Goal: Task Accomplishment & Management: Complete application form

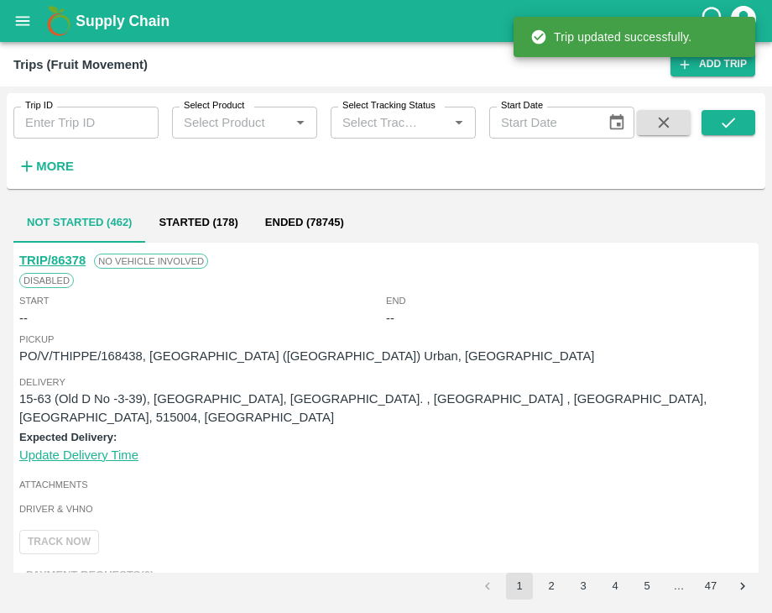
click at [766, 279] on div "Trip ID Trip ID Select Product Select Product   * Select Tracking Status Select…" at bounding box center [386, 349] width 772 height 526
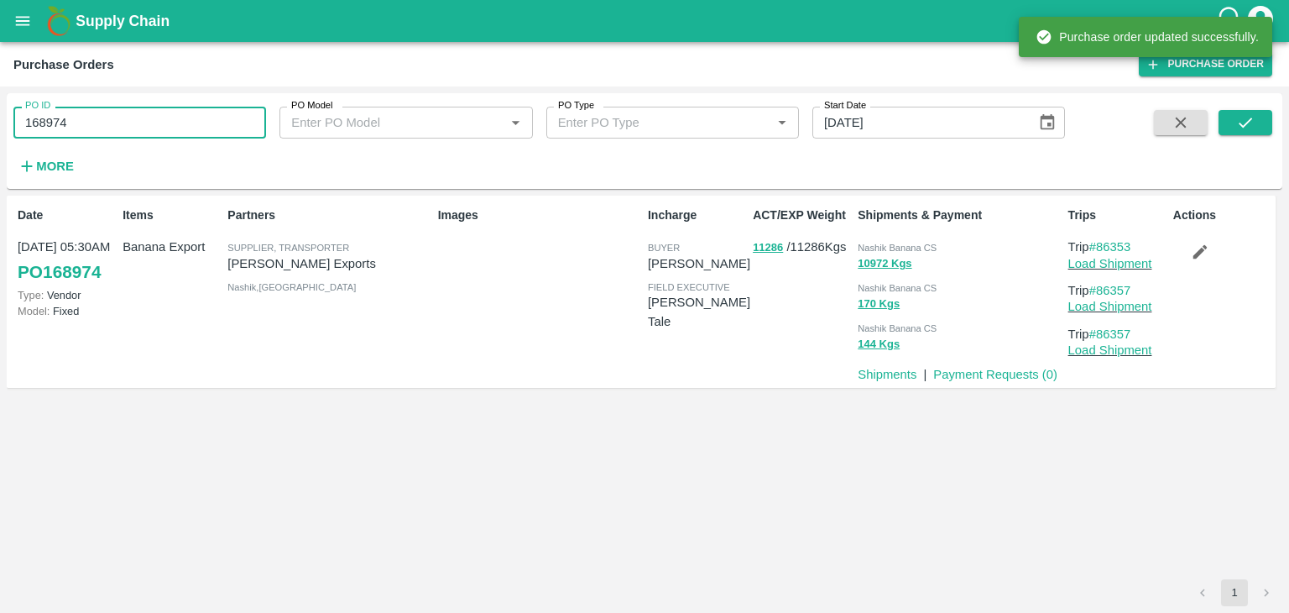
click at [93, 122] on input "168974" at bounding box center [139, 123] width 253 height 32
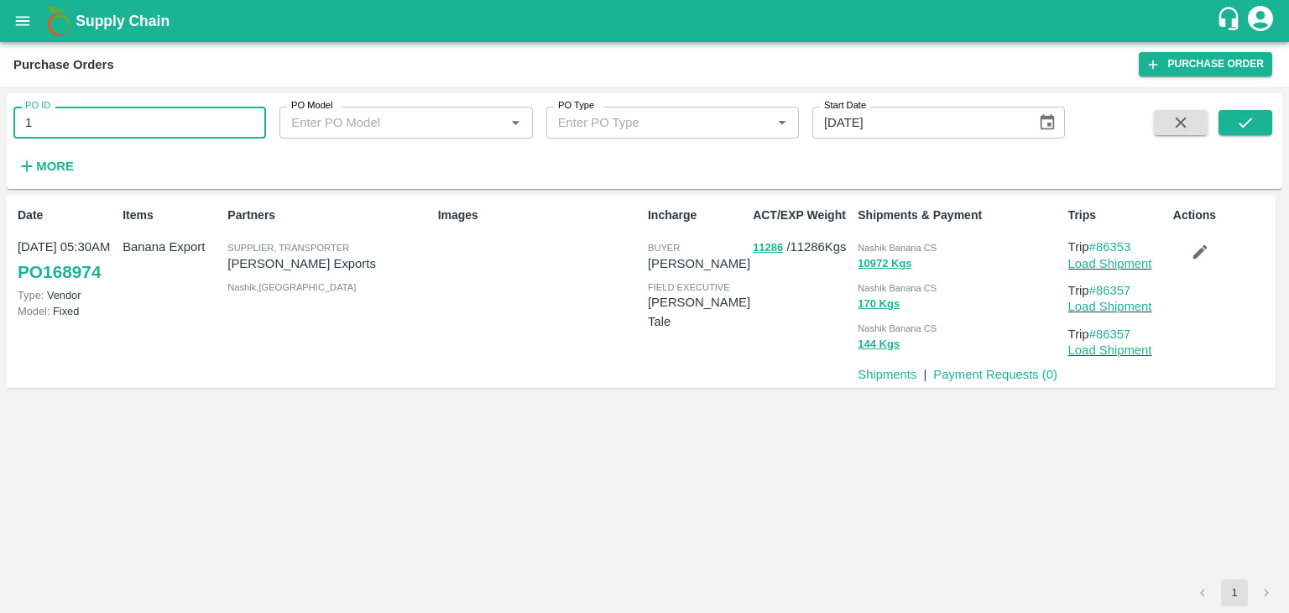
type input "1"
click at [73, 159] on strong "More" at bounding box center [55, 165] width 38 height 13
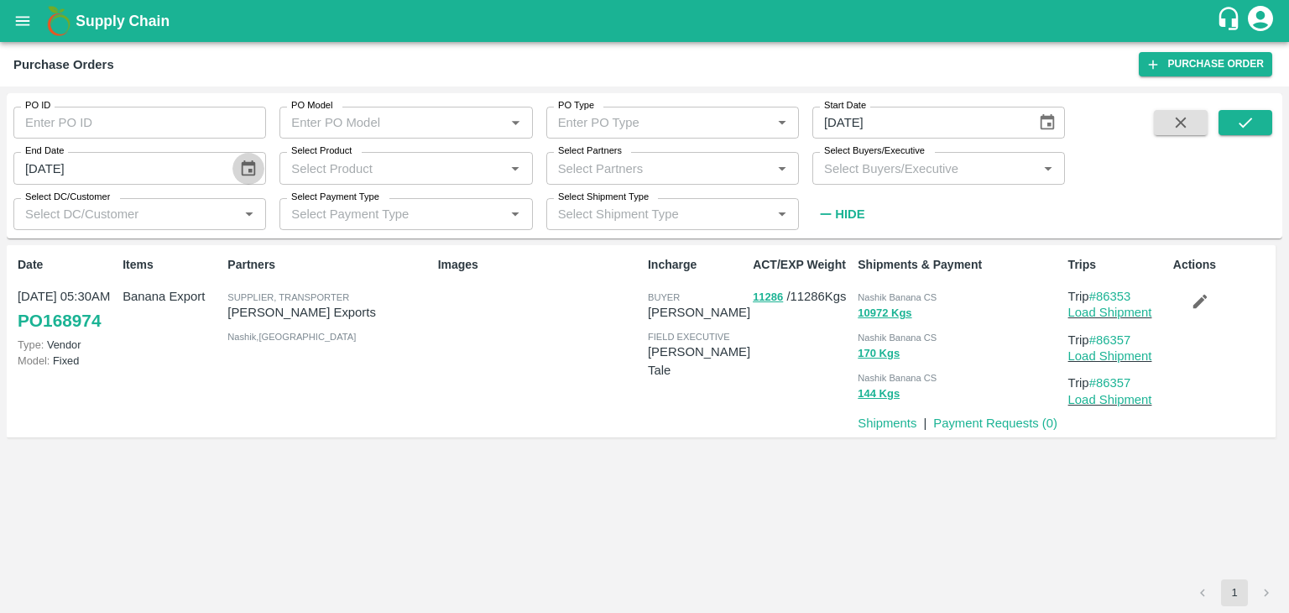
click at [251, 170] on icon "Choose date, selected date is Aug 13, 2025" at bounding box center [249, 167] width 14 height 16
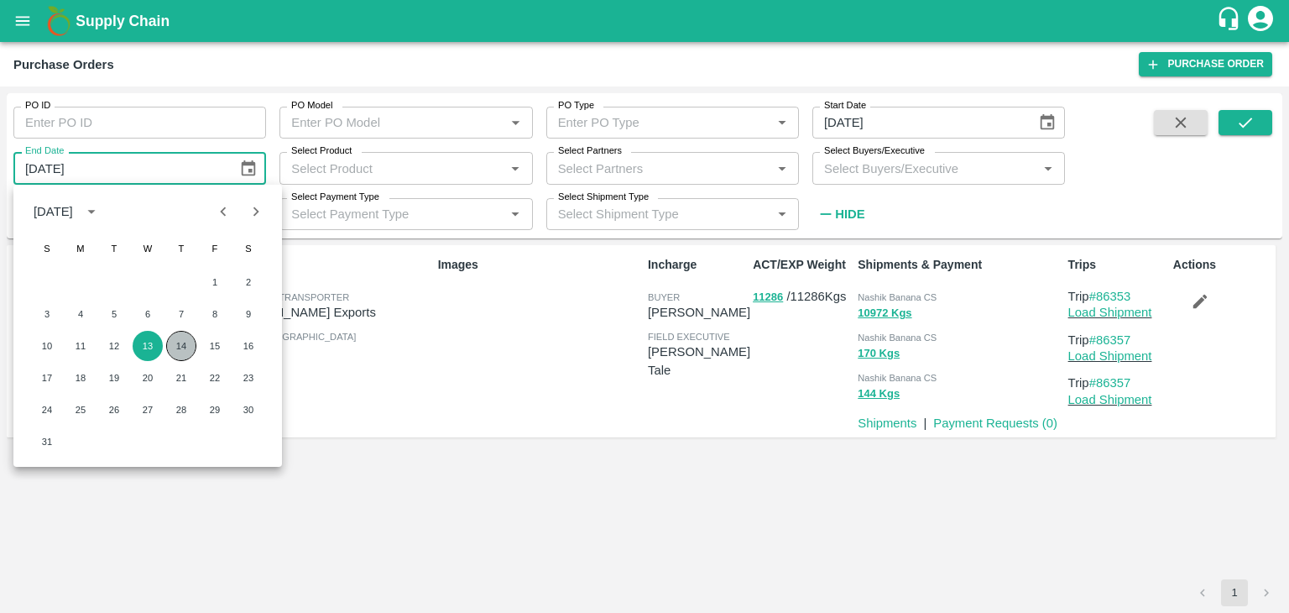
click at [179, 353] on button "14" at bounding box center [181, 346] width 30 height 30
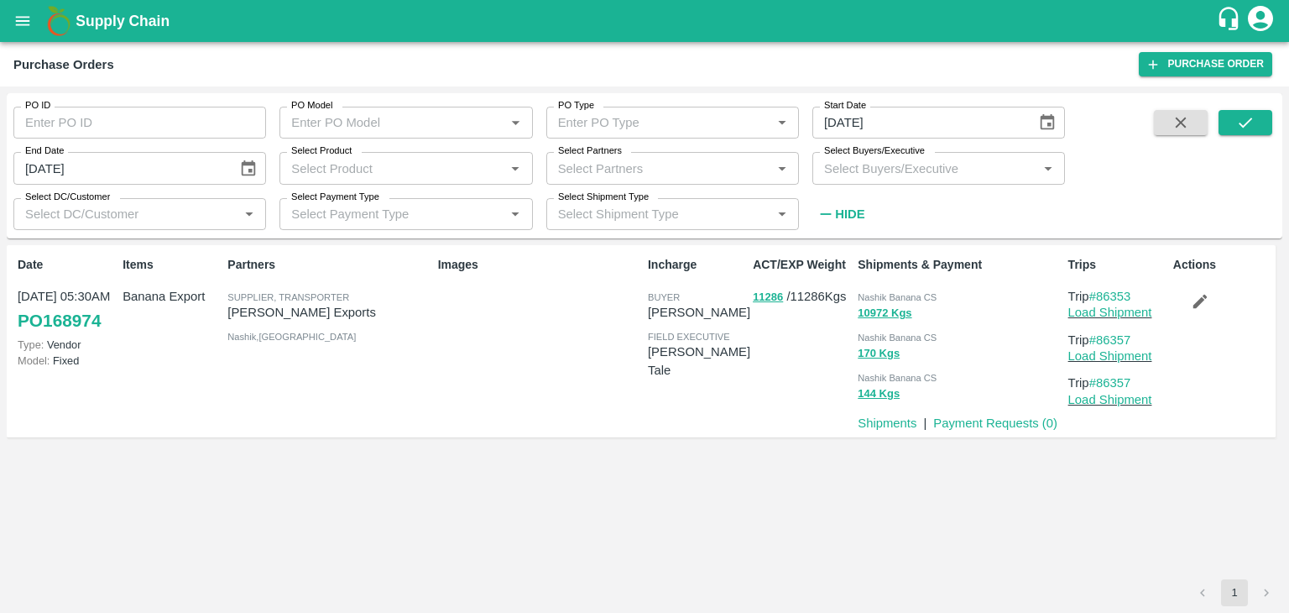
type input "14/08/2025"
click at [1044, 119] on icon "Choose date, selected date is Aug 12, 2025" at bounding box center [1047, 122] width 18 height 18
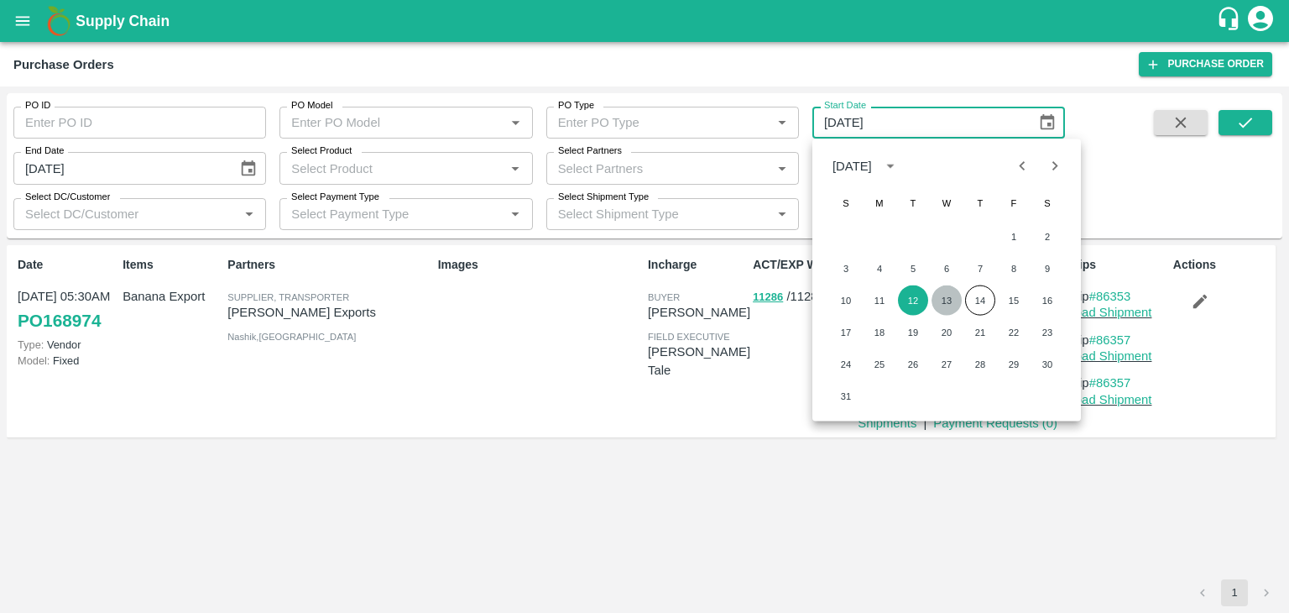
click at [941, 300] on button "13" at bounding box center [947, 300] width 30 height 30
type input "[DATE]"
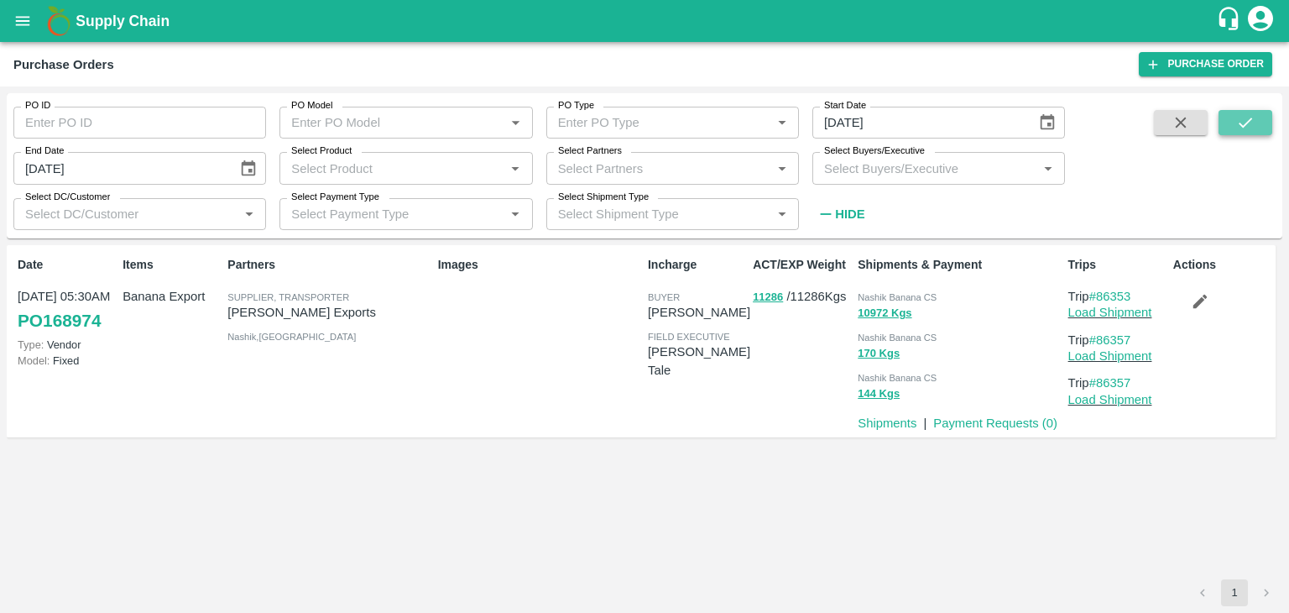
click at [1245, 123] on icon "submit" at bounding box center [1245, 122] width 18 height 18
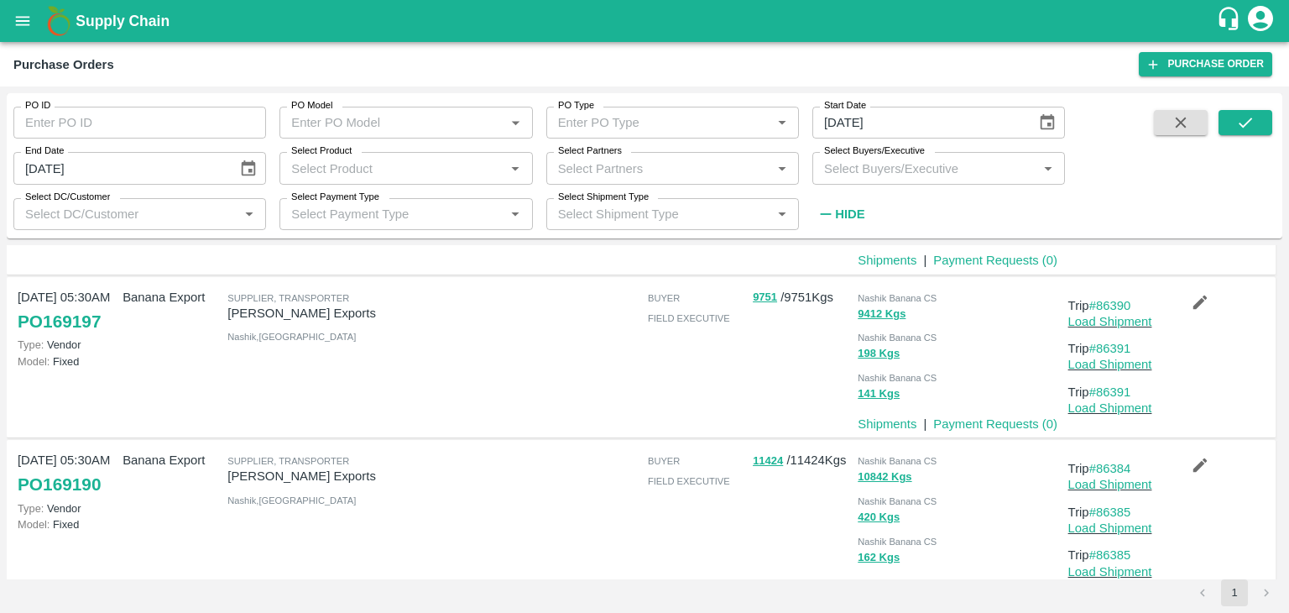
scroll to position [690, 0]
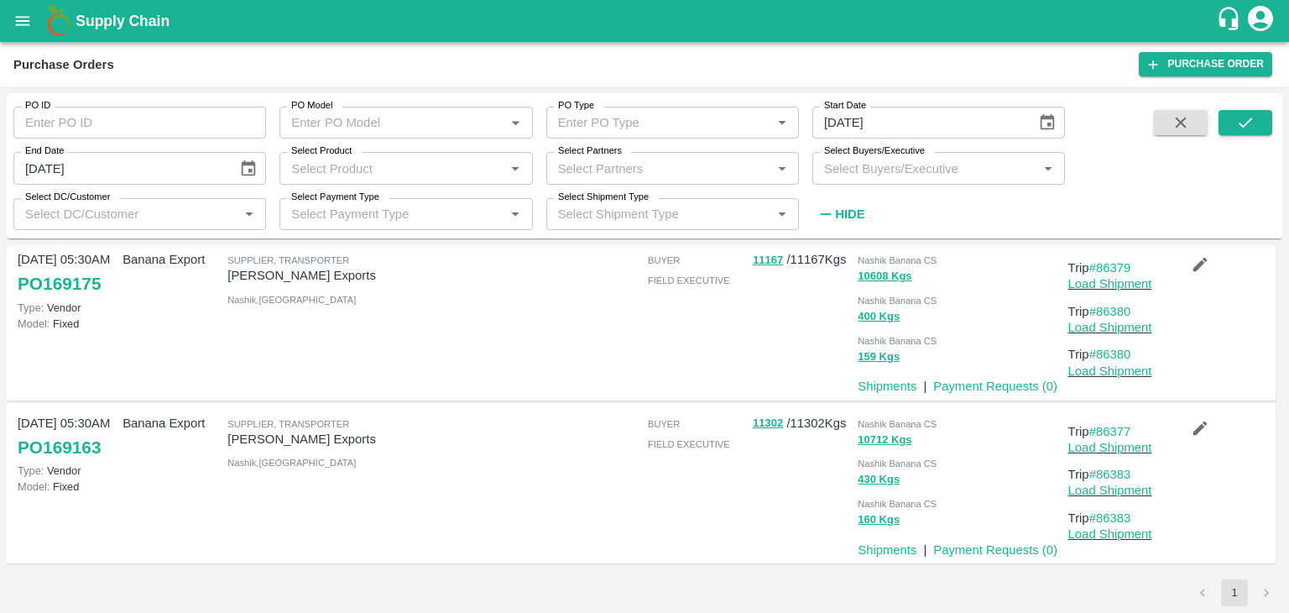
click at [138, 123] on input "PO ID" at bounding box center [139, 123] width 253 height 32
paste input "text"
click at [1225, 119] on button "submit" at bounding box center [1246, 122] width 54 height 25
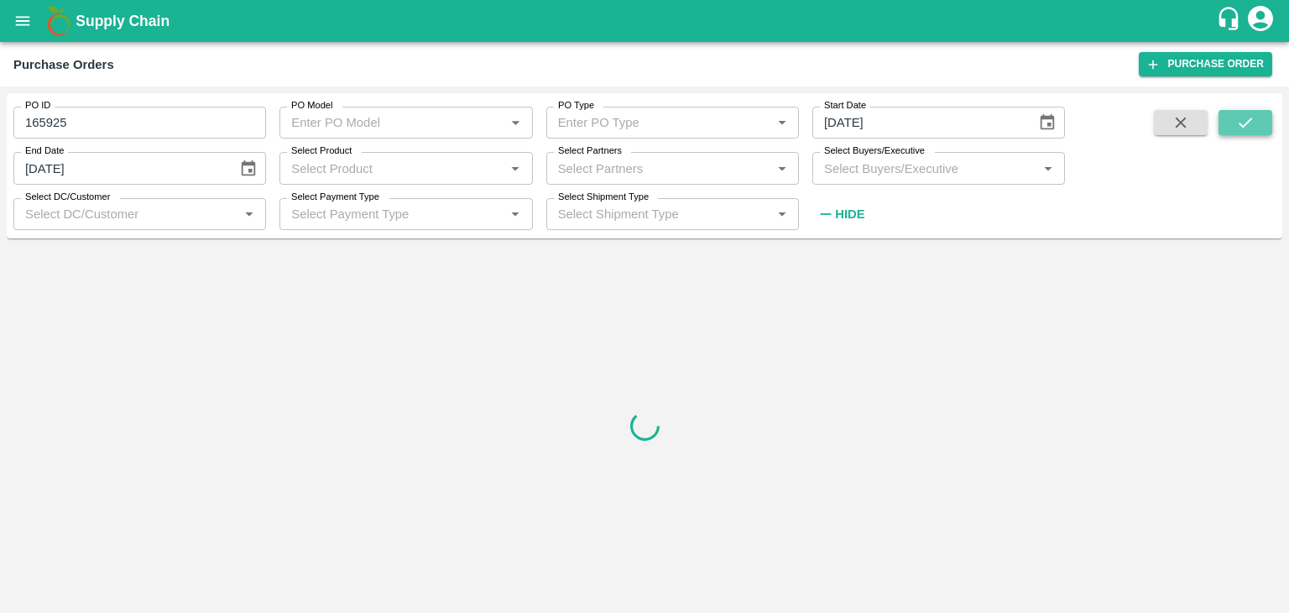
click at [1225, 119] on button "submit" at bounding box center [1246, 122] width 54 height 25
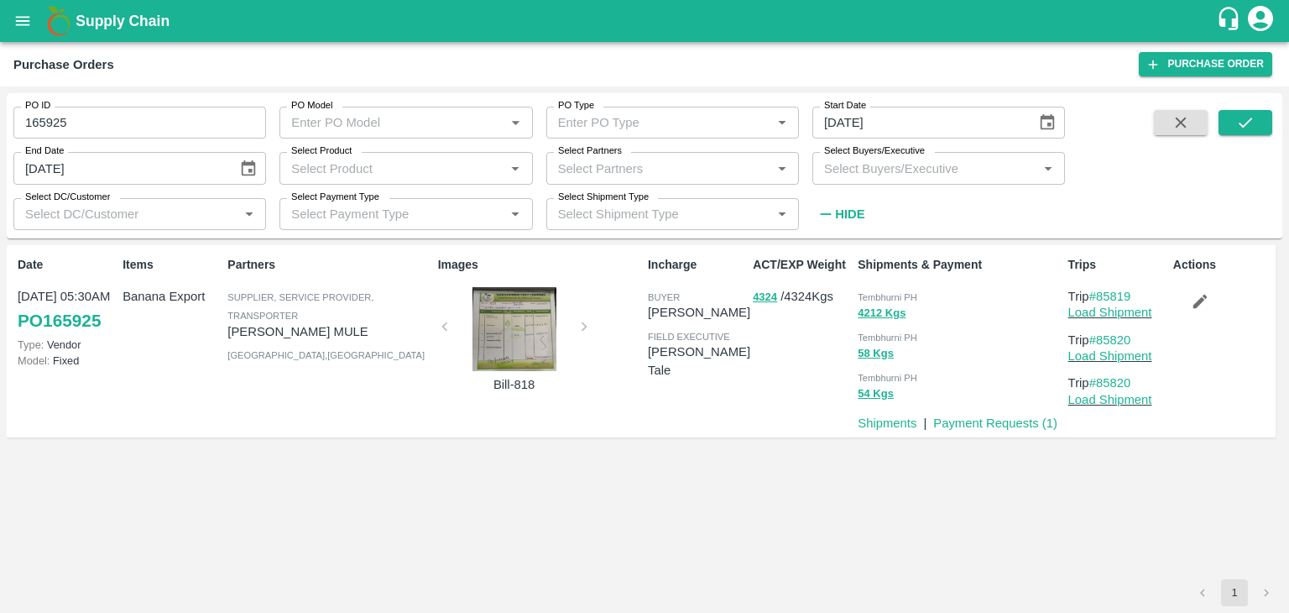
click at [516, 338] on div at bounding box center [515, 329] width 126 height 84
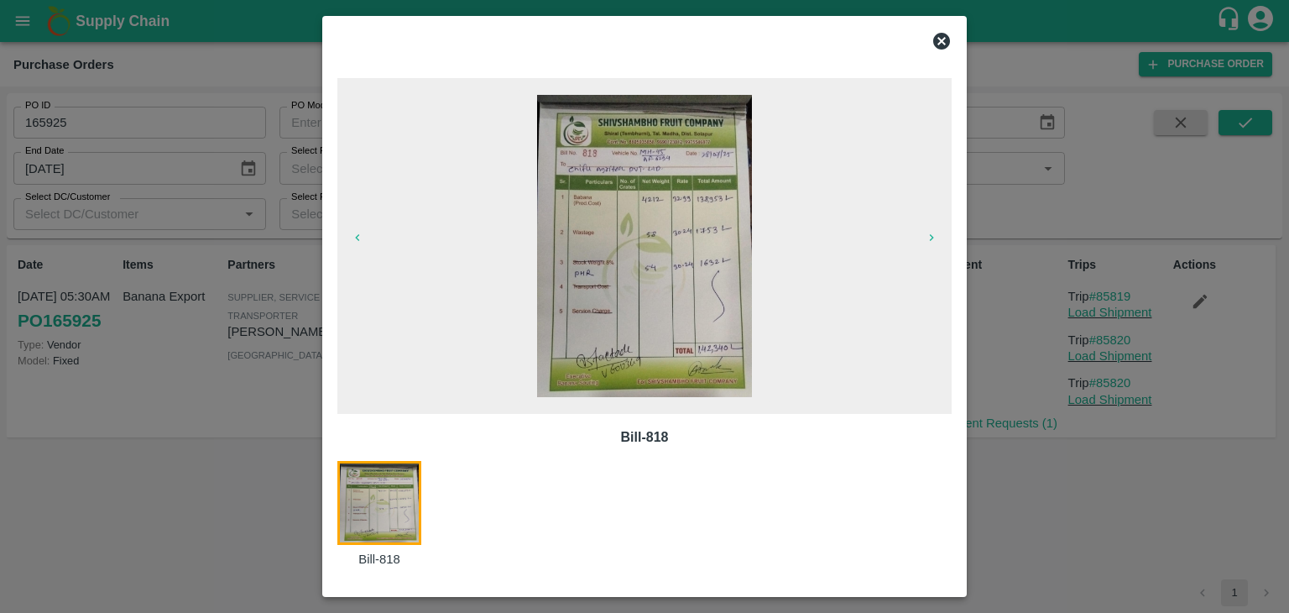
click at [943, 41] on icon at bounding box center [942, 41] width 20 height 20
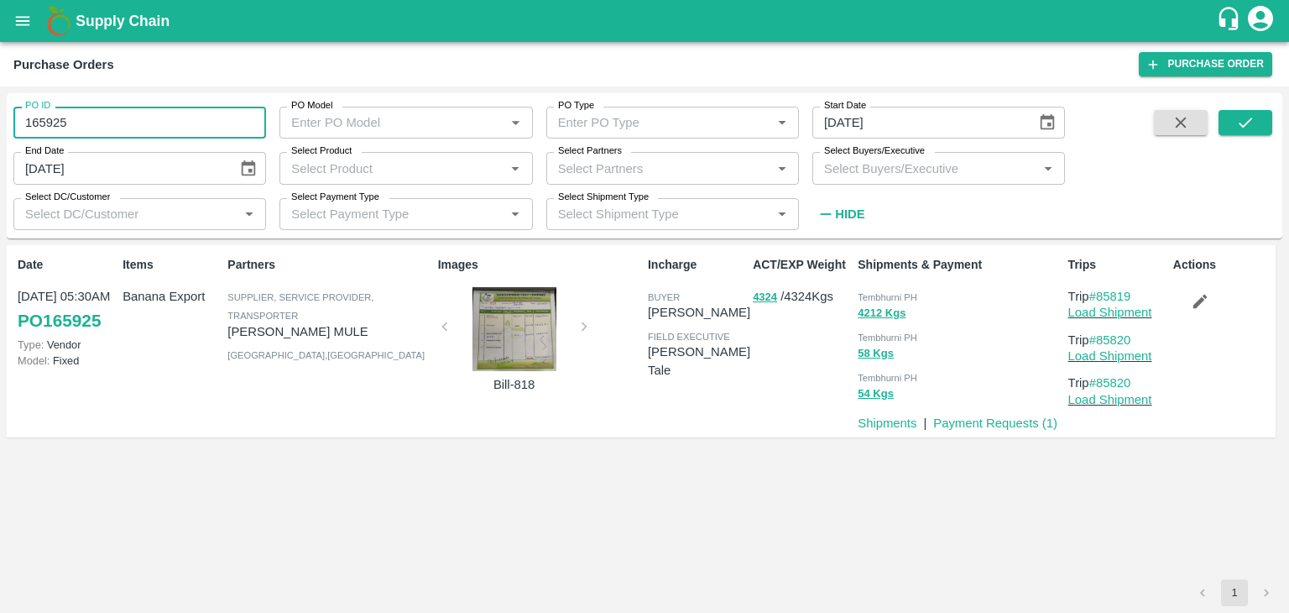
click at [149, 122] on input "165925" at bounding box center [139, 123] width 253 height 32
type input "1"
click at [1258, 123] on button "submit" at bounding box center [1246, 122] width 54 height 25
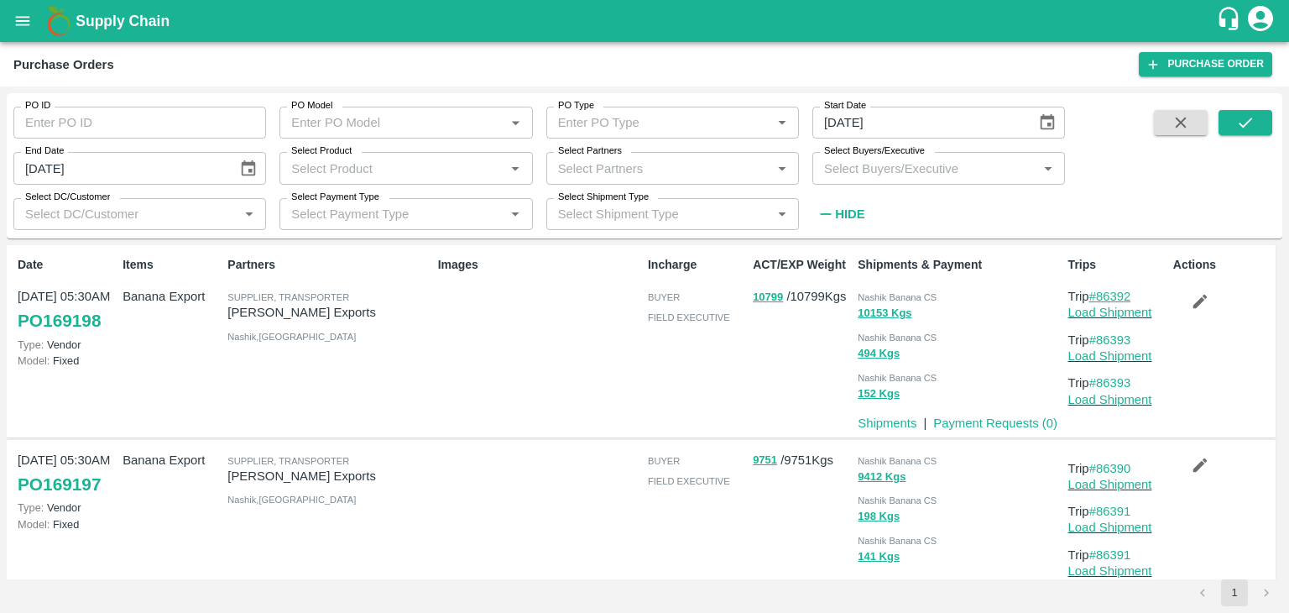
click at [1111, 290] on link "#86392" at bounding box center [1110, 296] width 42 height 13
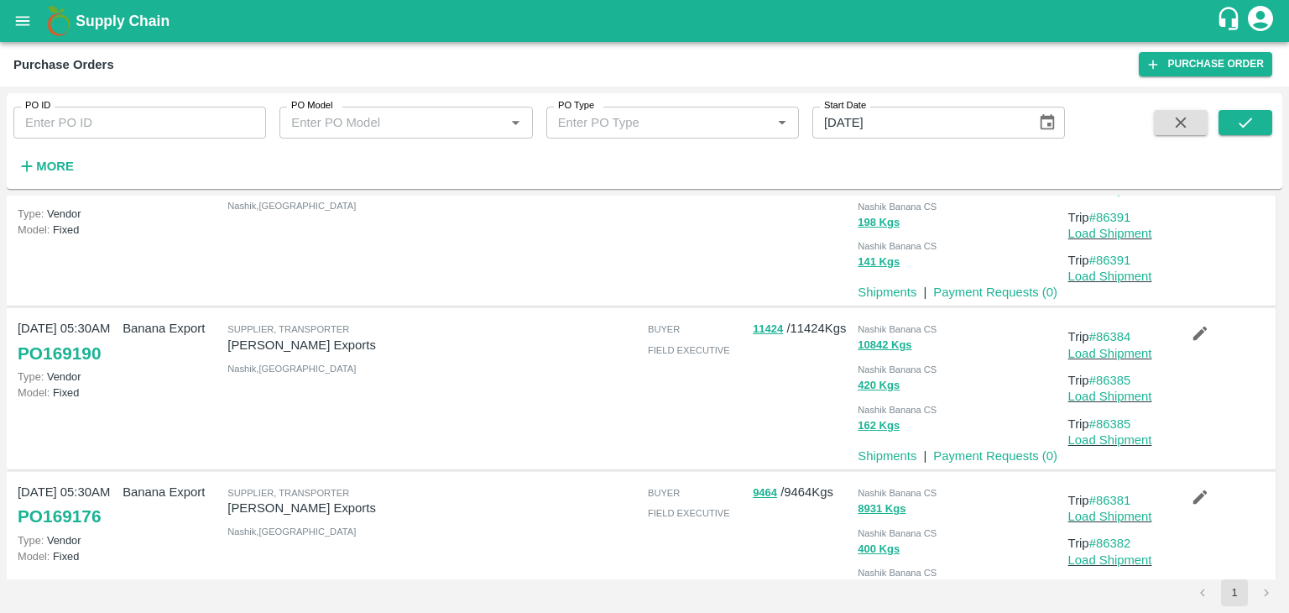
scroll to position [272, 0]
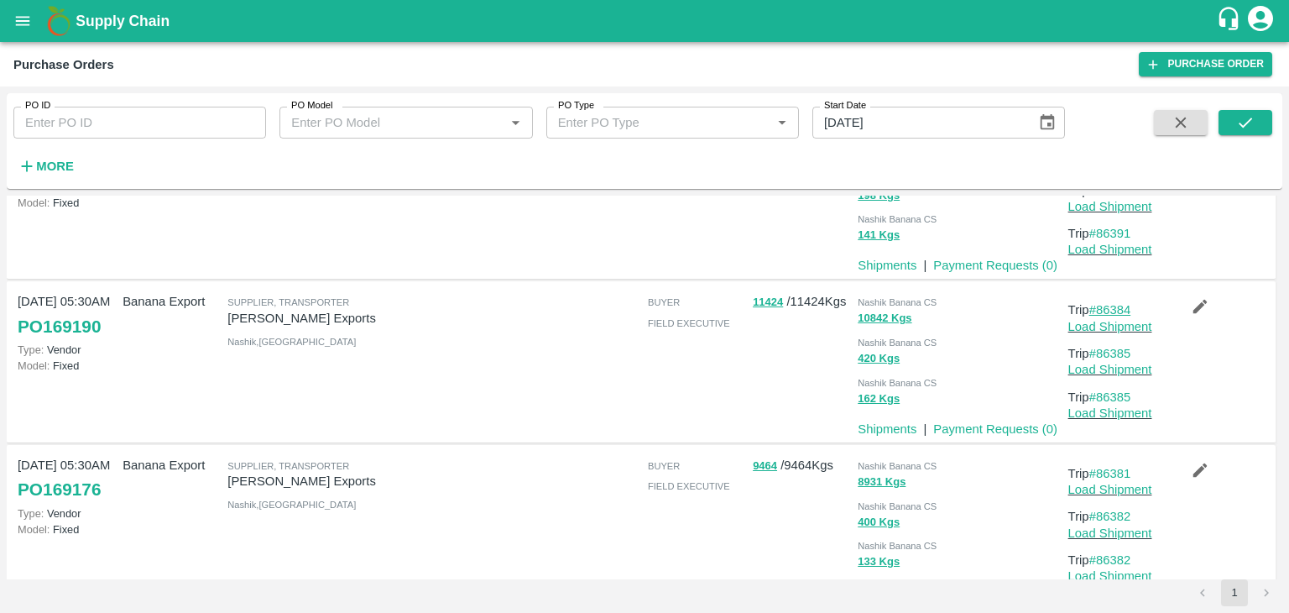
click at [1101, 309] on link "#86384" at bounding box center [1110, 309] width 42 height 13
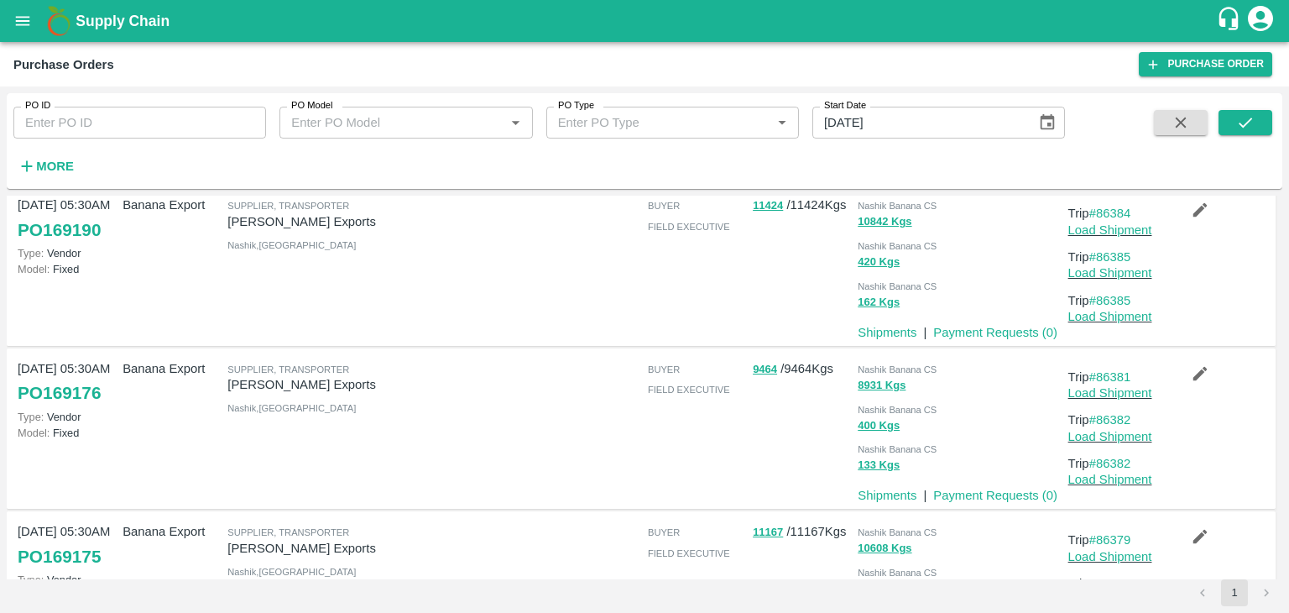
scroll to position [460, 0]
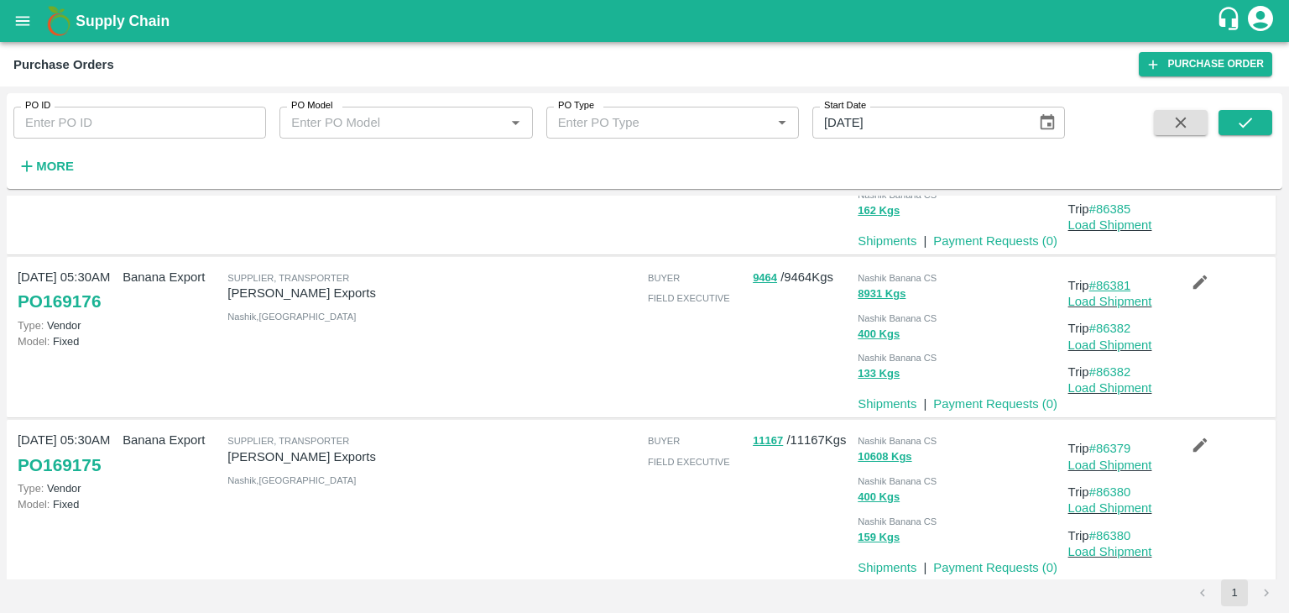
click at [1109, 286] on link "#86381" at bounding box center [1110, 285] width 42 height 13
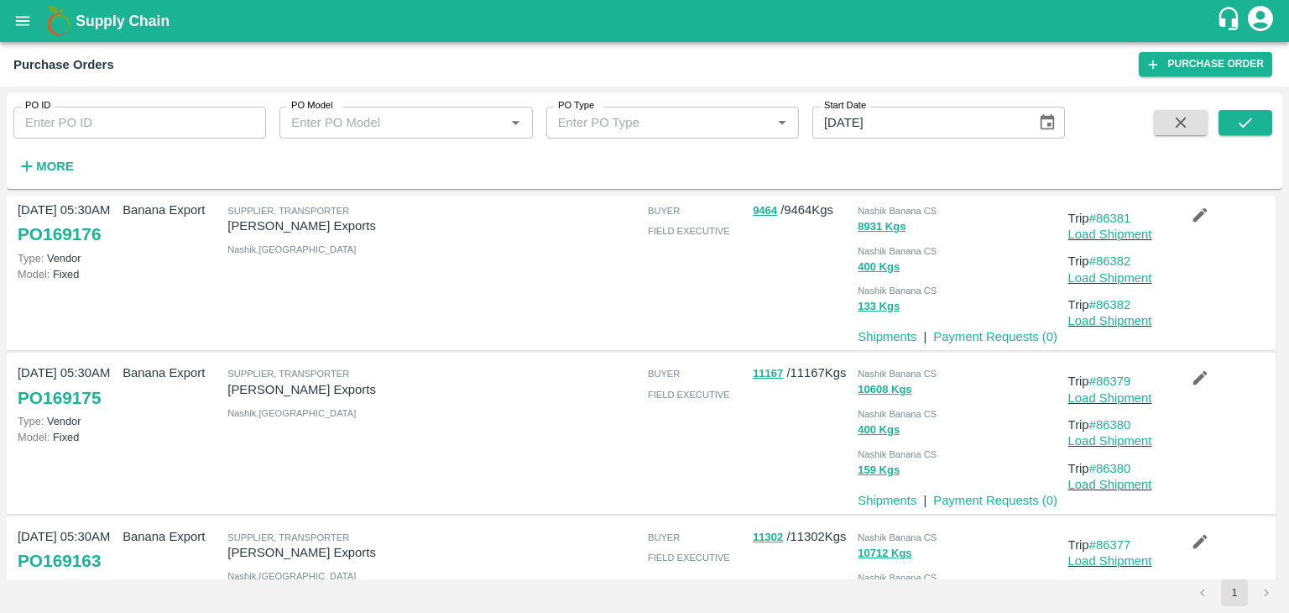
scroll to position [641, 0]
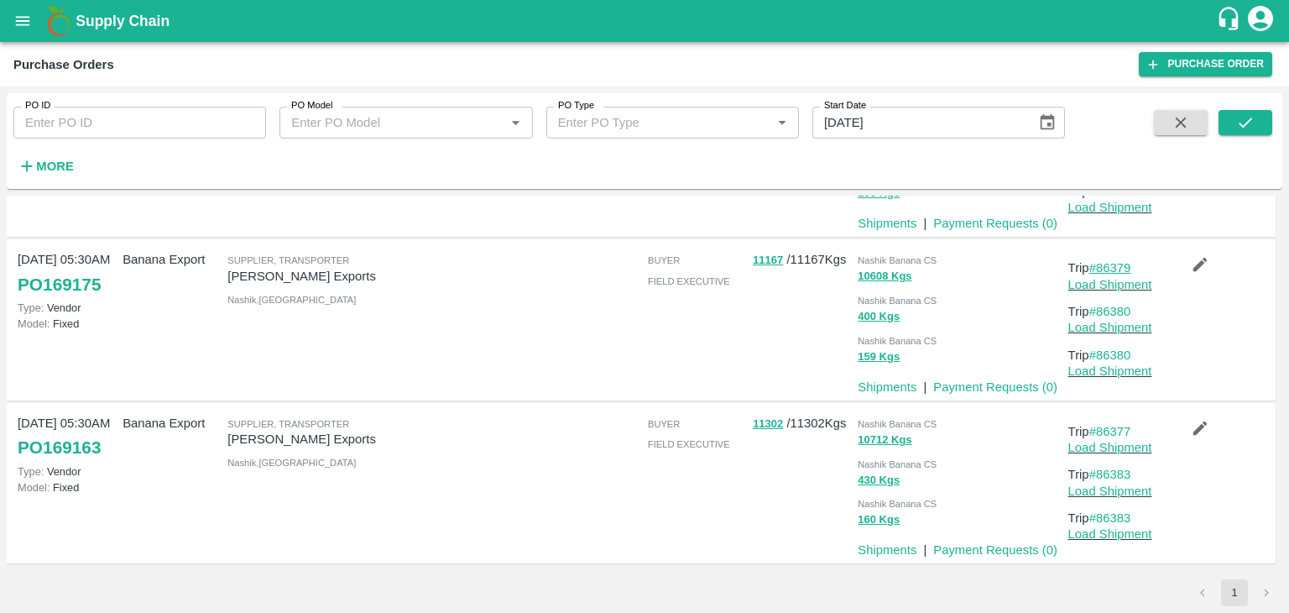
click at [1128, 264] on link "#86379" at bounding box center [1110, 267] width 42 height 13
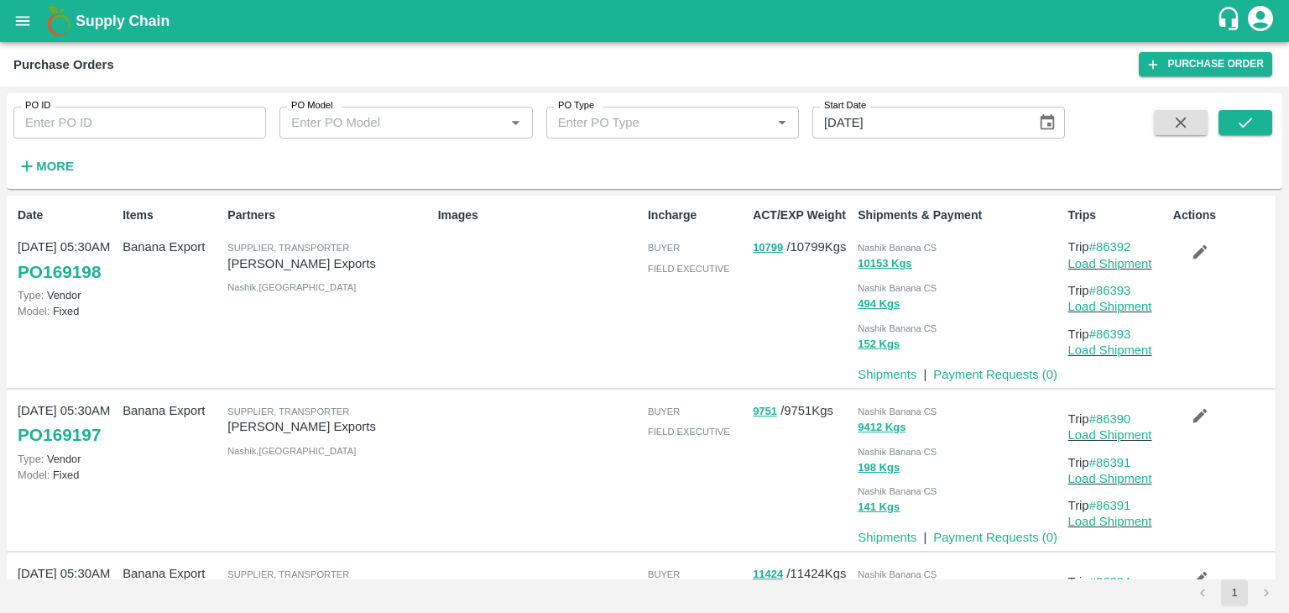
scroll to position [641, 0]
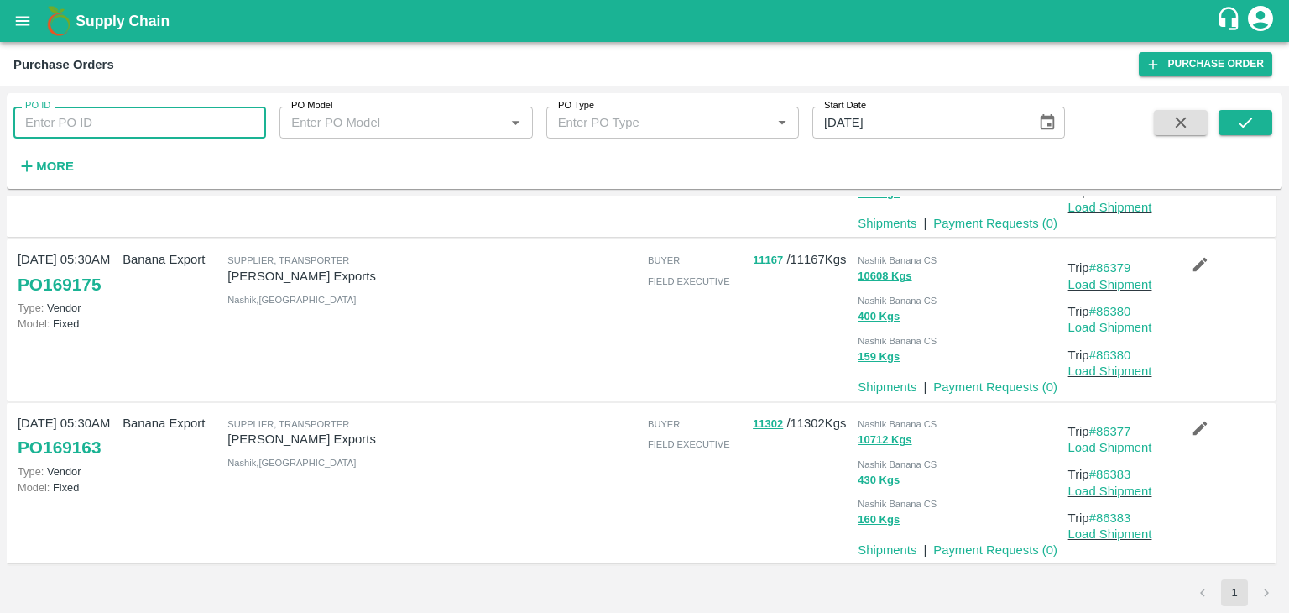
click at [87, 119] on input "PO ID" at bounding box center [139, 123] width 253 height 32
paste input "166899"
type input "166899"
click at [1250, 112] on button "submit" at bounding box center [1246, 122] width 54 height 25
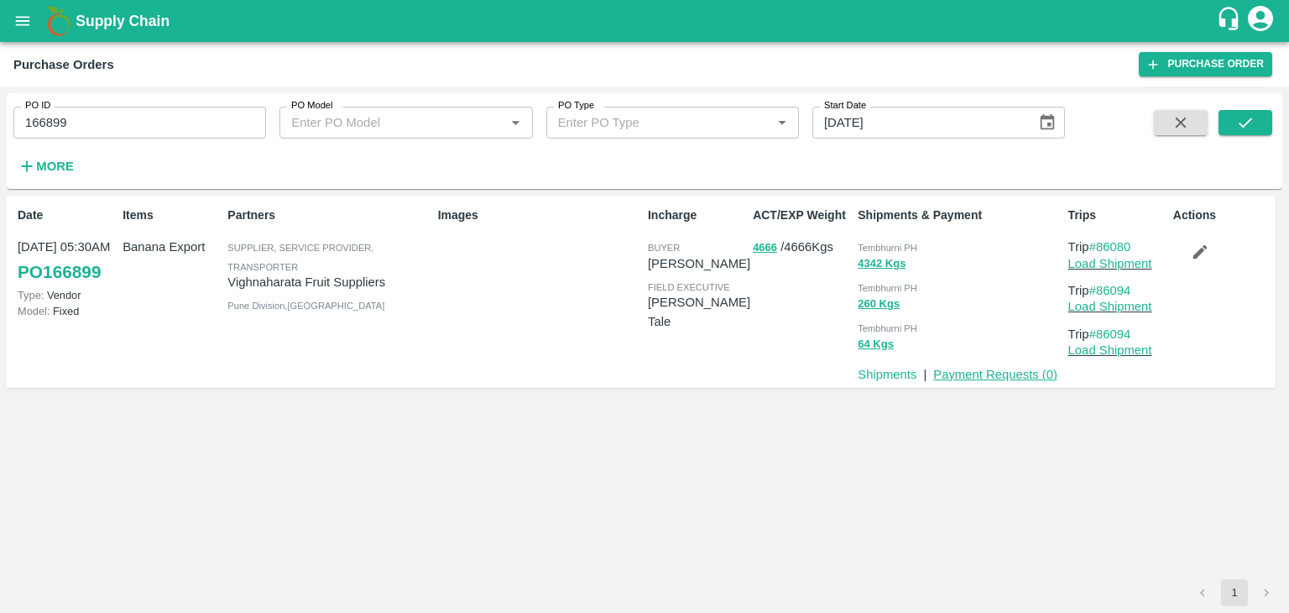
click at [964, 377] on link "Payment Requests ( 0 )" at bounding box center [995, 374] width 124 height 13
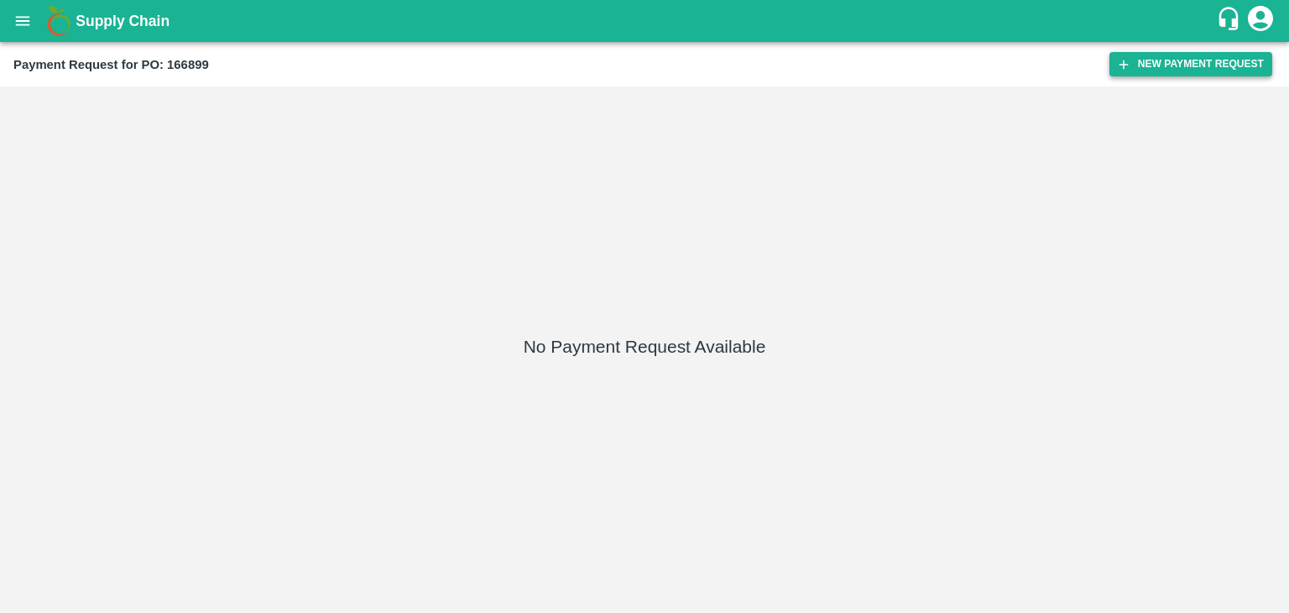
drag, startPoint x: 1149, startPoint y: 49, endPoint x: 1164, endPoint y: 59, distance: 18.2
click at [1164, 59] on div "Payment Request for PO: 166899 New Payment Request" at bounding box center [644, 64] width 1289 height 44
click at [1164, 59] on button "New Payment Request" at bounding box center [1191, 64] width 163 height 24
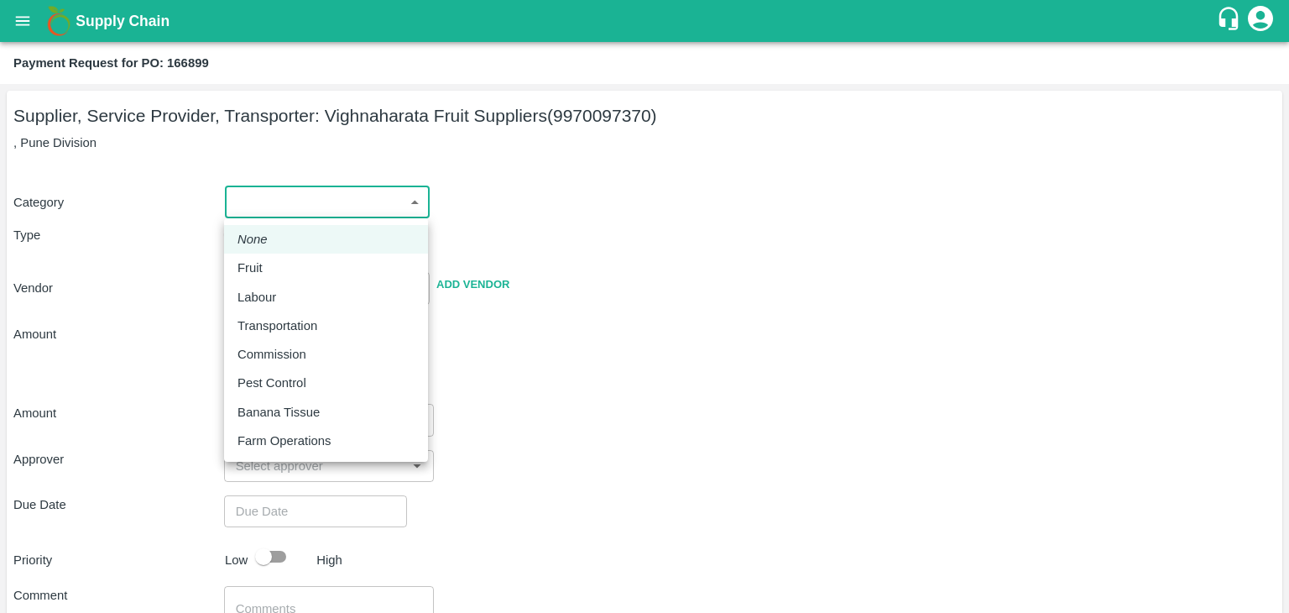
click at [279, 190] on body "Supply Chain Payment Request for PO: 166899 Supplier, Service Provider, Transpo…" at bounding box center [644, 306] width 1289 height 613
click at [284, 259] on div "Fruit" at bounding box center [326, 268] width 177 height 18
type input "1"
type input "Vighnaharata Fruit Suppliers - 9970097370(Supplier, Service Provider, Transport…"
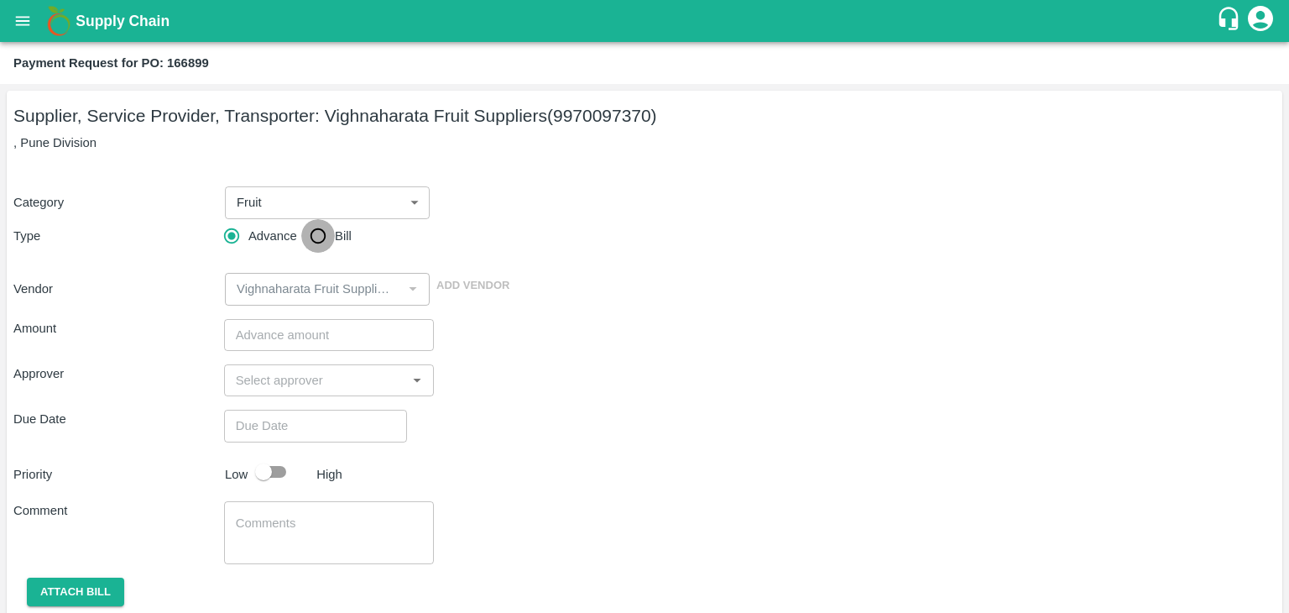
click at [312, 246] on input "Bill" at bounding box center [318, 236] width 34 height 34
radio input "true"
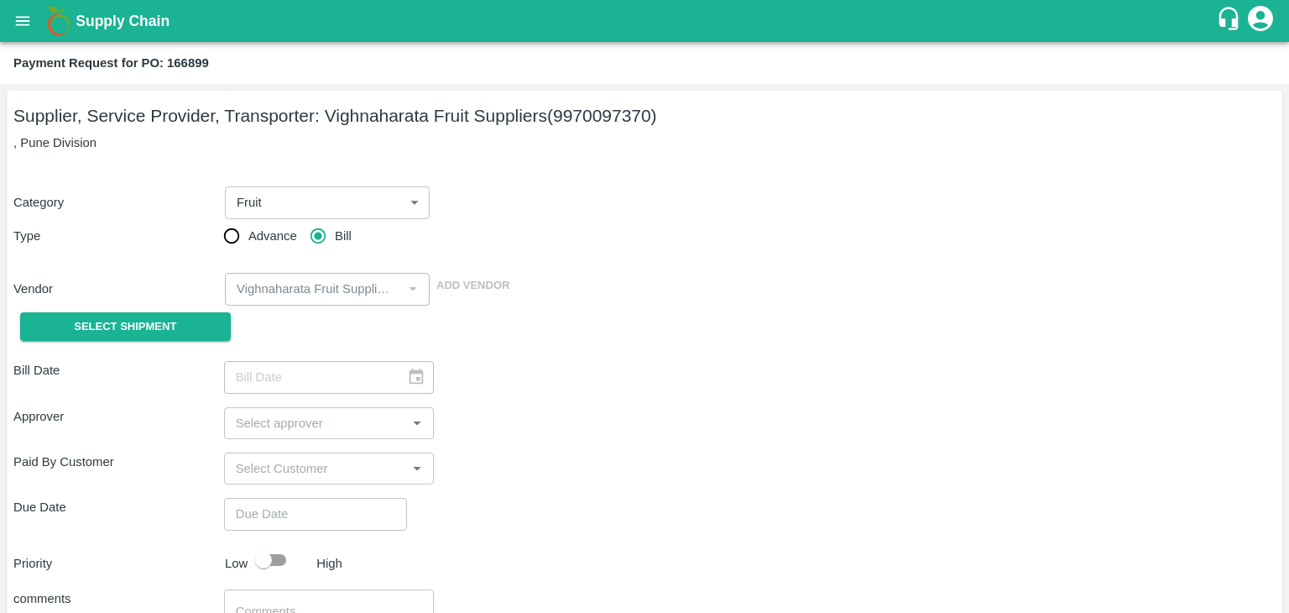
click at [112, 341] on div "Select Shipment" at bounding box center [118, 327] width 211 height 43
click at [121, 332] on span "Select Shipment" at bounding box center [125, 326] width 102 height 19
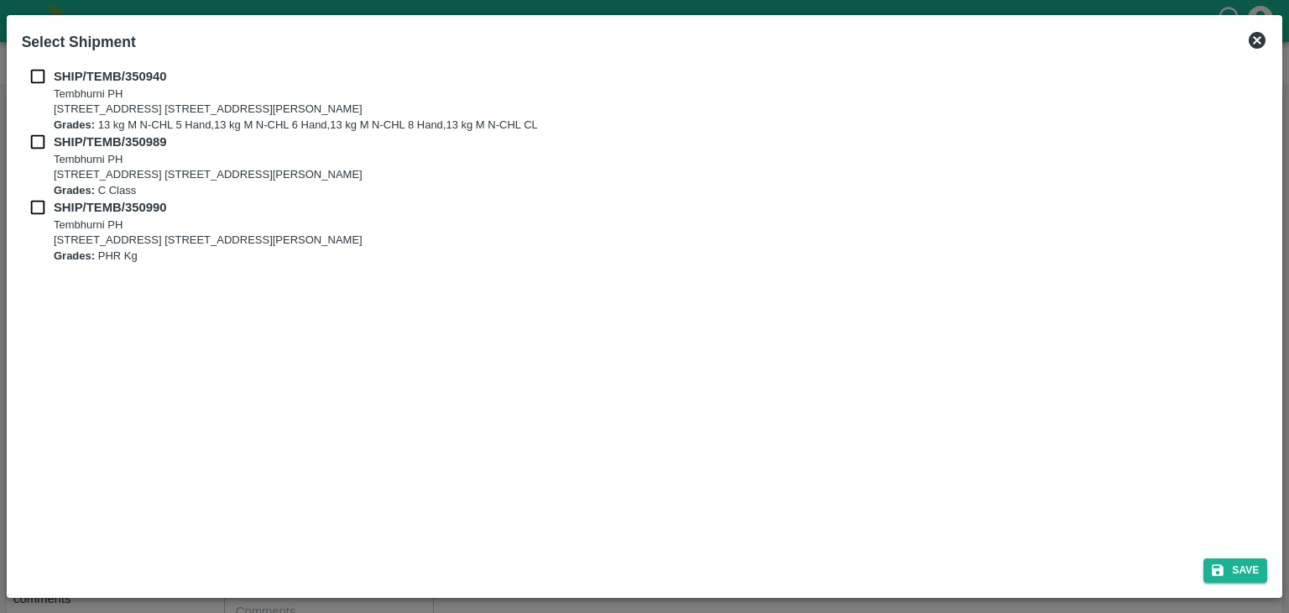
click at [34, 73] on input "checkbox" at bounding box center [38, 76] width 32 height 18
checkbox input "true"
click at [36, 138] on input "checkbox" at bounding box center [38, 142] width 32 height 18
checkbox input "true"
click at [29, 209] on input "checkbox" at bounding box center [38, 207] width 32 height 18
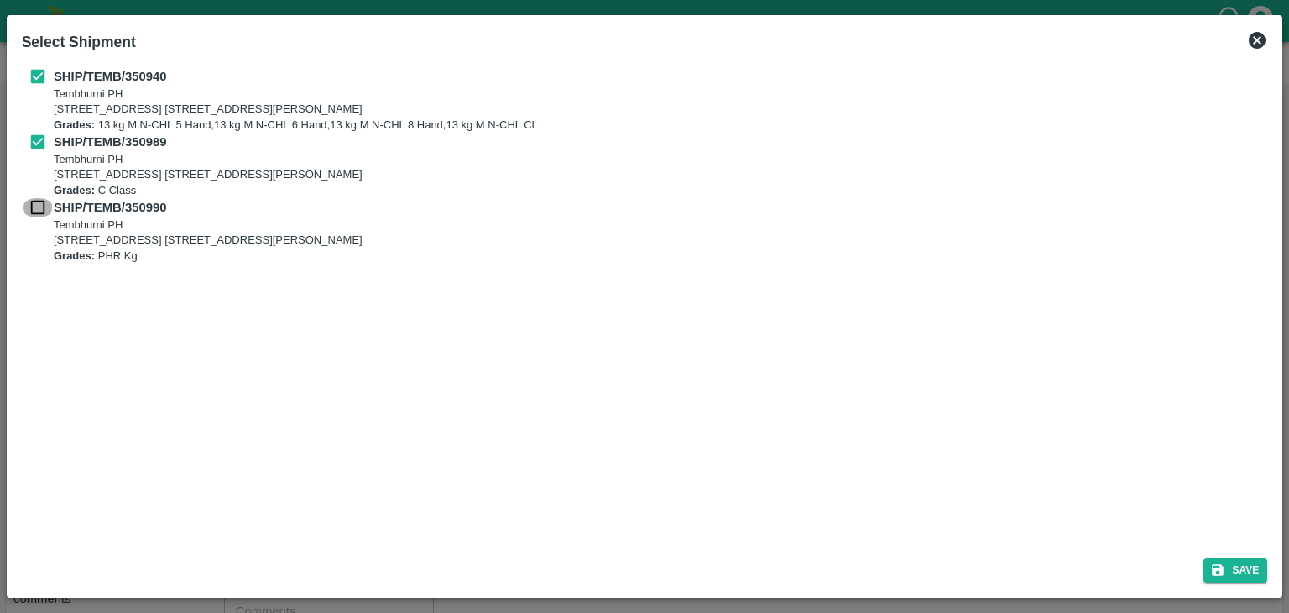
checkbox input "true"
click at [1246, 567] on button "Save" at bounding box center [1236, 570] width 64 height 24
type input "02/08/2025"
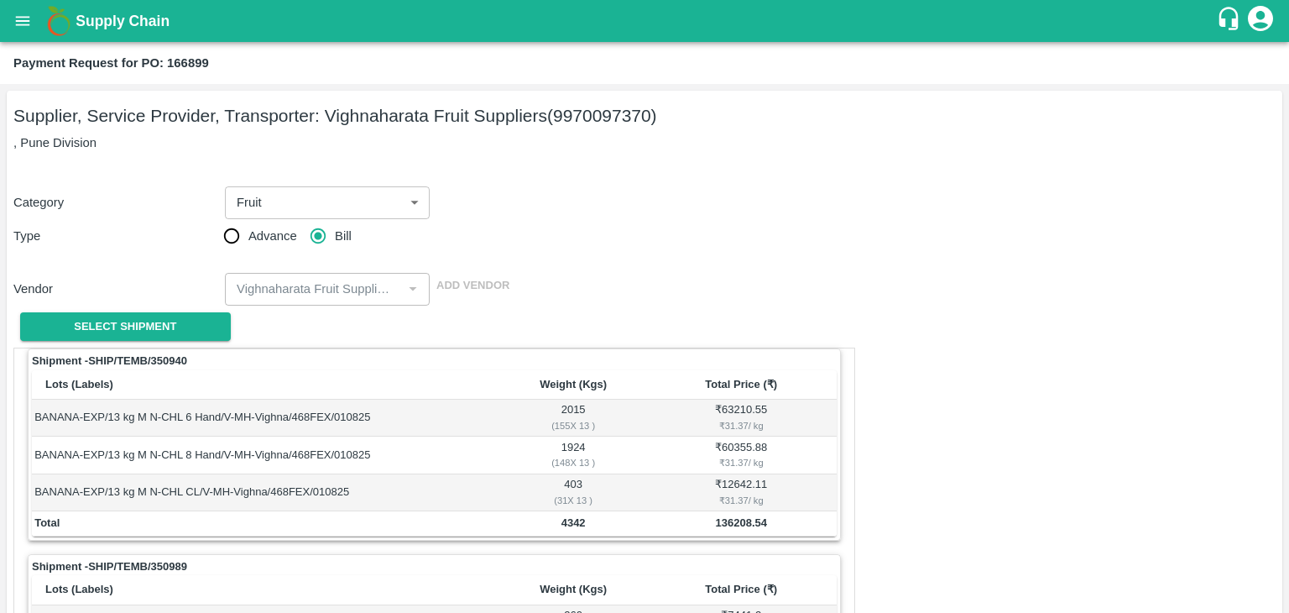
scroll to position [749, 0]
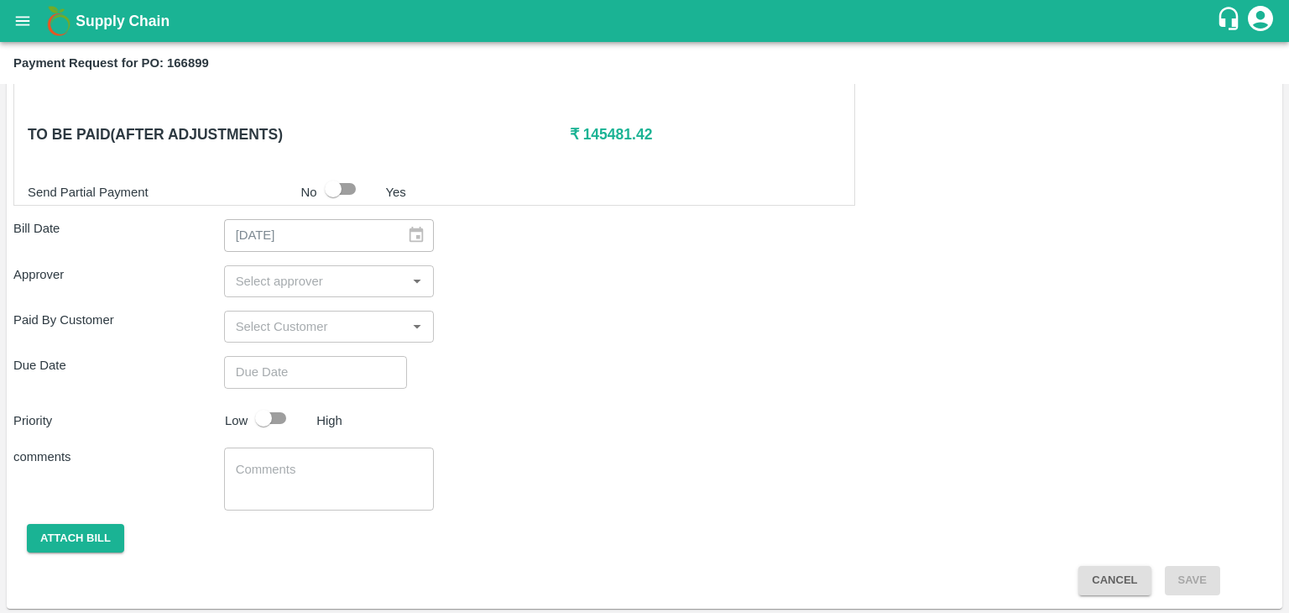
click at [282, 270] on input "input" at bounding box center [315, 281] width 173 height 22
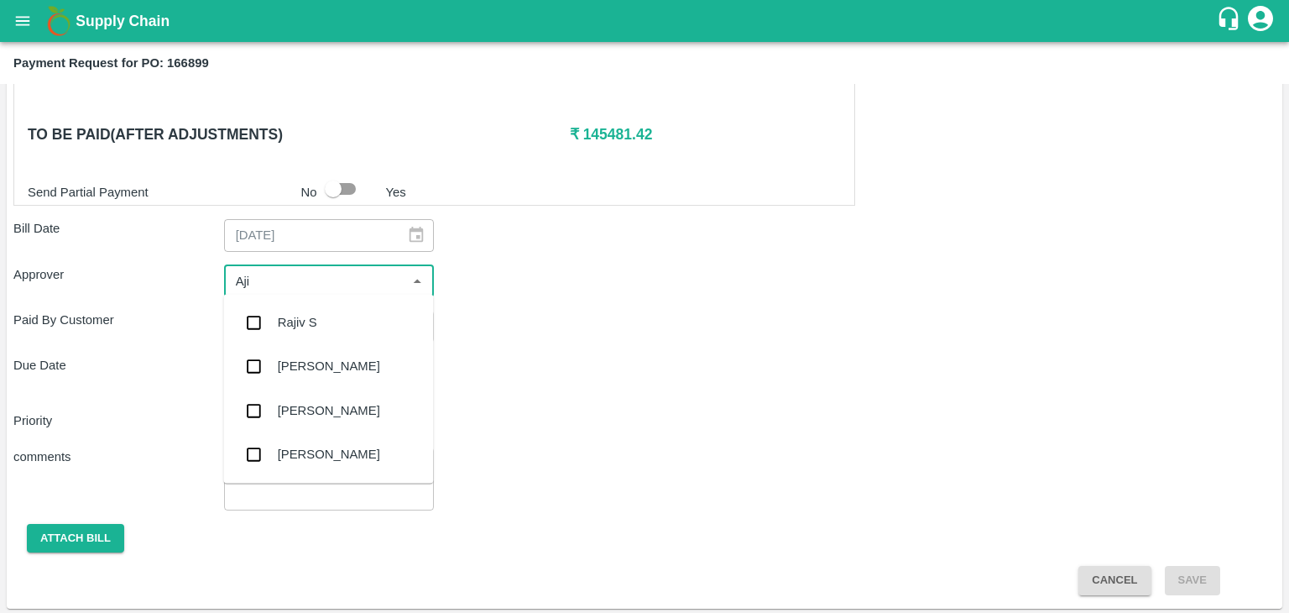
type input "Ajit"
click at [323, 333] on div "[PERSON_NAME]" at bounding box center [328, 322] width 210 height 44
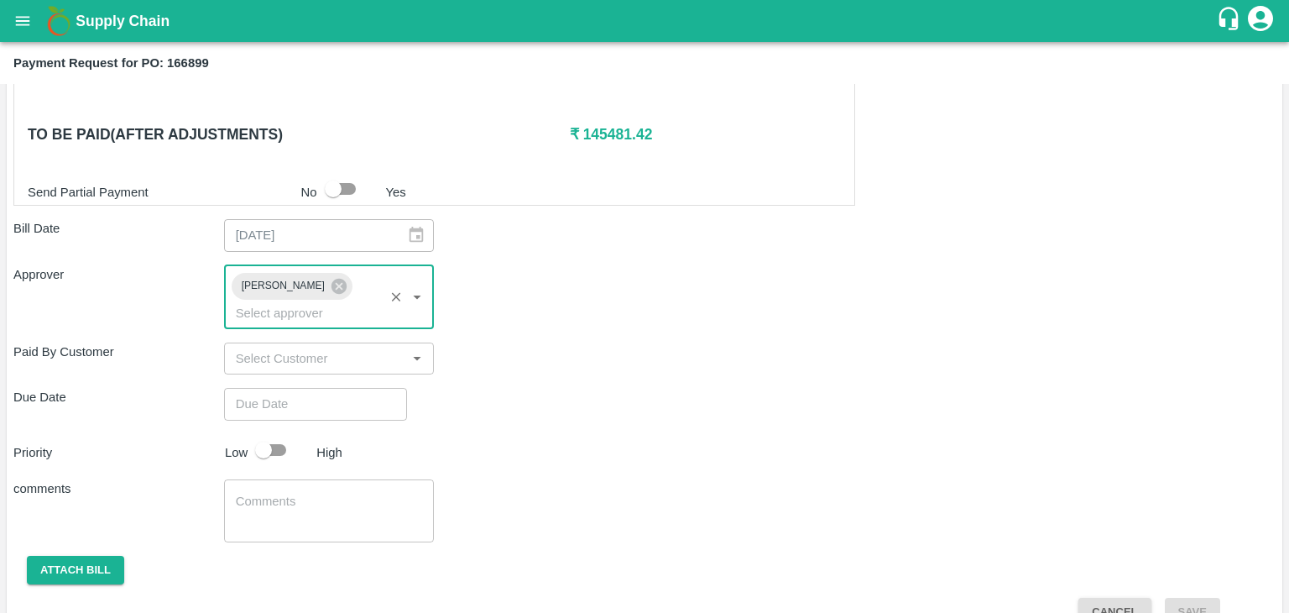
type input "DD/MM/YYYY hh:mm aa"
click at [342, 388] on input "DD/MM/YYYY hh:mm aa" at bounding box center [309, 404] width 171 height 32
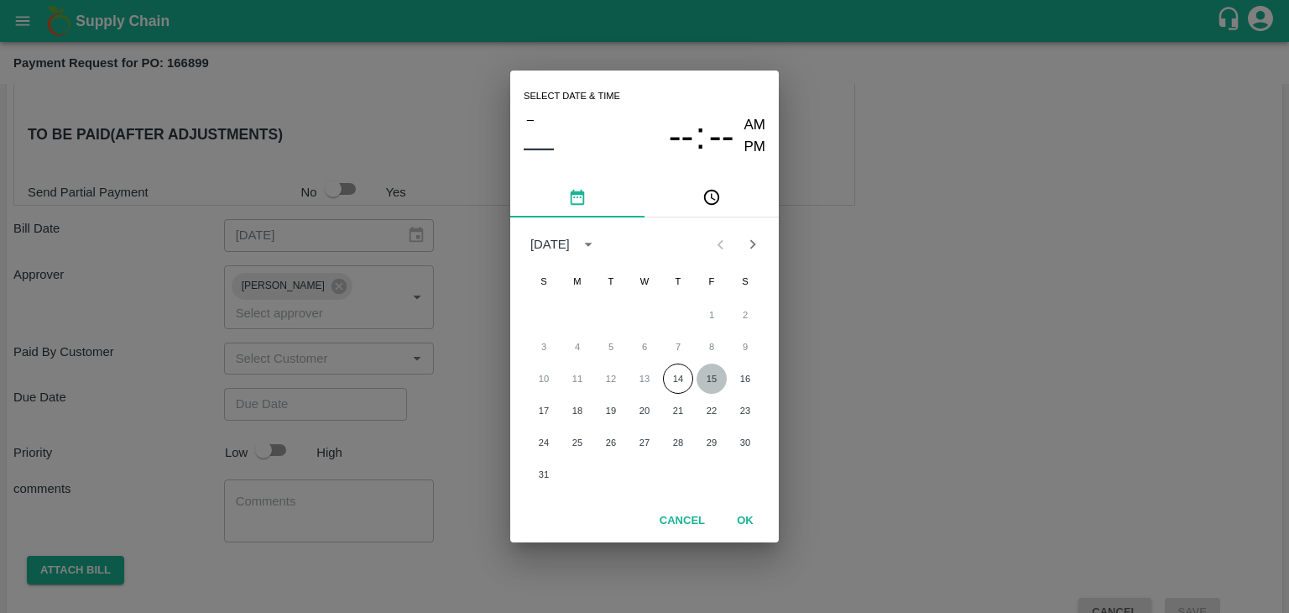
click at [708, 367] on button "15" at bounding box center [712, 378] width 30 height 30
type input "[DATE] 12:00 AM"
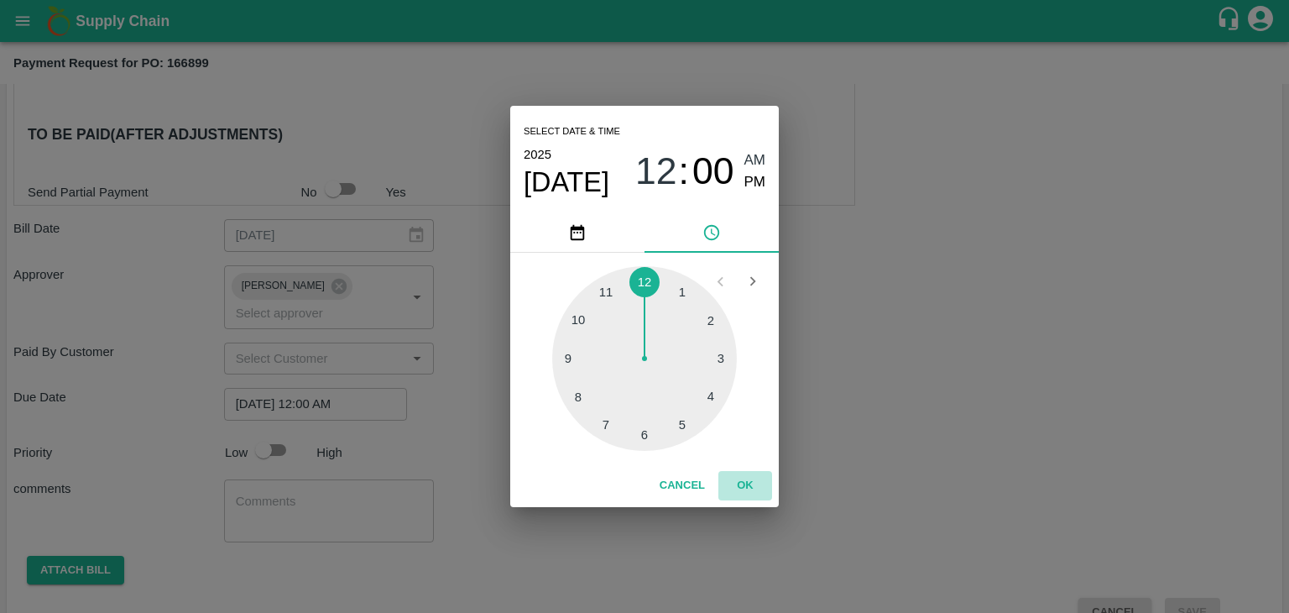
click at [752, 487] on button "OK" at bounding box center [745, 485] width 54 height 29
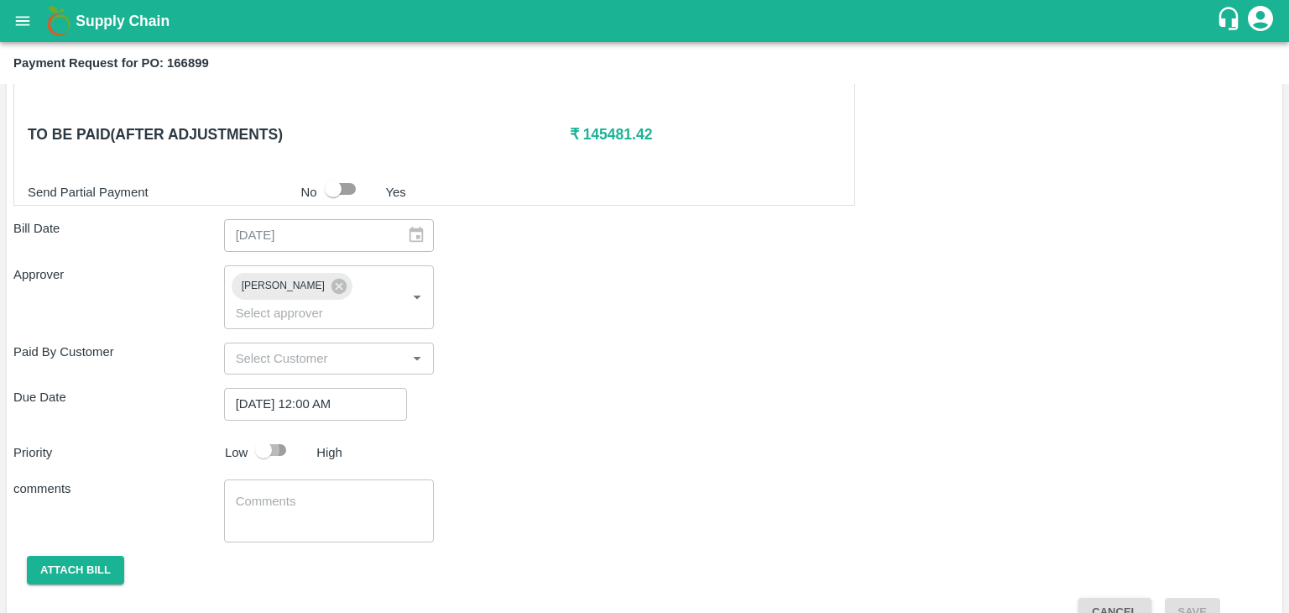
click at [274, 434] on input "checkbox" at bounding box center [264, 450] width 96 height 32
checkbox input "true"
click at [317, 493] on textarea at bounding box center [329, 510] width 187 height 35
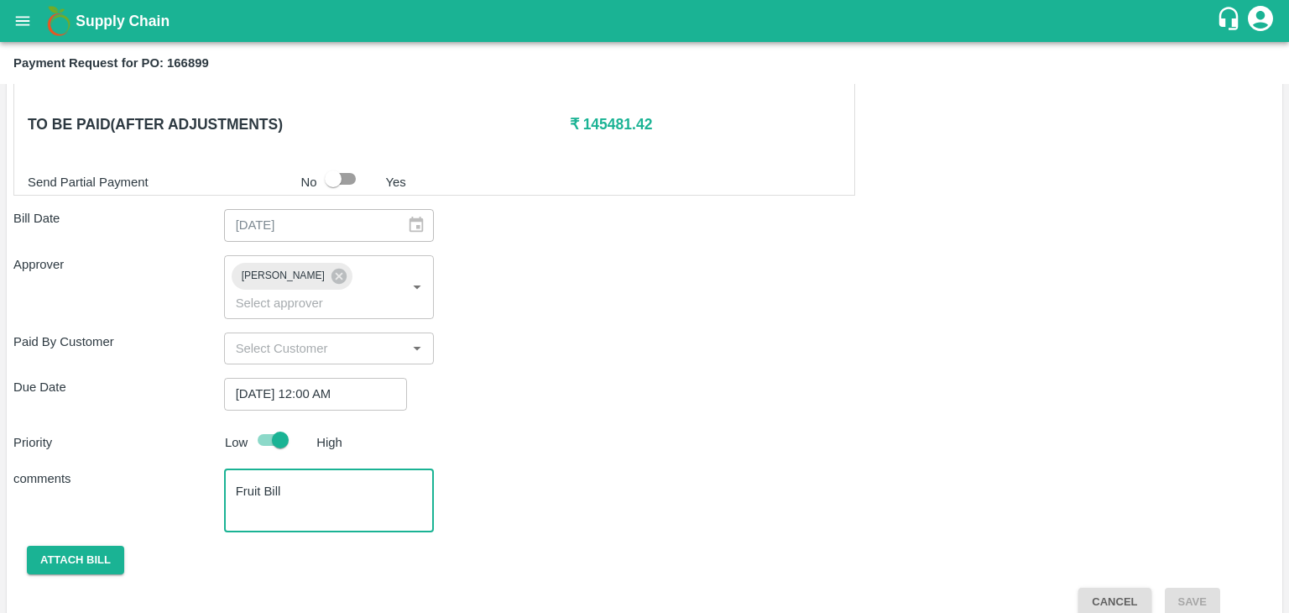
type textarea "Fruit Bill"
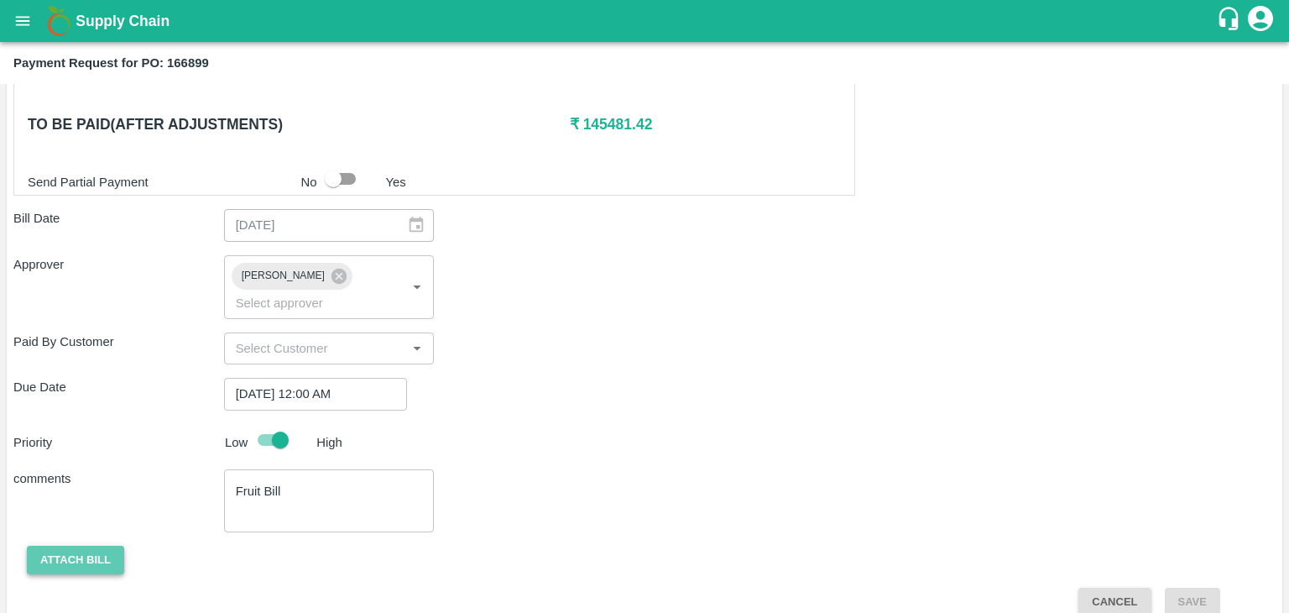
click at [58, 546] on button "Attach bill" at bounding box center [75, 560] width 97 height 29
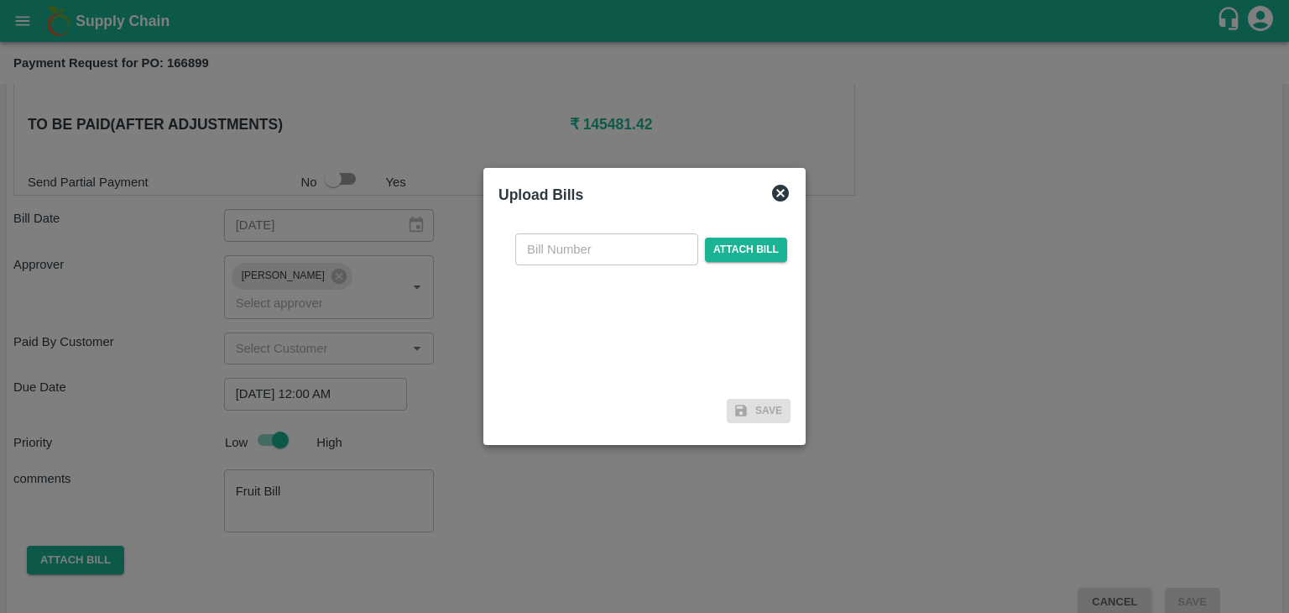
click at [577, 256] on input "text" at bounding box center [606, 249] width 183 height 32
type input "896"
click at [742, 259] on span "Attach bill" at bounding box center [746, 250] width 82 height 24
click at [0, 0] on input "Attach bill" at bounding box center [0, 0] width 0 height 0
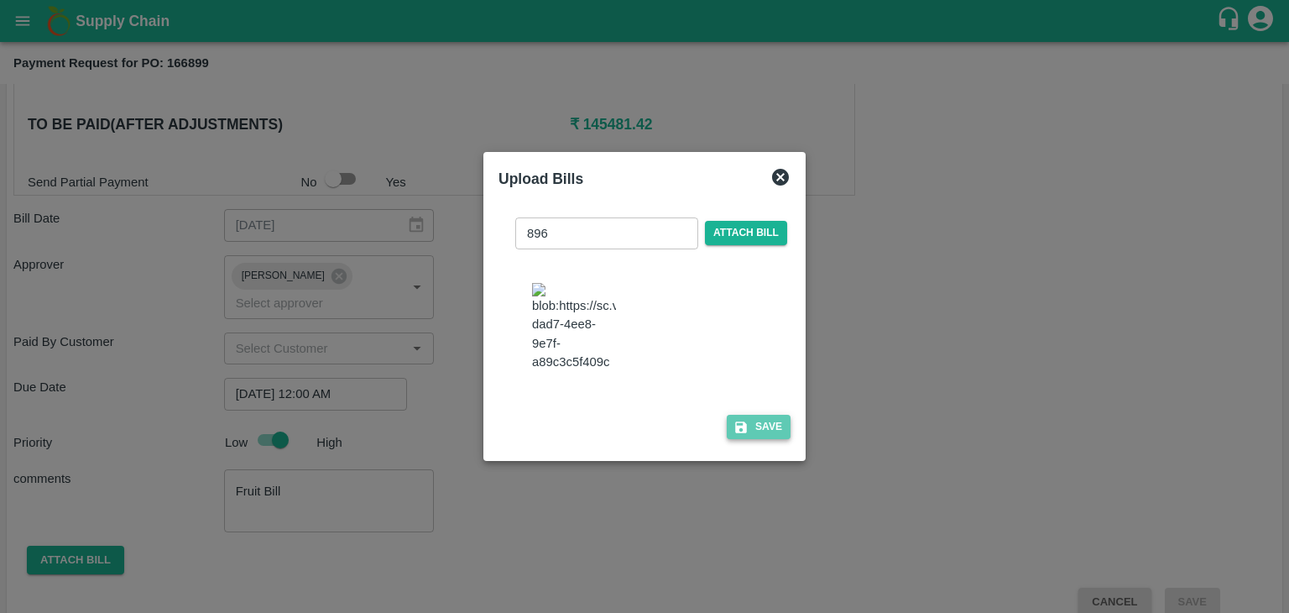
click at [786, 430] on button "Save" at bounding box center [759, 427] width 64 height 24
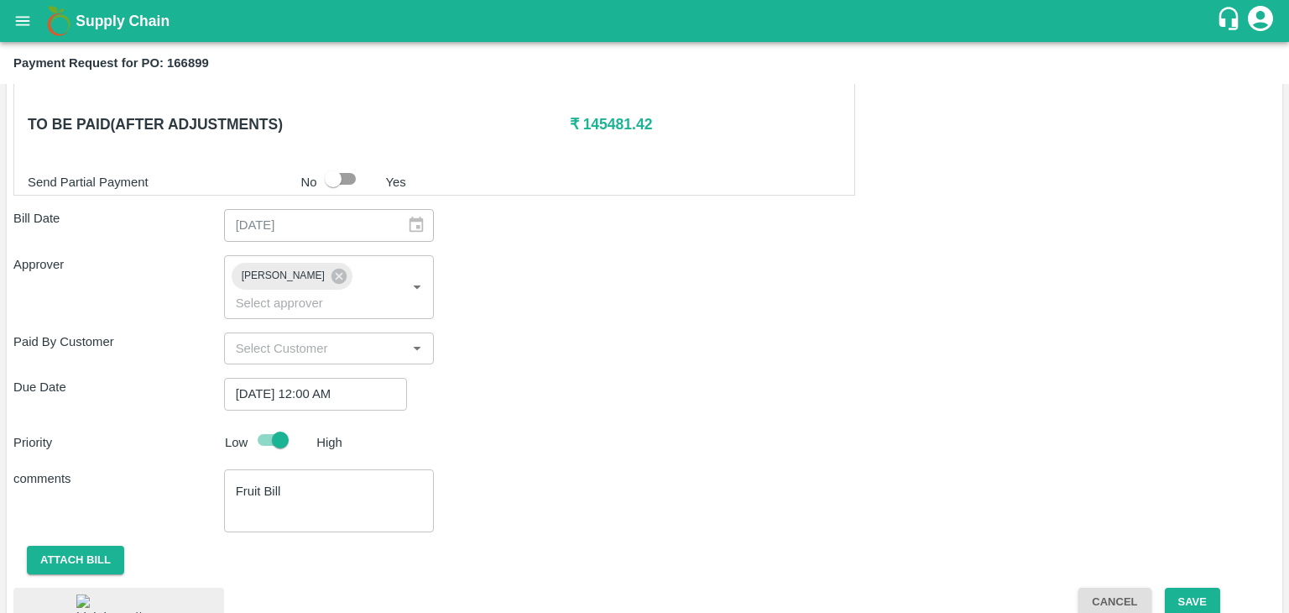
scroll to position [866, 0]
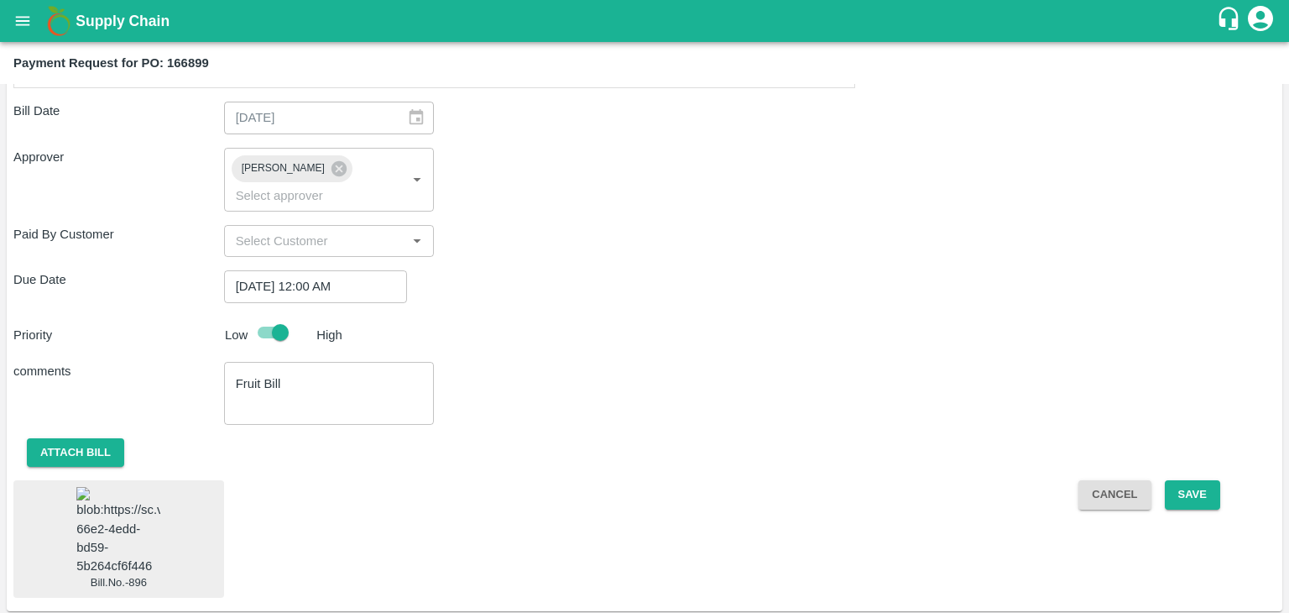
click at [140, 496] on img at bounding box center [118, 531] width 84 height 88
click at [1201, 480] on button "Save" at bounding box center [1192, 494] width 55 height 29
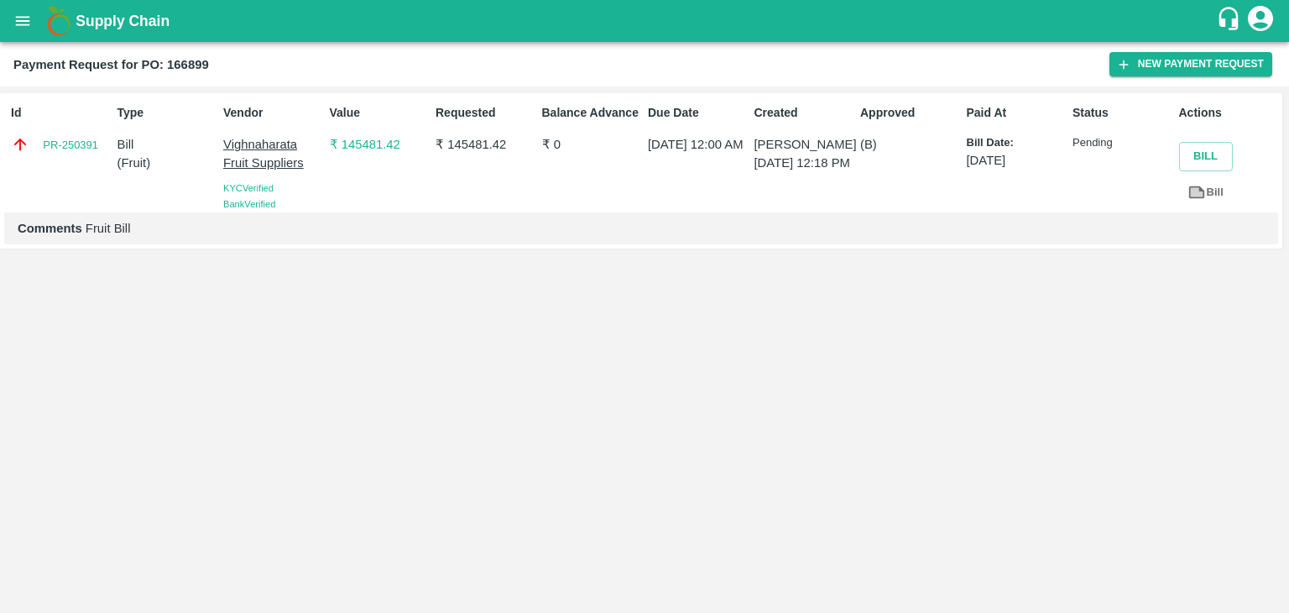
click at [9, 17] on button "open drawer" at bounding box center [22, 21] width 39 height 39
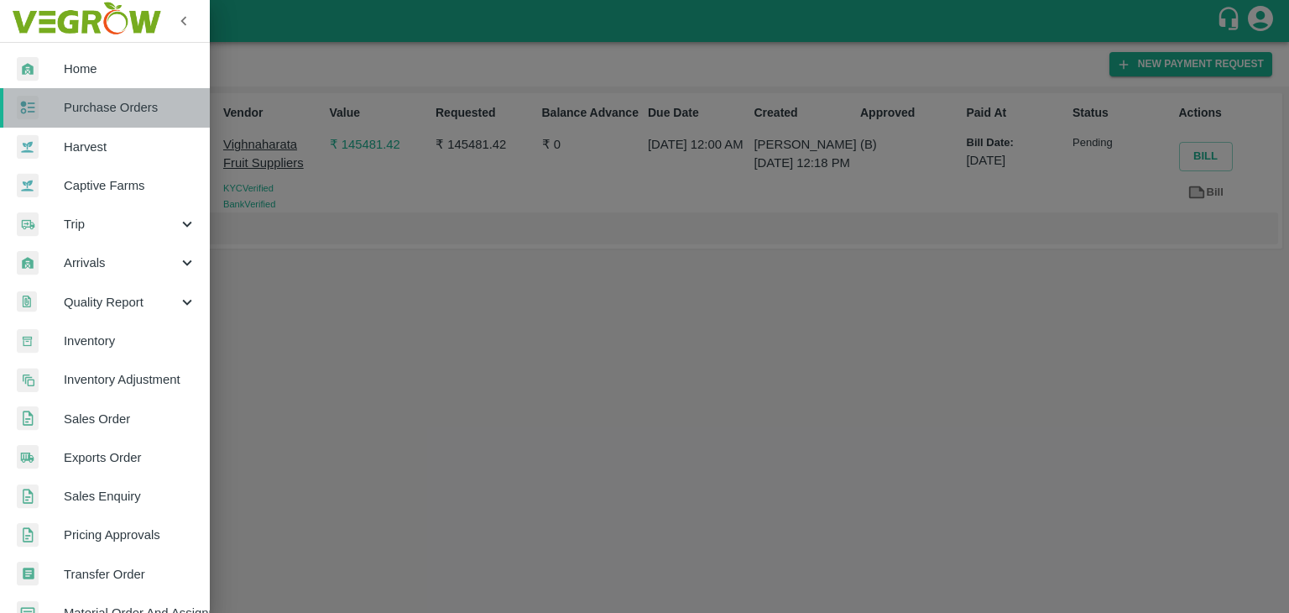
click at [144, 113] on span "Purchase Orders" at bounding box center [130, 107] width 133 height 18
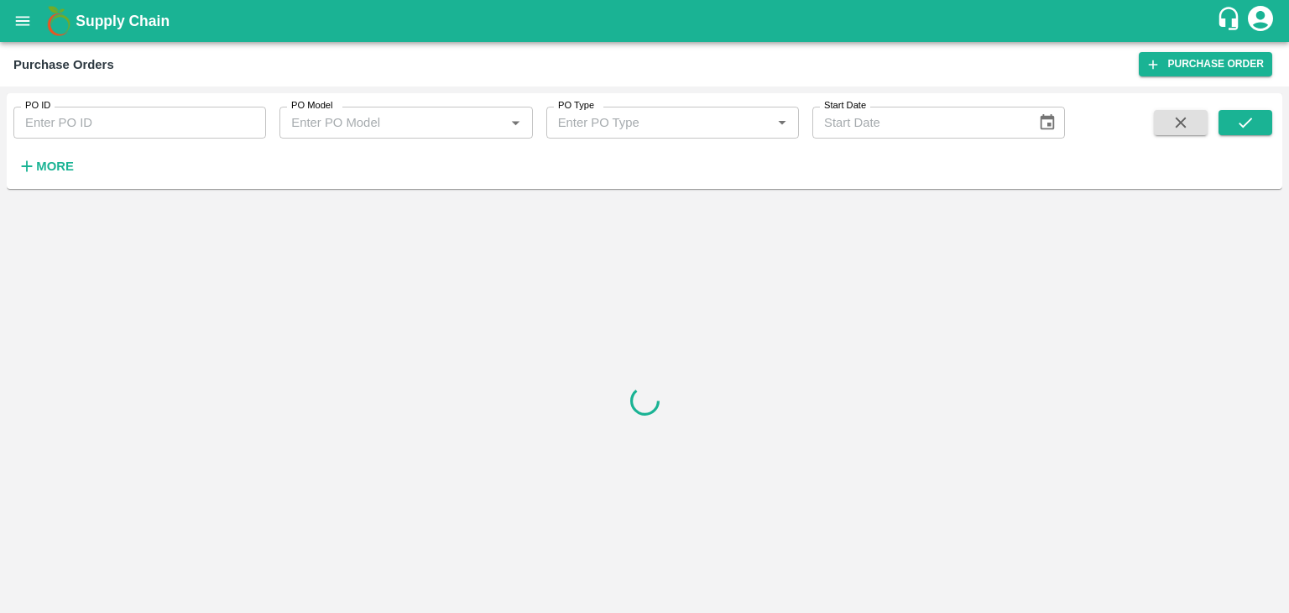
click at [182, 126] on input "PO ID" at bounding box center [139, 123] width 253 height 32
paste input "167243"
type input "167243"
click at [1241, 118] on icon "submit" at bounding box center [1245, 122] width 18 height 18
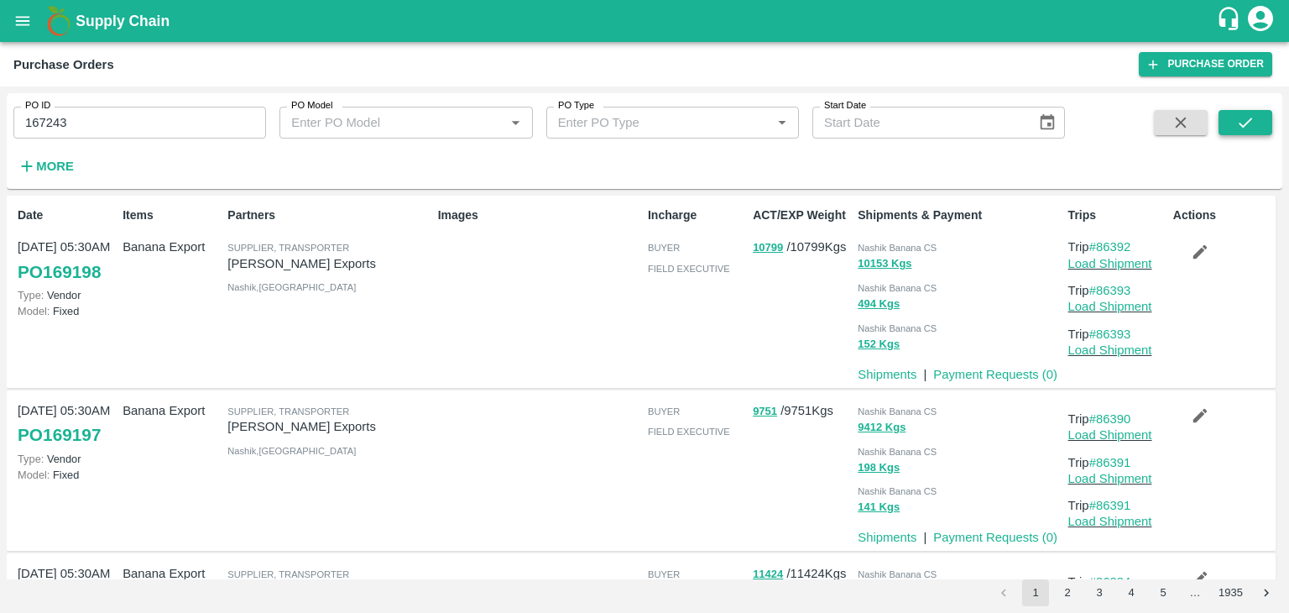
click at [1238, 122] on icon "submit" at bounding box center [1245, 122] width 18 height 18
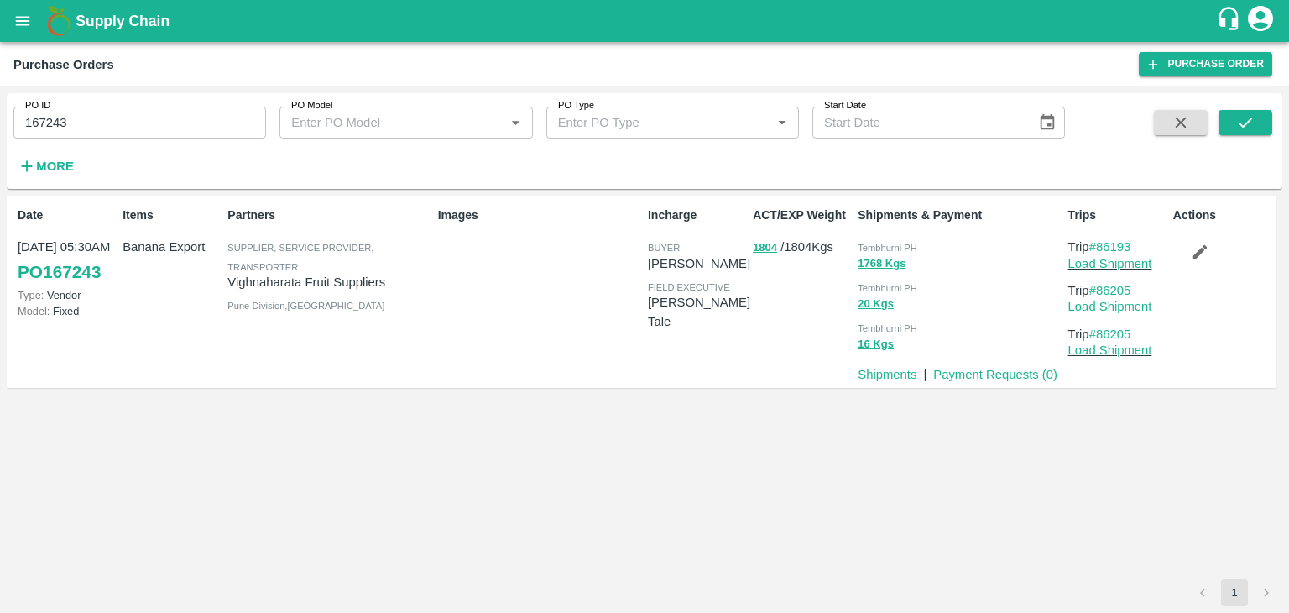
click at [1014, 373] on link "Payment Requests ( 0 )" at bounding box center [995, 374] width 124 height 13
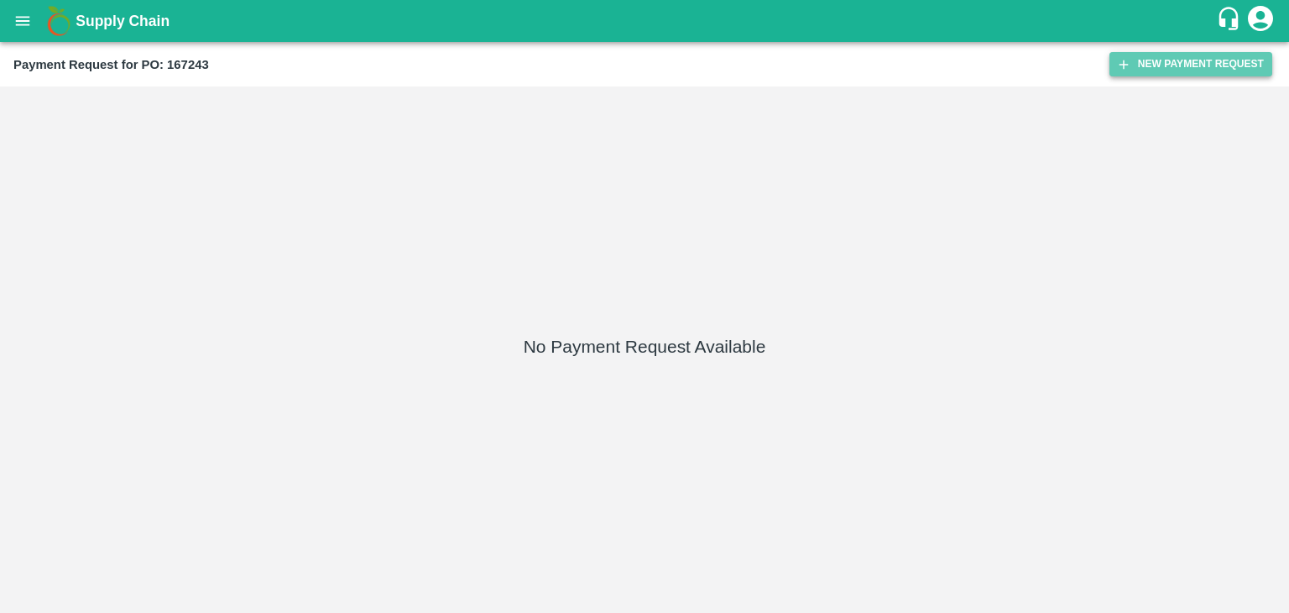
click at [1177, 59] on button "New Payment Request" at bounding box center [1191, 64] width 163 height 24
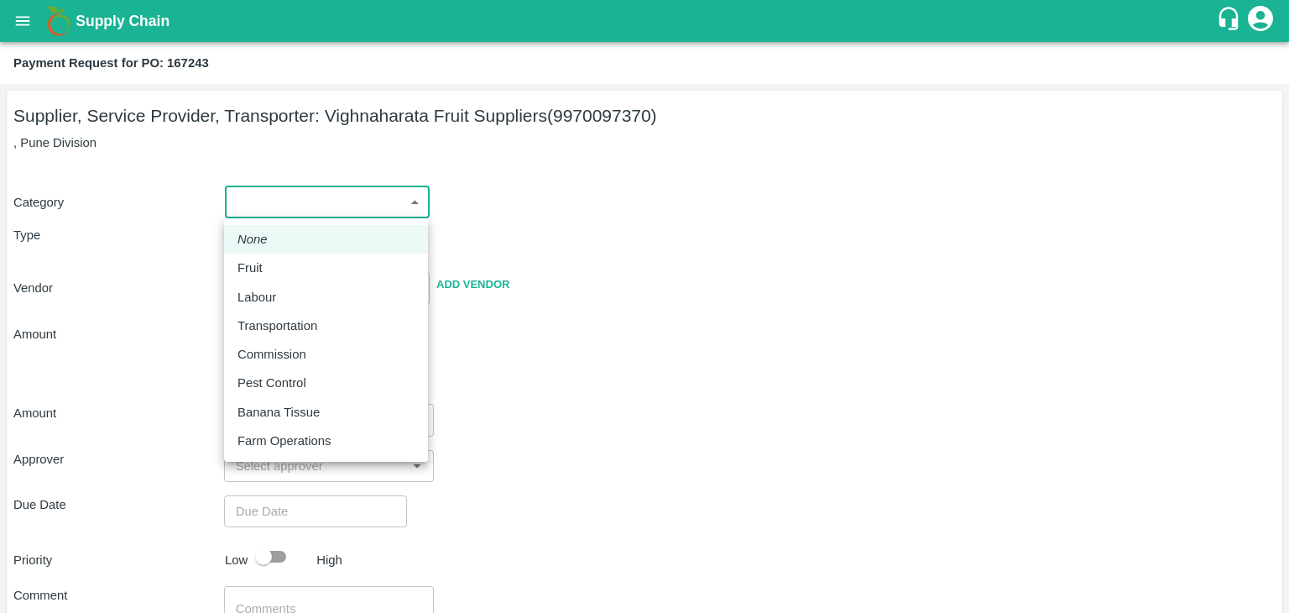
click at [265, 198] on body "Supply Chain Payment Request for PO: 167243 Supplier, Service Provider, Transpo…" at bounding box center [644, 306] width 1289 height 613
click at [271, 259] on div "Fruit" at bounding box center [326, 268] width 177 height 18
type input "1"
type input "Vighnaharata Fruit Suppliers - 9970097370(Supplier, Service Provider, Transport…"
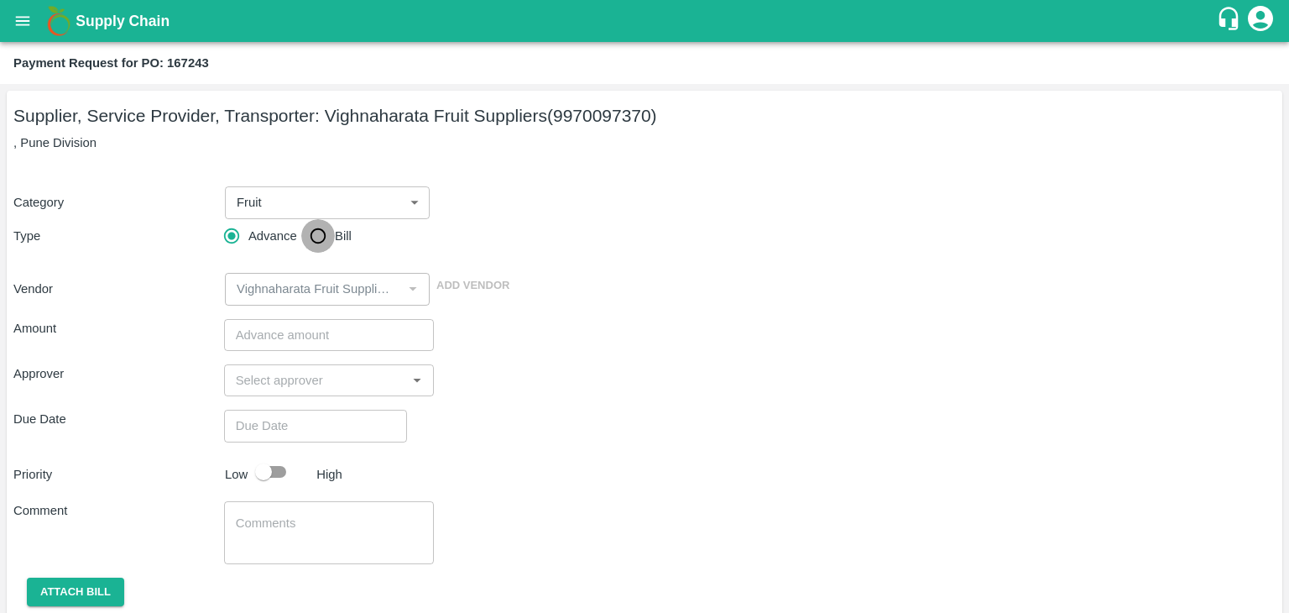
click at [319, 229] on input "Bill" at bounding box center [318, 236] width 34 height 34
radio input "true"
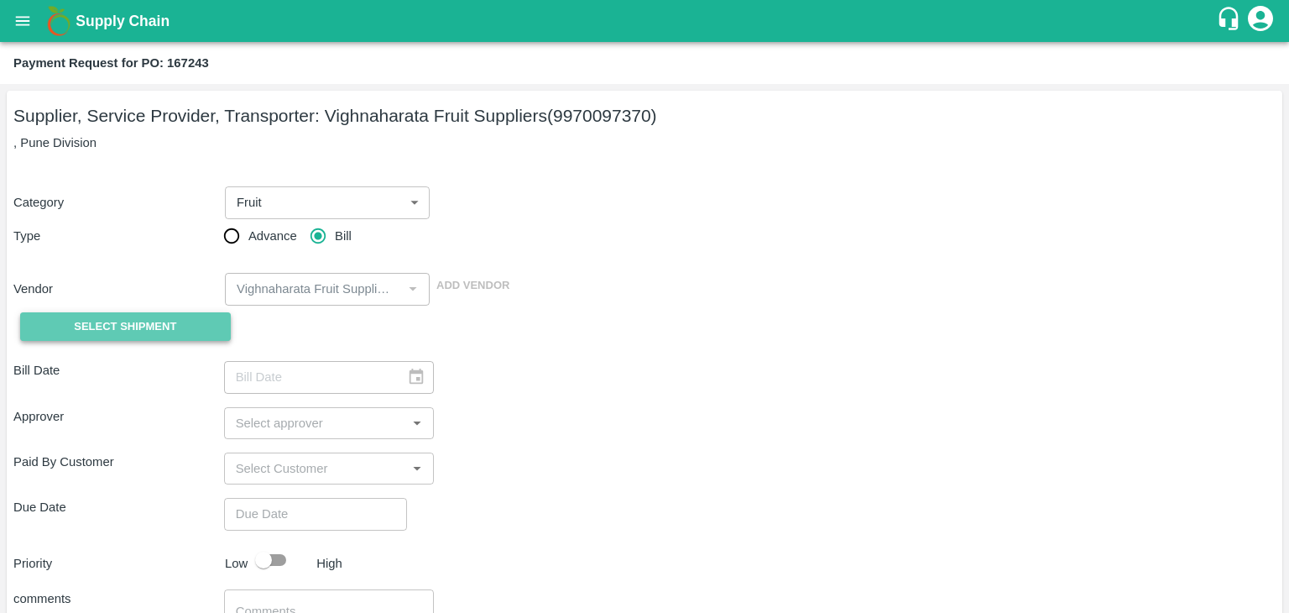
click at [137, 340] on button "Select Shipment" at bounding box center [125, 326] width 211 height 29
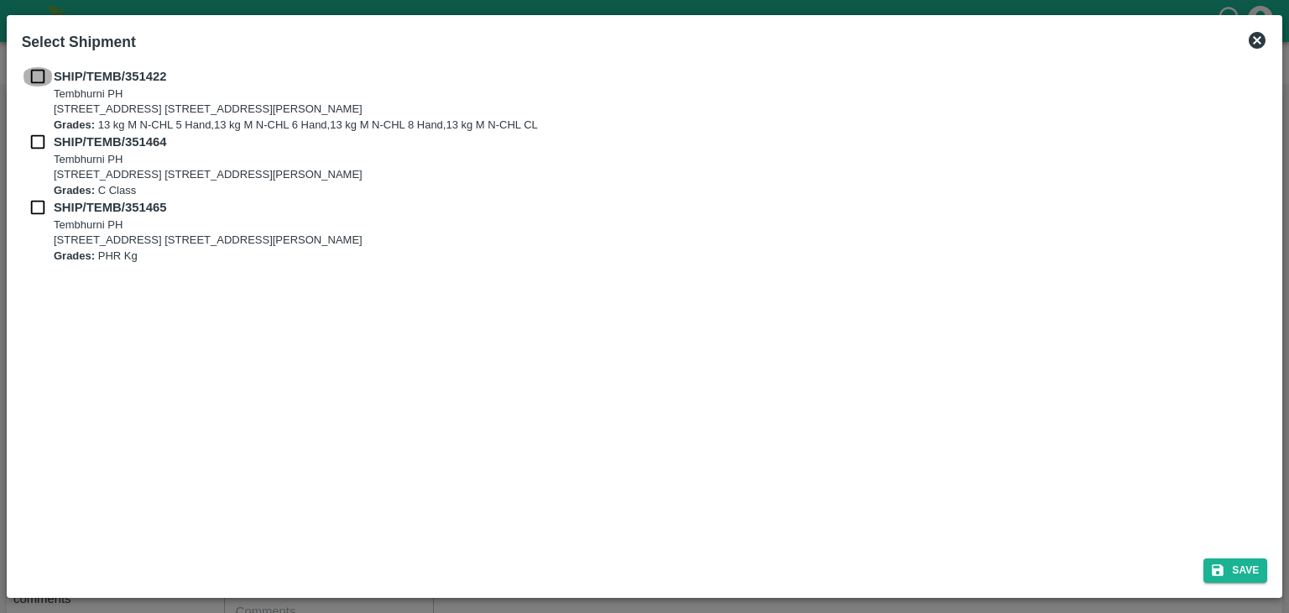
click at [37, 78] on input "checkbox" at bounding box center [38, 76] width 32 height 18
checkbox input "true"
click at [34, 140] on input "checkbox" at bounding box center [38, 142] width 32 height 18
checkbox input "true"
click at [40, 207] on input "checkbox" at bounding box center [38, 207] width 32 height 18
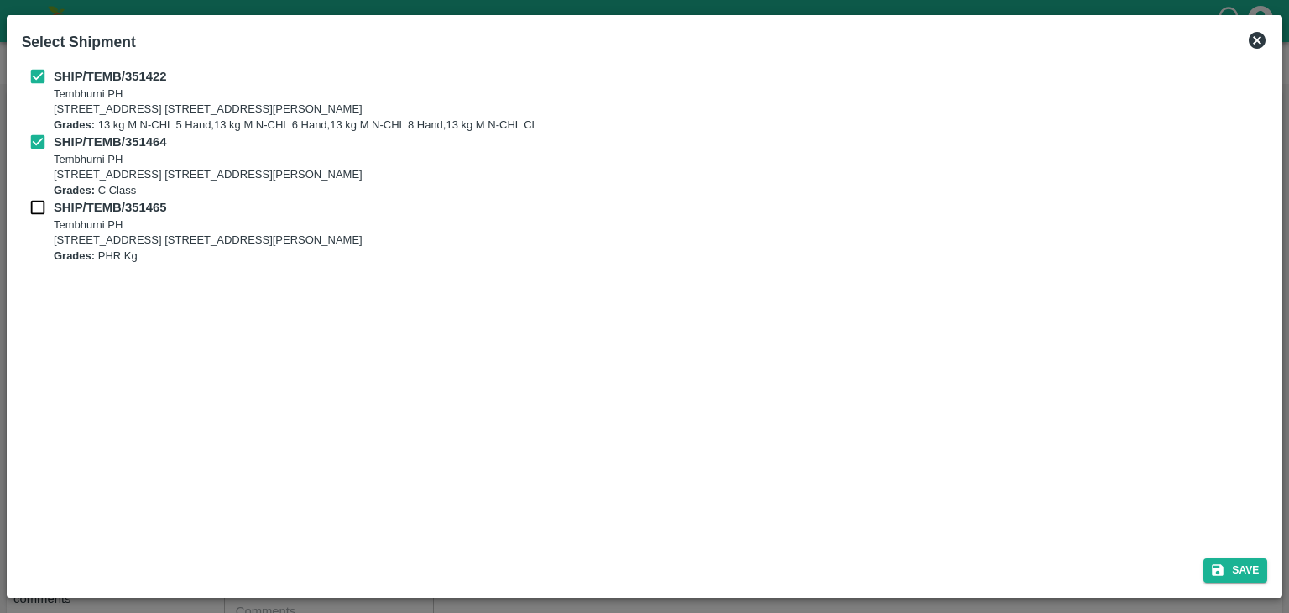
checkbox input "true"
click at [1232, 562] on button "Save" at bounding box center [1236, 570] width 64 height 24
type input "[DATE]"
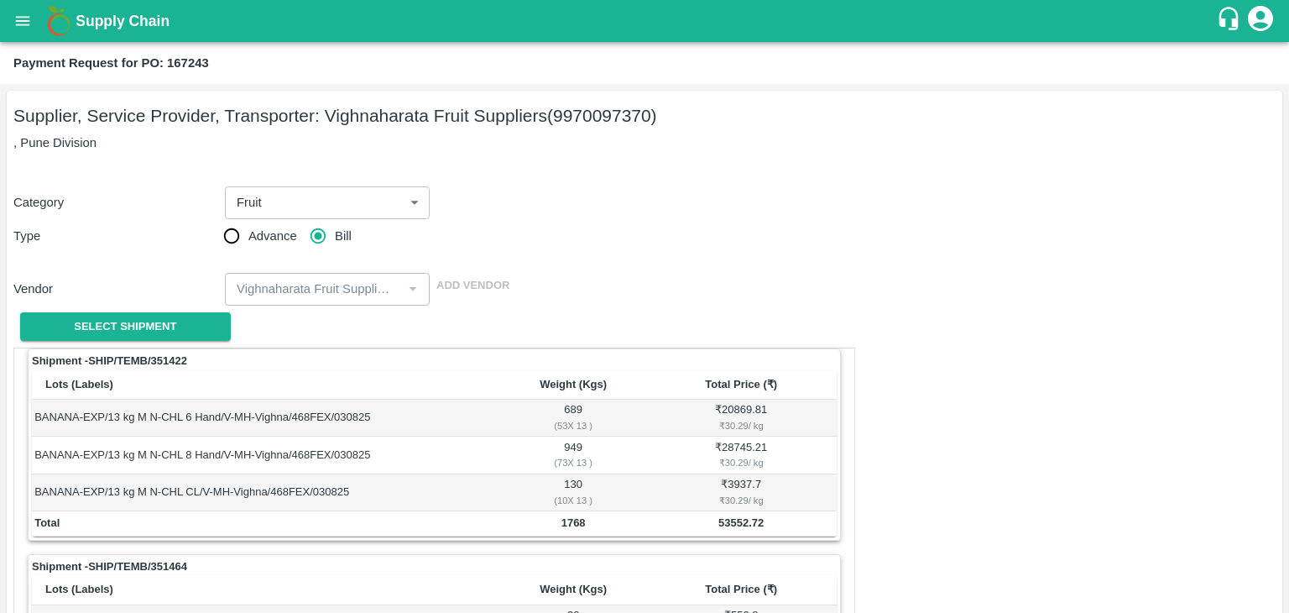
scroll to position [749, 0]
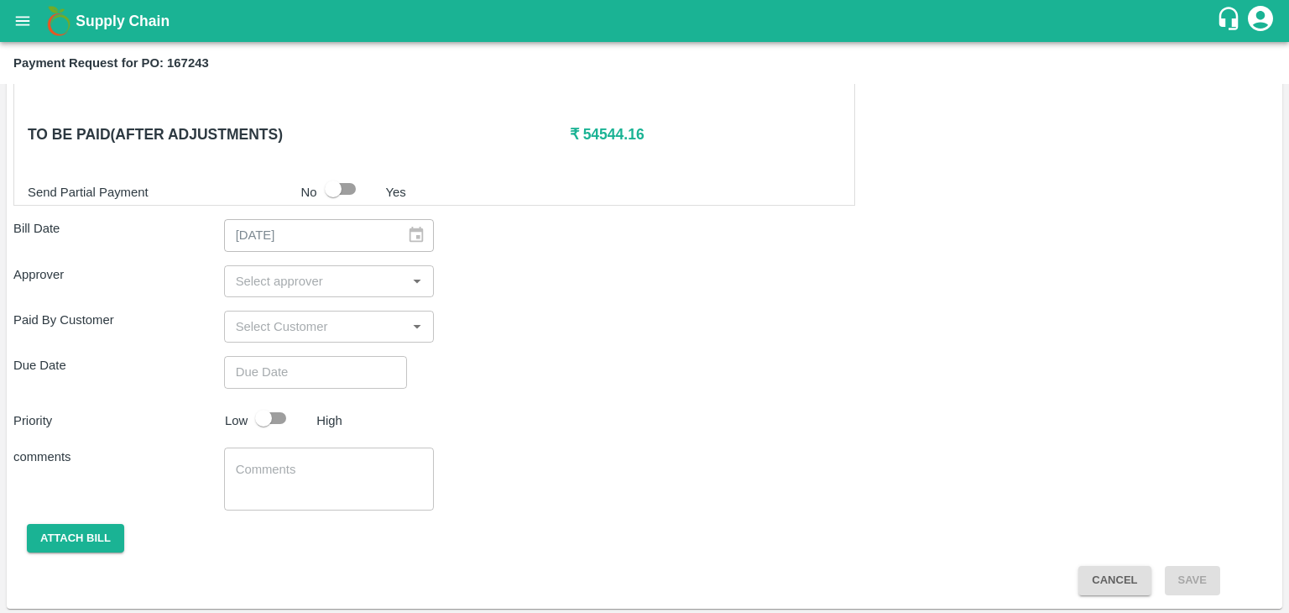
click at [269, 285] on input "input" at bounding box center [315, 281] width 173 height 22
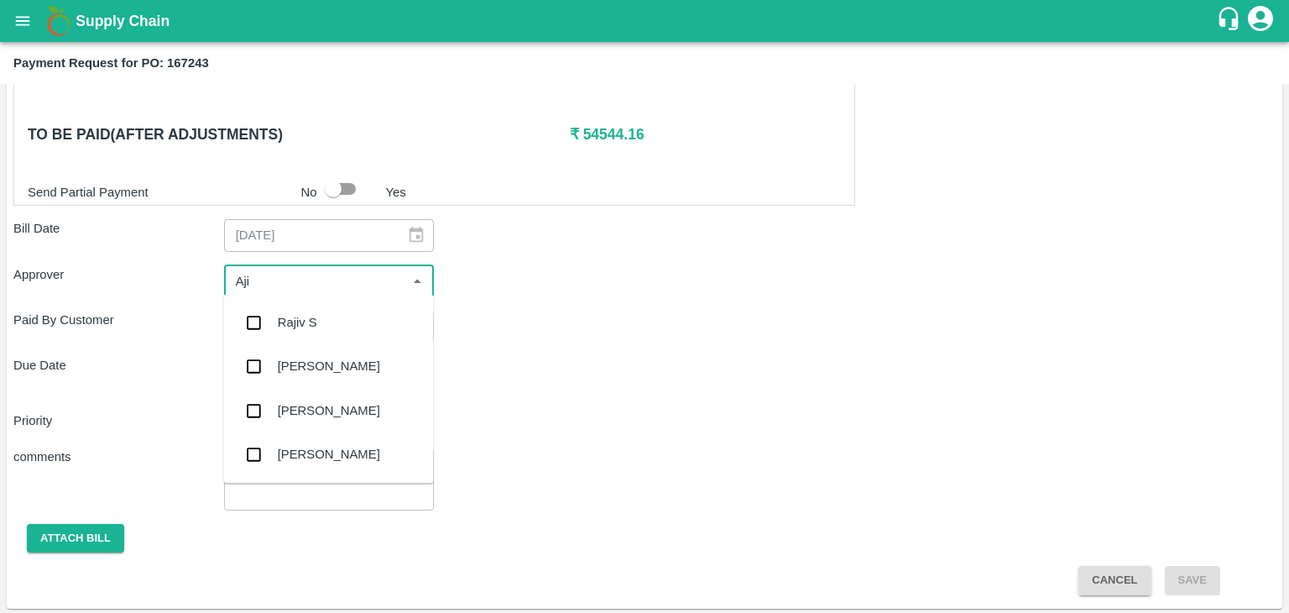
type input "Ajit"
click at [326, 326] on div "[PERSON_NAME]" at bounding box center [328, 322] width 210 height 44
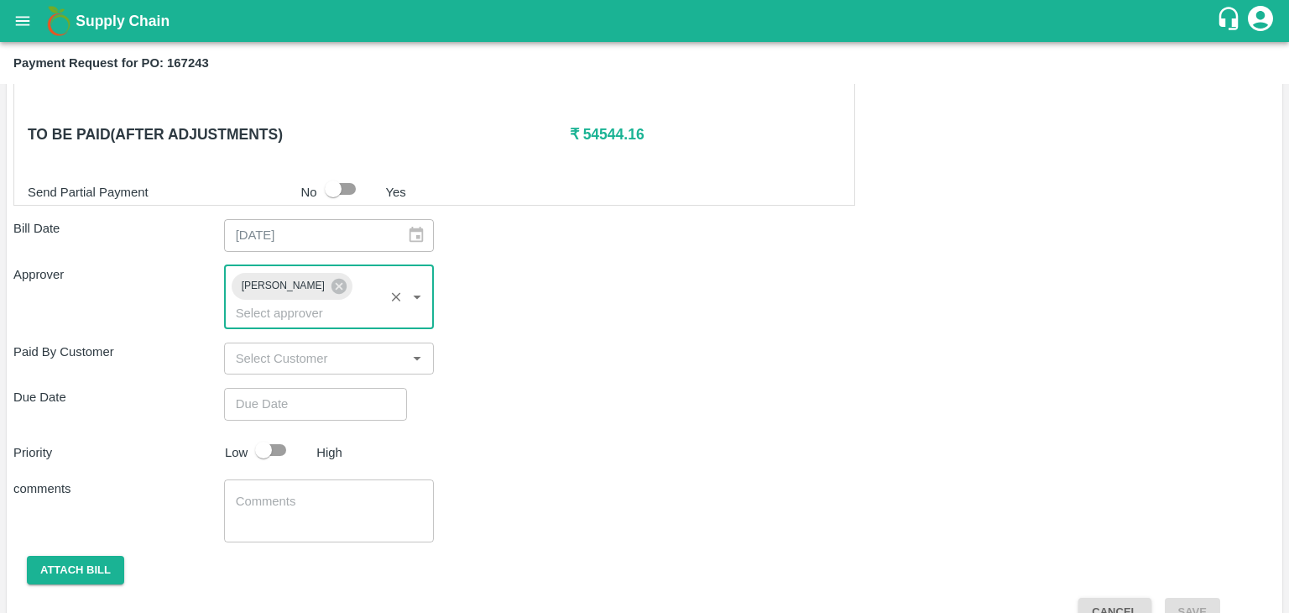
type input "DD/MM/YYYY hh:mm aa"
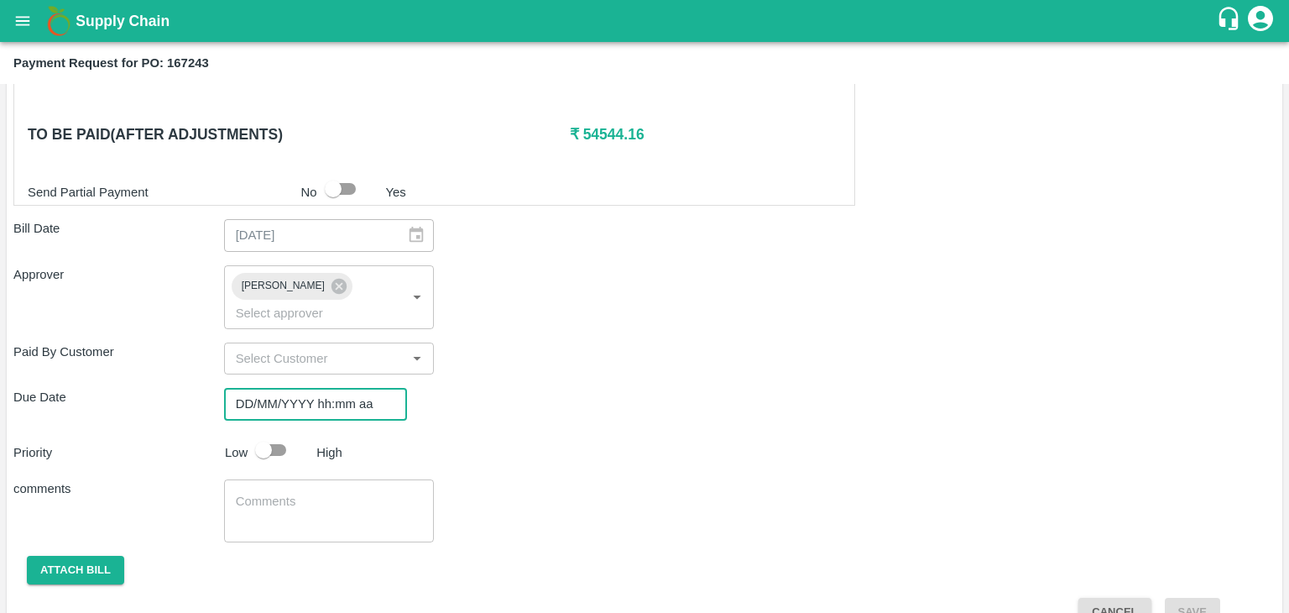
click at [337, 394] on input "DD/MM/YYYY hh:mm aa" at bounding box center [309, 404] width 171 height 32
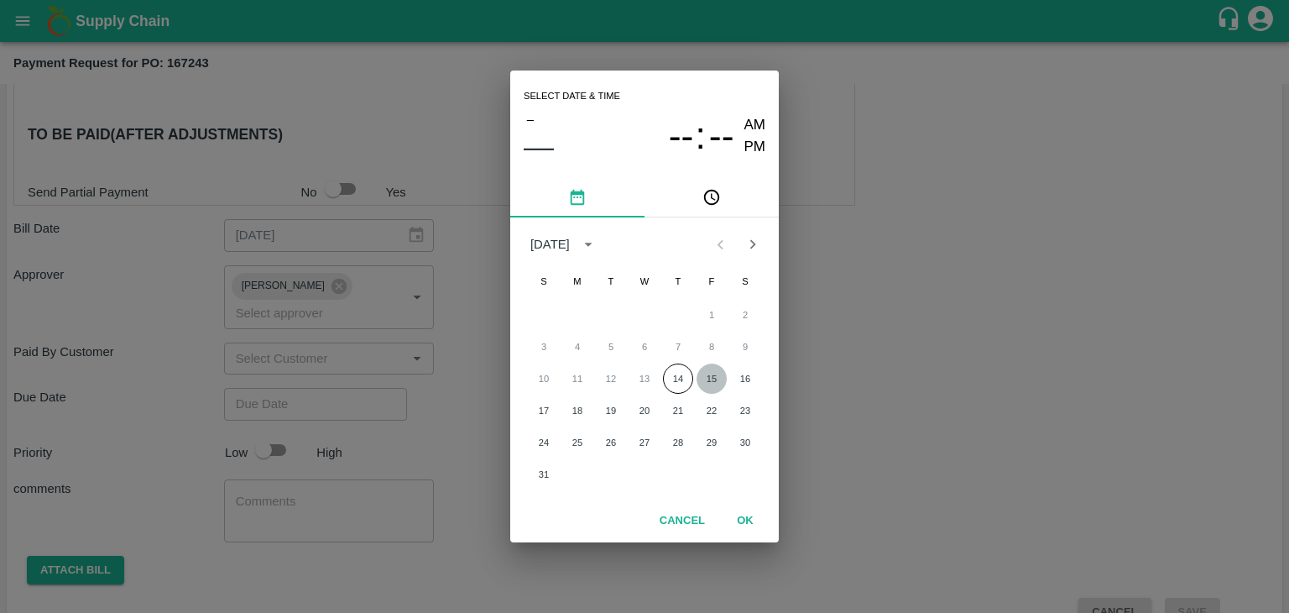
click at [721, 377] on button "15" at bounding box center [712, 378] width 30 height 30
type input "[DATE] 12:00 AM"
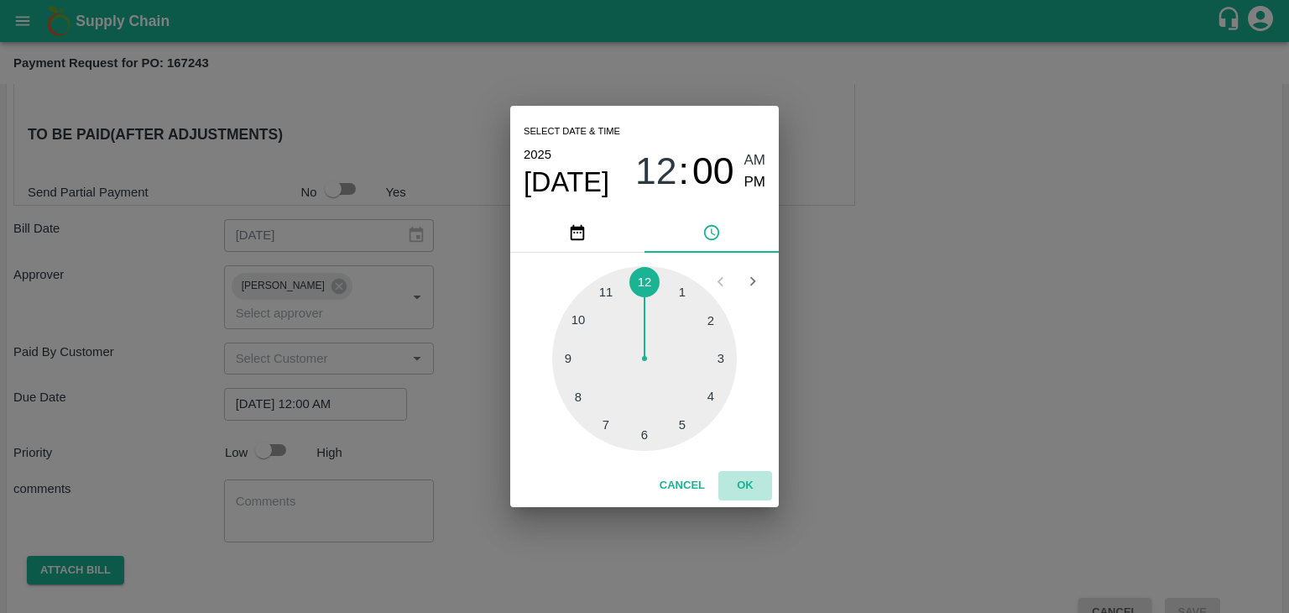
click at [763, 490] on button "OK" at bounding box center [745, 485] width 54 height 29
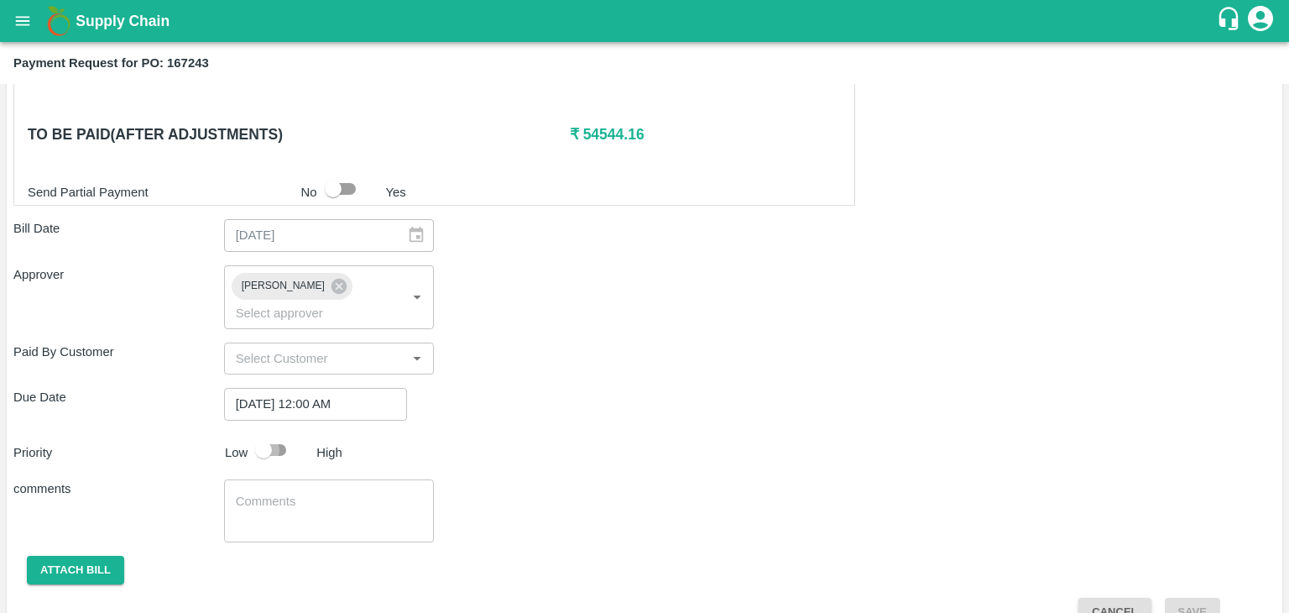
click at [271, 434] on input "checkbox" at bounding box center [264, 450] width 96 height 32
checkbox input "true"
click at [322, 493] on textarea at bounding box center [329, 510] width 187 height 35
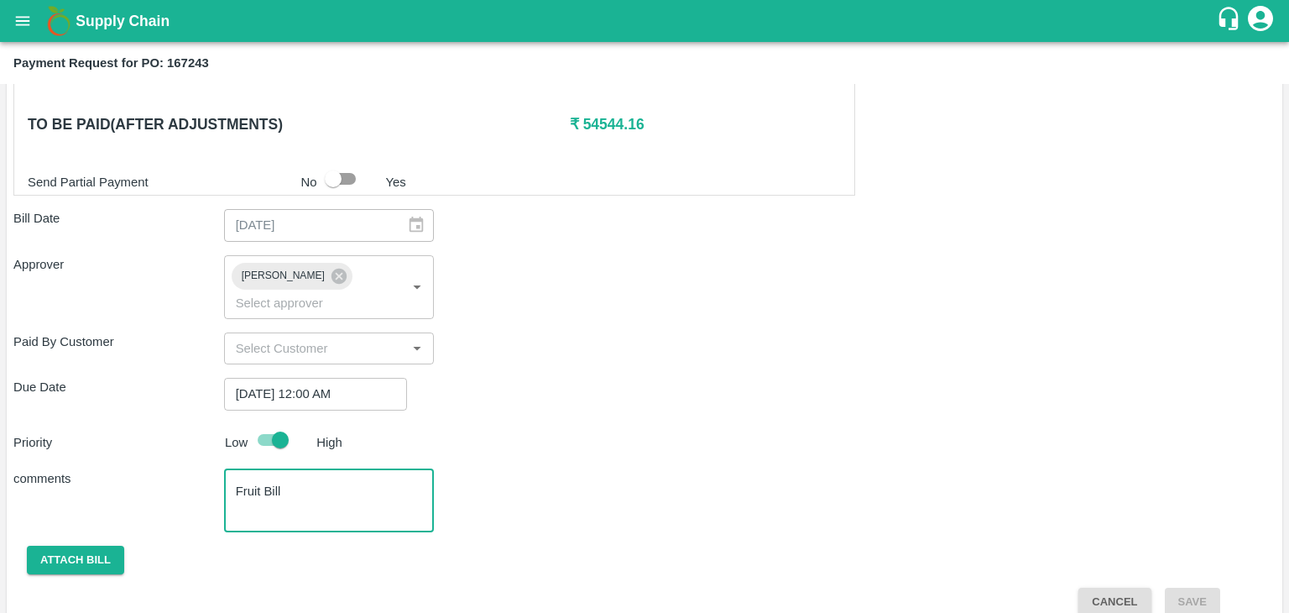
type textarea "Fruit Bill"
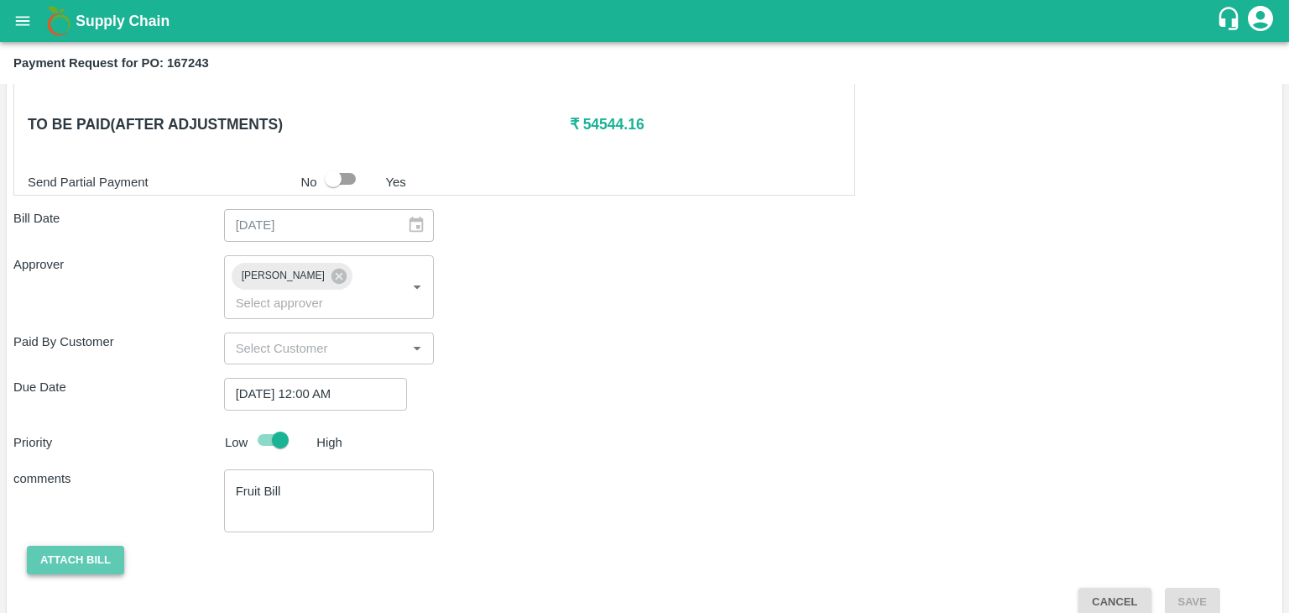
click at [85, 546] on button "Attach bill" at bounding box center [75, 560] width 97 height 29
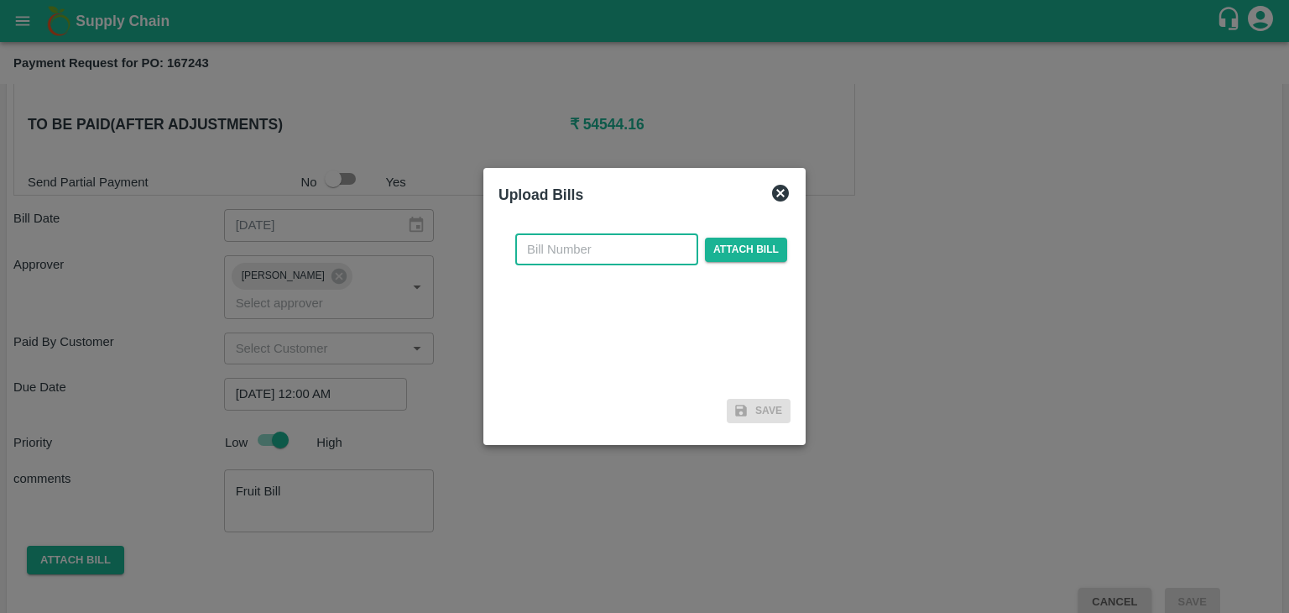
click at [619, 244] on input "text" at bounding box center [606, 249] width 183 height 32
type input "898"
click at [740, 244] on span "Attach bill" at bounding box center [746, 250] width 82 height 24
click at [0, 0] on input "Attach bill" at bounding box center [0, 0] width 0 height 0
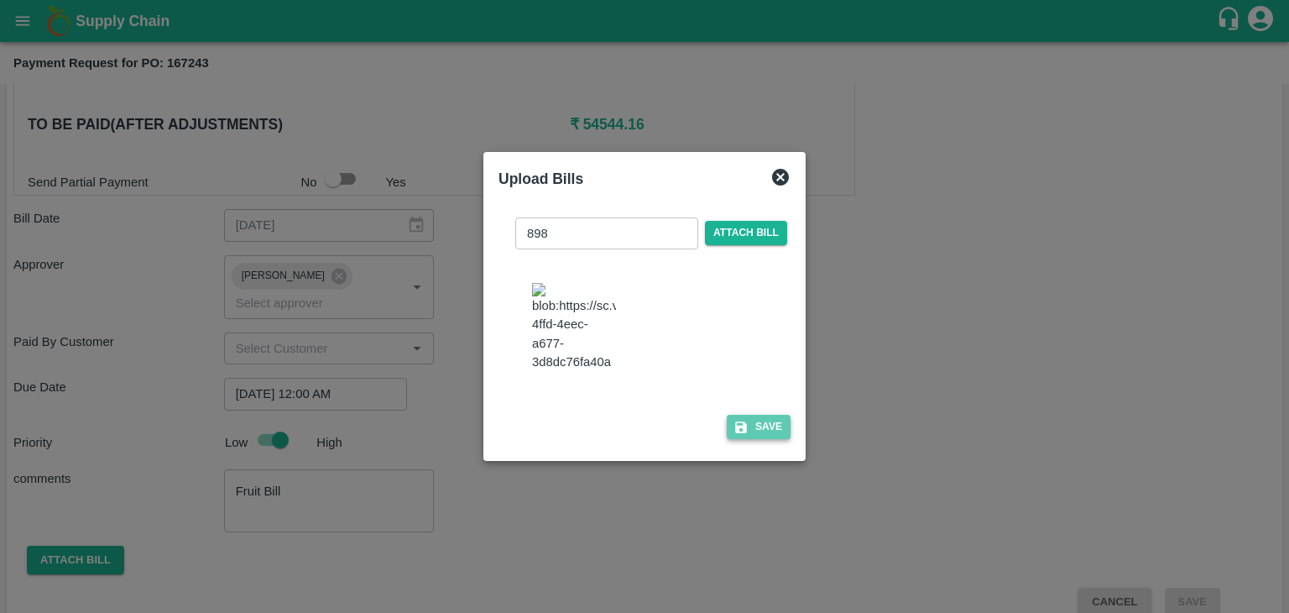
click at [776, 436] on button "Save" at bounding box center [759, 427] width 64 height 24
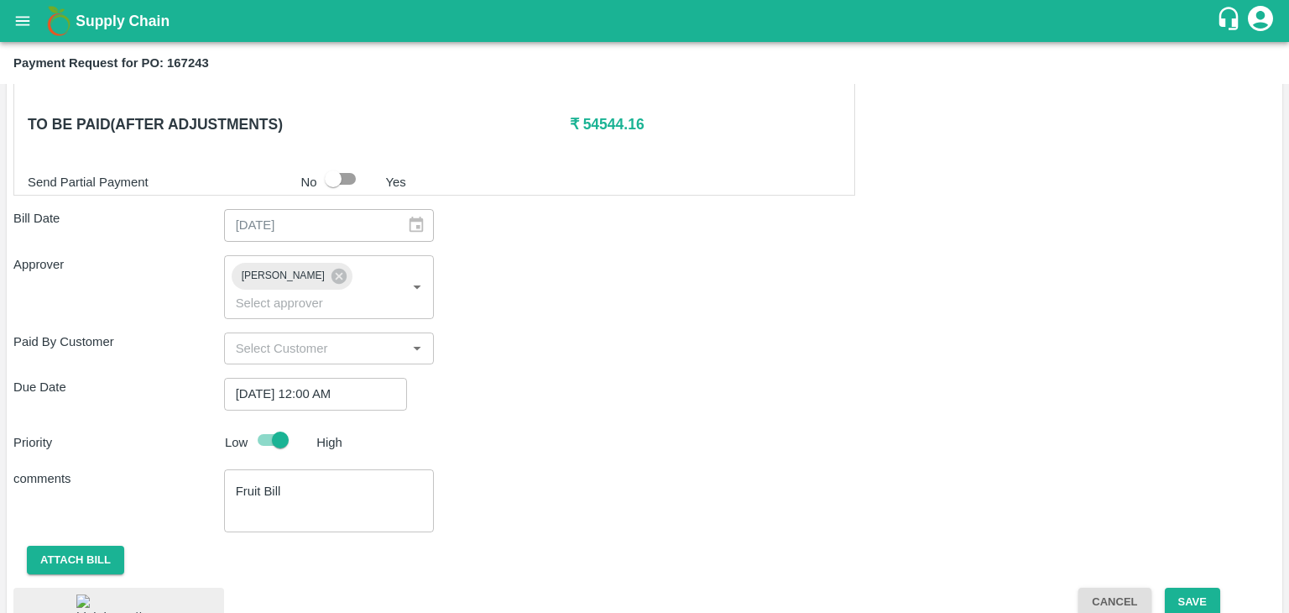
scroll to position [864, 0]
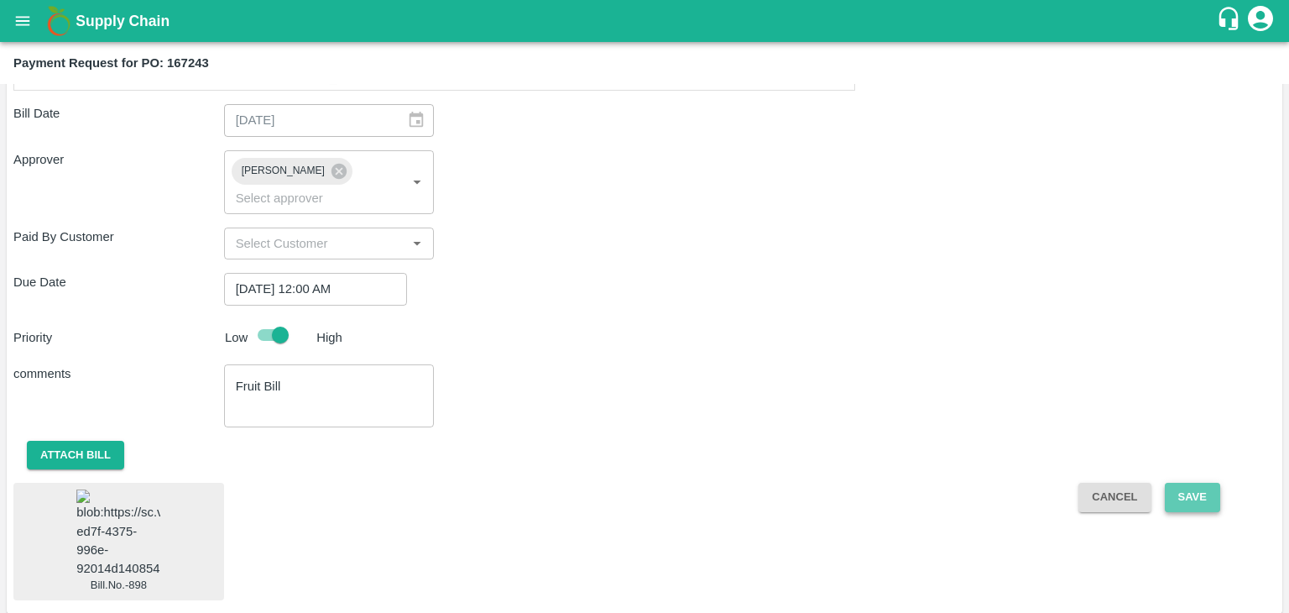
click at [1205, 483] on button "Save" at bounding box center [1192, 497] width 55 height 29
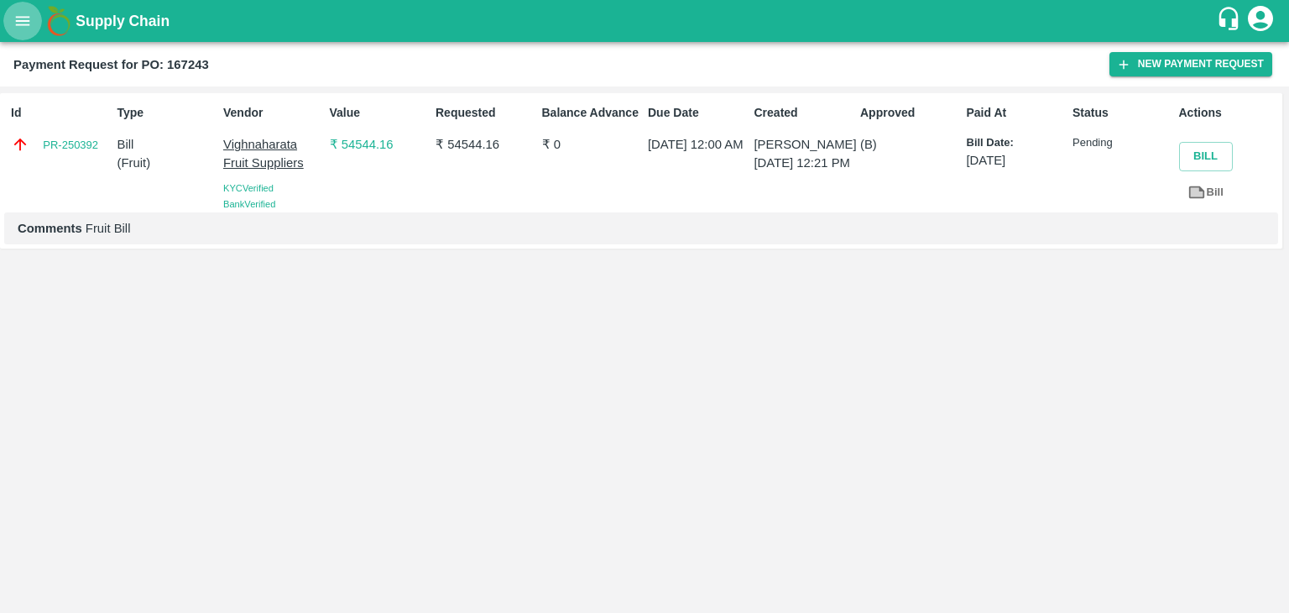
click at [14, 19] on icon "open drawer" at bounding box center [22, 21] width 18 height 18
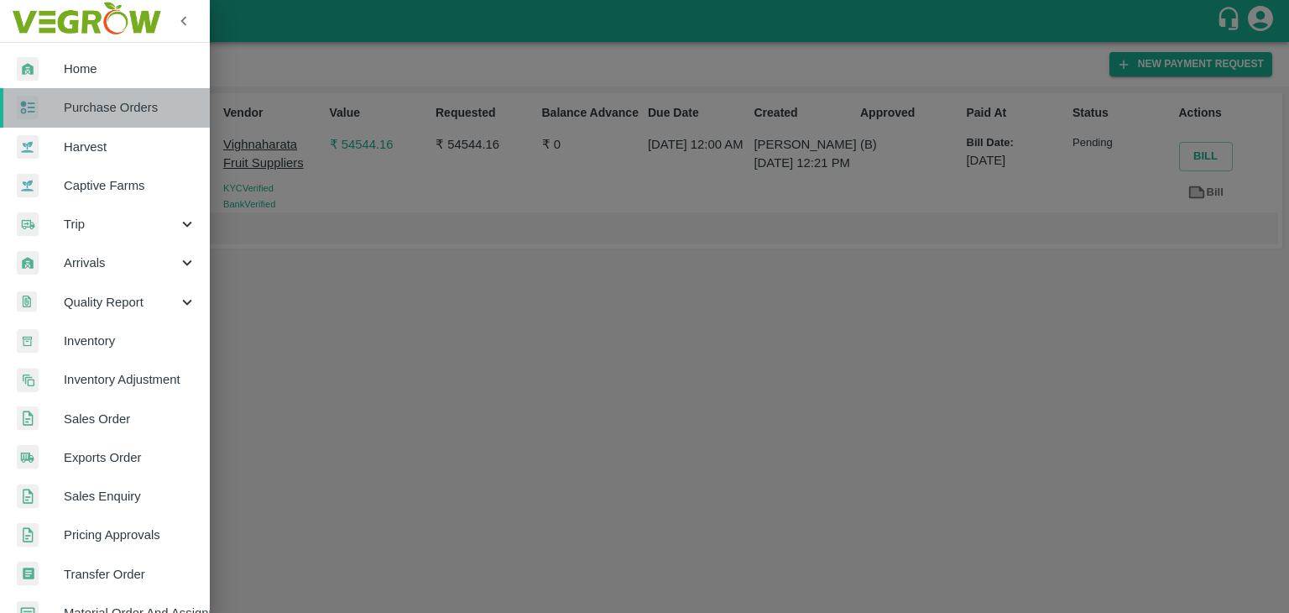
click at [144, 118] on link "Purchase Orders" at bounding box center [105, 107] width 210 height 39
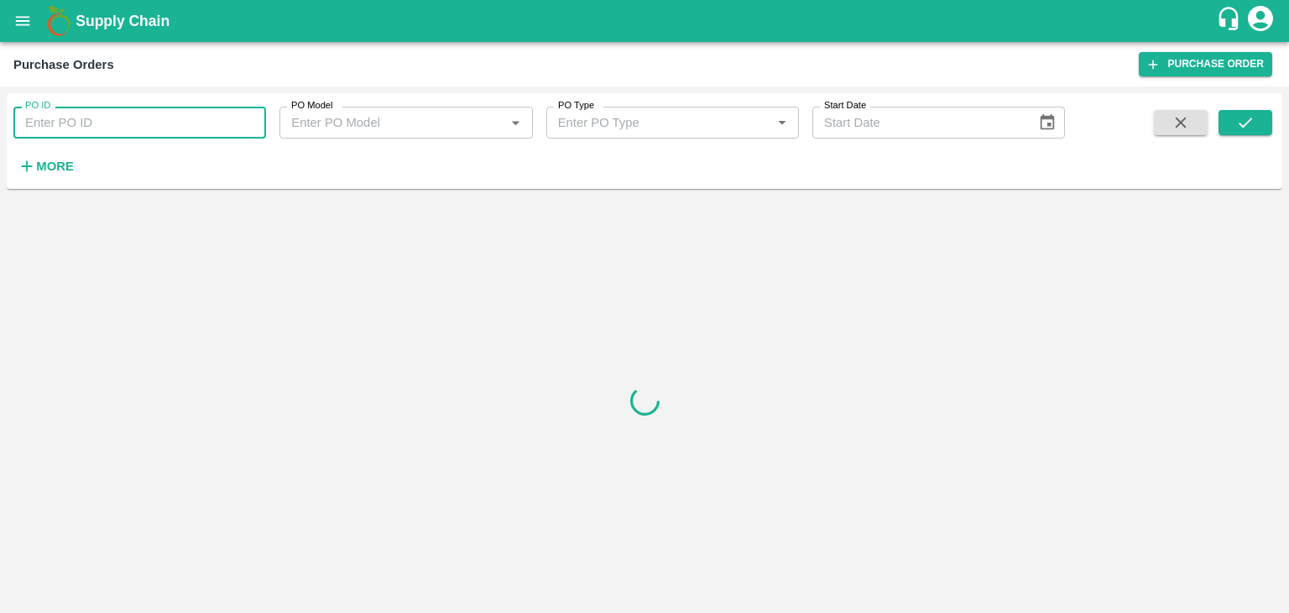
paste input "167449"
click at [191, 125] on input "PO ID" at bounding box center [139, 123] width 253 height 32
type input "167449"
click at [1247, 135] on button "submit" at bounding box center [1246, 122] width 54 height 25
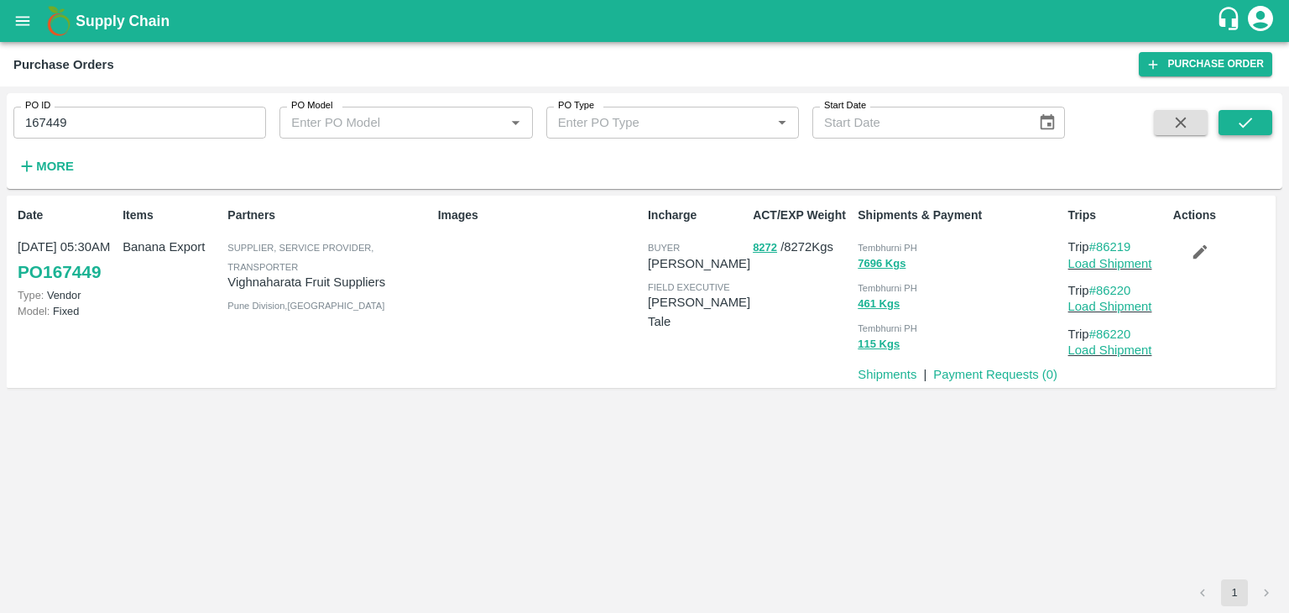
click at [1257, 119] on button "submit" at bounding box center [1246, 122] width 54 height 25
click at [996, 372] on link "Payment Requests ( 0 )" at bounding box center [995, 374] width 124 height 13
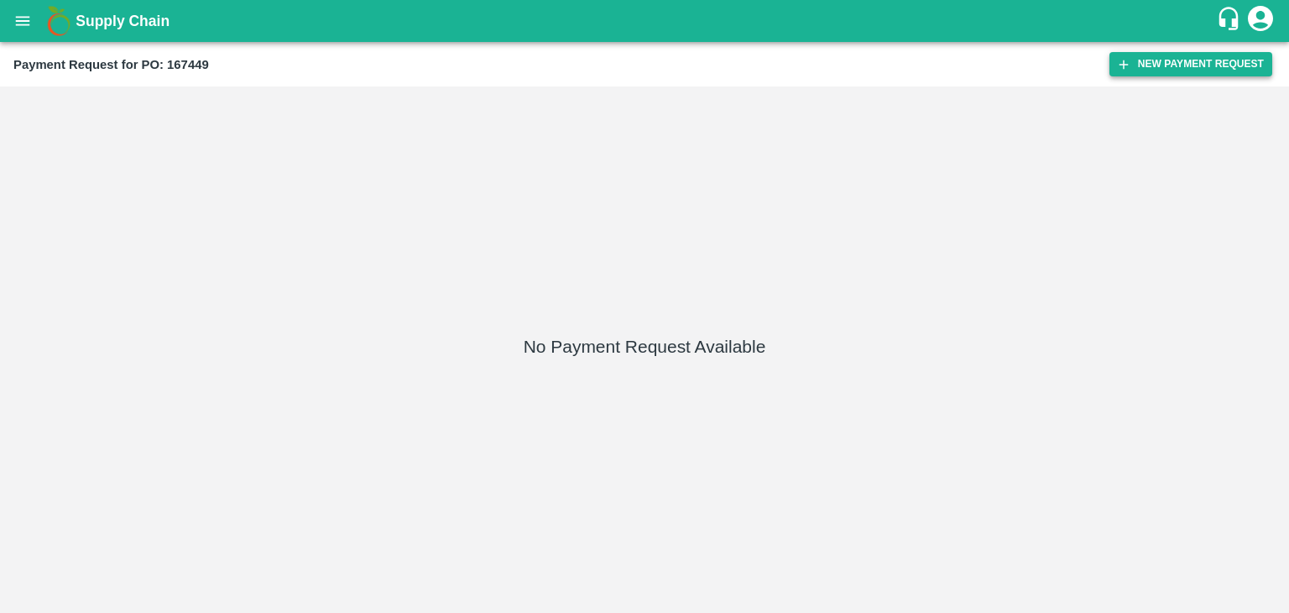
drag, startPoint x: 1152, startPoint y: 44, endPoint x: 1175, endPoint y: 66, distance: 31.5
click at [1175, 66] on div "Payment Request for PO: 167449 New Payment Request" at bounding box center [644, 64] width 1289 height 44
click at [1175, 66] on button "New Payment Request" at bounding box center [1191, 64] width 163 height 24
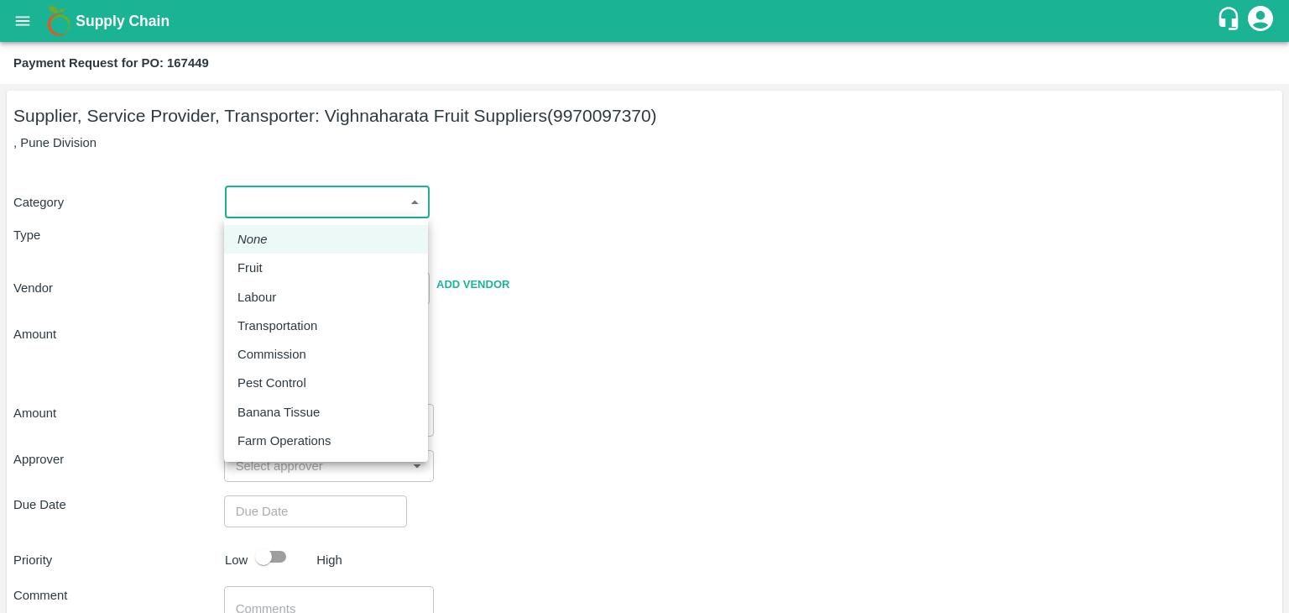
drag, startPoint x: 258, startPoint y: 199, endPoint x: 285, endPoint y: 273, distance: 78.9
click at [285, 273] on body "Supply Chain Payment Request for PO: 167449 Supplier, Service Provider, Transpo…" at bounding box center [644, 306] width 1289 height 613
click at [285, 273] on div "Fruit" at bounding box center [326, 268] width 177 height 18
type input "1"
type input "Vighnaharata Fruit Suppliers - 9970097370(Supplier, Service Provider, Transport…"
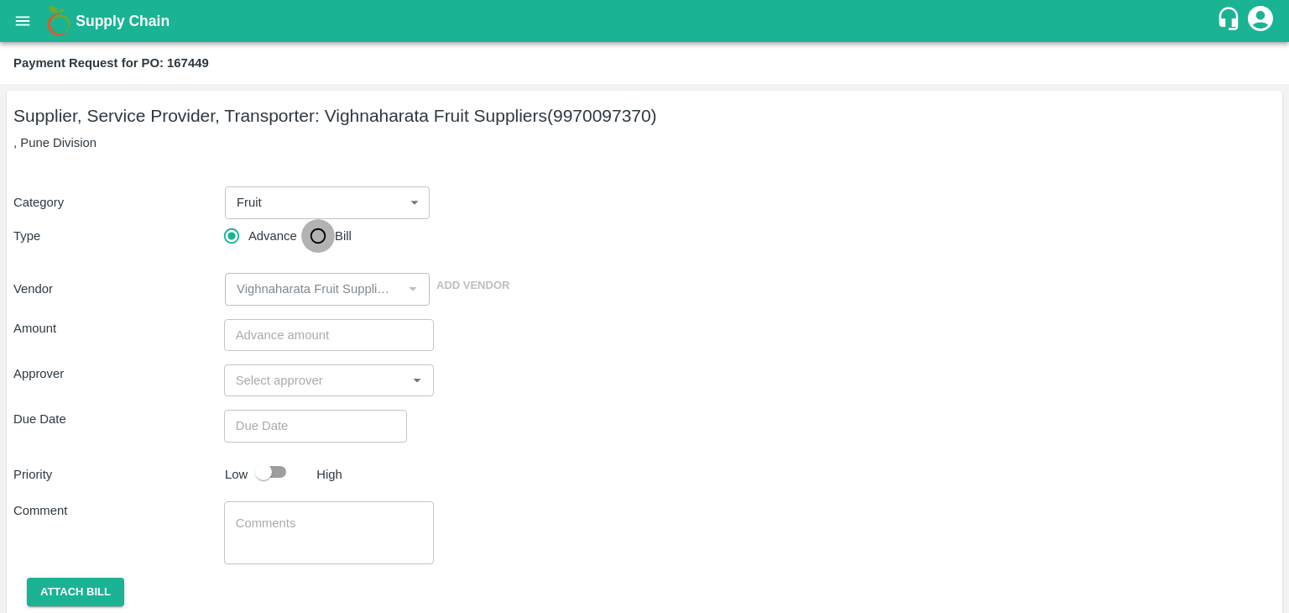
click at [308, 245] on input "Bill" at bounding box center [318, 236] width 34 height 34
radio input "true"
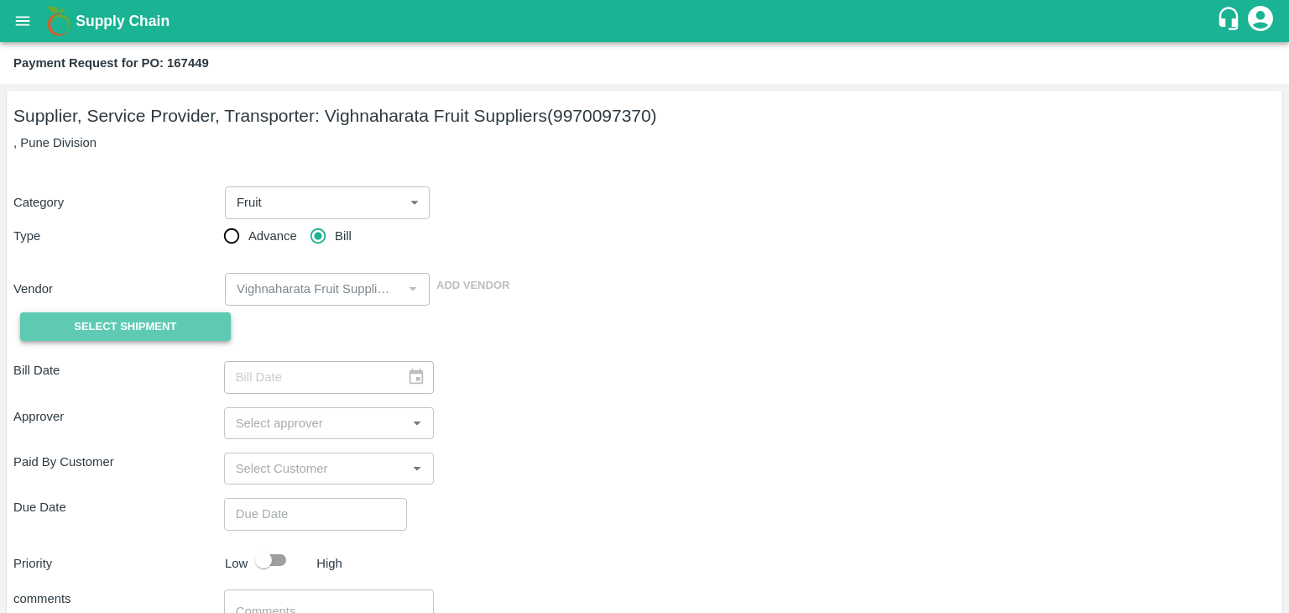
click at [114, 336] on span "Select Shipment" at bounding box center [125, 326] width 102 height 19
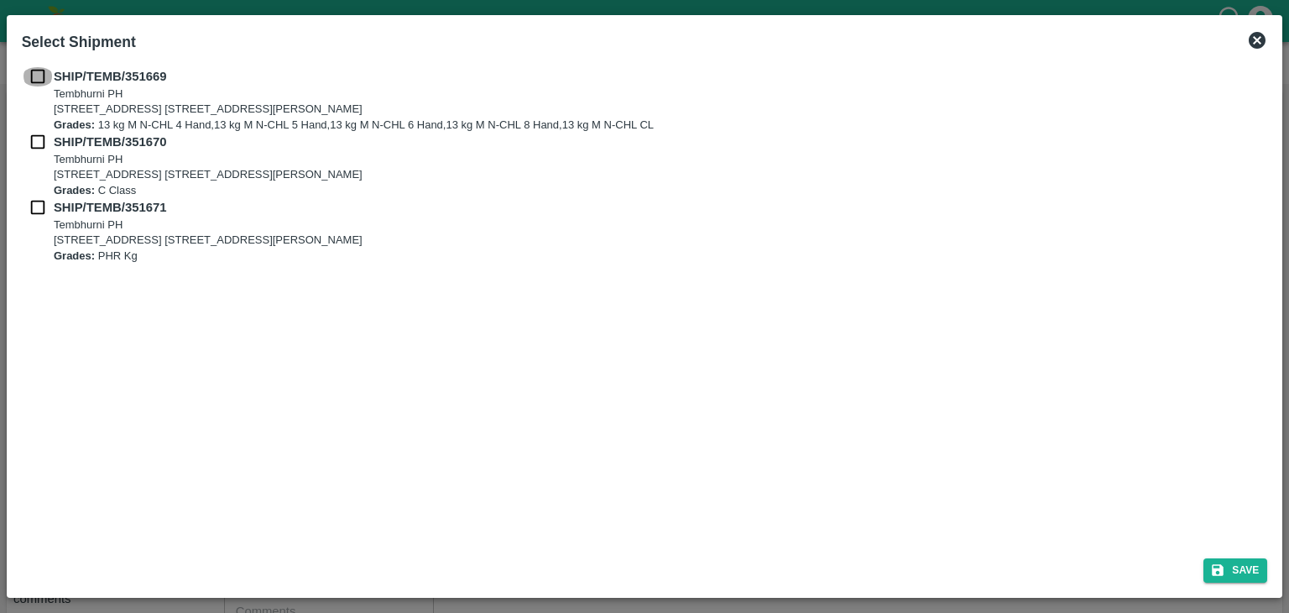
click at [29, 80] on input "checkbox" at bounding box center [38, 76] width 32 height 18
checkbox input "true"
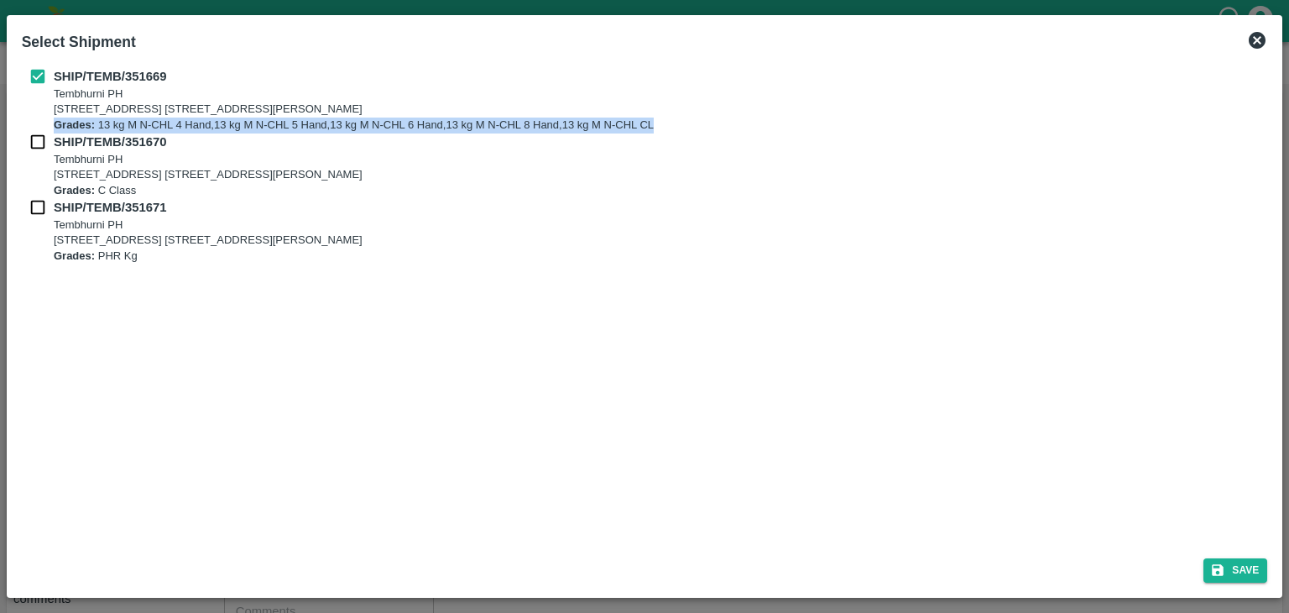
drag, startPoint x: 30, startPoint y: 130, endPoint x: 34, endPoint y: 144, distance: 13.8
click at [34, 144] on div "SHIP/TEMB/351669 [STREET_ADDRESS] E-5, YASHSHREE INDUSTRIES, M.I.D.C., A/P TEMB…" at bounding box center [645, 165] width 1246 height 196
click at [34, 144] on input "checkbox" at bounding box center [38, 142] width 32 height 18
checkbox input "true"
click at [40, 215] on input "checkbox" at bounding box center [38, 207] width 32 height 18
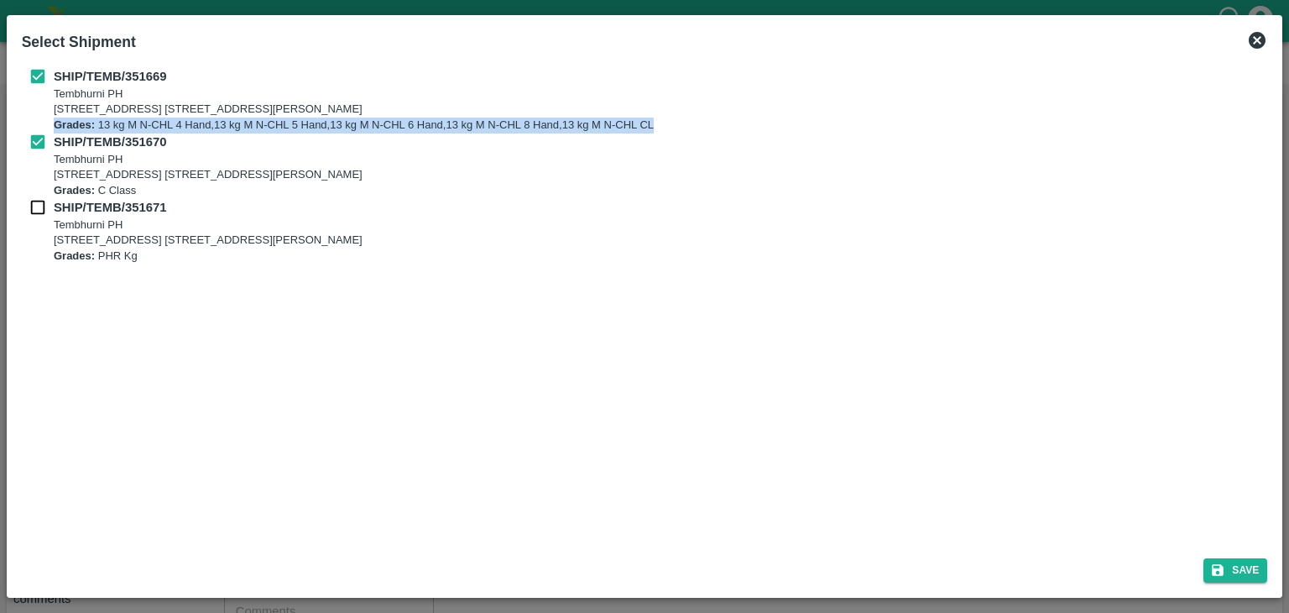
checkbox input "true"
click at [1206, 568] on button "Save" at bounding box center [1236, 570] width 64 height 24
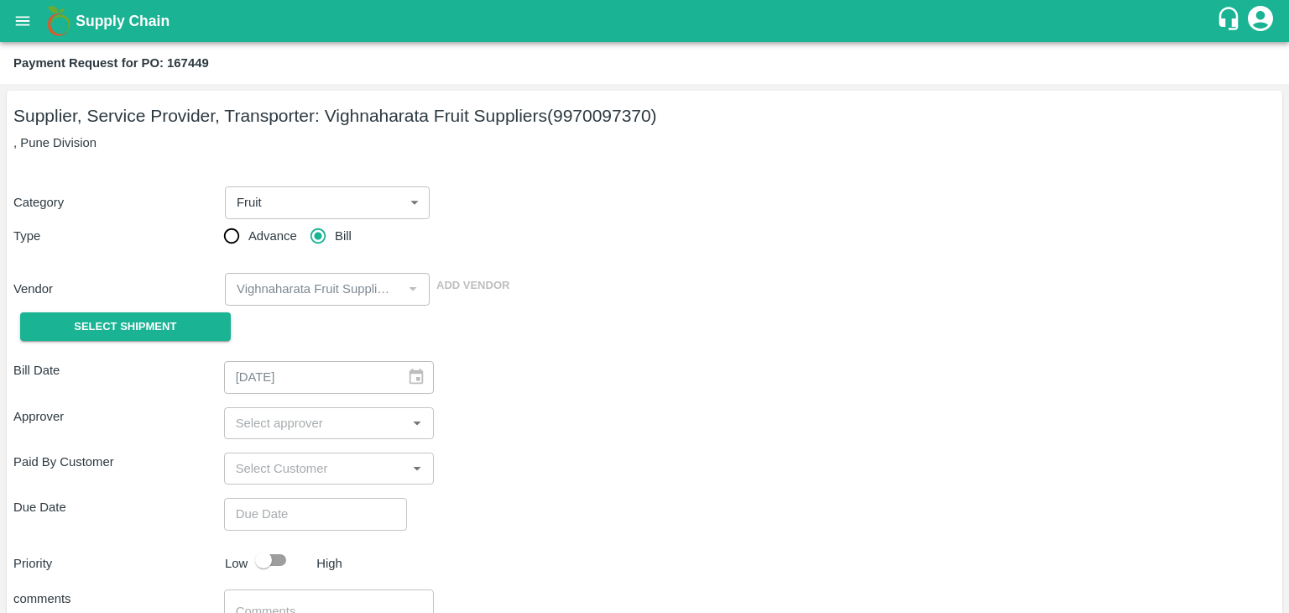
type input "[DATE]"
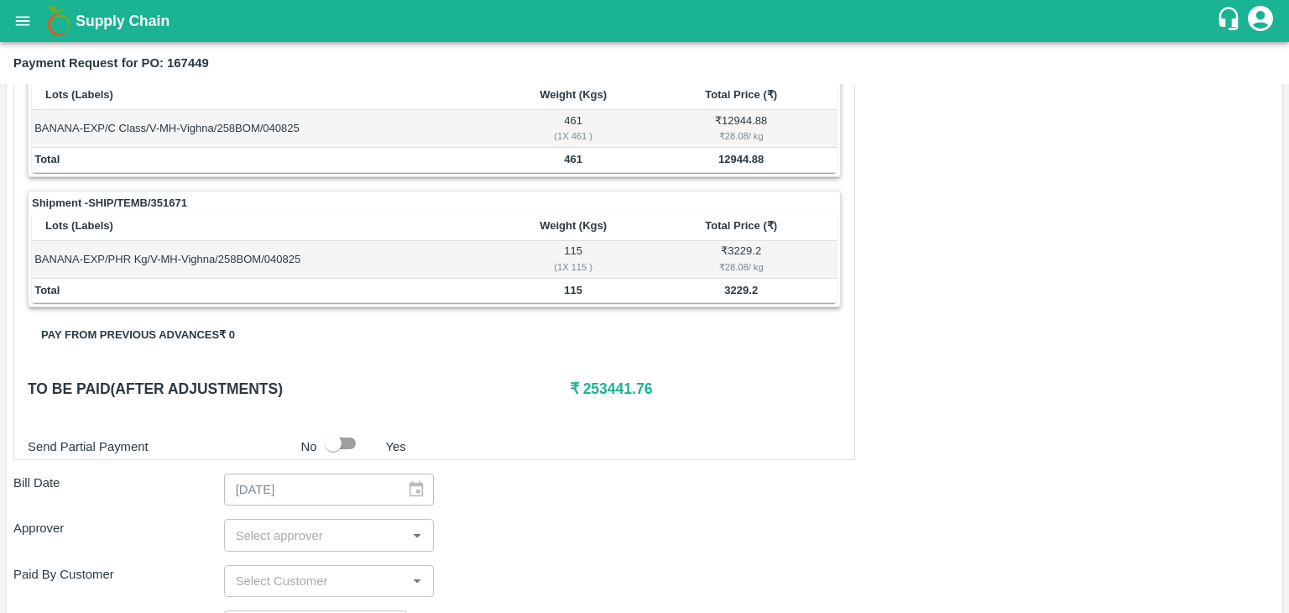
scroll to position [823, 0]
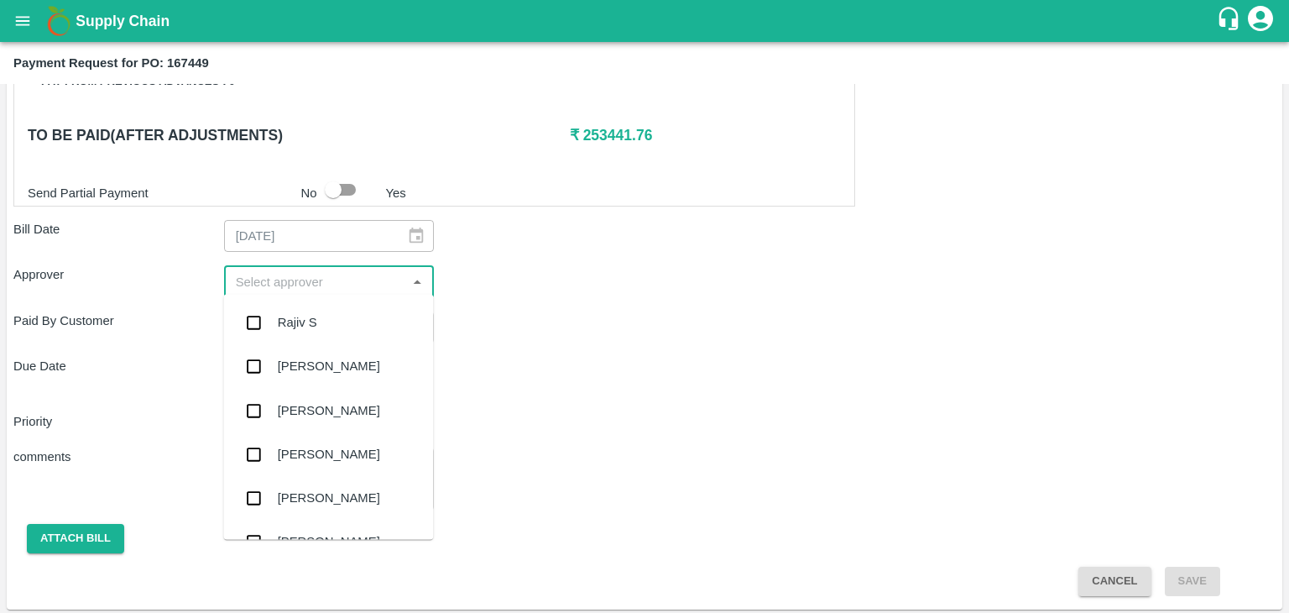
click at [326, 276] on input "input" at bounding box center [315, 281] width 173 height 22
type input "Ajit"
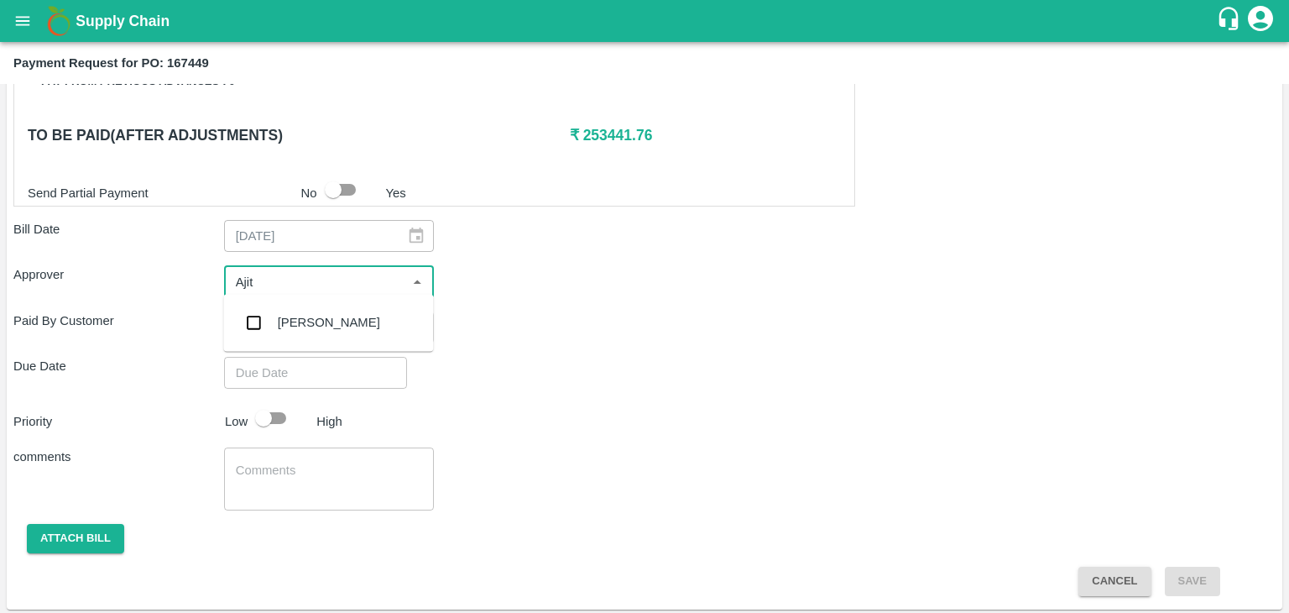
click at [335, 313] on div "[PERSON_NAME]" at bounding box center [328, 322] width 210 height 44
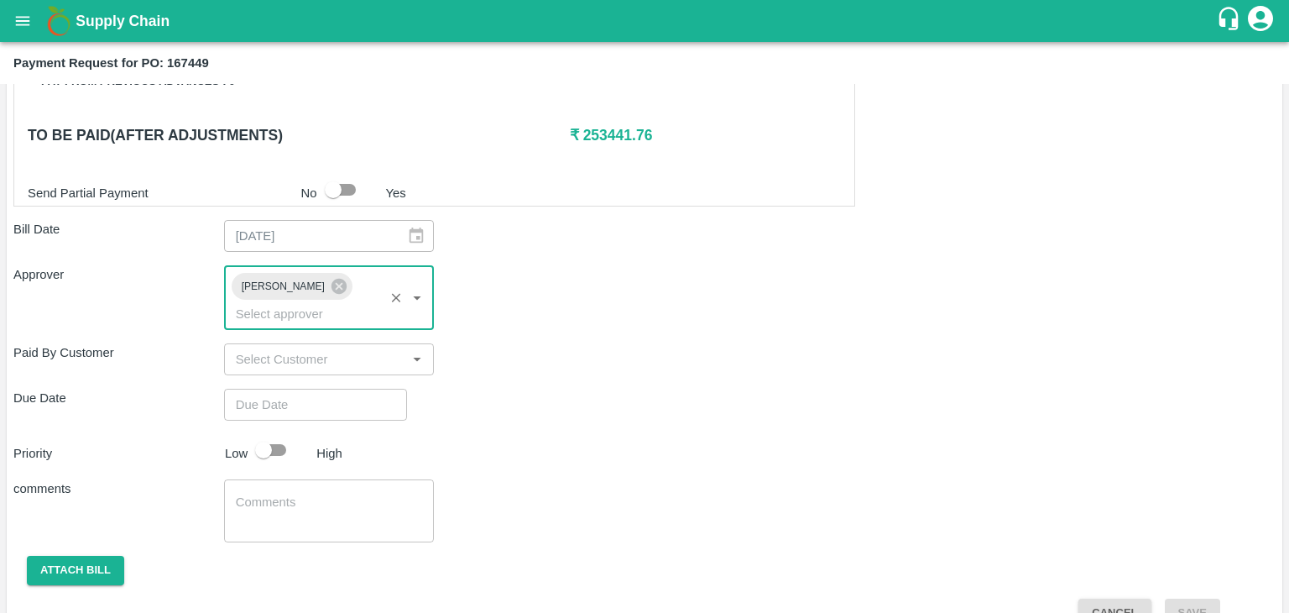
type input "DD/MM/YYYY hh:mm aa"
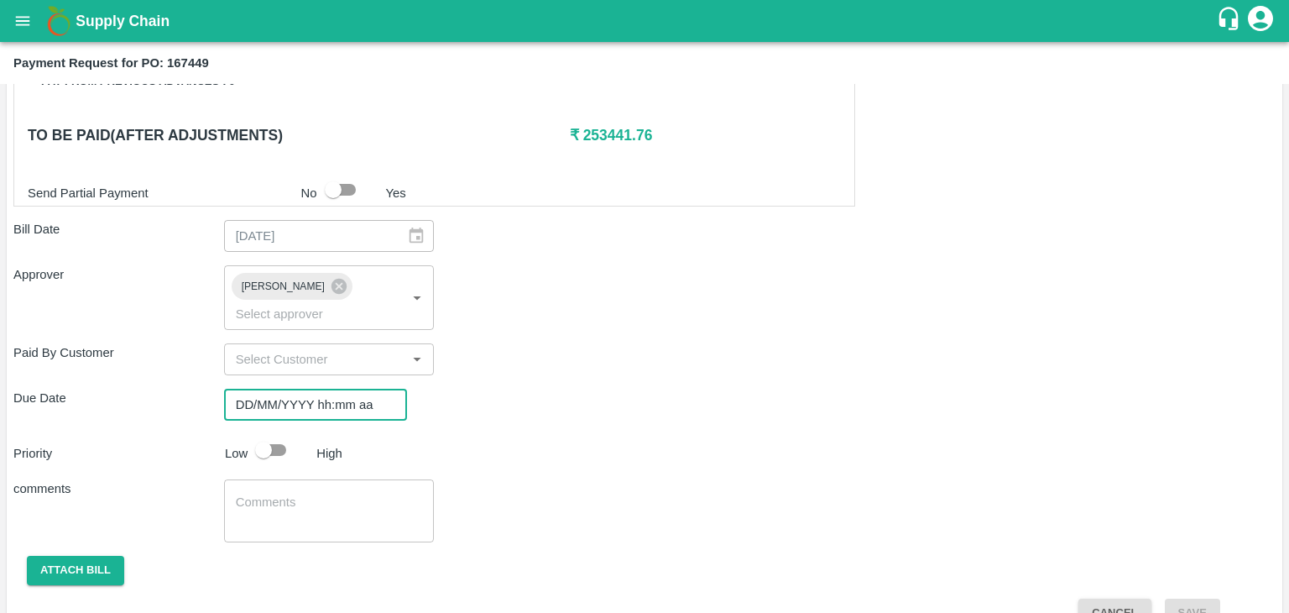
click at [343, 390] on input "DD/MM/YYYY hh:mm aa" at bounding box center [309, 405] width 171 height 32
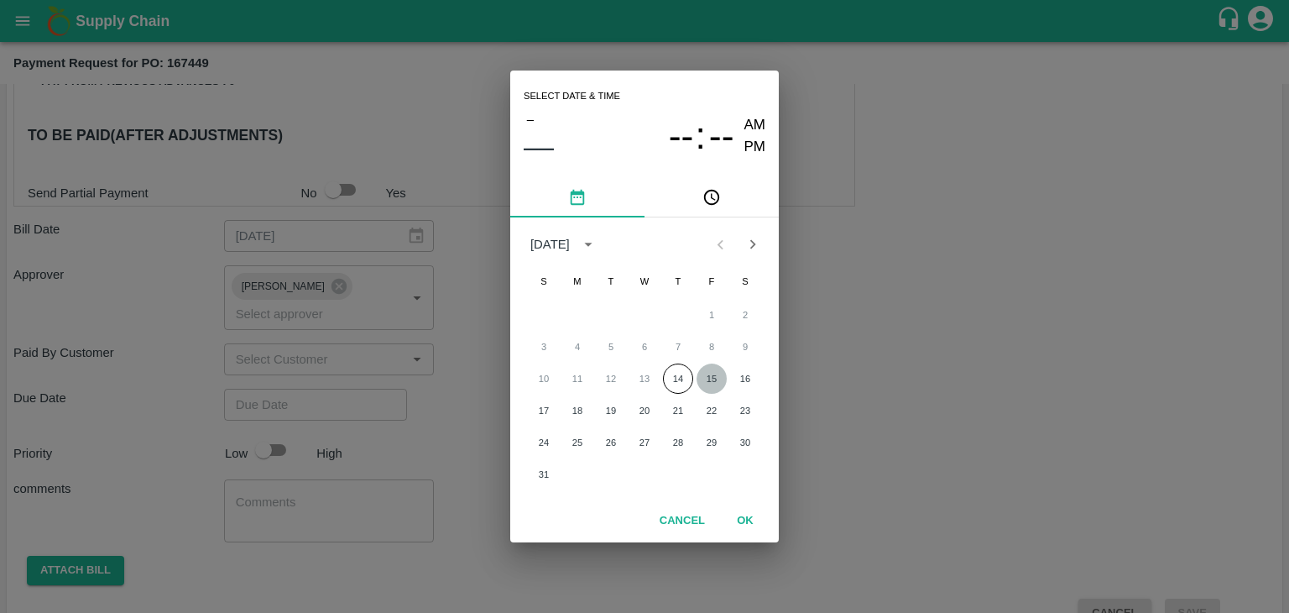
click at [709, 377] on button "15" at bounding box center [712, 378] width 30 height 30
type input "[DATE] 12:00 AM"
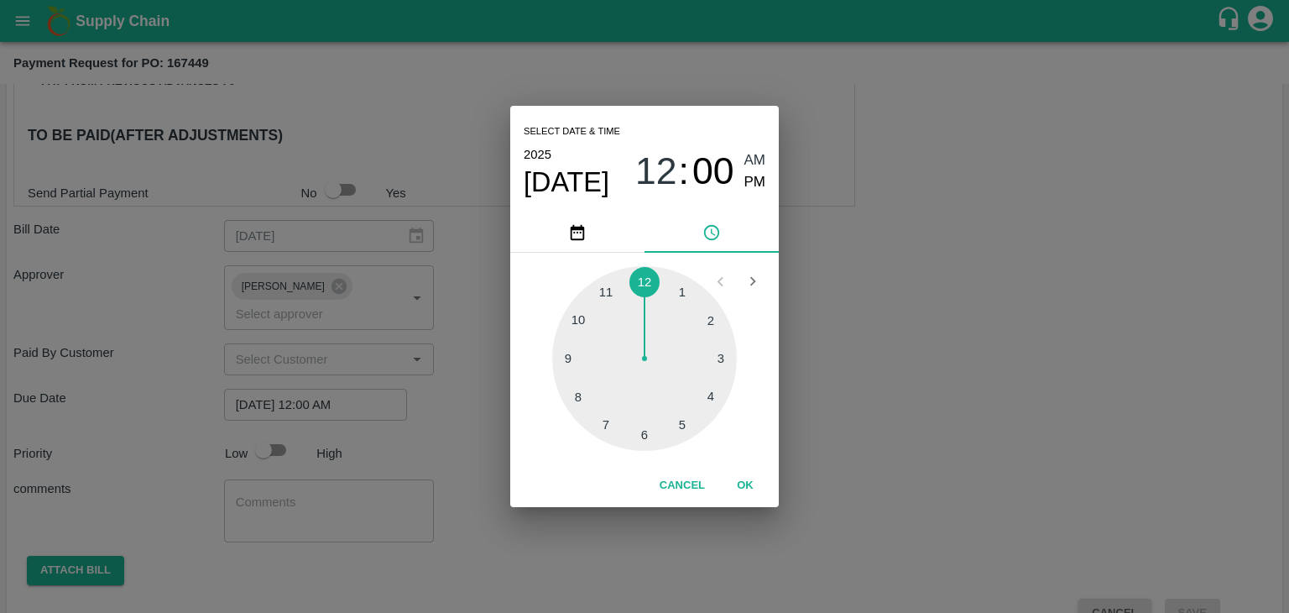
click at [748, 501] on div "Cancel OK" at bounding box center [644, 485] width 269 height 43
click at [749, 485] on button "OK" at bounding box center [745, 485] width 54 height 29
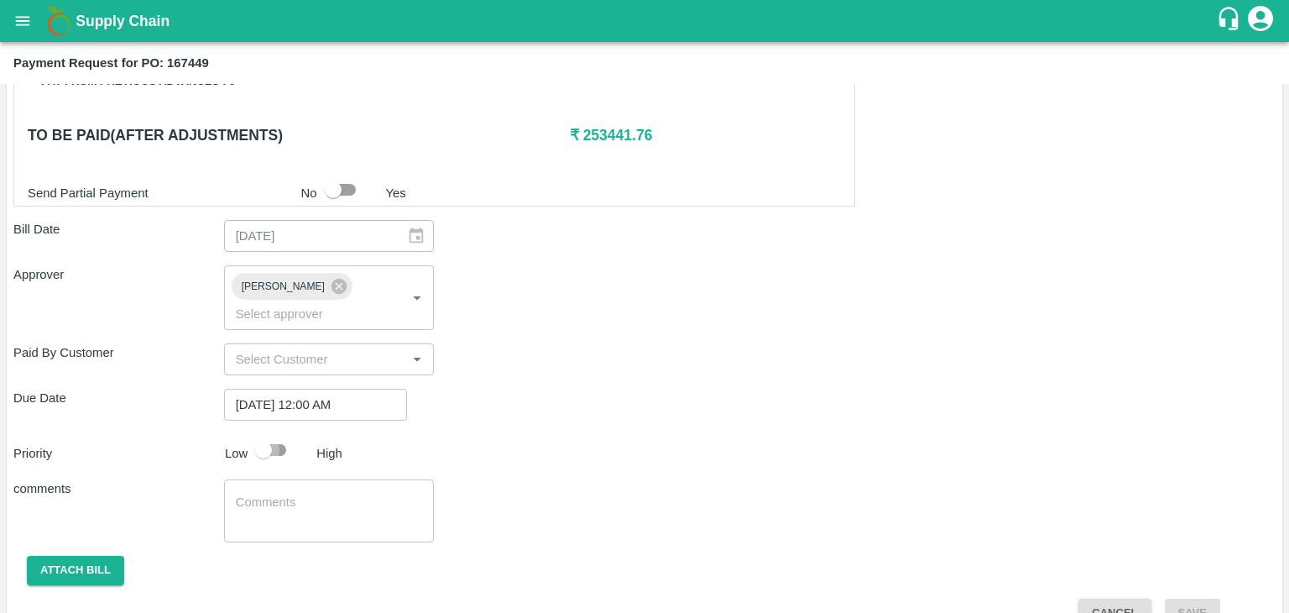
click at [295, 434] on input "checkbox" at bounding box center [264, 450] width 96 height 32
checkbox input "true"
click at [322, 494] on textarea at bounding box center [329, 511] width 187 height 35
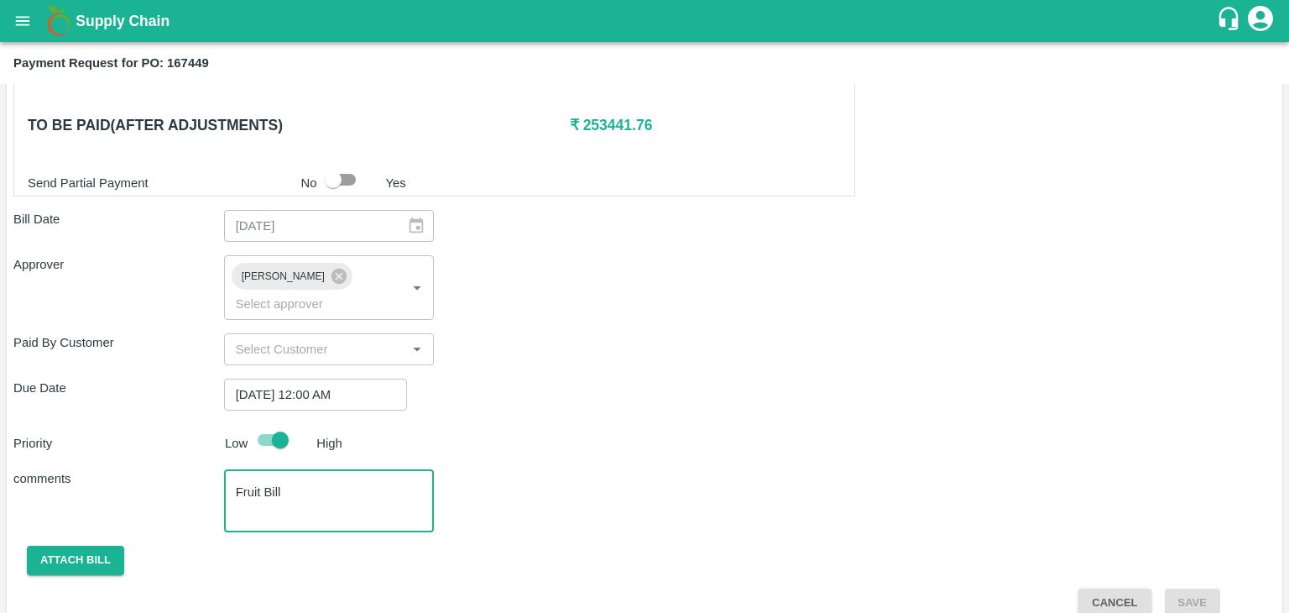
scroll to position [832, 0]
type textarea "Fruit Bill"
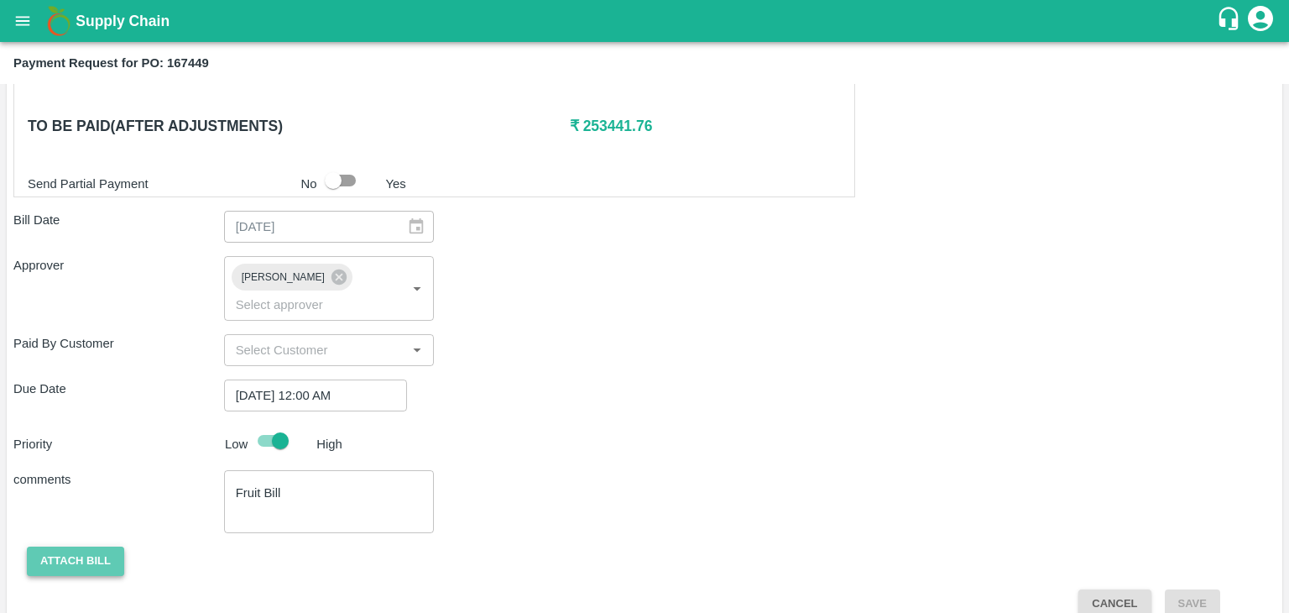
click at [65, 546] on button "Attach bill" at bounding box center [75, 560] width 97 height 29
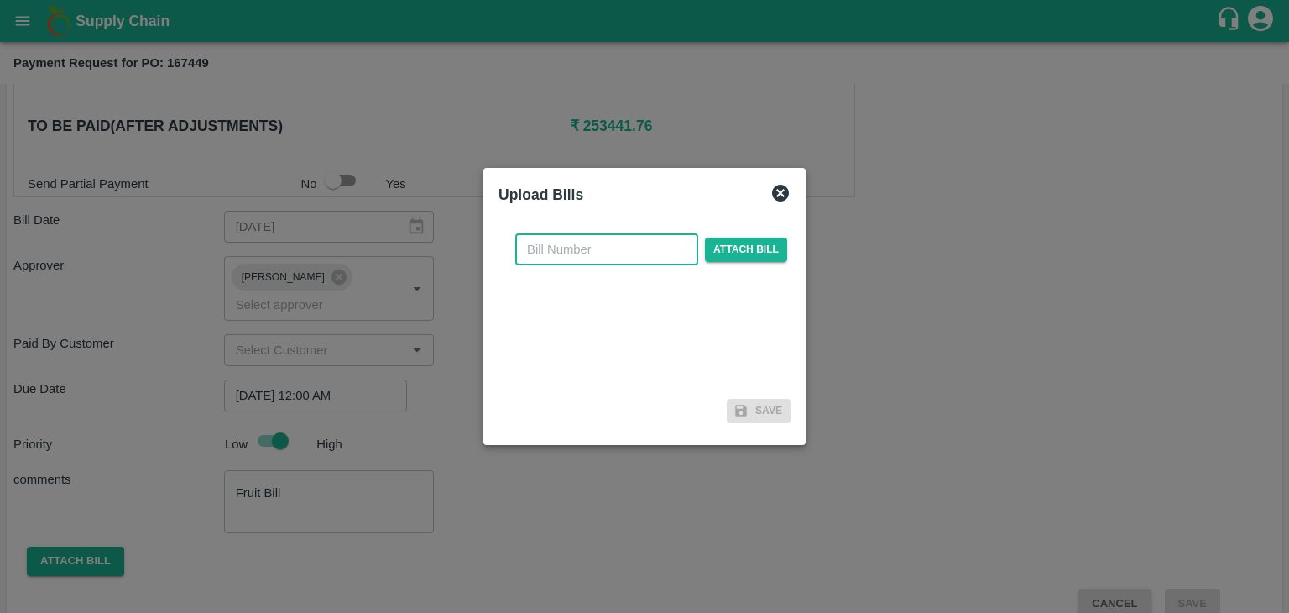
click at [631, 244] on input "text" at bounding box center [606, 249] width 183 height 32
type input "901"
click at [776, 253] on span "Attach bill" at bounding box center [746, 250] width 82 height 24
click at [0, 0] on input "Attach bill" at bounding box center [0, 0] width 0 height 0
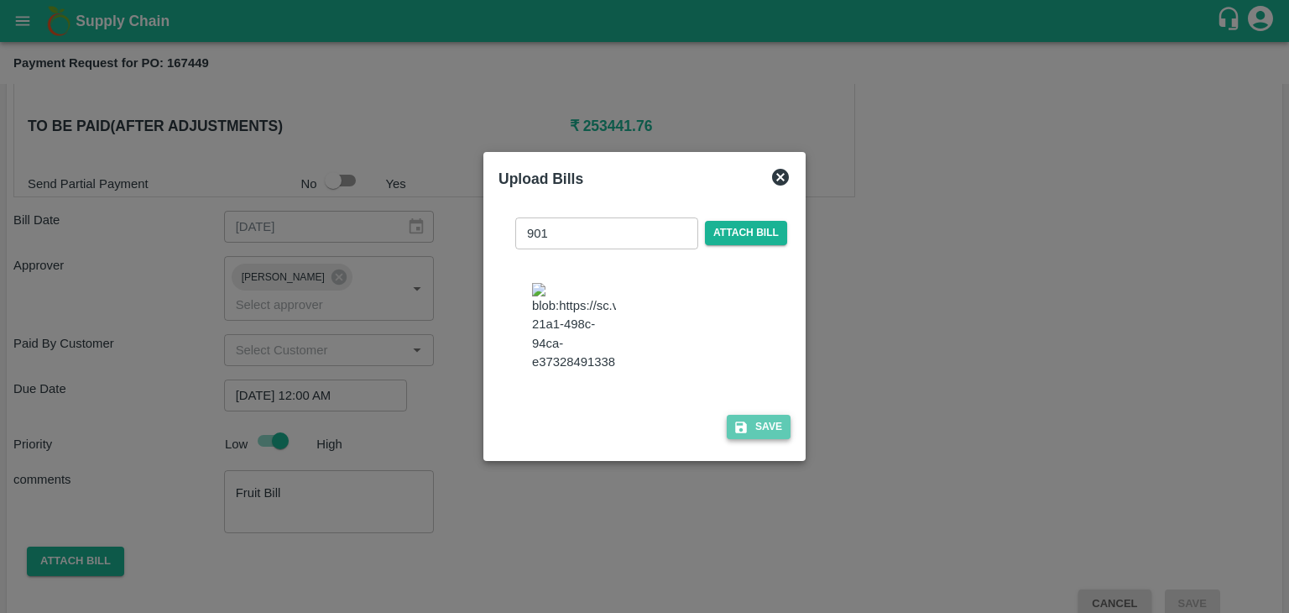
click at [765, 436] on button "Save" at bounding box center [759, 427] width 64 height 24
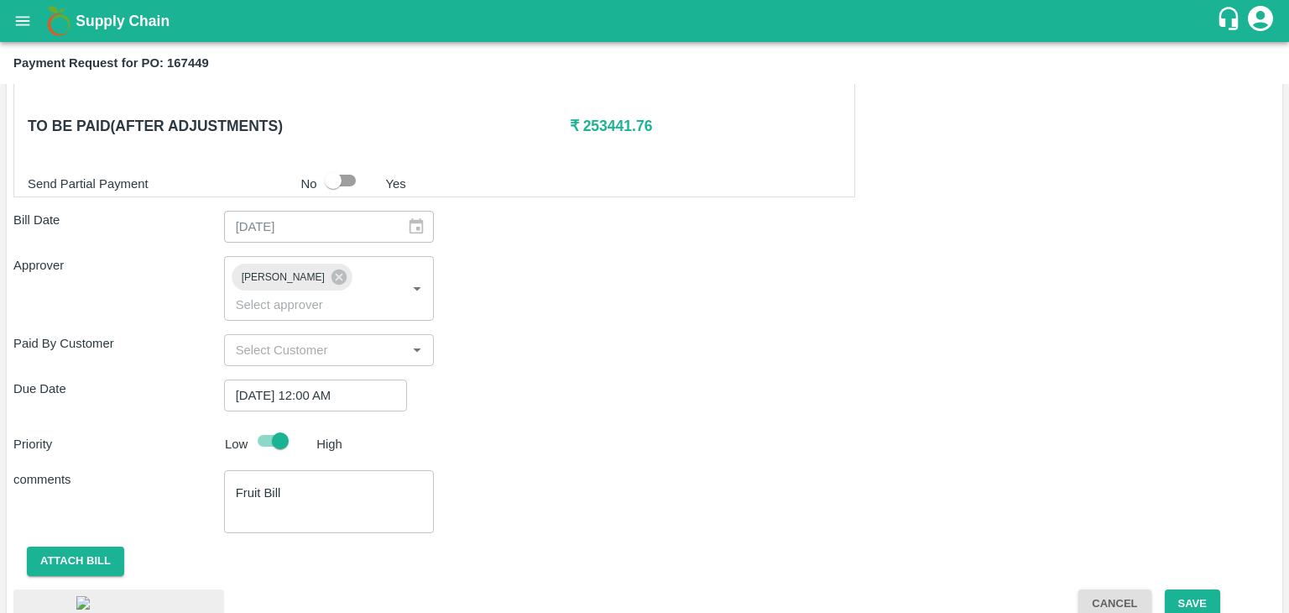
scroll to position [938, 0]
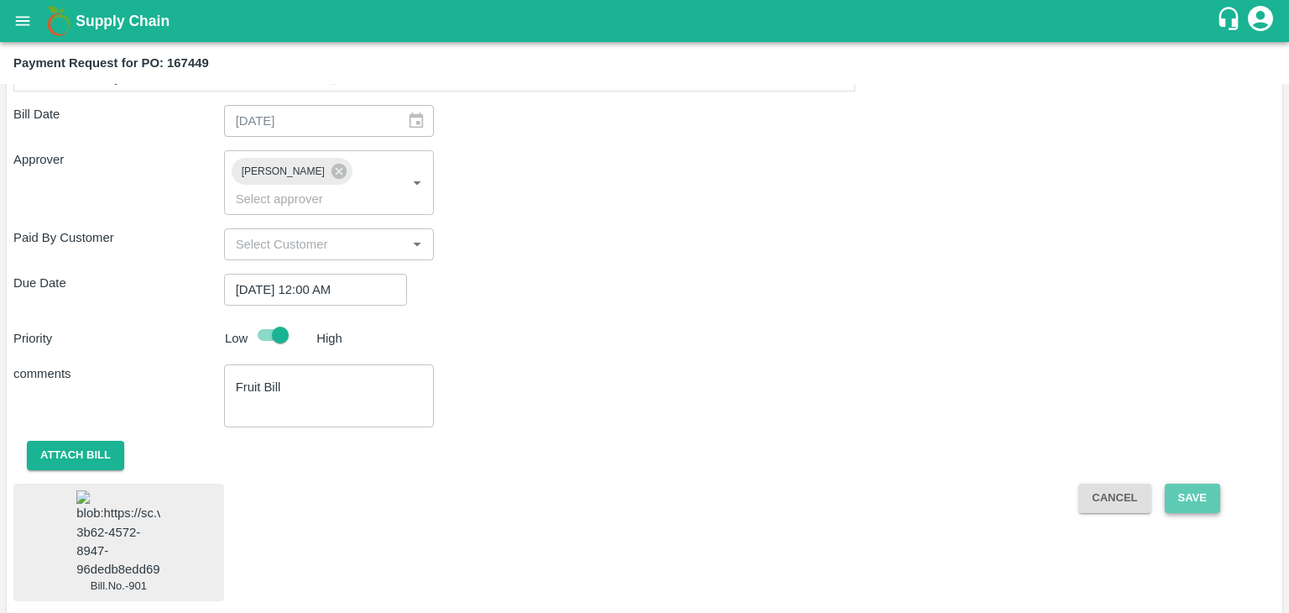
click at [1200, 483] on button "Save" at bounding box center [1192, 497] width 55 height 29
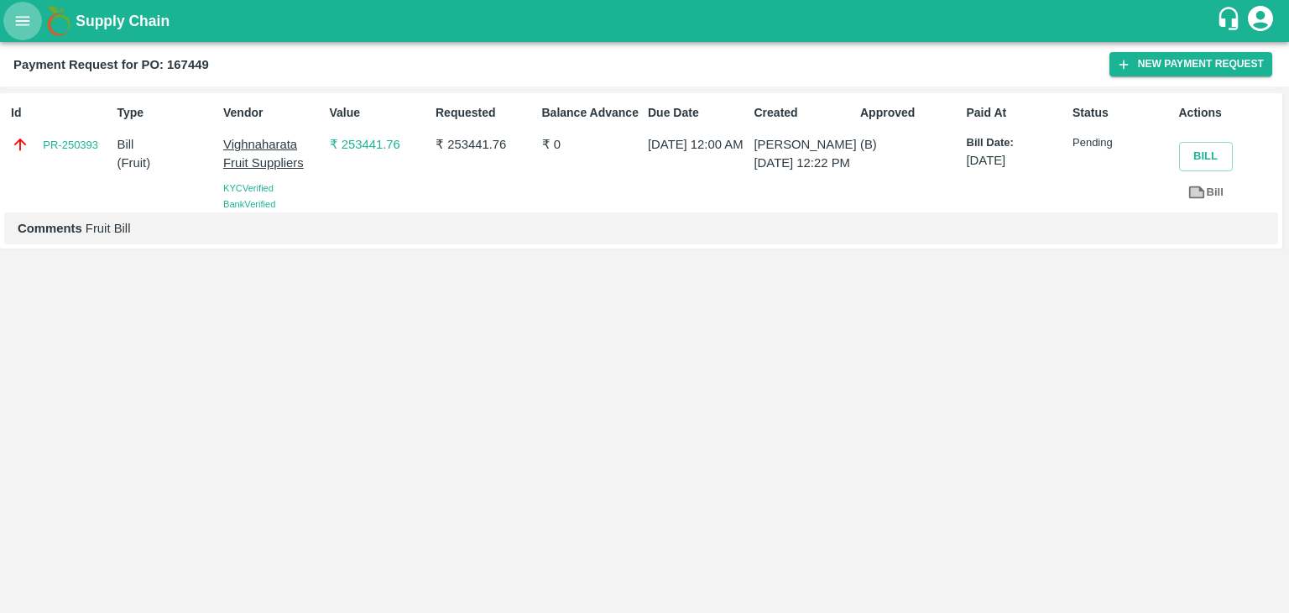
click at [9, 18] on button "open drawer" at bounding box center [22, 21] width 39 height 39
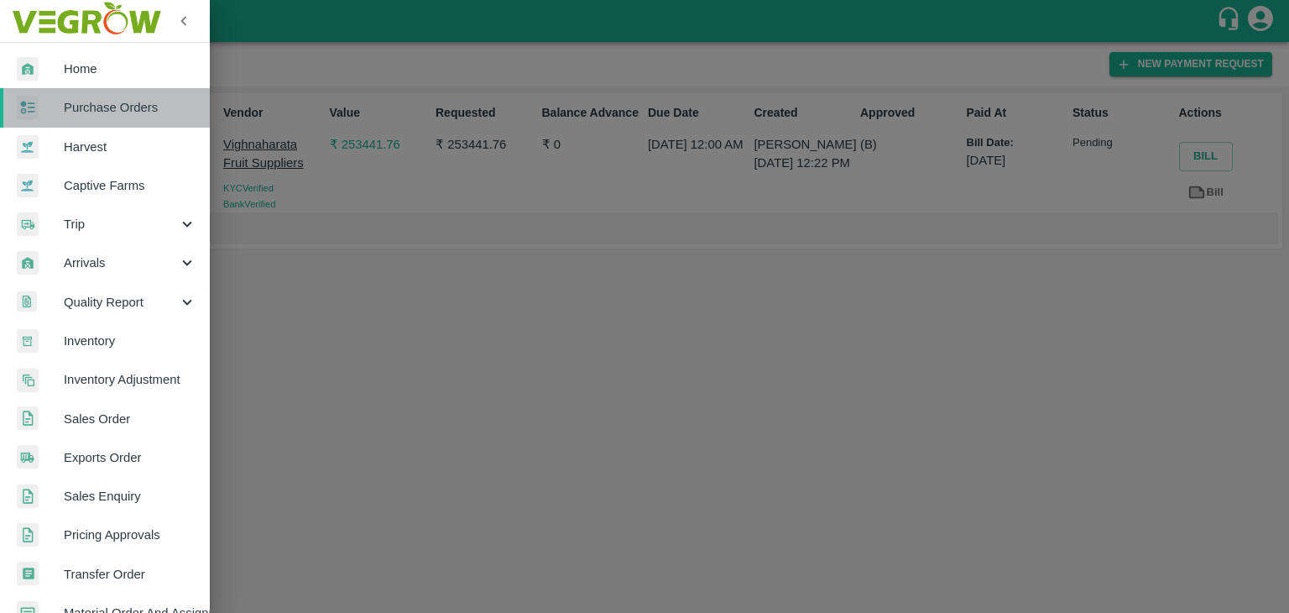
click at [124, 117] on link "Purchase Orders" at bounding box center [105, 107] width 210 height 39
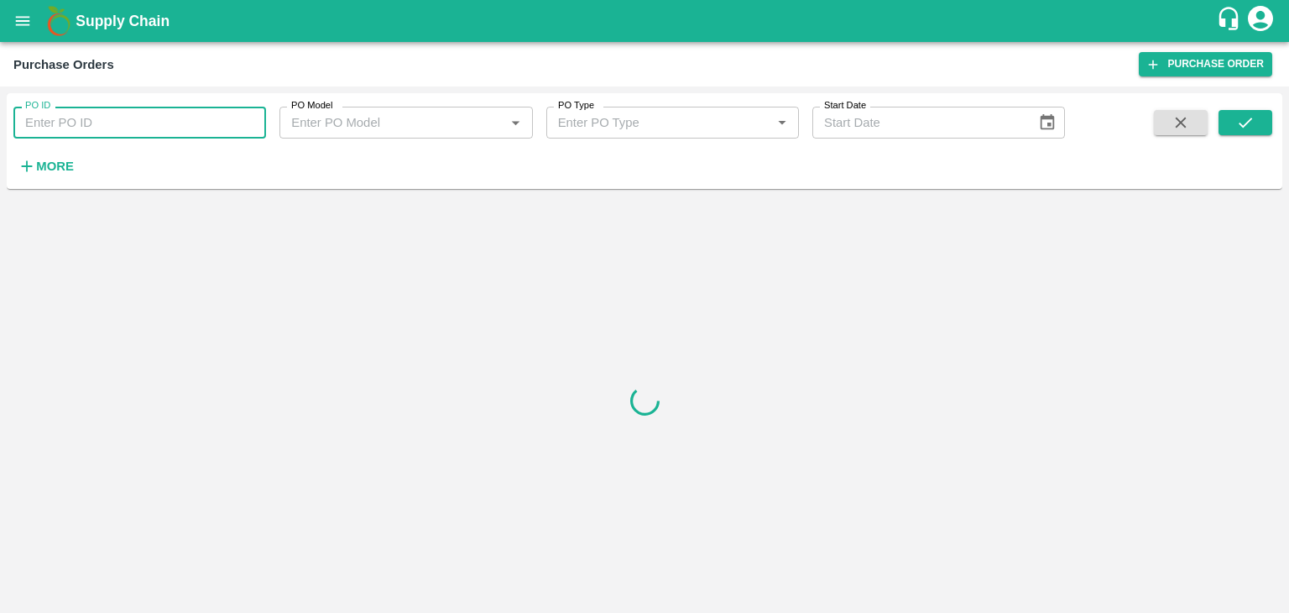
paste input "167608"
click at [174, 123] on input "PO ID" at bounding box center [139, 123] width 253 height 32
type input "167608"
click at [1261, 130] on button "submit" at bounding box center [1246, 122] width 54 height 25
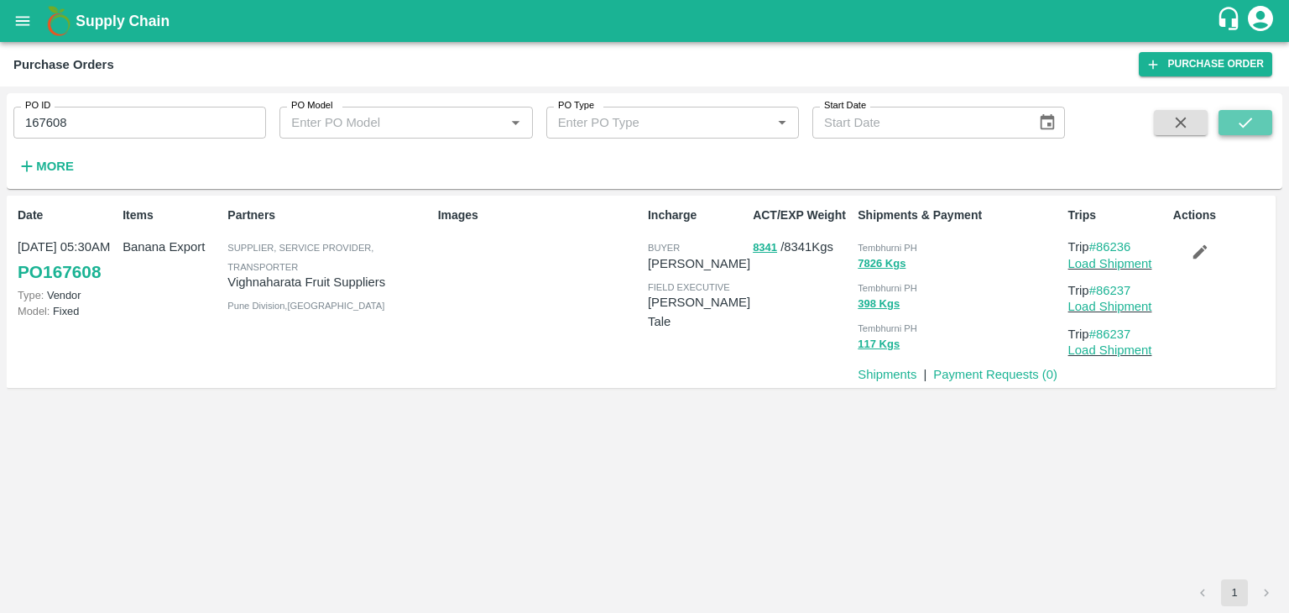
click at [1253, 124] on icon "submit" at bounding box center [1245, 122] width 18 height 18
click at [979, 382] on p "Payment Requests ( 0 )" at bounding box center [995, 374] width 124 height 18
click at [986, 375] on link "Payment Requests ( 0 )" at bounding box center [995, 374] width 124 height 13
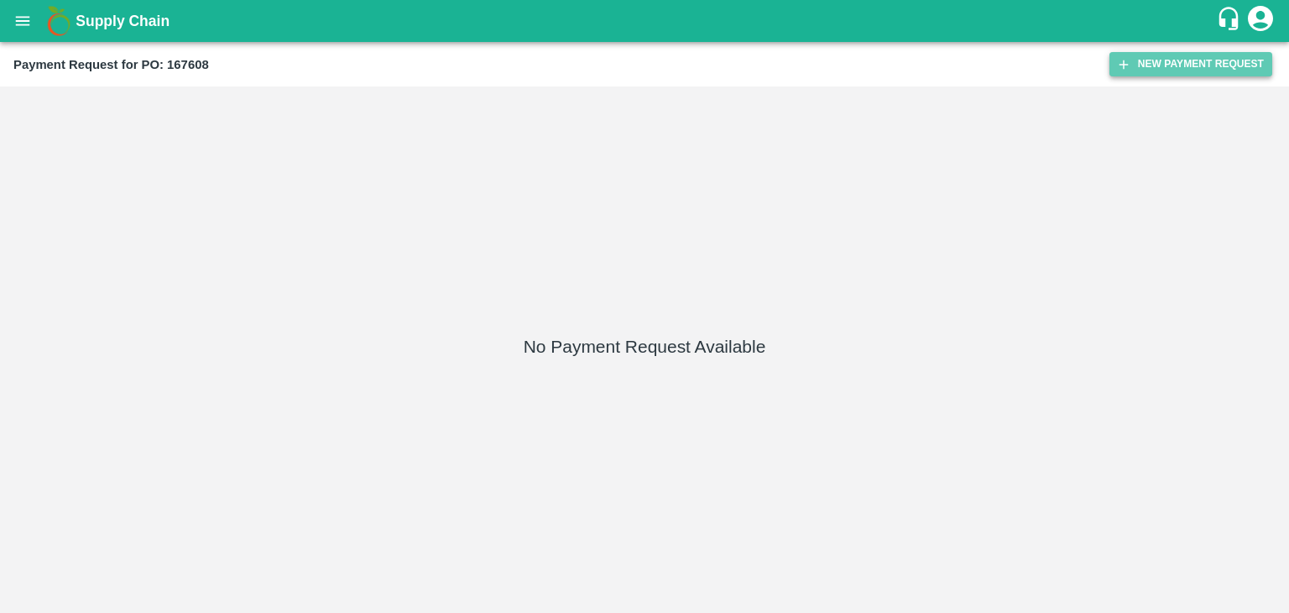
click at [1210, 65] on button "New Payment Request" at bounding box center [1191, 64] width 163 height 24
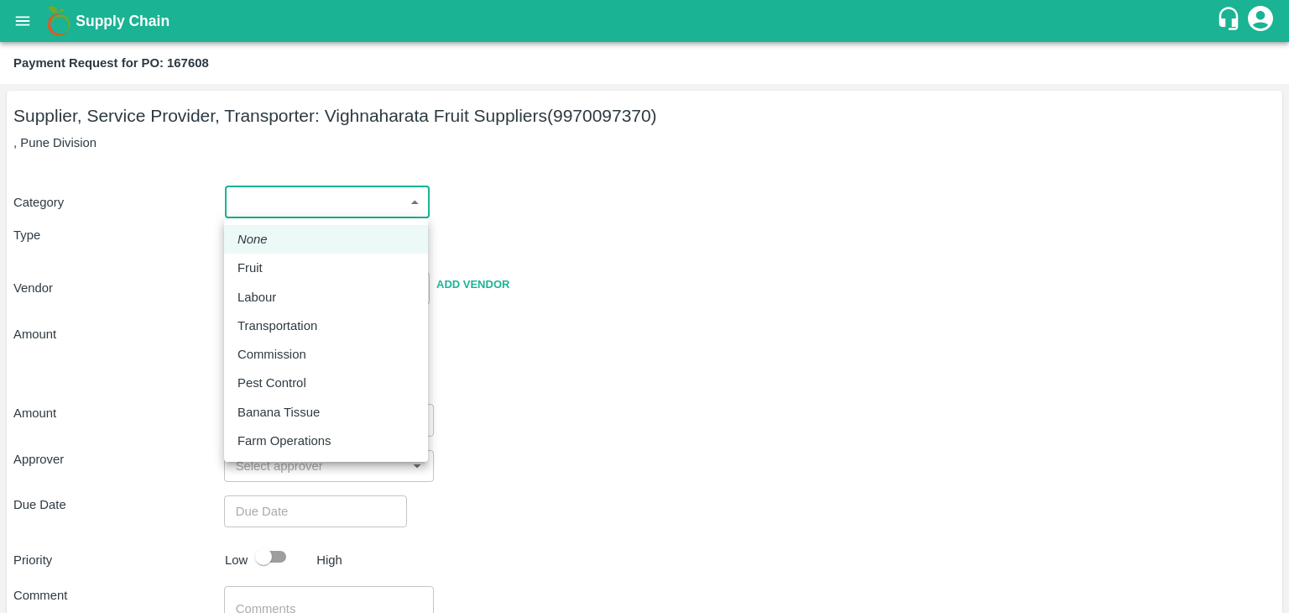
drag, startPoint x: 272, startPoint y: 208, endPoint x: 274, endPoint y: 269, distance: 61.3
click at [274, 269] on body "Supply Chain Payment Request for PO: 167608 Supplier, Service Provider, Transpo…" at bounding box center [644, 306] width 1289 height 613
click at [274, 269] on div "Fruit" at bounding box center [326, 268] width 177 height 18
type input "1"
type input "Vighnaharata Fruit Suppliers - 9970097370(Supplier, Service Provider, Transport…"
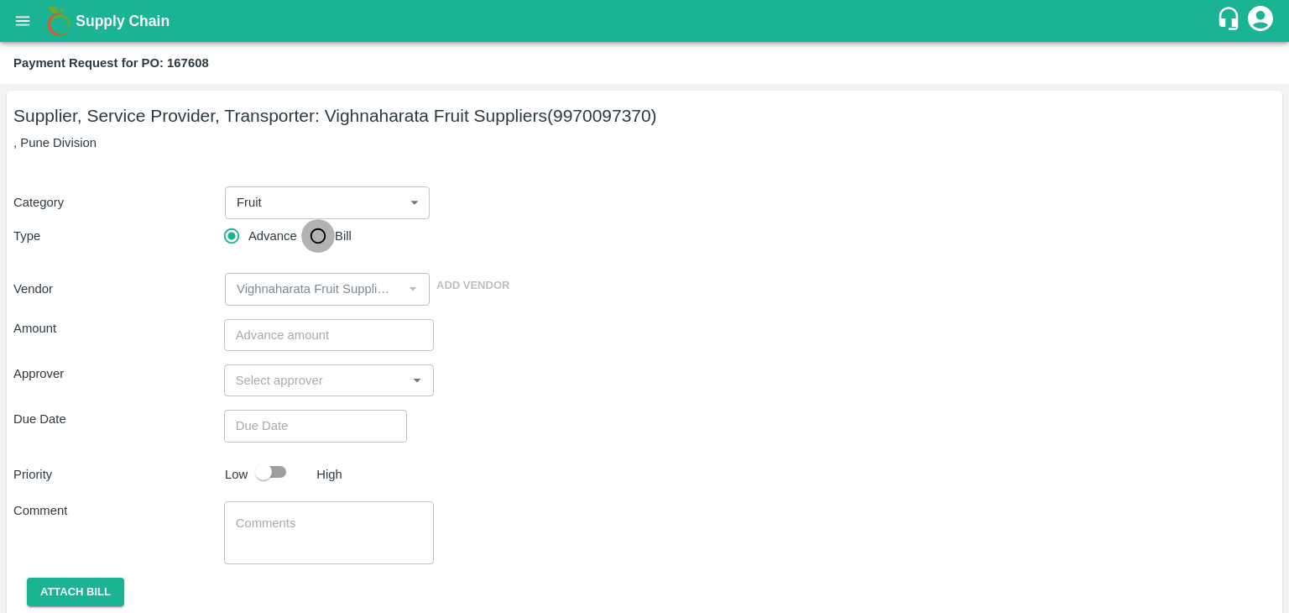
click at [313, 229] on input "Bill" at bounding box center [318, 236] width 34 height 34
radio input "true"
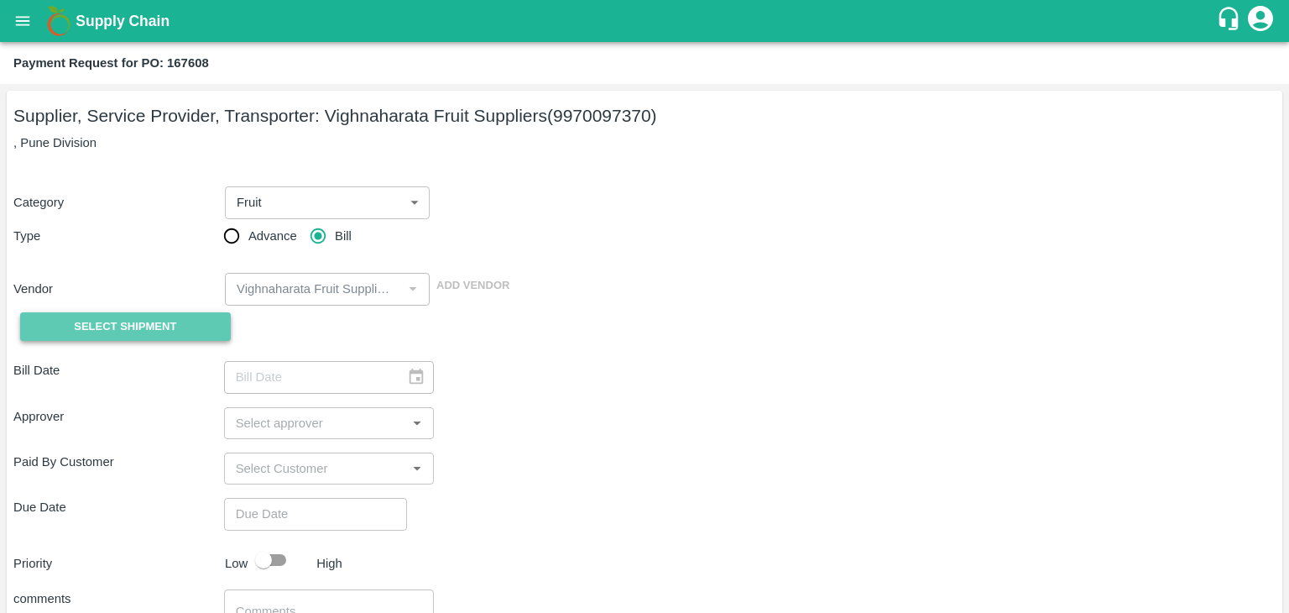
click at [141, 328] on span "Select Shipment" at bounding box center [125, 326] width 102 height 19
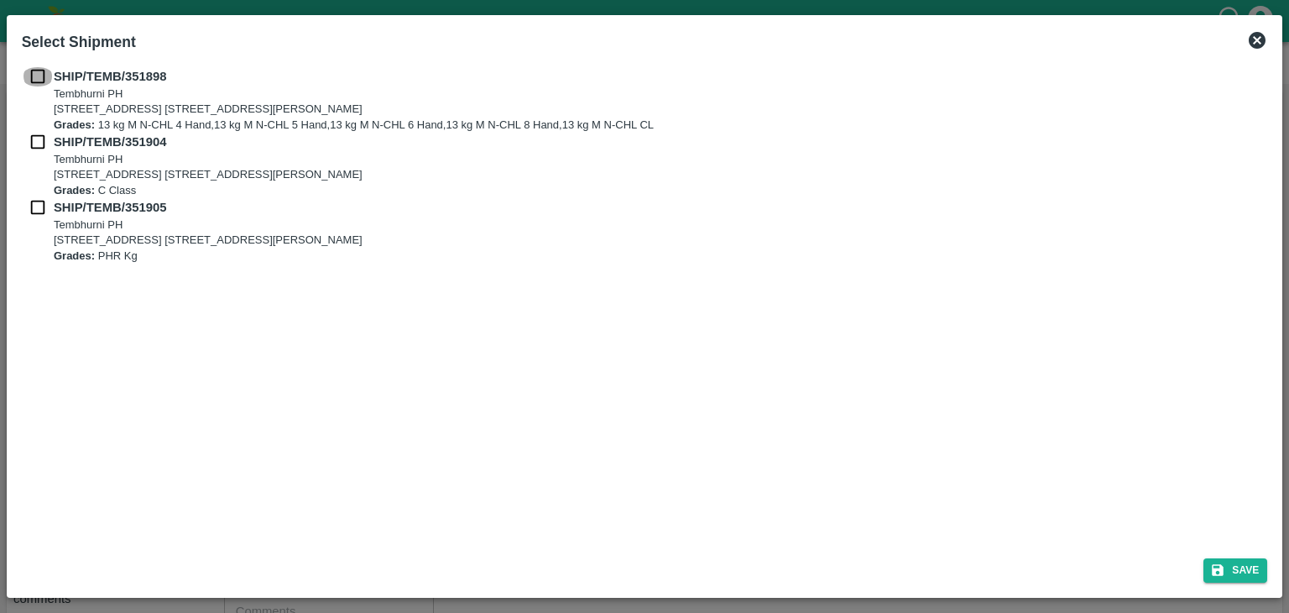
click at [33, 71] on input "checkbox" at bounding box center [38, 76] width 32 height 18
checkbox input "true"
click at [35, 152] on div "SHIP/TEMB/351904 Tembhurni PH Tembhurni PH 205, PLOT NO. E-5, YASHSHREE INDUSTR…" at bounding box center [645, 165] width 1246 height 65
click at [34, 138] on input "checkbox" at bounding box center [38, 142] width 32 height 18
checkbox input "true"
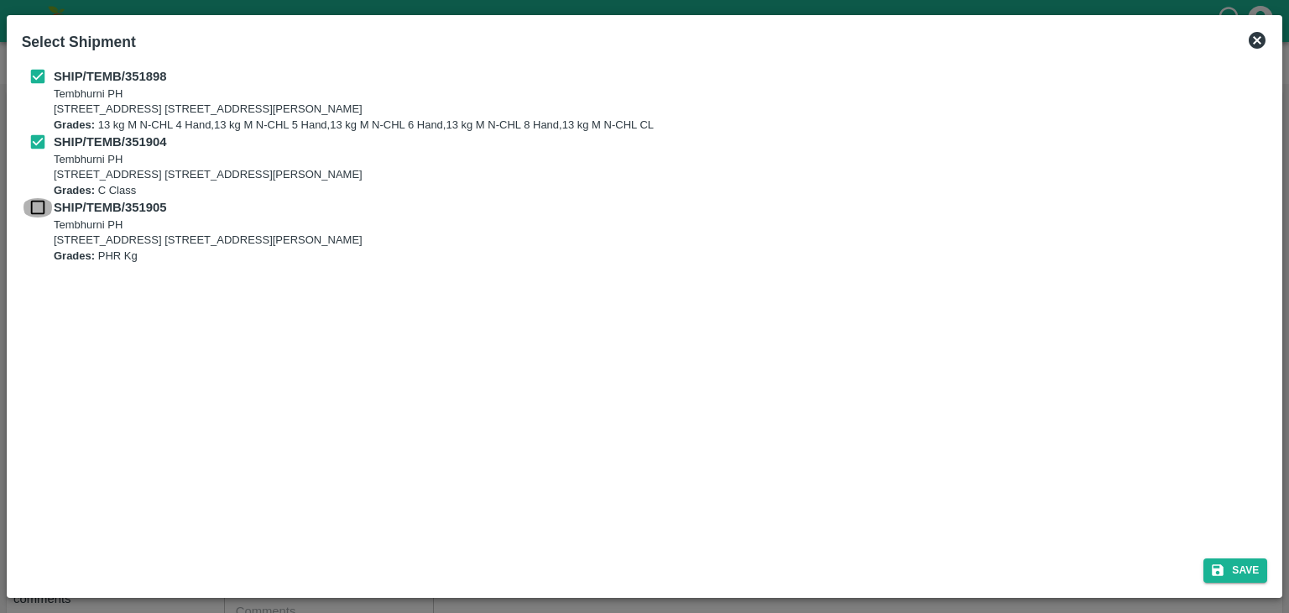
click at [39, 217] on input "checkbox" at bounding box center [38, 207] width 32 height 18
checkbox input "true"
click at [1242, 561] on button "Save" at bounding box center [1236, 570] width 64 height 24
type input "05/08/2025"
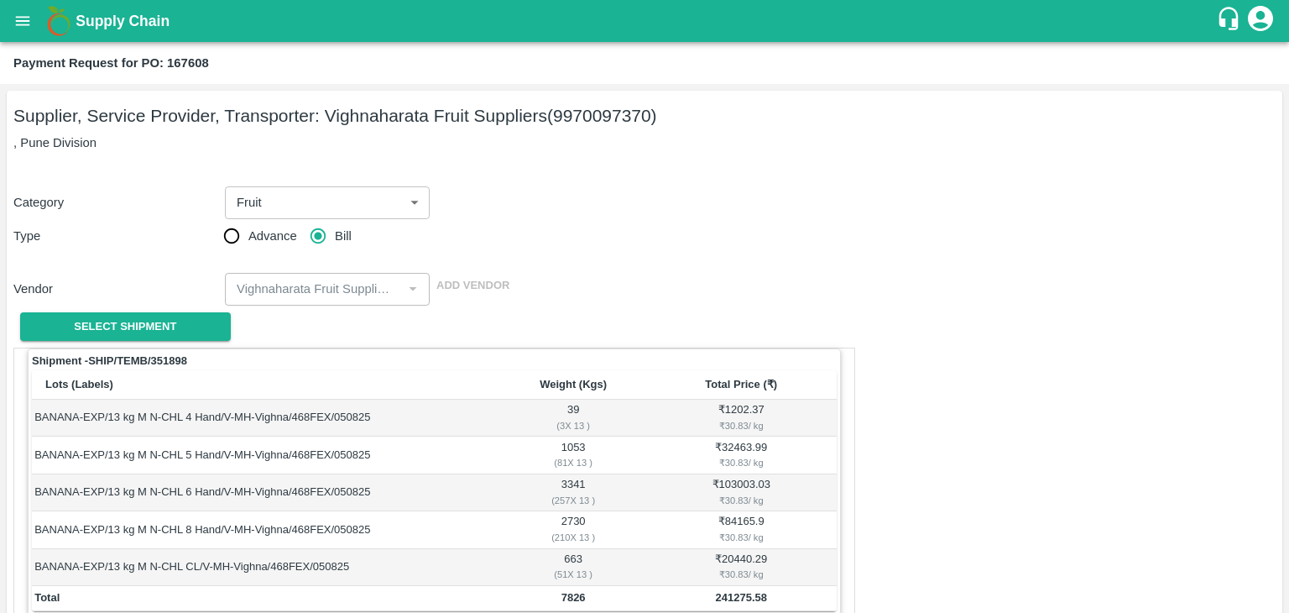
scroll to position [823, 0]
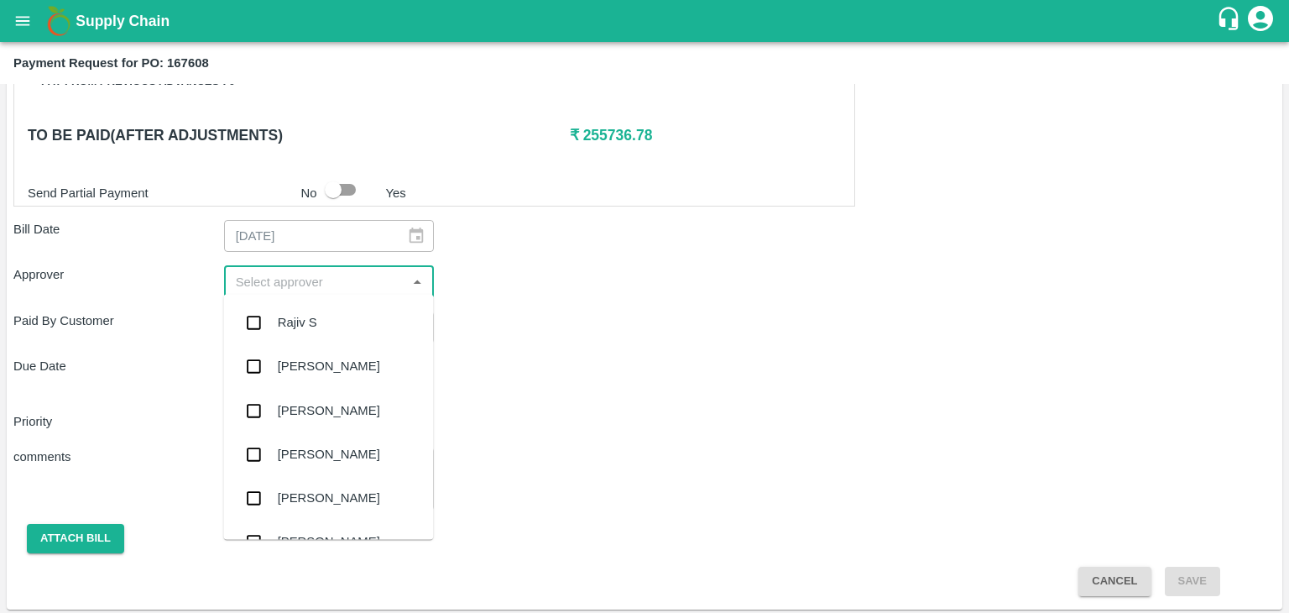
click at [292, 286] on input "input" at bounding box center [315, 281] width 173 height 22
type input "Ajit"
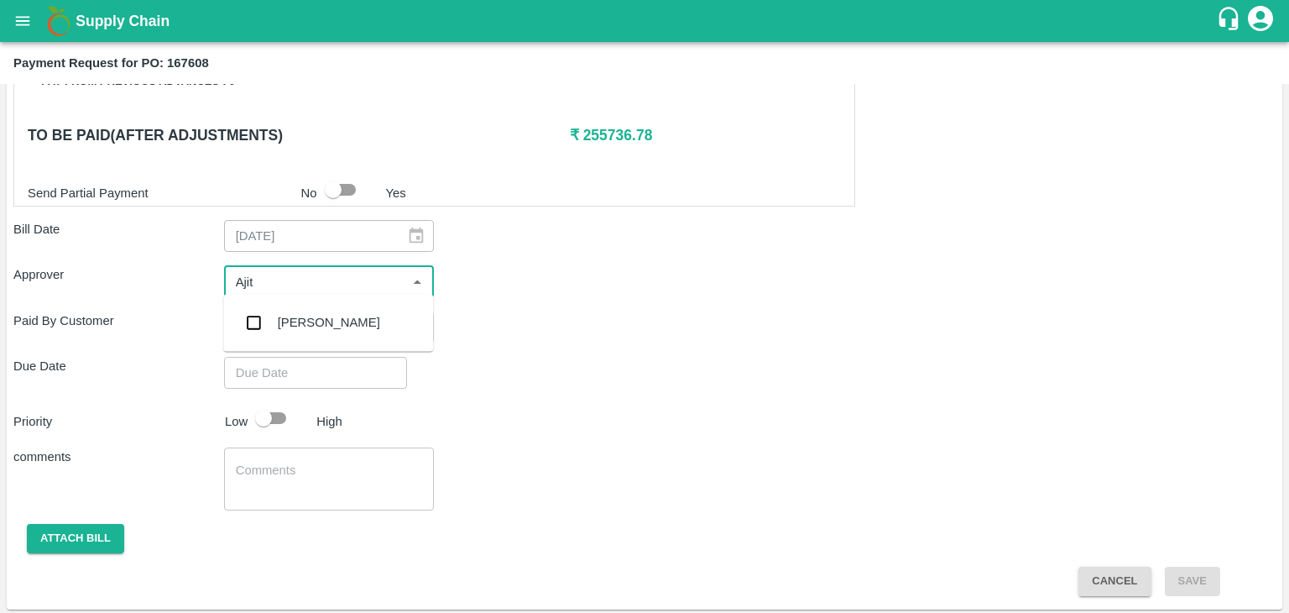
click at [311, 325] on div "[PERSON_NAME]" at bounding box center [329, 322] width 102 height 18
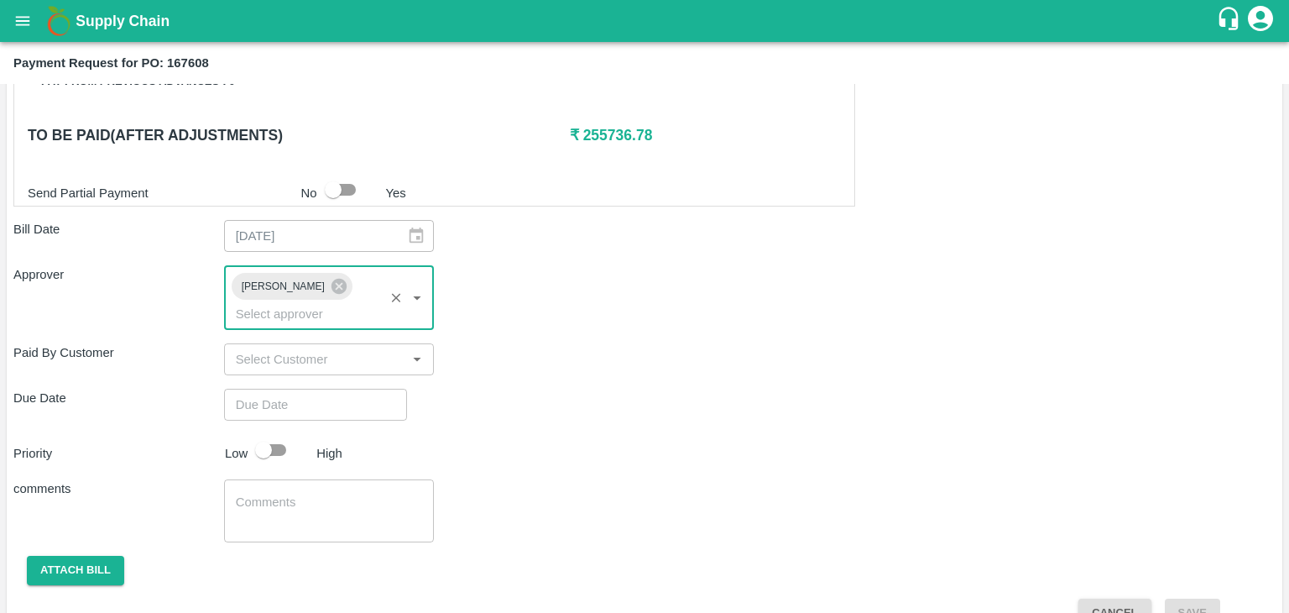
type input "DD/MM/YYYY hh:mm aa"
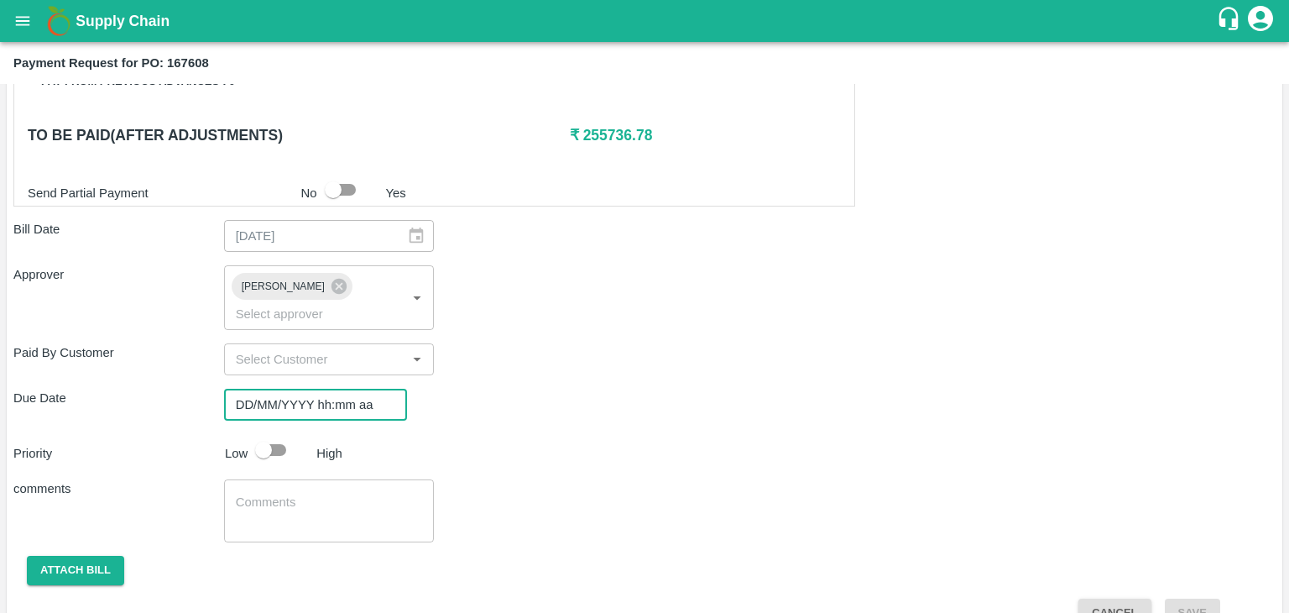
click at [334, 389] on input "DD/MM/YYYY hh:mm aa" at bounding box center [309, 405] width 171 height 32
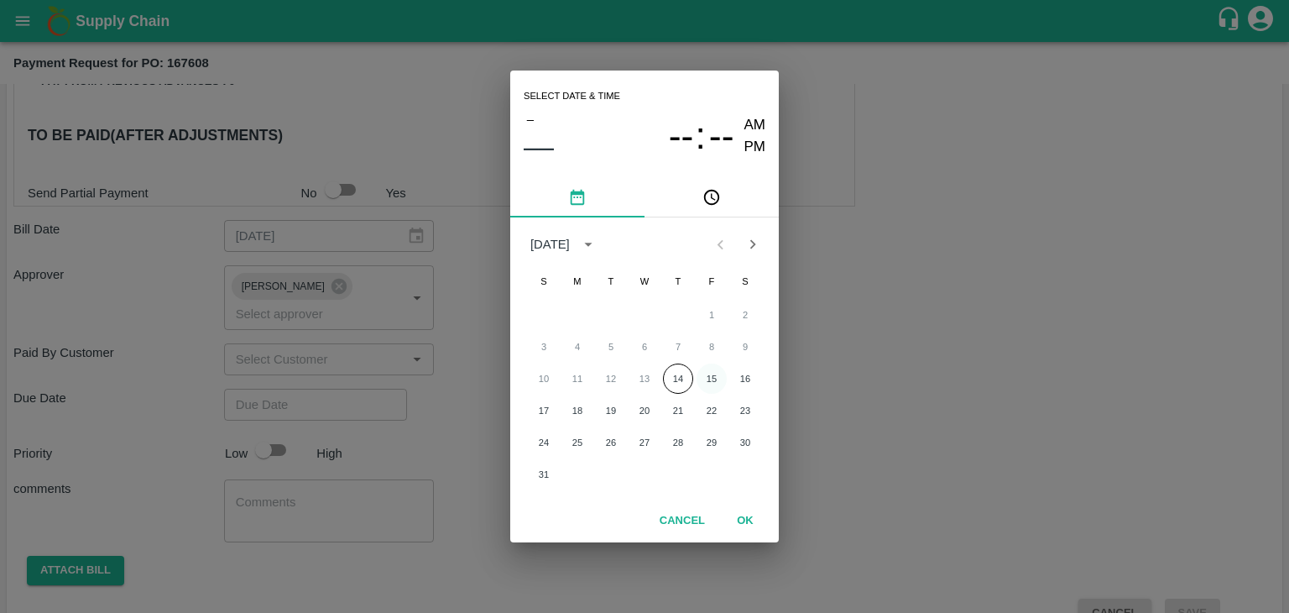
drag, startPoint x: 695, startPoint y: 370, endPoint x: 716, endPoint y: 379, distance: 22.9
click at [716, 379] on div "10 11 12 13 14 15 16" at bounding box center [644, 378] width 269 height 30
click at [716, 379] on button "15" at bounding box center [712, 378] width 30 height 30
type input "15/08/2025 12:00 AM"
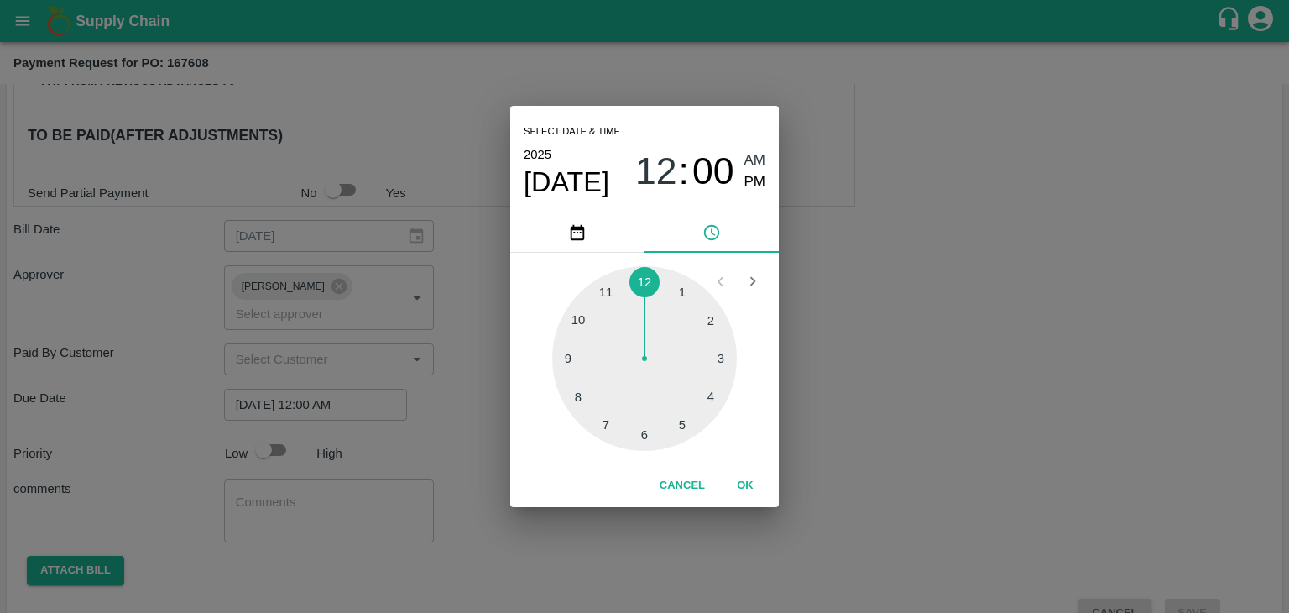
click at [735, 478] on button "OK" at bounding box center [745, 485] width 54 height 29
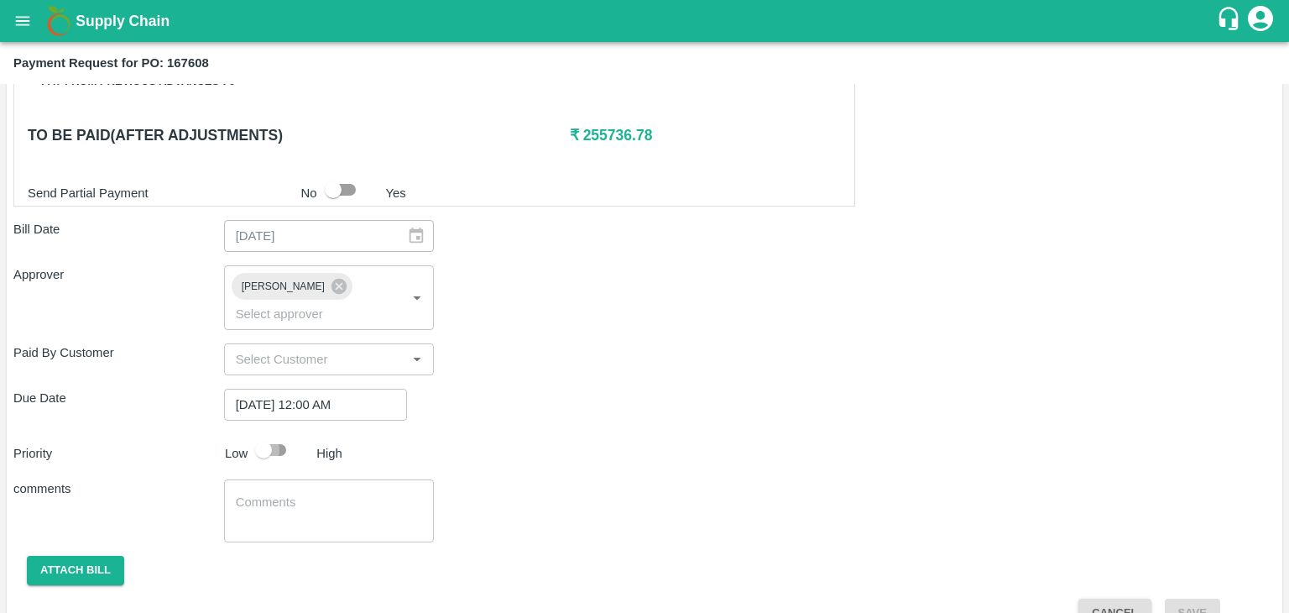
click at [279, 434] on input "checkbox" at bounding box center [264, 450] width 96 height 32
checkbox input "true"
click at [321, 494] on textarea at bounding box center [329, 511] width 187 height 35
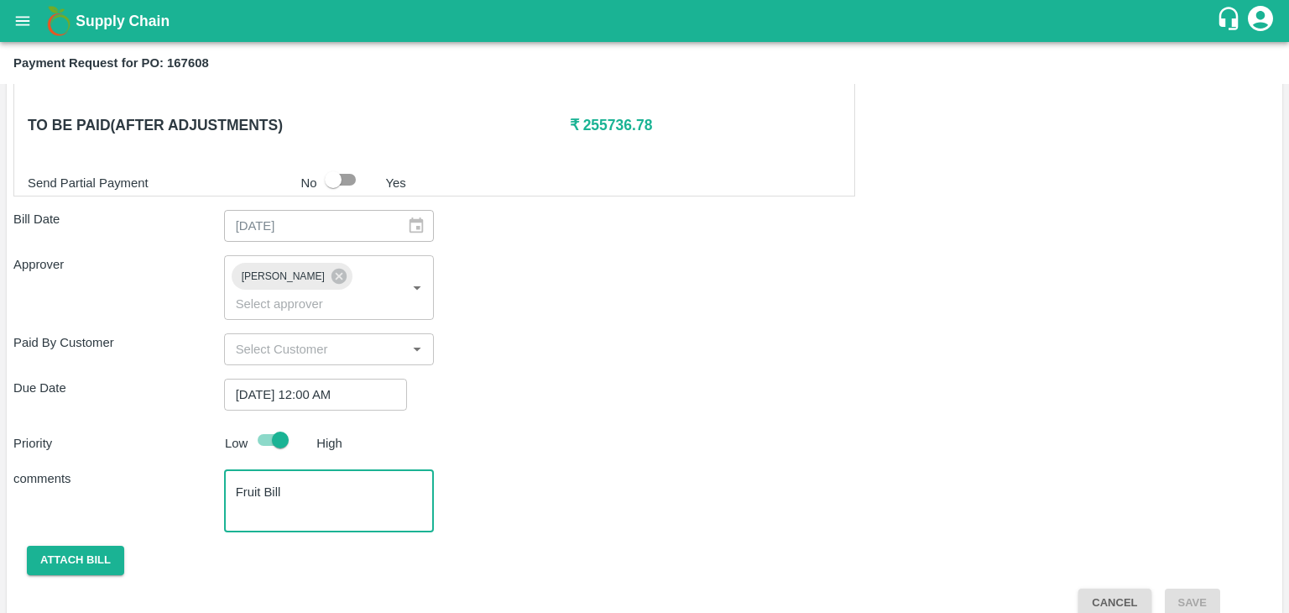
type textarea "Fruit Bill"
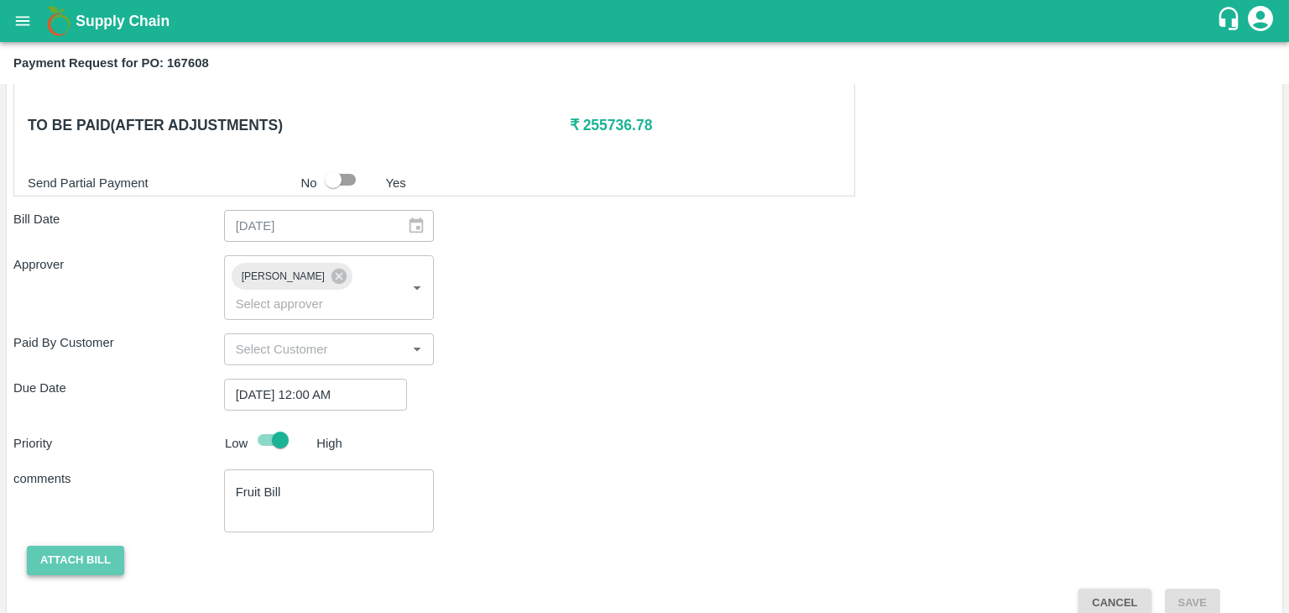
click at [71, 546] on button "Attach bill" at bounding box center [75, 560] width 97 height 29
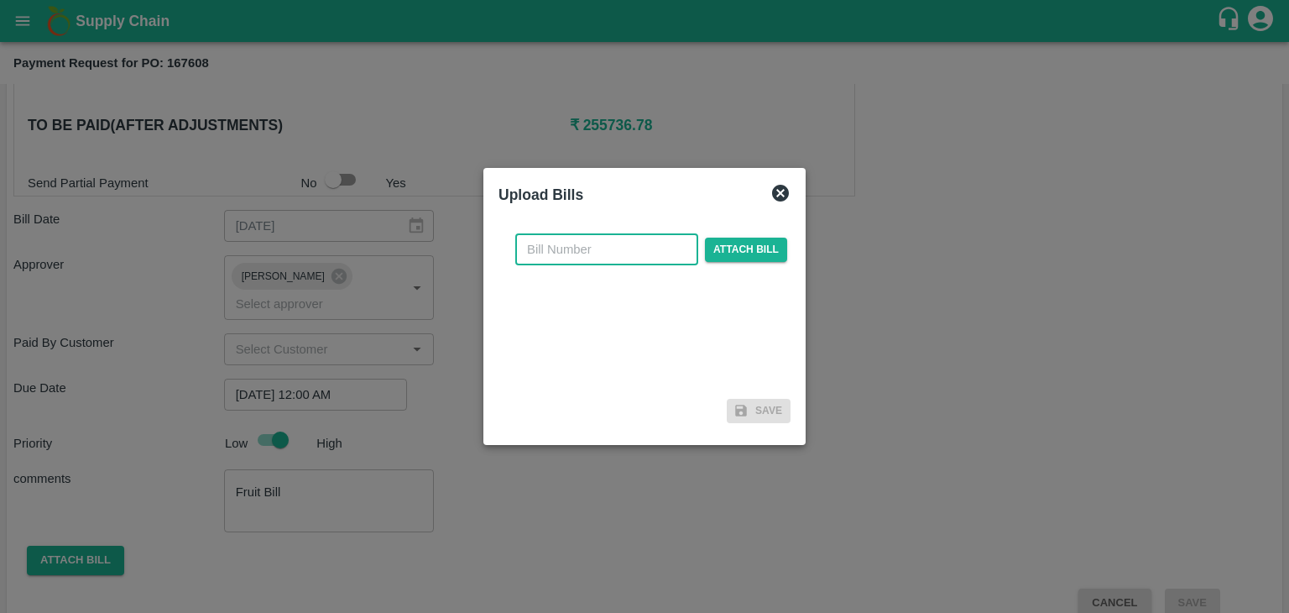
click at [597, 244] on input "text" at bounding box center [606, 249] width 183 height 32
type input "903"
click at [749, 254] on span "Attach bill" at bounding box center [746, 250] width 82 height 24
click at [0, 0] on input "Attach bill" at bounding box center [0, 0] width 0 height 0
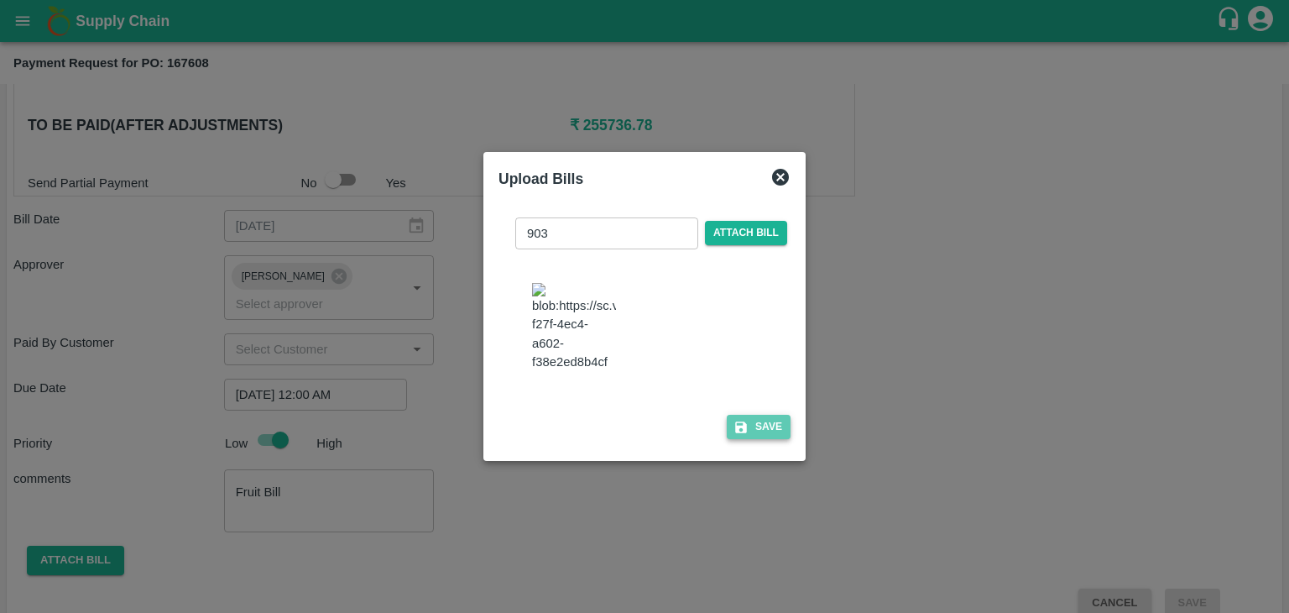
click at [769, 439] on button "Save" at bounding box center [759, 427] width 64 height 24
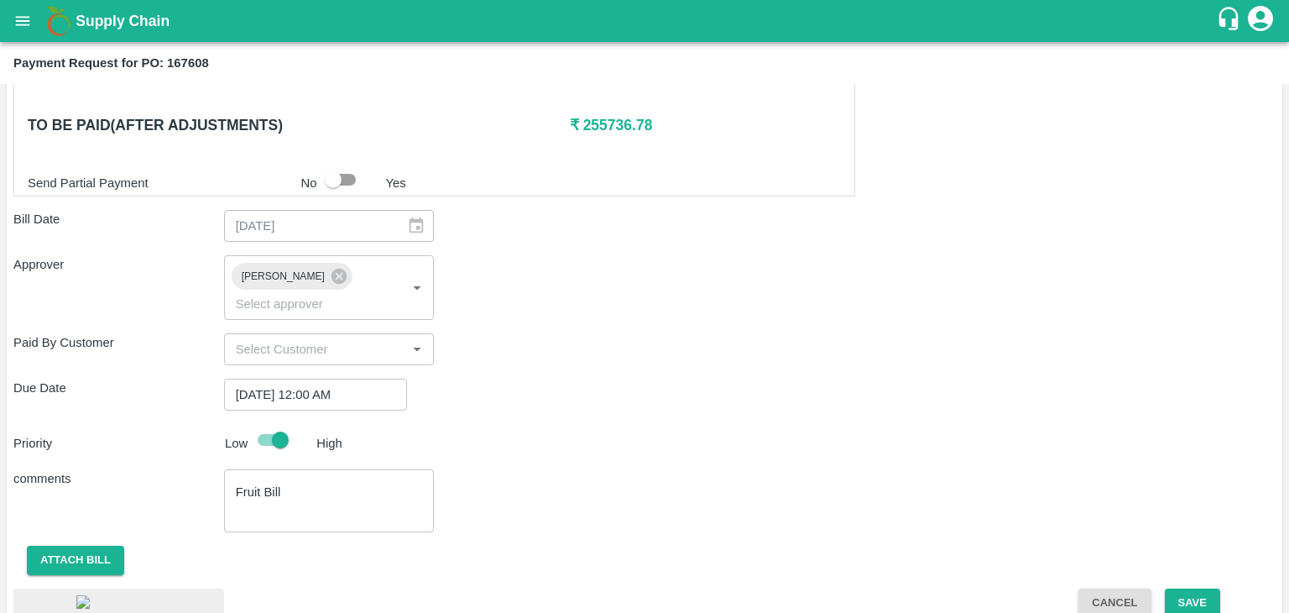
scroll to position [938, 0]
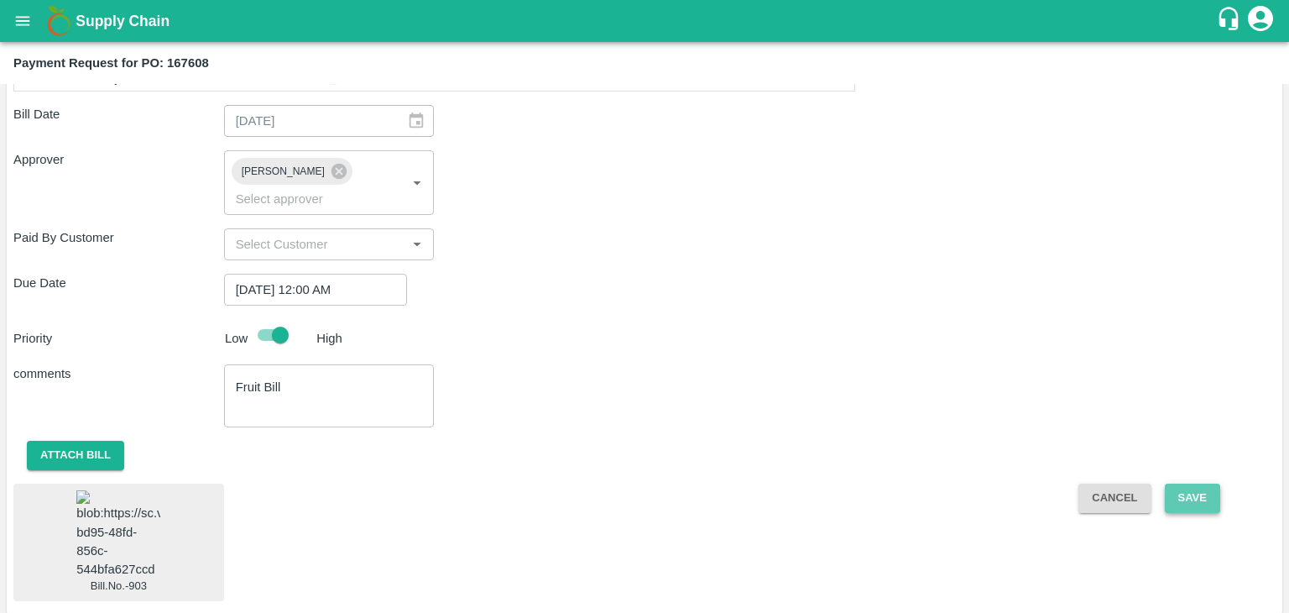
click at [1200, 483] on button "Save" at bounding box center [1192, 497] width 55 height 29
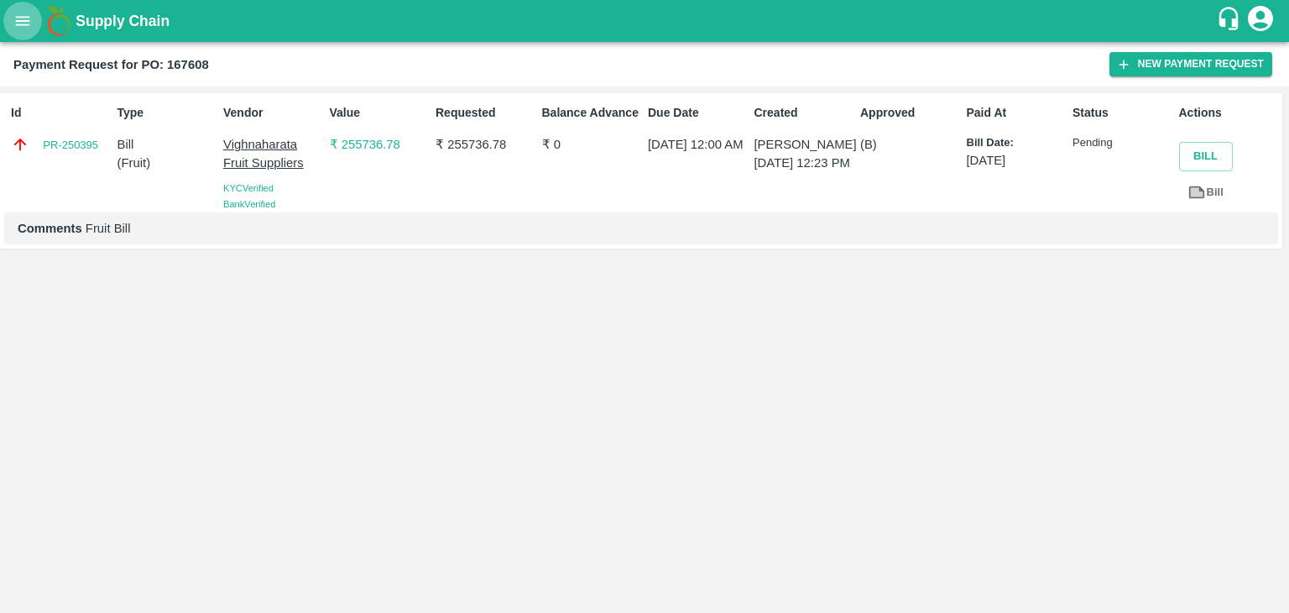
click at [23, 22] on icon "open drawer" at bounding box center [22, 21] width 18 height 18
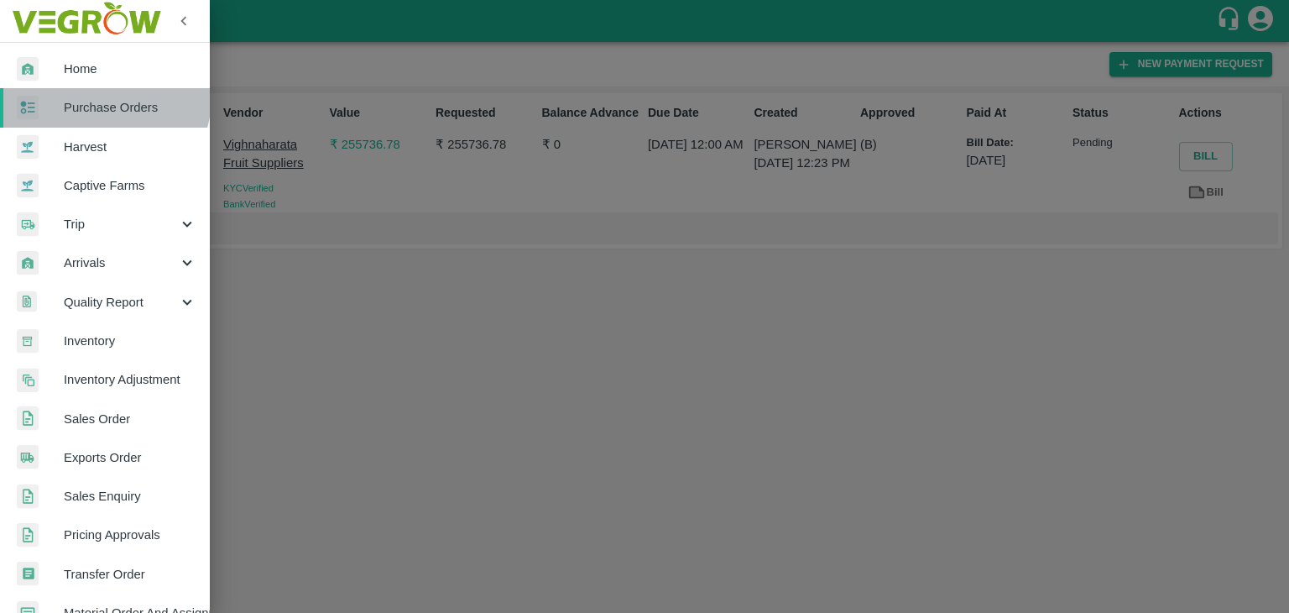
click at [93, 97] on link "Purchase Orders" at bounding box center [105, 107] width 210 height 39
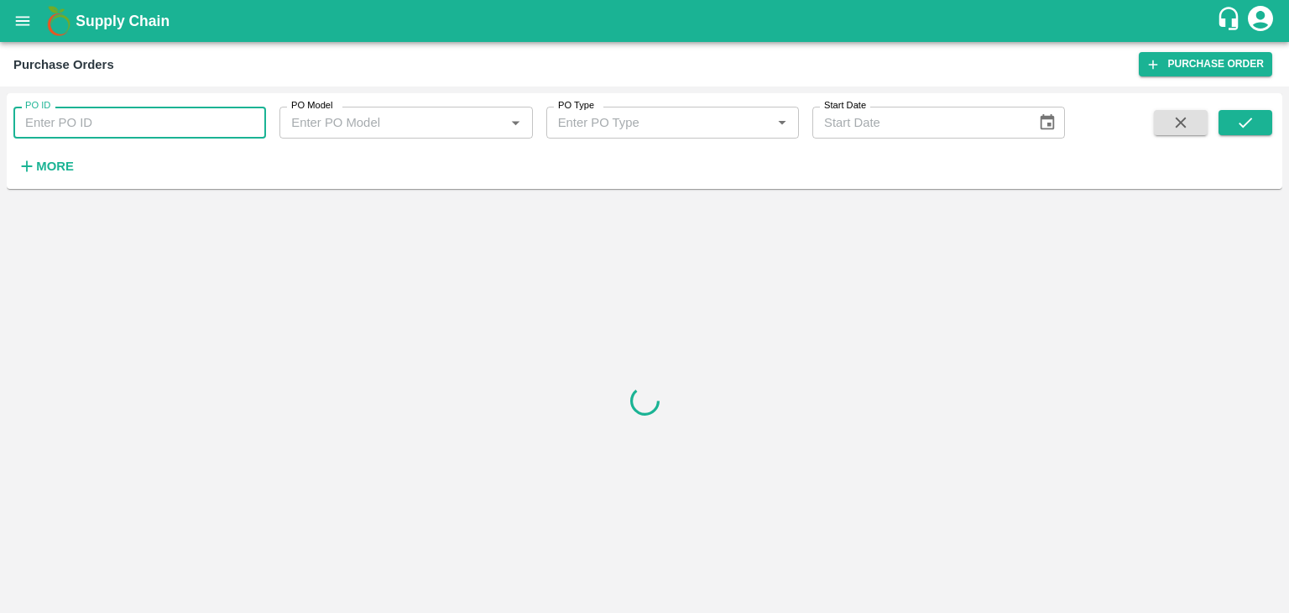
click at [169, 113] on input "PO ID" at bounding box center [139, 123] width 253 height 32
paste input "167199"
type input "167199"
click at [1260, 123] on button "submit" at bounding box center [1246, 122] width 54 height 25
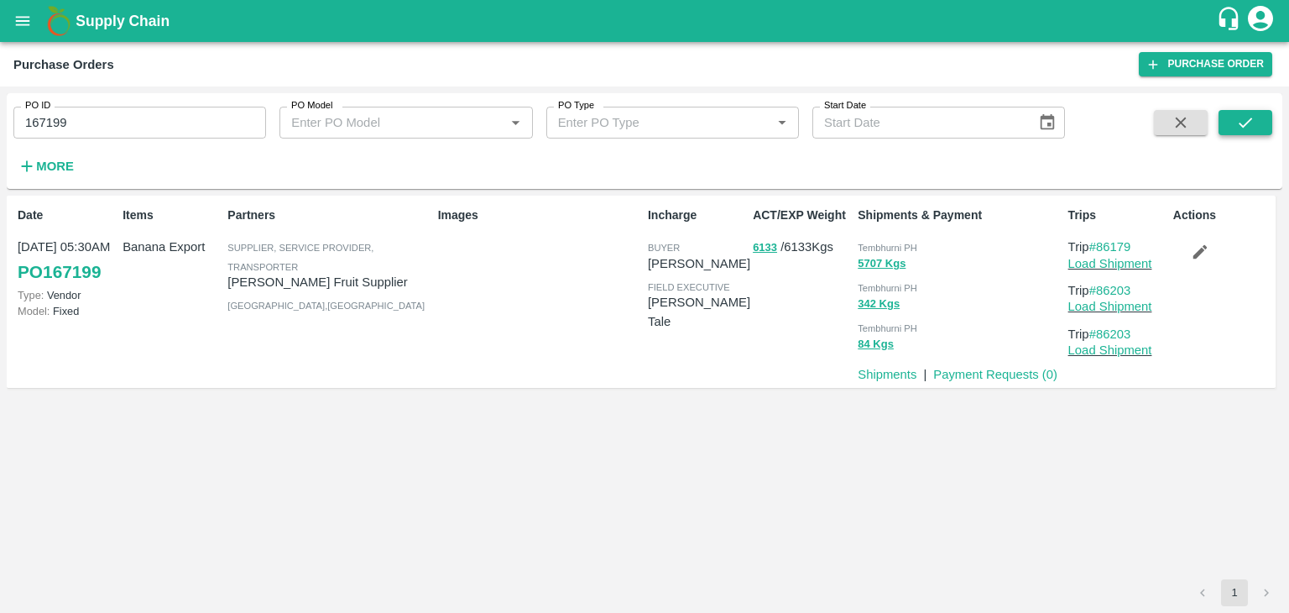
click at [1260, 123] on button "submit" at bounding box center [1246, 122] width 54 height 25
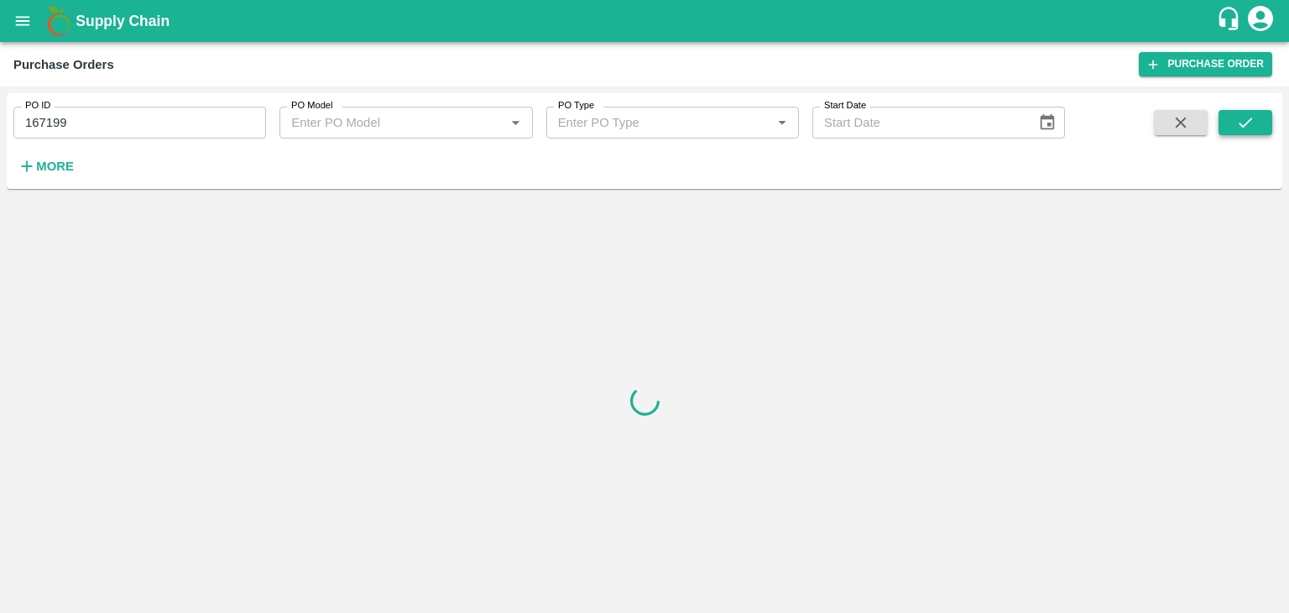
click at [1260, 123] on button "submit" at bounding box center [1246, 122] width 54 height 25
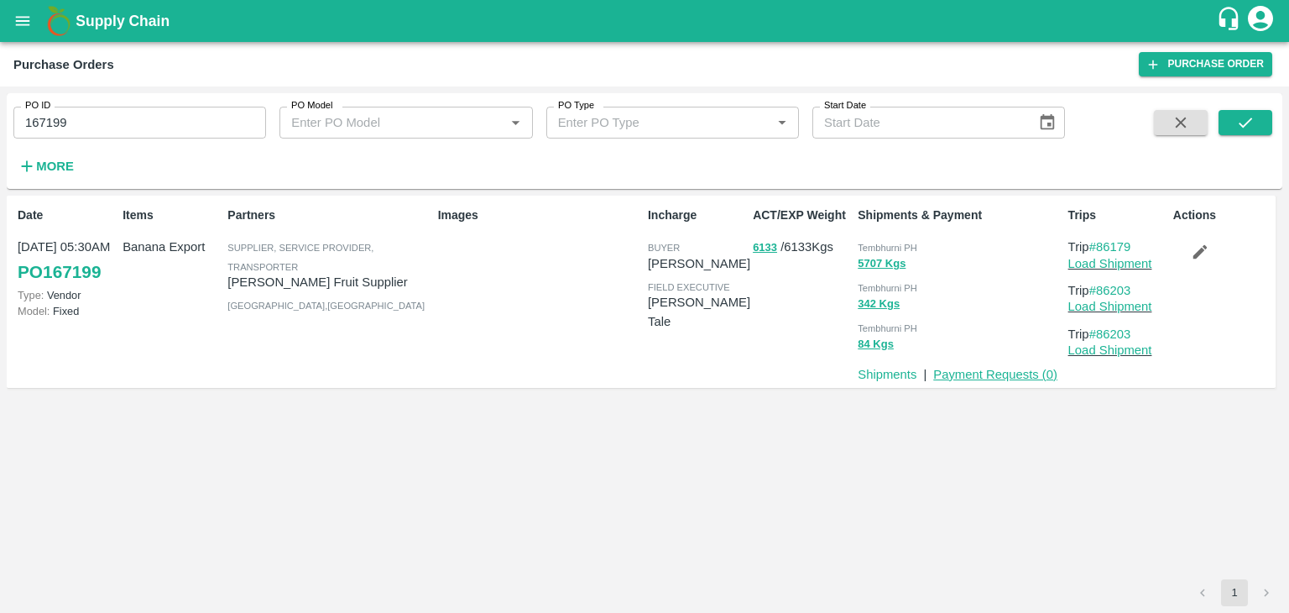
click at [975, 379] on link "Payment Requests ( 0 )" at bounding box center [995, 374] width 124 height 13
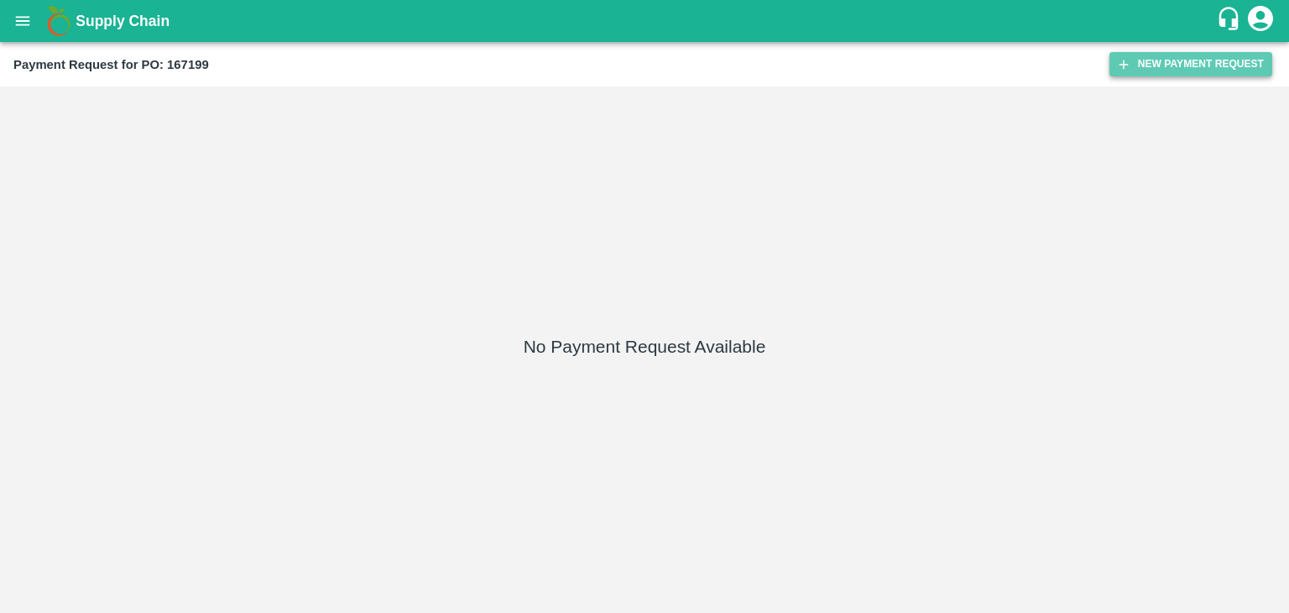
click at [1165, 75] on button "New Payment Request" at bounding box center [1191, 64] width 163 height 24
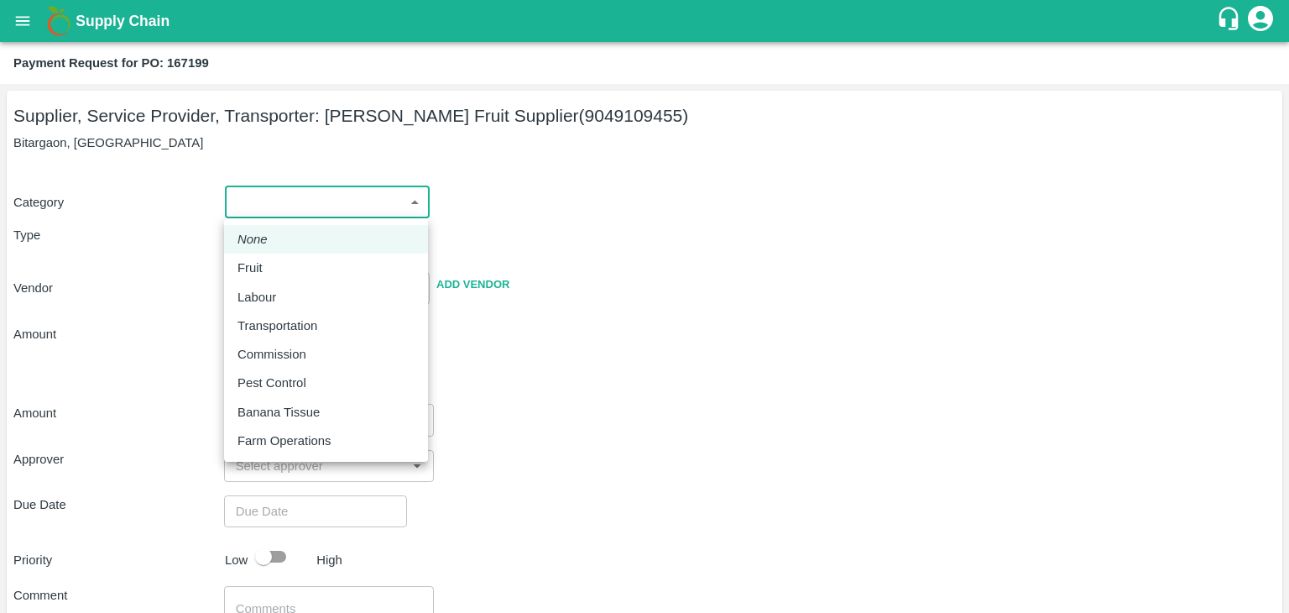
drag, startPoint x: 252, startPoint y: 206, endPoint x: 274, endPoint y: 265, distance: 63.8
click at [274, 265] on body "Supply Chain Payment Request for PO: 167199 Supplier, Service Provider, Transpo…" at bounding box center [644, 306] width 1289 height 613
click at [274, 265] on div "Fruit" at bounding box center [326, 268] width 177 height 18
type input "1"
type input "[PERSON_NAME] Fruit Supplier - 9049109455(Supplier, Service Provider, Transport…"
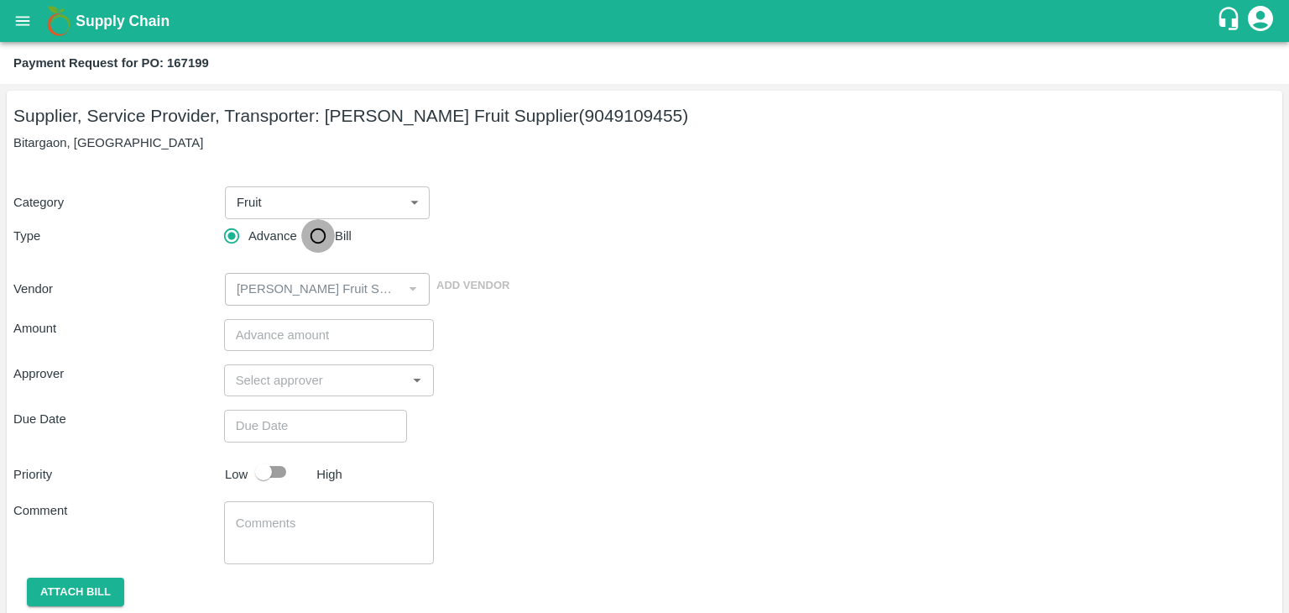
click at [323, 231] on input "Bill" at bounding box center [318, 236] width 34 height 34
radio input "true"
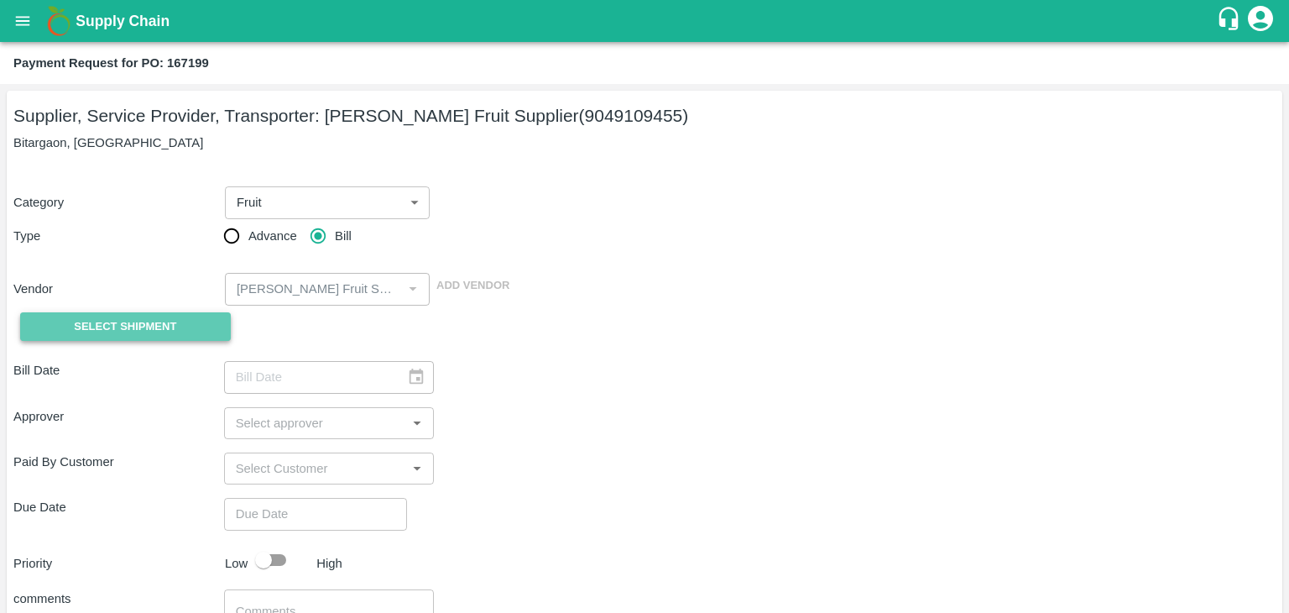
click at [111, 330] on span "Select Shipment" at bounding box center [125, 326] width 102 height 19
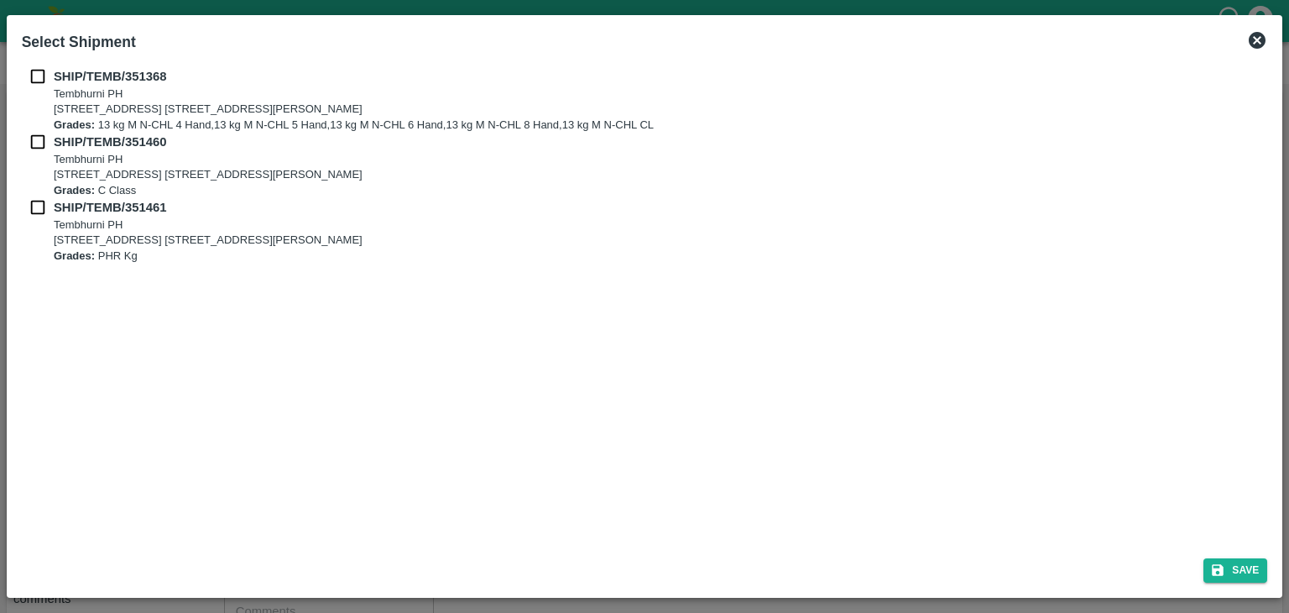
click at [25, 83] on input "checkbox" at bounding box center [38, 76] width 32 height 18
checkbox input "true"
click at [42, 152] on div "SHIP/TEMB/351460 Tembhurni PH Tembhurni PH 205, PLOT NO. E-5, YASHSHREE INDUSTR…" at bounding box center [645, 165] width 1246 height 65
click at [37, 144] on input "checkbox" at bounding box center [38, 142] width 32 height 18
checkbox input "true"
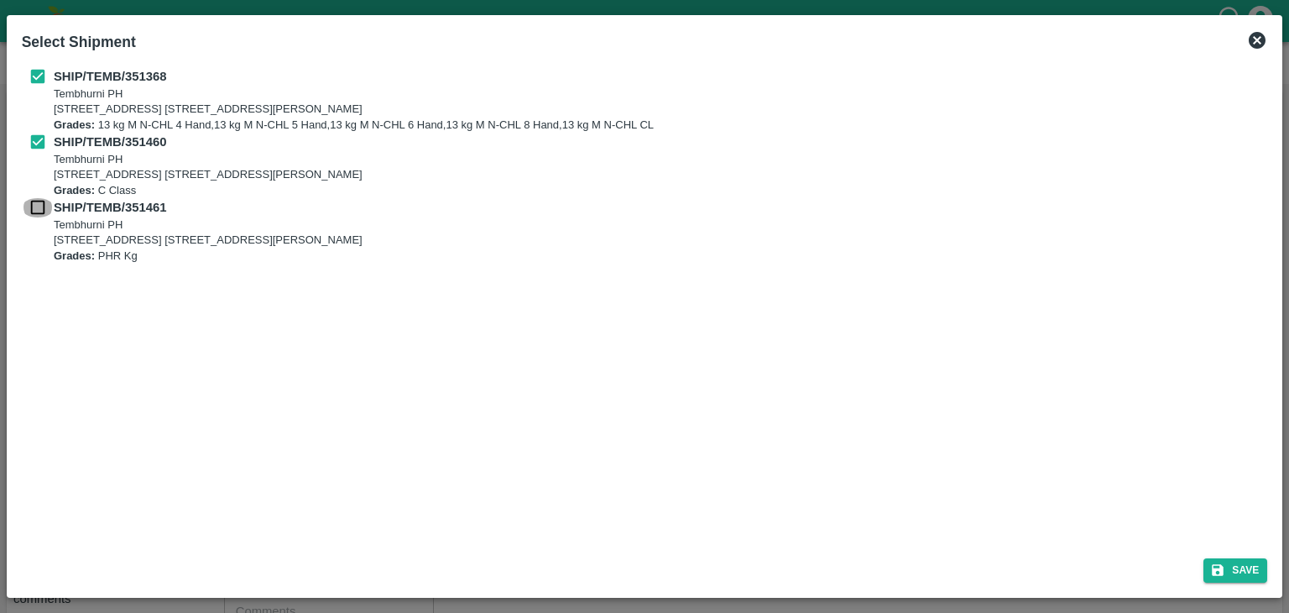
click at [37, 202] on input "checkbox" at bounding box center [38, 207] width 32 height 18
checkbox input "true"
click at [1225, 565] on icon "submit" at bounding box center [1217, 569] width 15 height 15
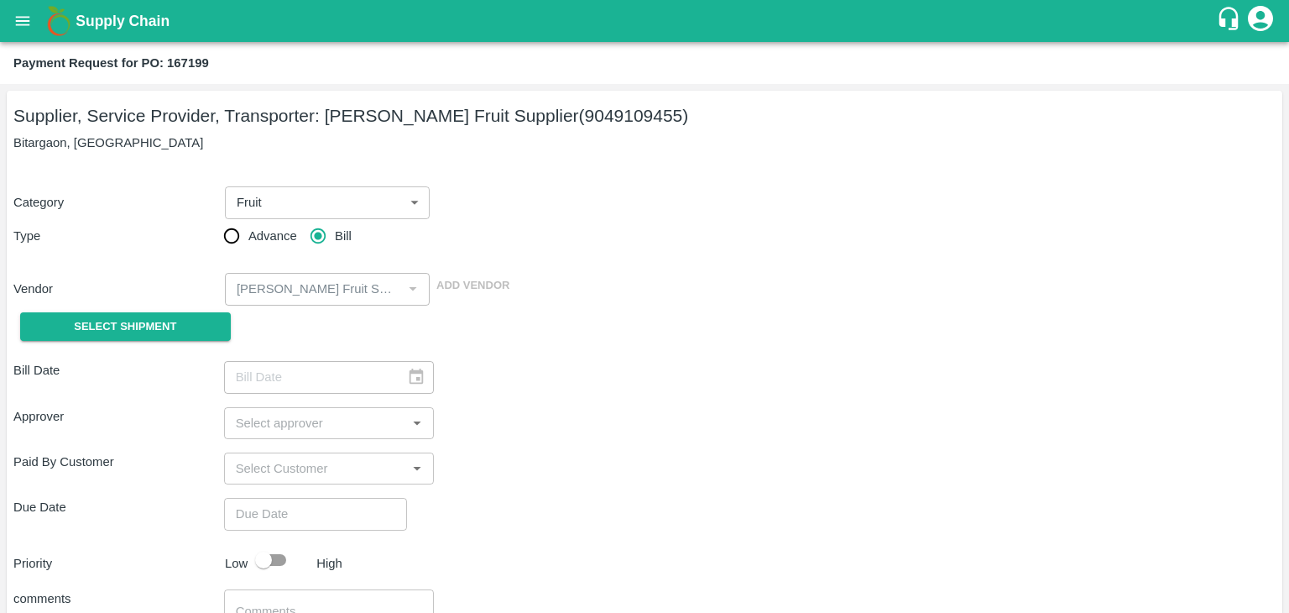
type input "04/08/2025"
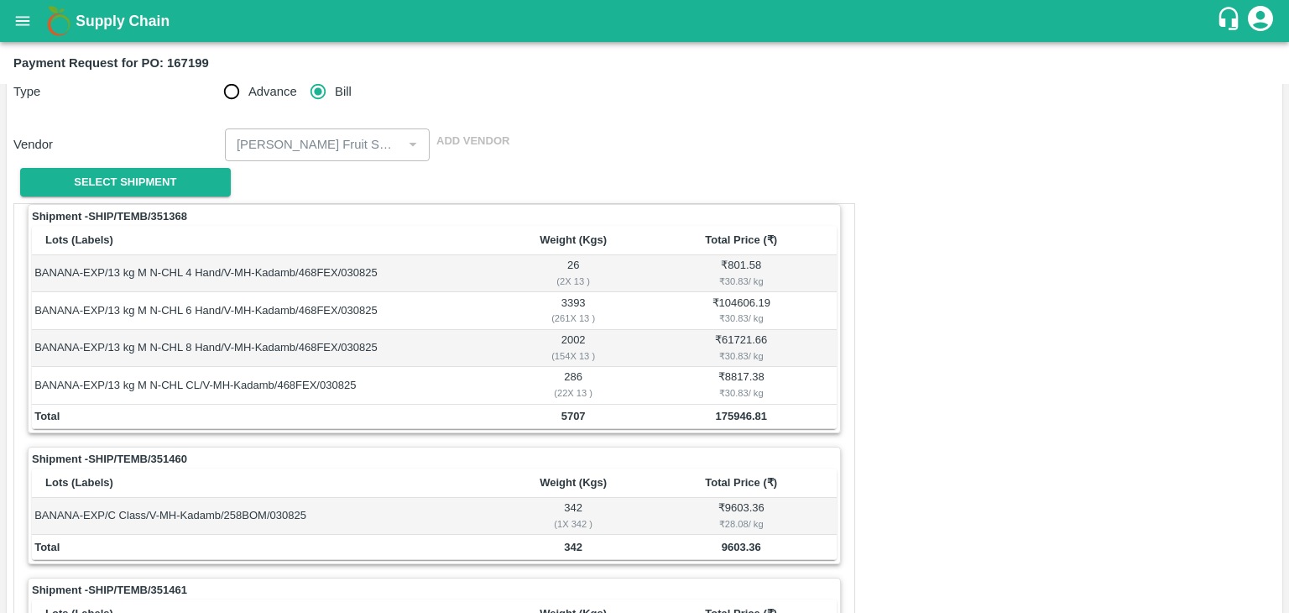
scroll to position [786, 0]
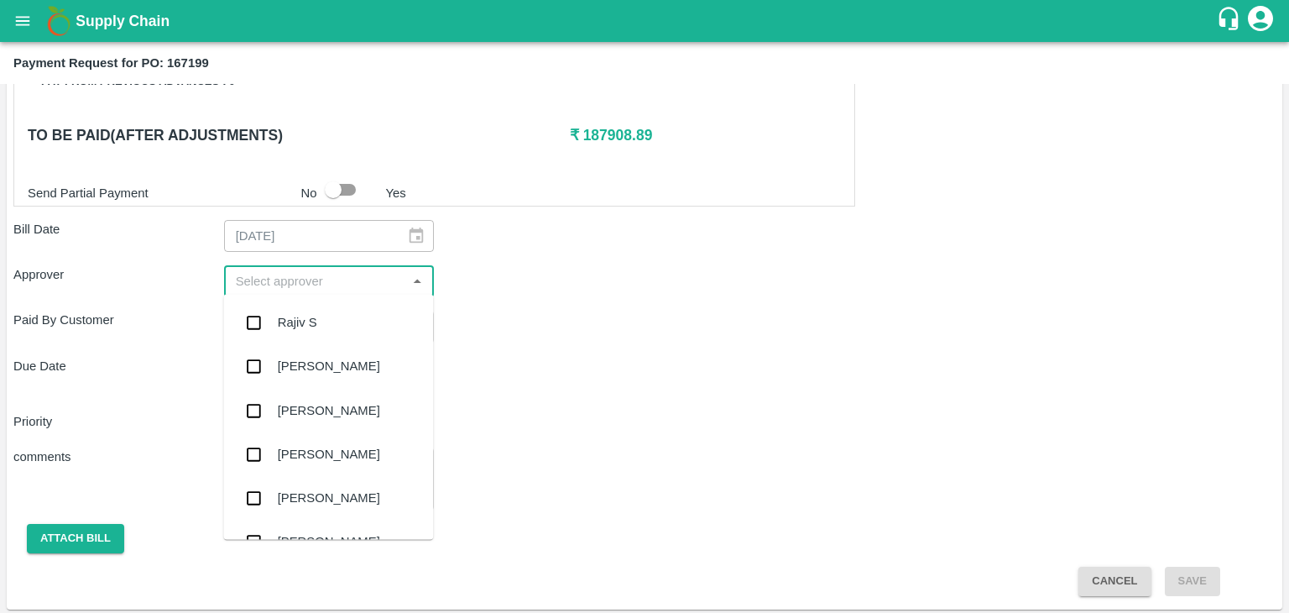
click at [285, 279] on input "input" at bounding box center [315, 281] width 173 height 22
type input "Ajit"
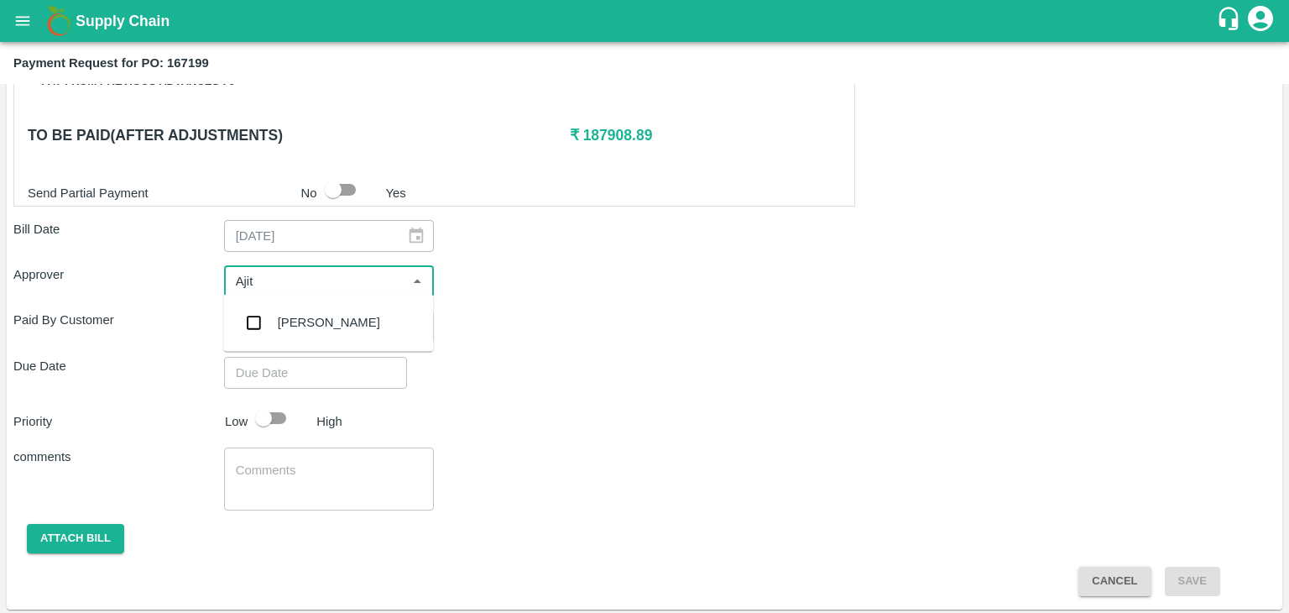
click at [323, 329] on div "[PERSON_NAME]" at bounding box center [329, 322] width 102 height 18
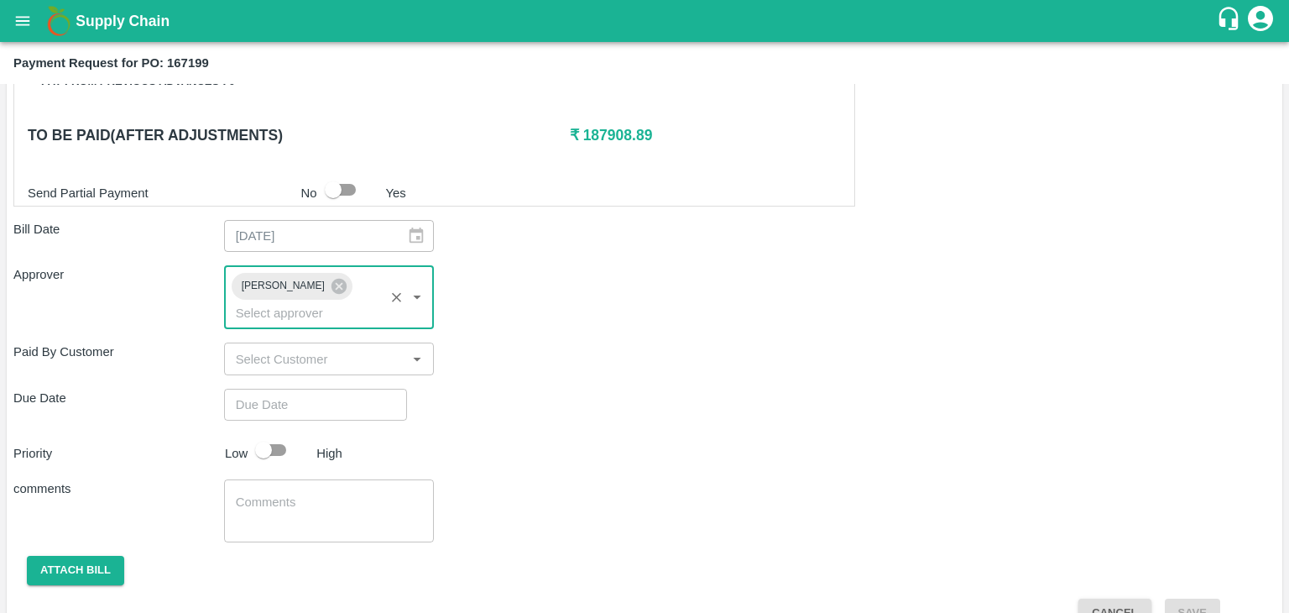
type input "DD/MM/YYYY hh:mm aa"
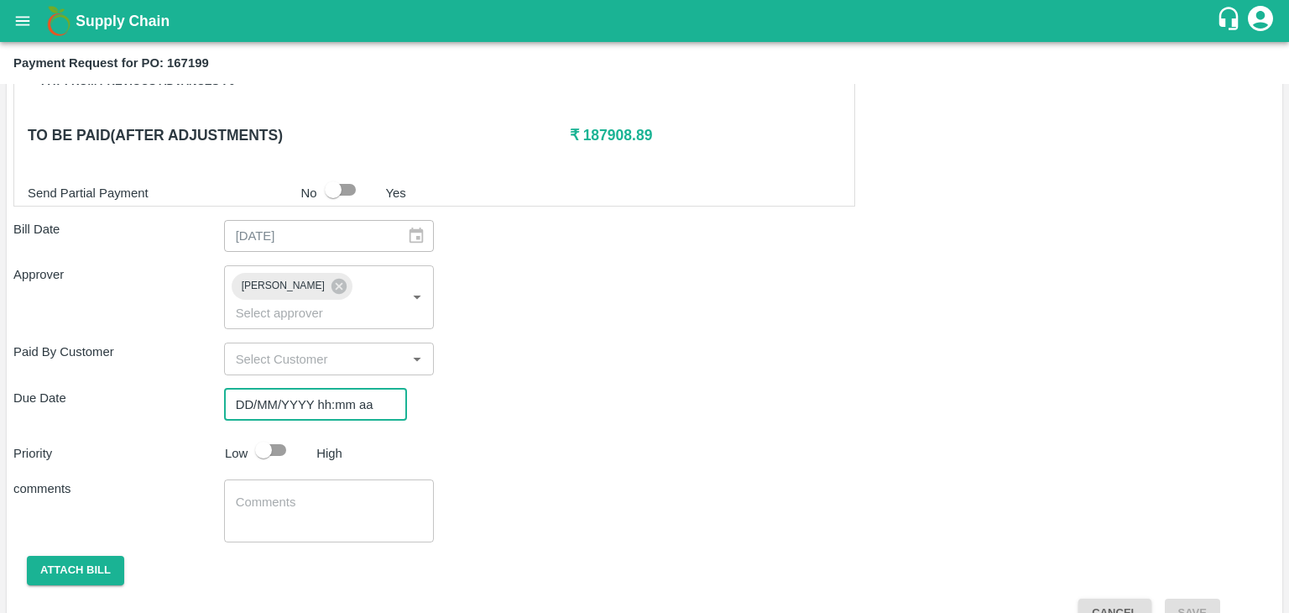
click at [344, 389] on input "DD/MM/YYYY hh:mm aa" at bounding box center [309, 405] width 171 height 32
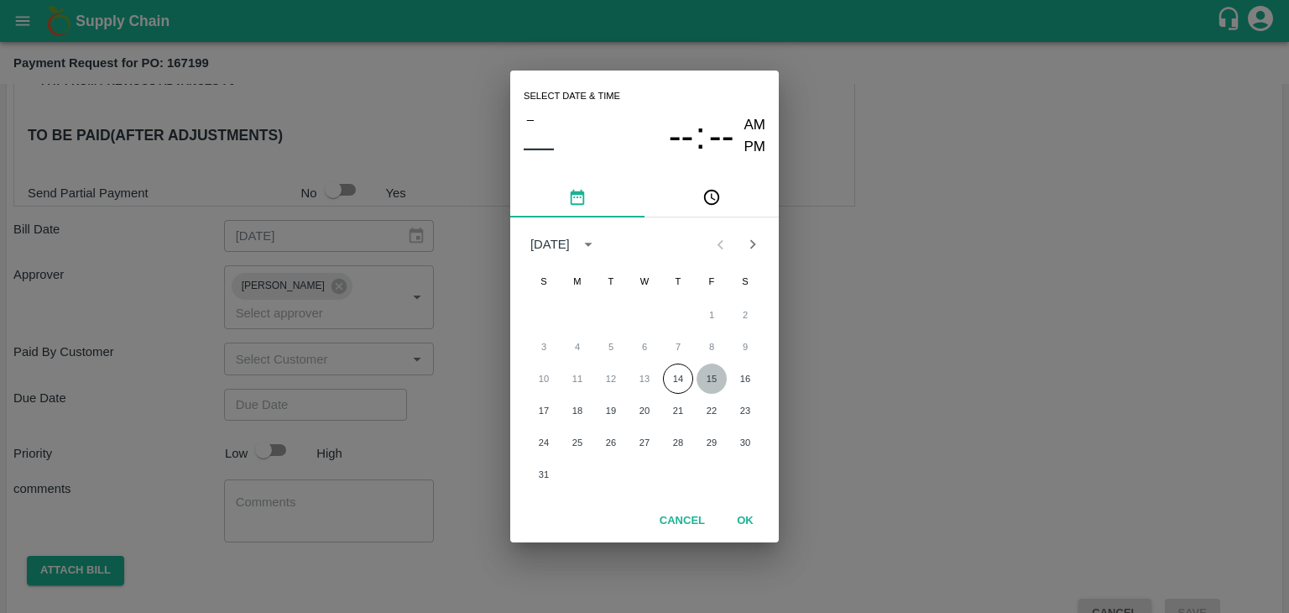
click at [713, 378] on button "15" at bounding box center [712, 378] width 30 height 30
type input "15/08/2025 12:00 AM"
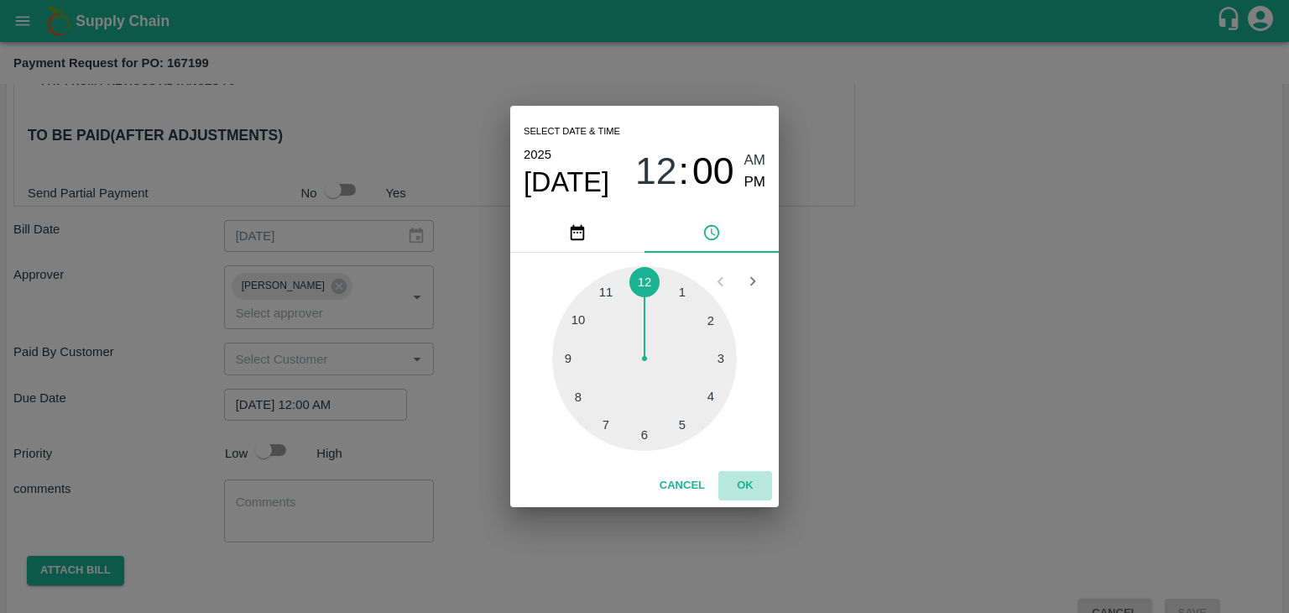
click at [746, 472] on button "OK" at bounding box center [745, 485] width 54 height 29
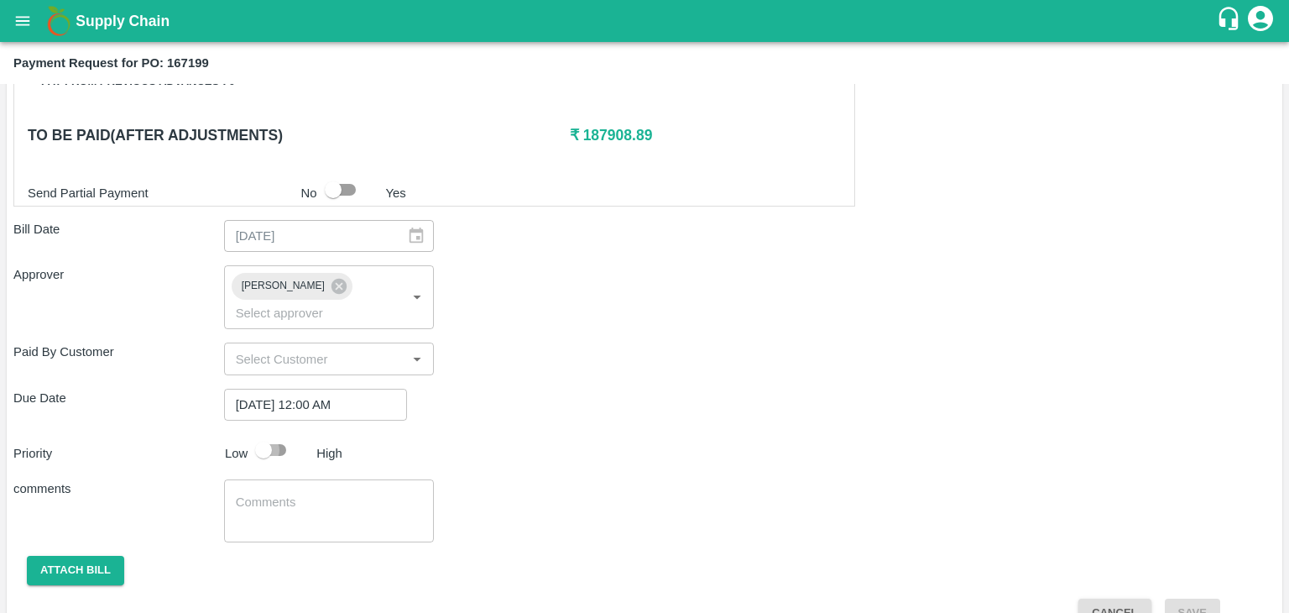
click at [275, 434] on input "checkbox" at bounding box center [264, 450] width 96 height 32
checkbox input "true"
click at [311, 494] on textarea at bounding box center [329, 511] width 187 height 35
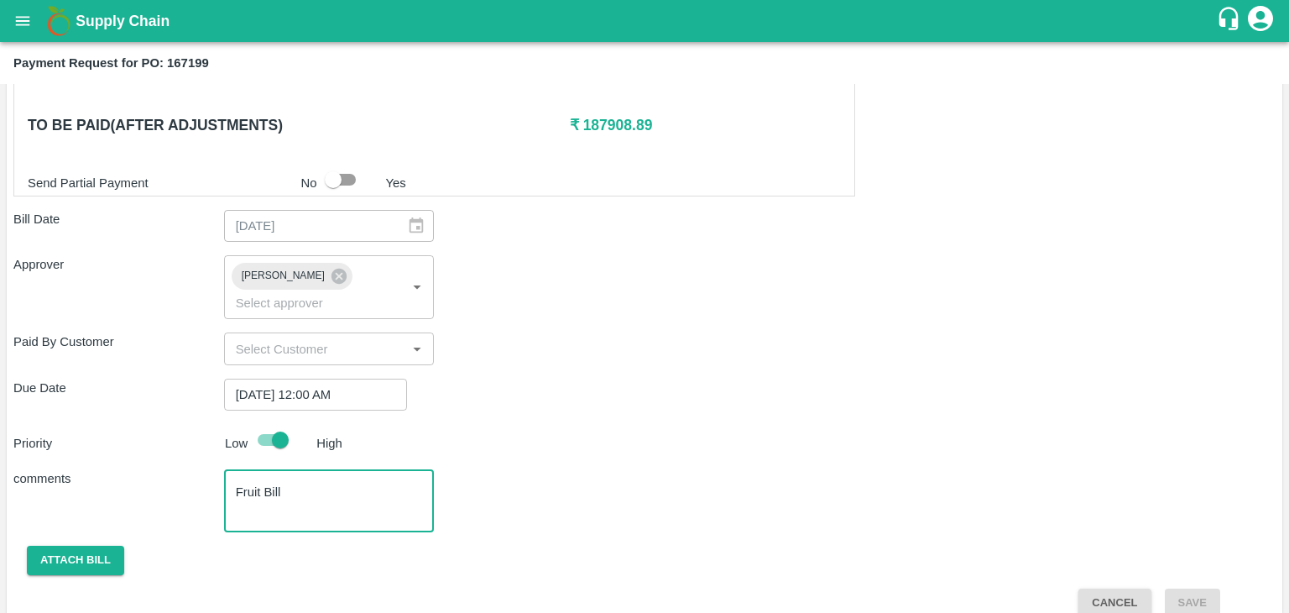
type textarea "Fruit Bill"
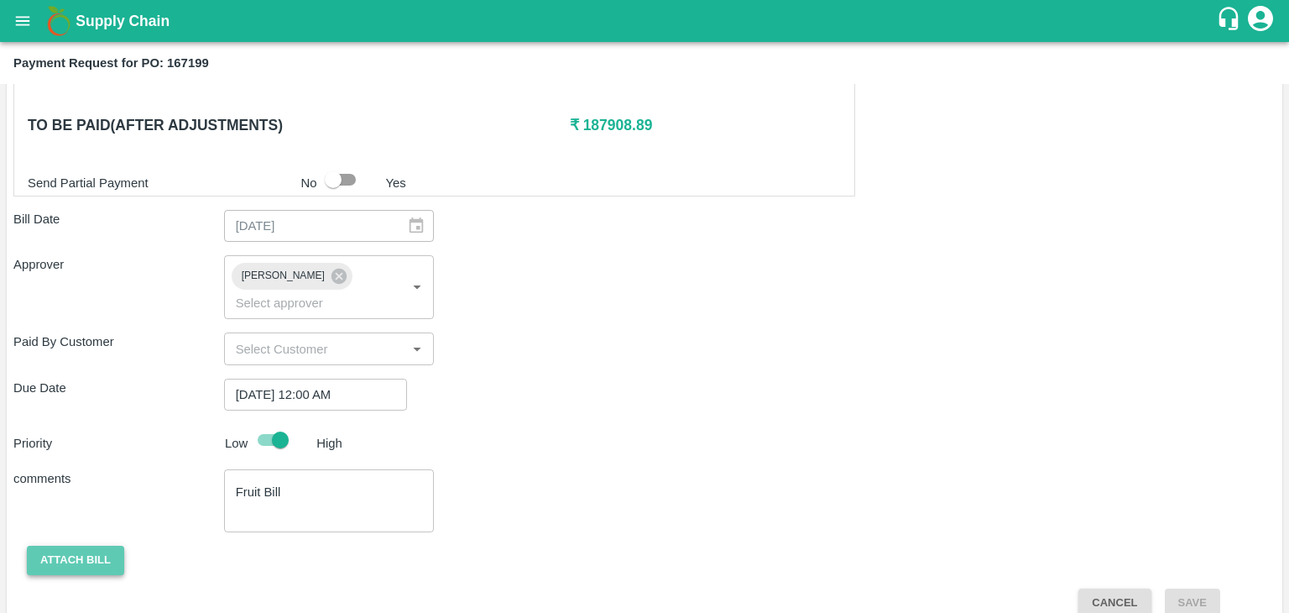
click at [74, 546] on button "Attach bill" at bounding box center [75, 560] width 97 height 29
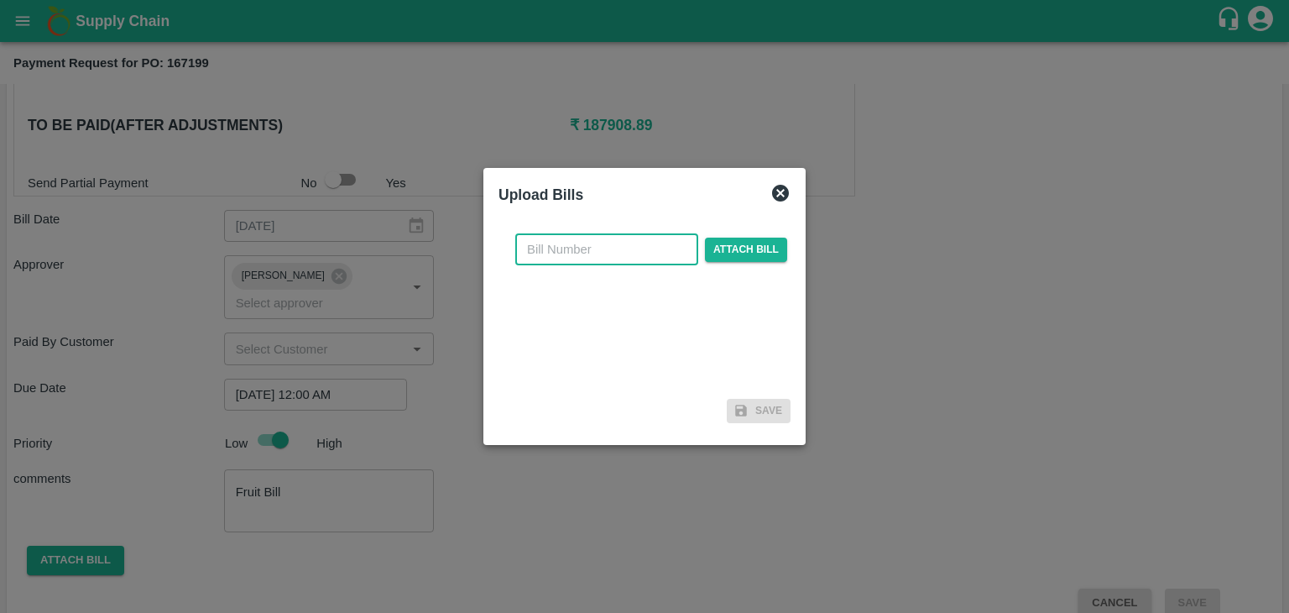
click at [618, 251] on input "text" at bounding box center [606, 249] width 183 height 32
type input "12"
click at [715, 246] on span "Attach bill" at bounding box center [746, 250] width 82 height 24
click at [0, 0] on input "Attach bill" at bounding box center [0, 0] width 0 height 0
checkbox input "false"
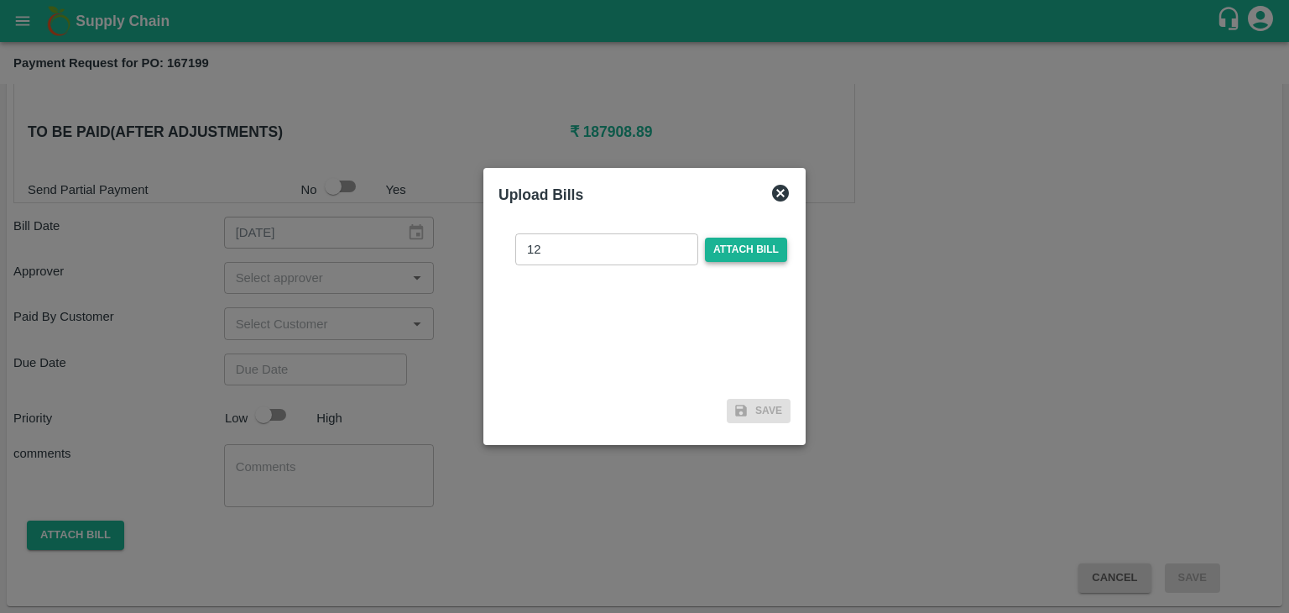
scroll to position [786, 0]
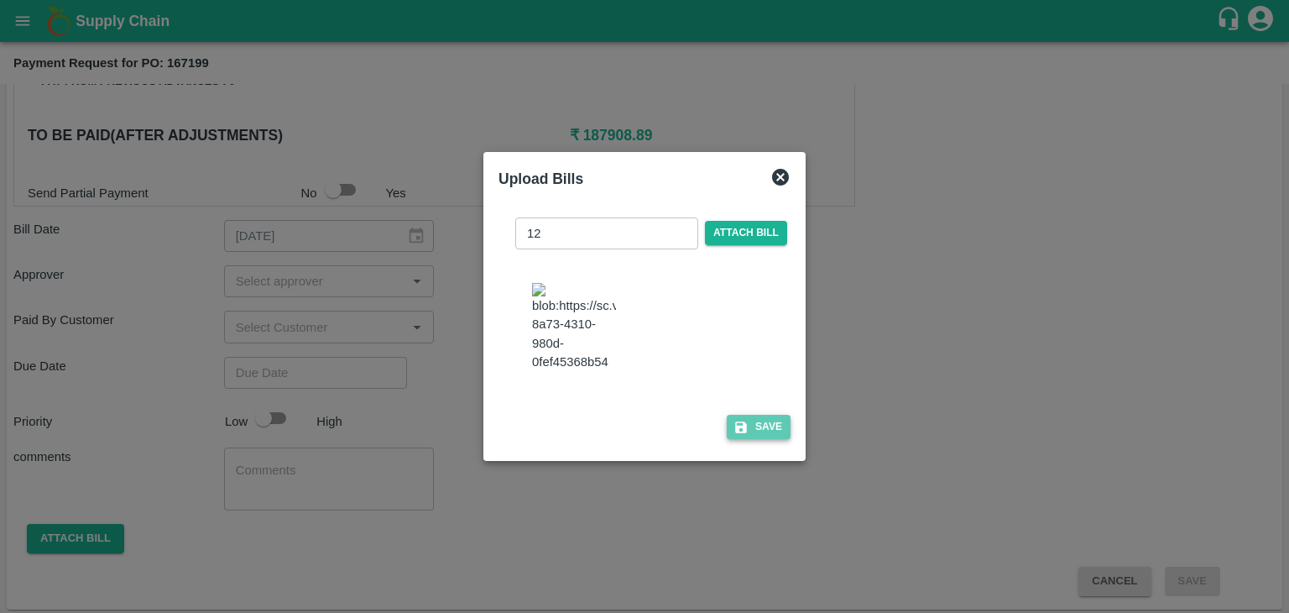
click at [770, 430] on button "Save" at bounding box center [759, 427] width 64 height 24
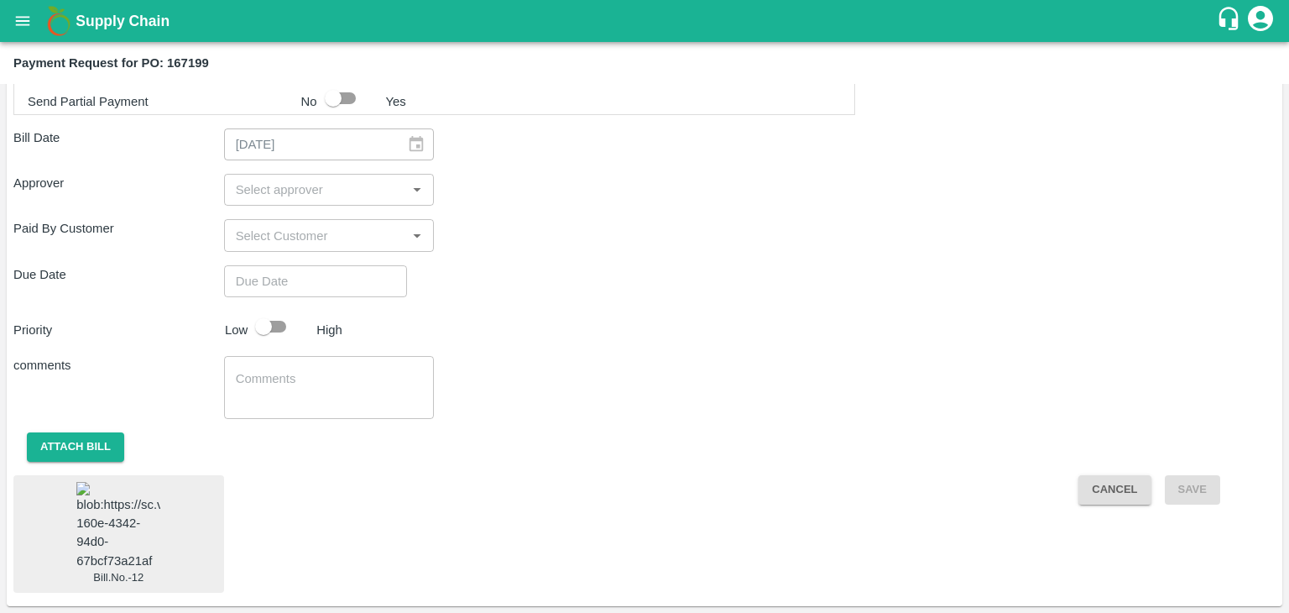
scroll to position [0, 0]
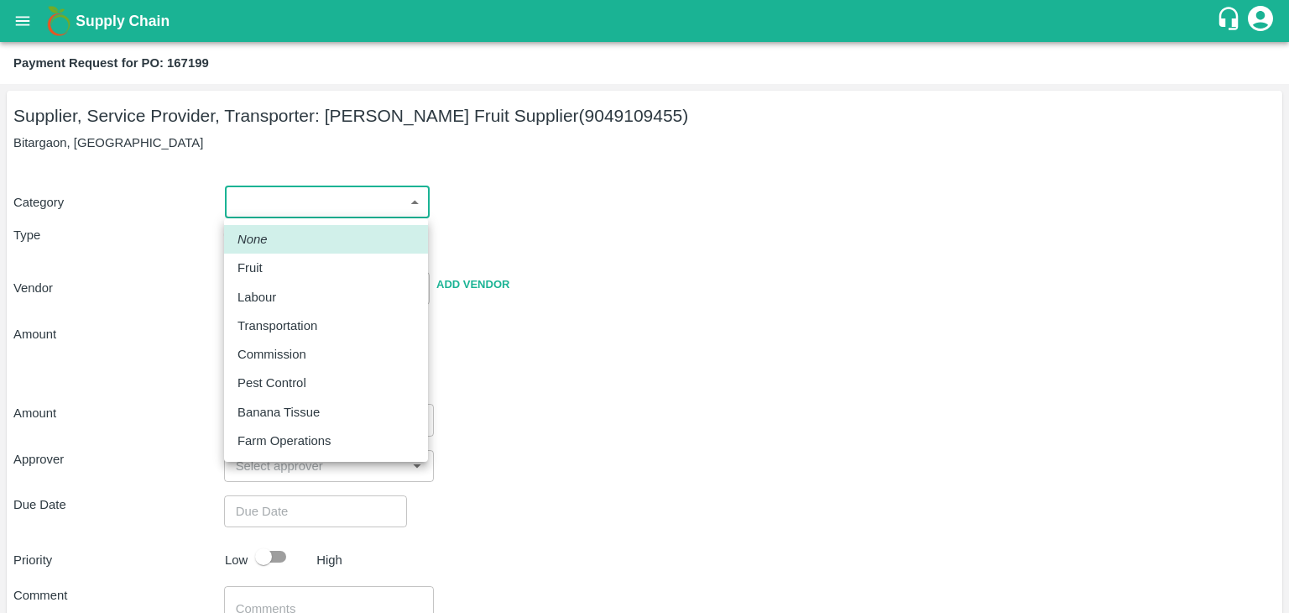
drag, startPoint x: 254, startPoint y: 216, endPoint x: 267, endPoint y: 270, distance: 56.0
click at [267, 270] on body "Supply Chain Payment Request for PO: 167199 Supplier, Service Provider, Transpo…" at bounding box center [644, 306] width 1289 height 613
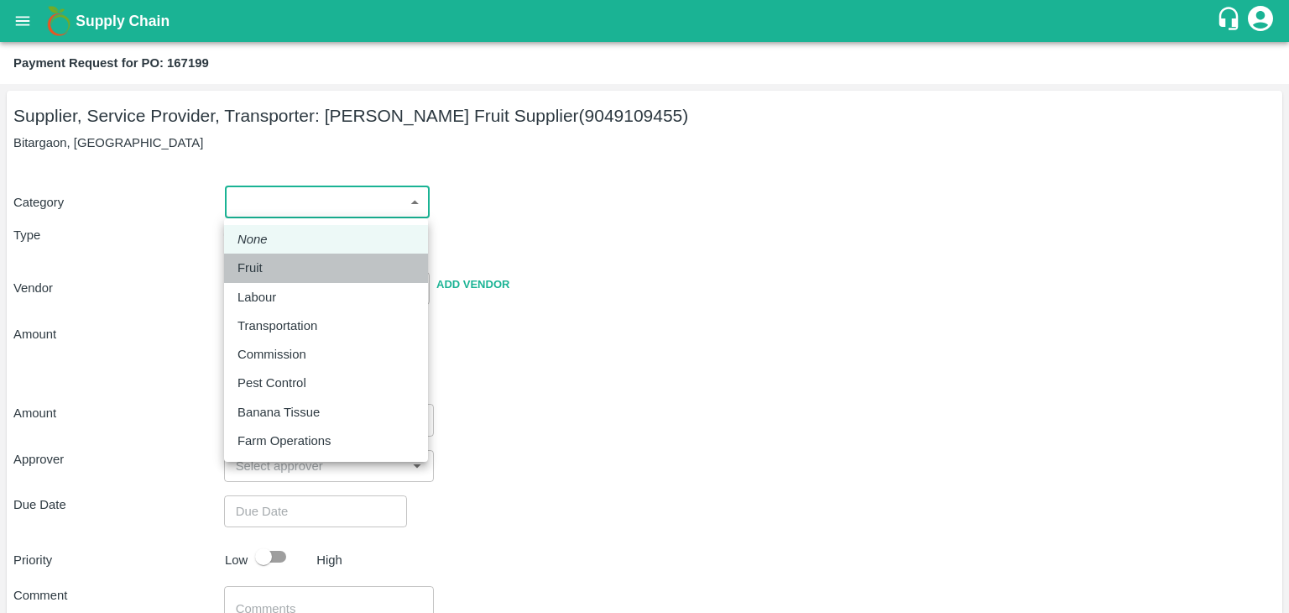
click at [267, 270] on div "Fruit" at bounding box center [255, 268] width 34 height 18
type input "1"
type input "[PERSON_NAME] Fruit Supplier - 9049109455(Supplier, Service Provider, Transport…"
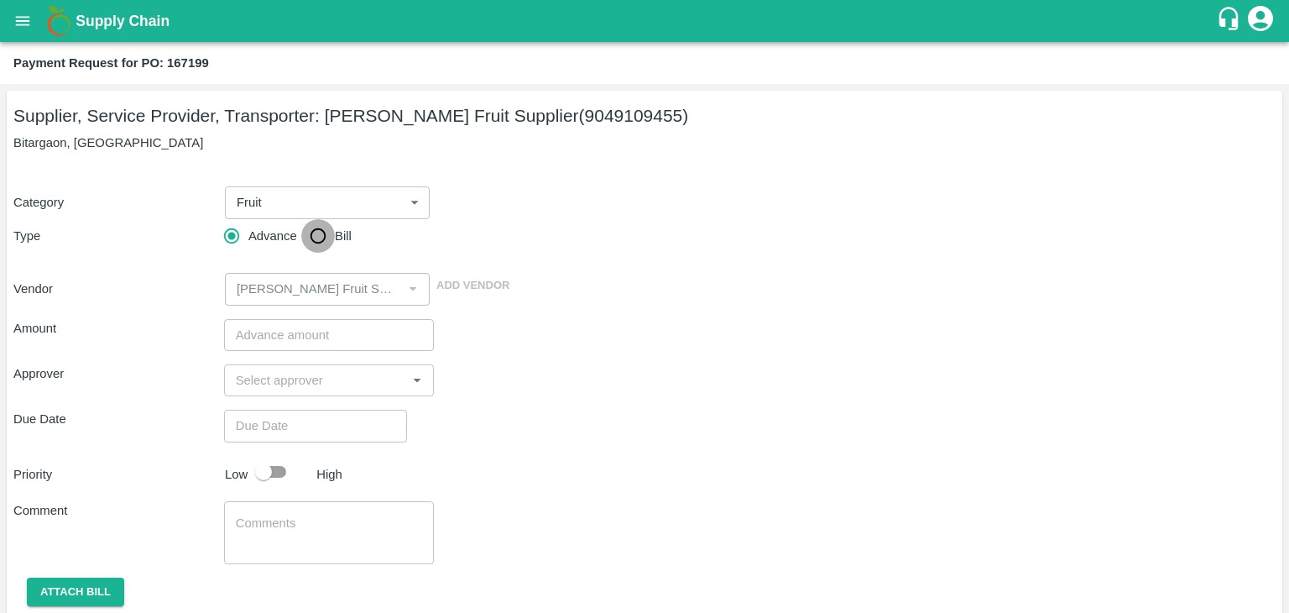
click at [305, 236] on input "Bill" at bounding box center [318, 236] width 34 height 34
radio input "true"
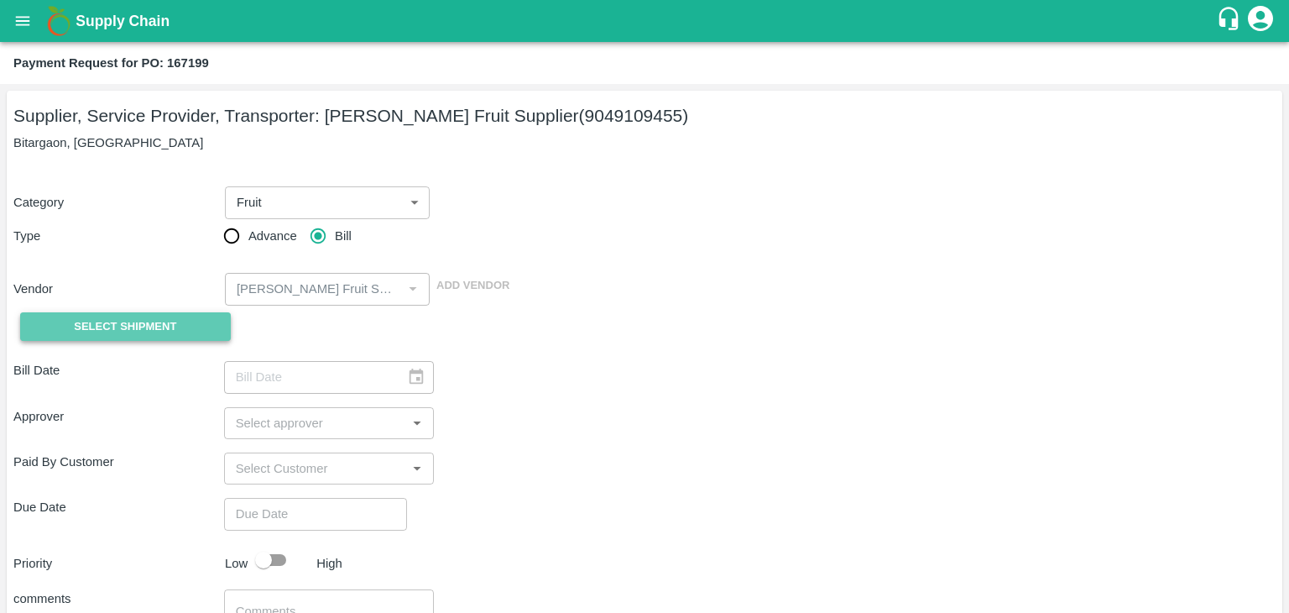
click at [141, 320] on span "Select Shipment" at bounding box center [125, 326] width 102 height 19
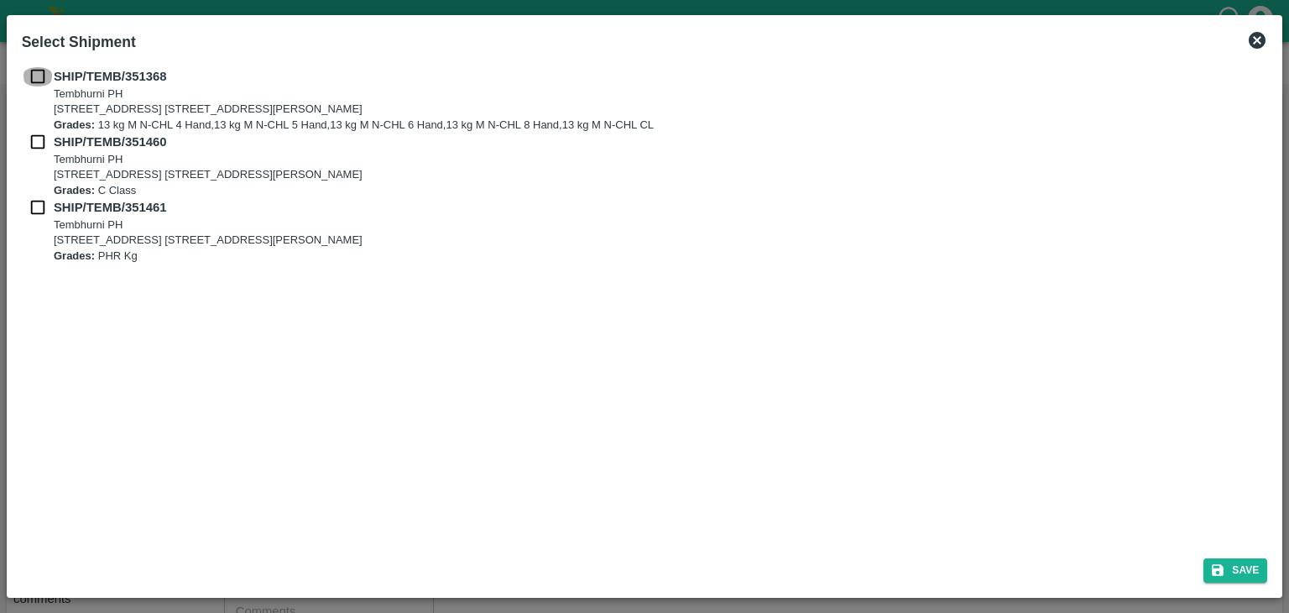
click at [44, 80] on input "checkbox" at bounding box center [38, 76] width 32 height 18
checkbox input "true"
click at [26, 147] on input "checkbox" at bounding box center [38, 142] width 32 height 18
checkbox input "true"
click at [37, 206] on input "checkbox" at bounding box center [38, 207] width 32 height 18
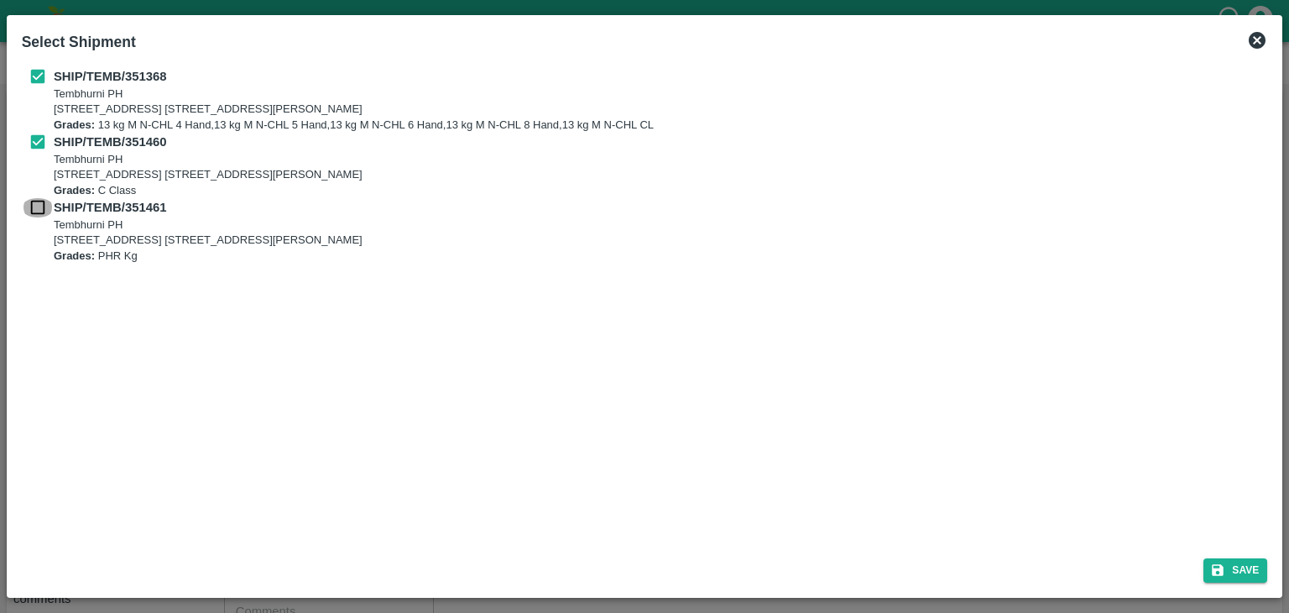
checkbox input "true"
click at [1249, 567] on button "Save" at bounding box center [1236, 570] width 64 height 24
type input "04/08/2025"
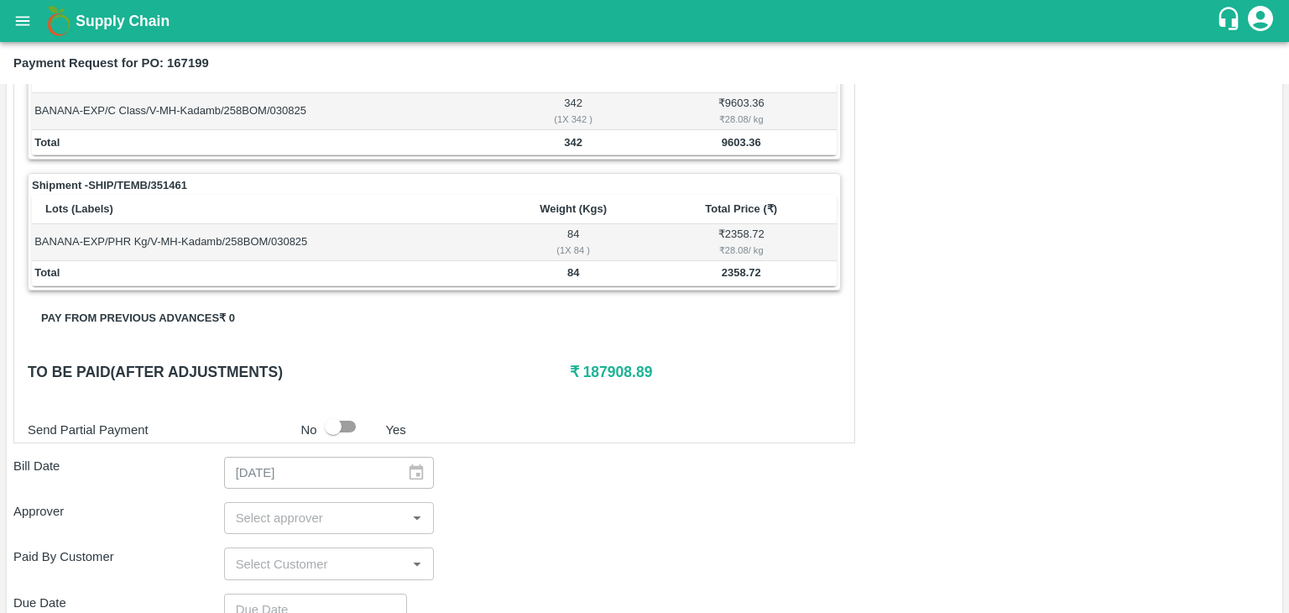
scroll to position [786, 0]
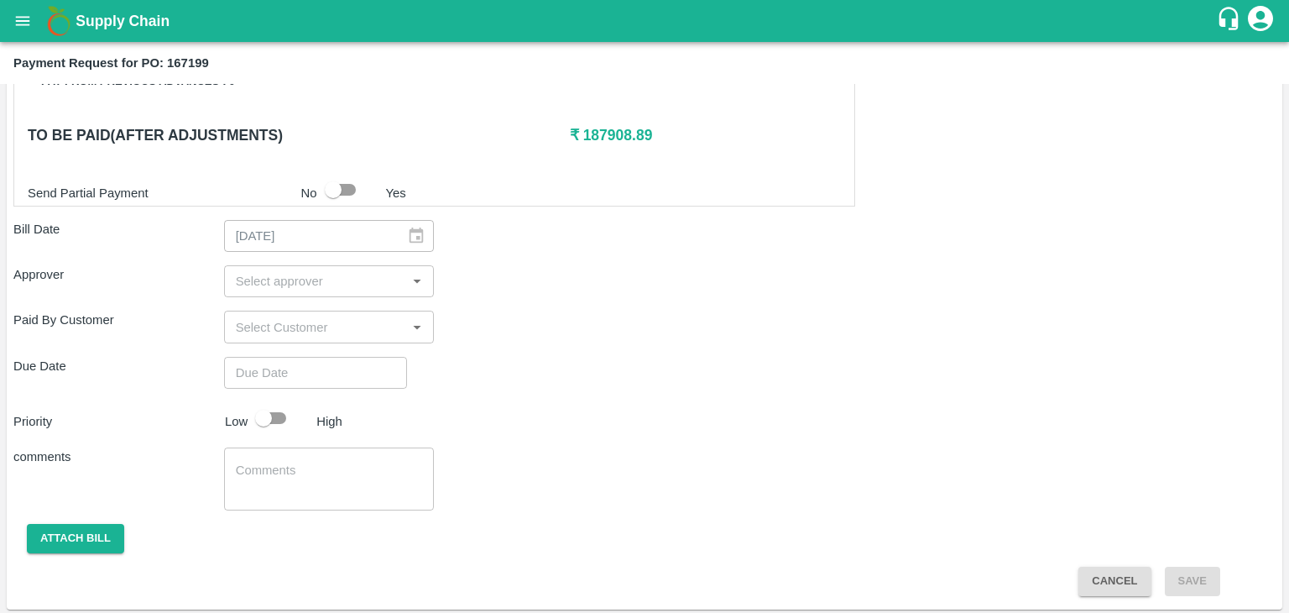
click at [313, 276] on input "input" at bounding box center [315, 281] width 173 height 22
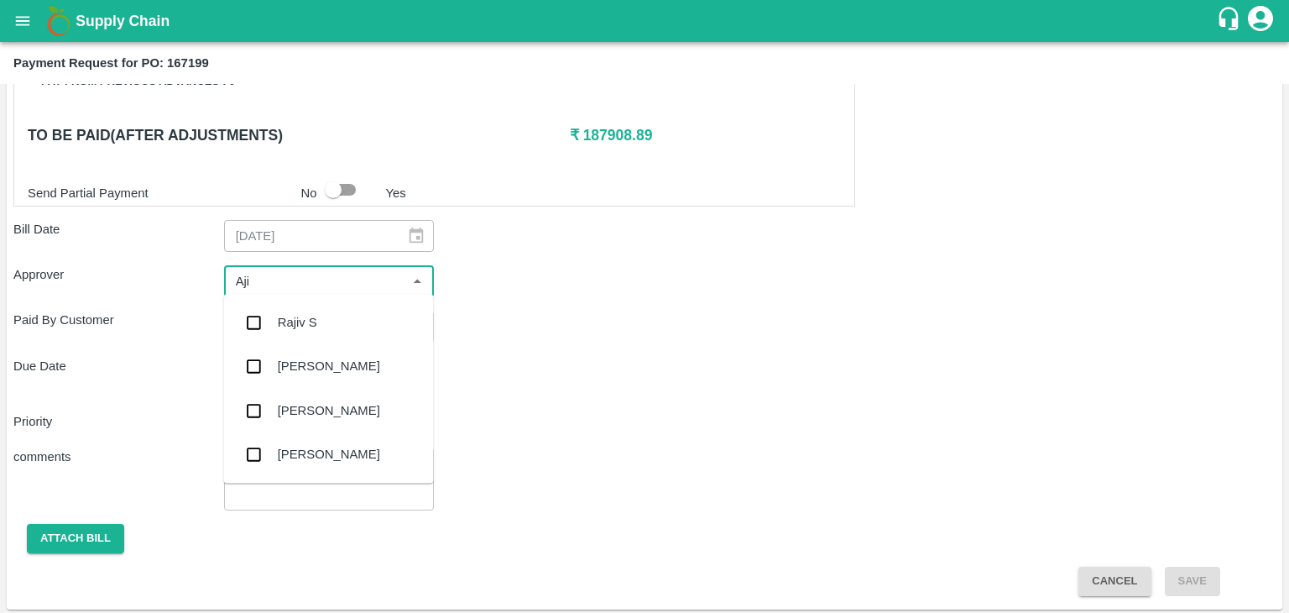
type input "Ajit"
click at [307, 316] on div "[PERSON_NAME]" at bounding box center [329, 322] width 102 height 18
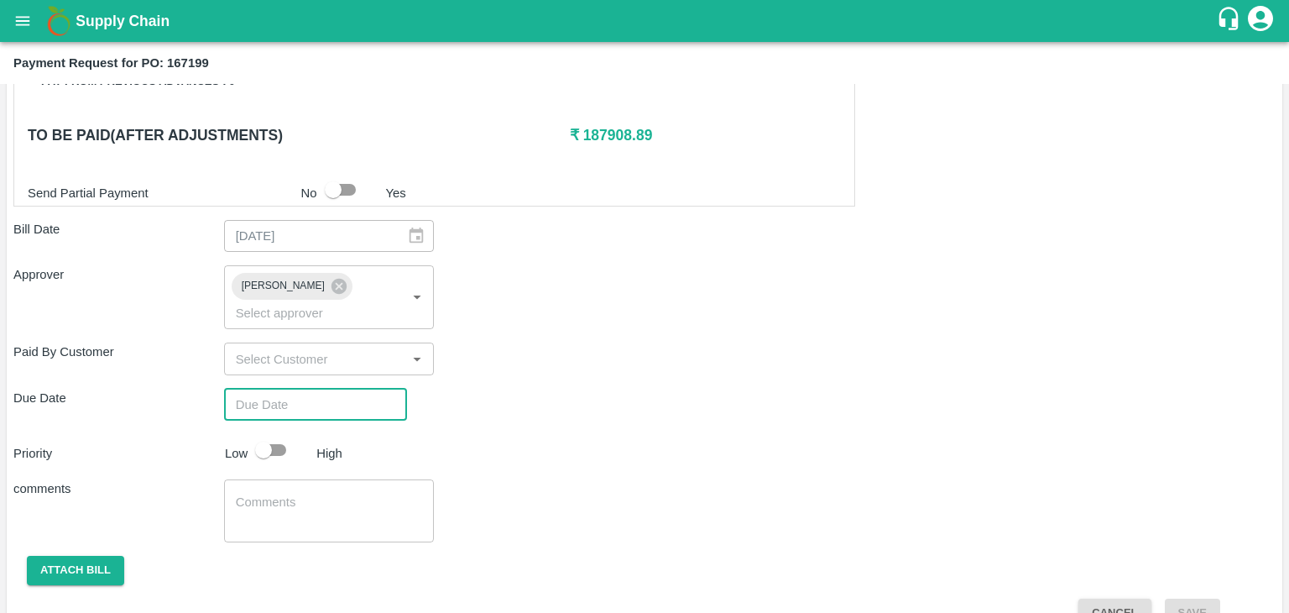
type input "DD/MM/YYYY hh:mm aa"
click at [318, 389] on input "DD/MM/YYYY hh:mm aa" at bounding box center [309, 405] width 171 height 32
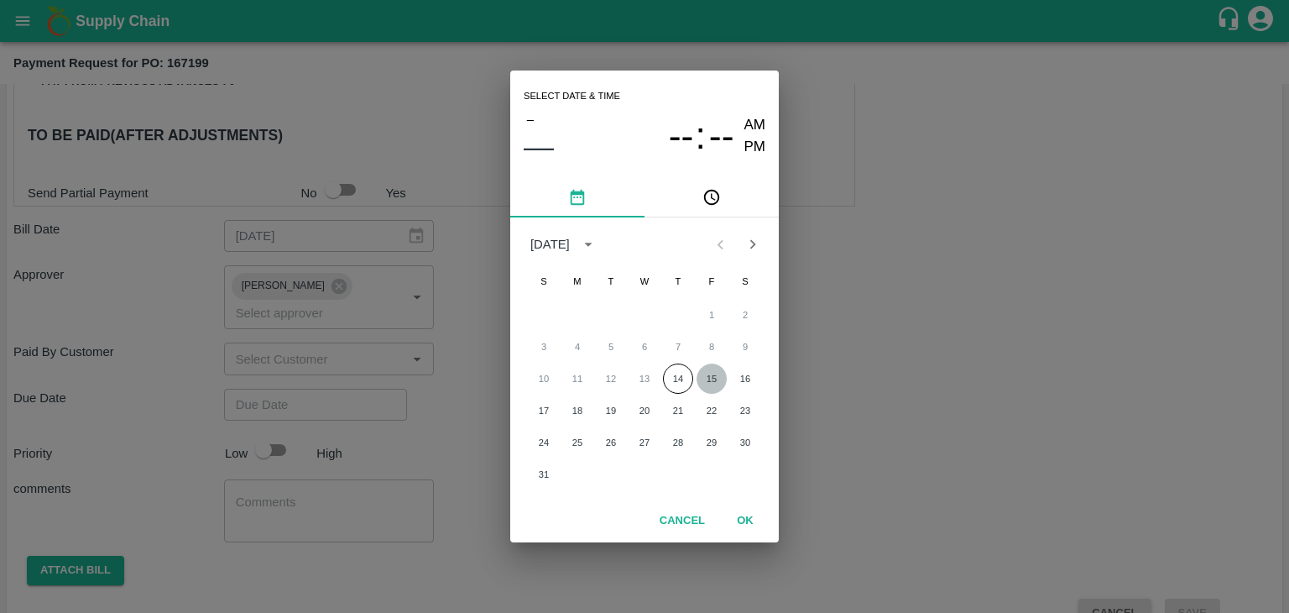
click at [710, 378] on button "15" at bounding box center [712, 378] width 30 height 30
type input "15/08/2025 12:00 AM"
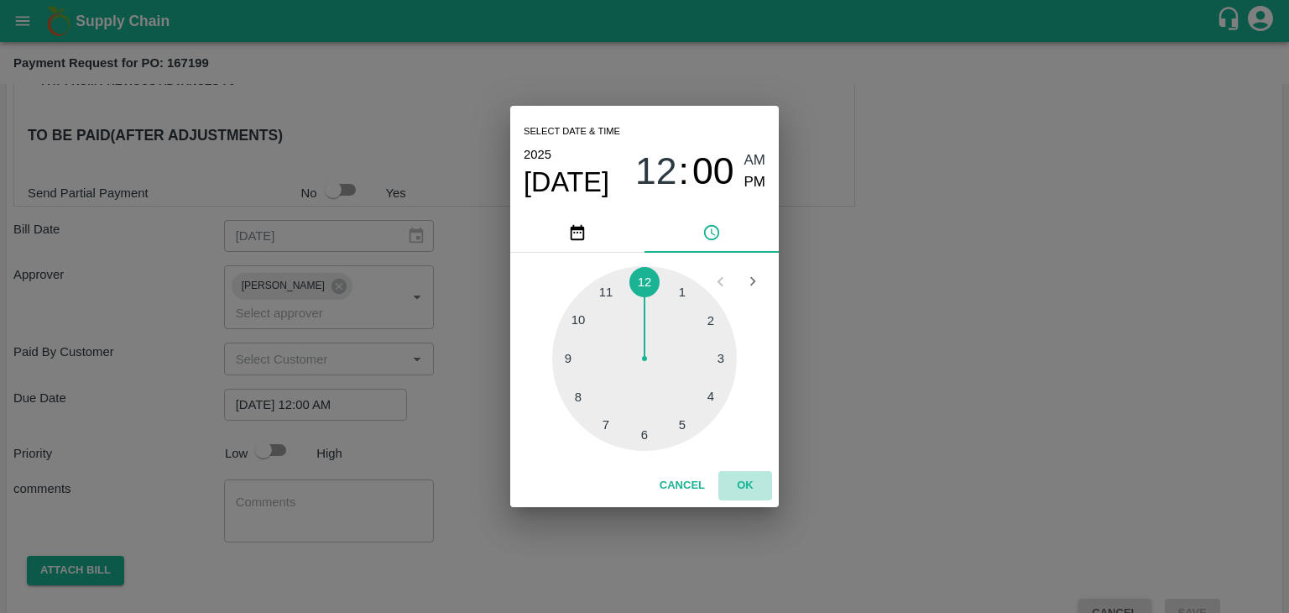
click at [744, 477] on button "OK" at bounding box center [745, 485] width 54 height 29
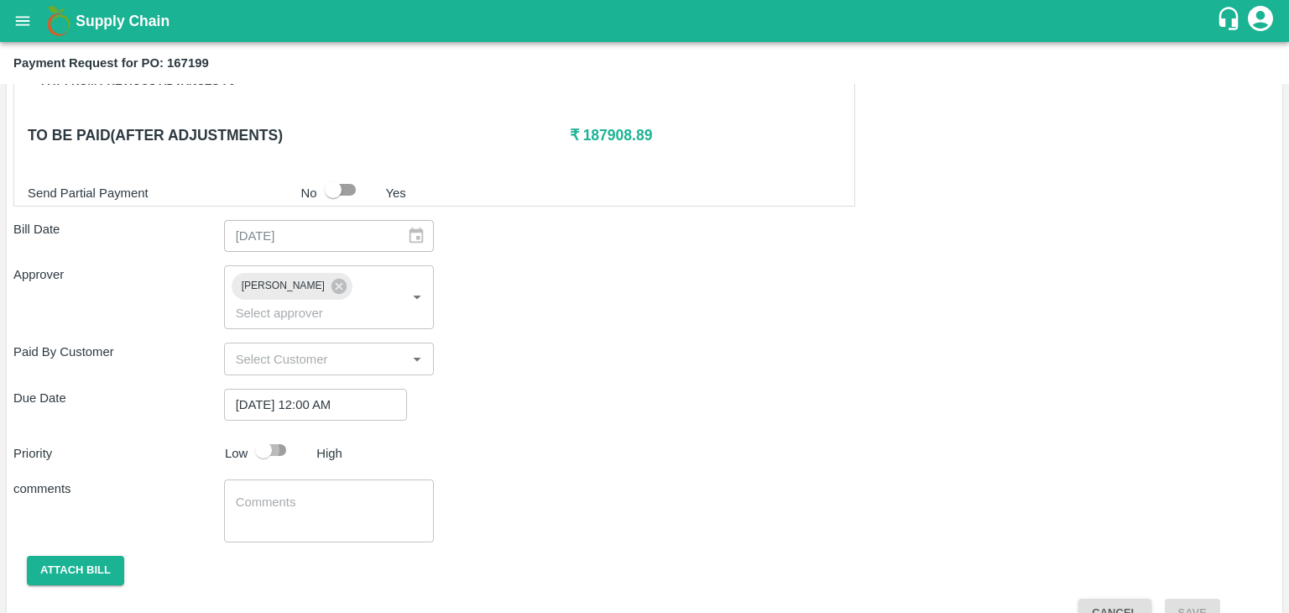
click at [279, 434] on input "checkbox" at bounding box center [264, 450] width 96 height 32
checkbox input "true"
click at [309, 494] on textarea at bounding box center [329, 511] width 187 height 35
type textarea "Fruit Bill"
click at [101, 556] on button "Attach bill" at bounding box center [75, 570] width 97 height 29
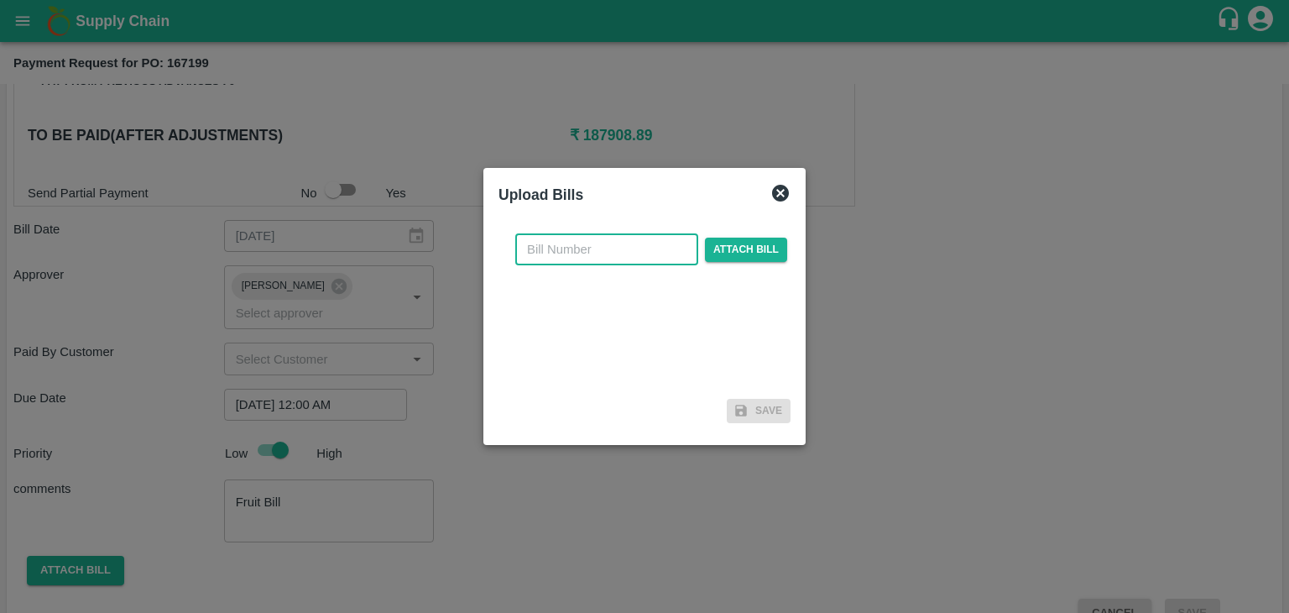
click at [609, 256] on input "text" at bounding box center [606, 249] width 183 height 32
type input "12"
click at [741, 243] on span "Attach bill" at bounding box center [746, 250] width 82 height 24
click at [0, 0] on input "Attach bill" at bounding box center [0, 0] width 0 height 0
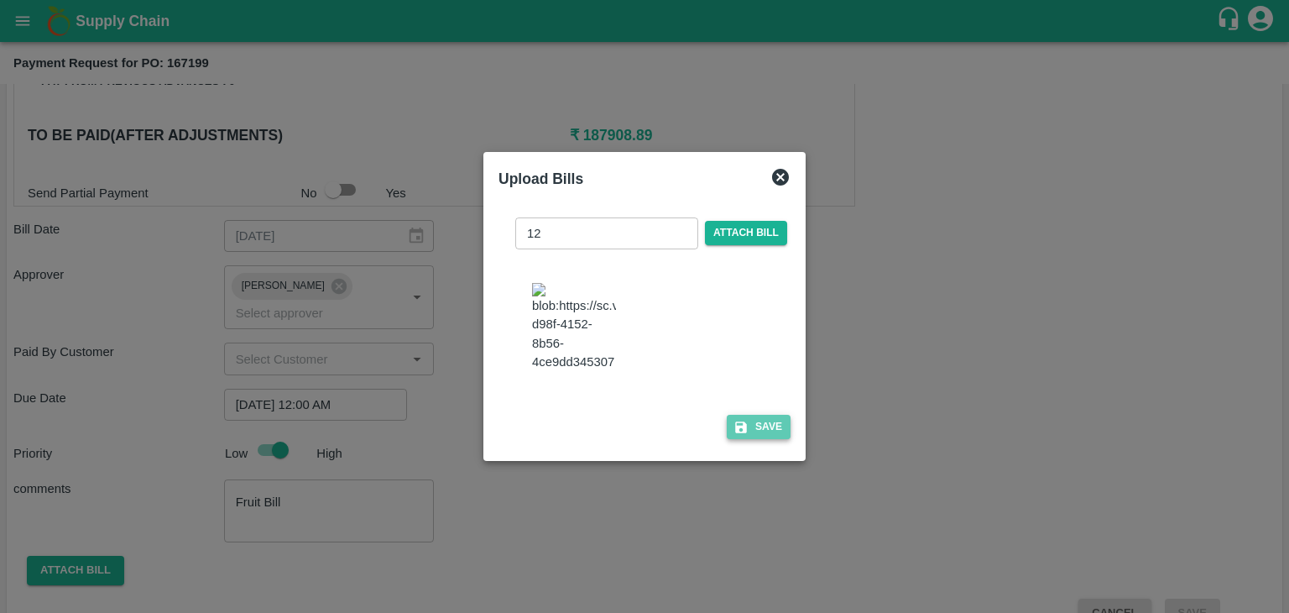
click at [745, 434] on button "Save" at bounding box center [759, 427] width 64 height 24
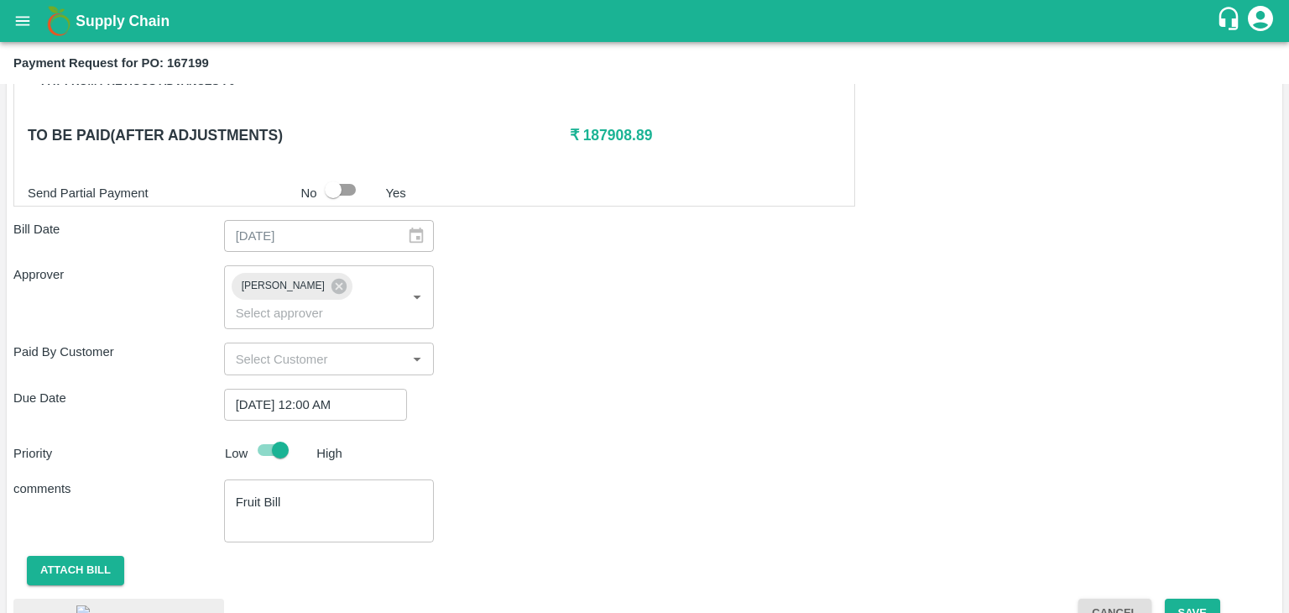
scroll to position [909, 0]
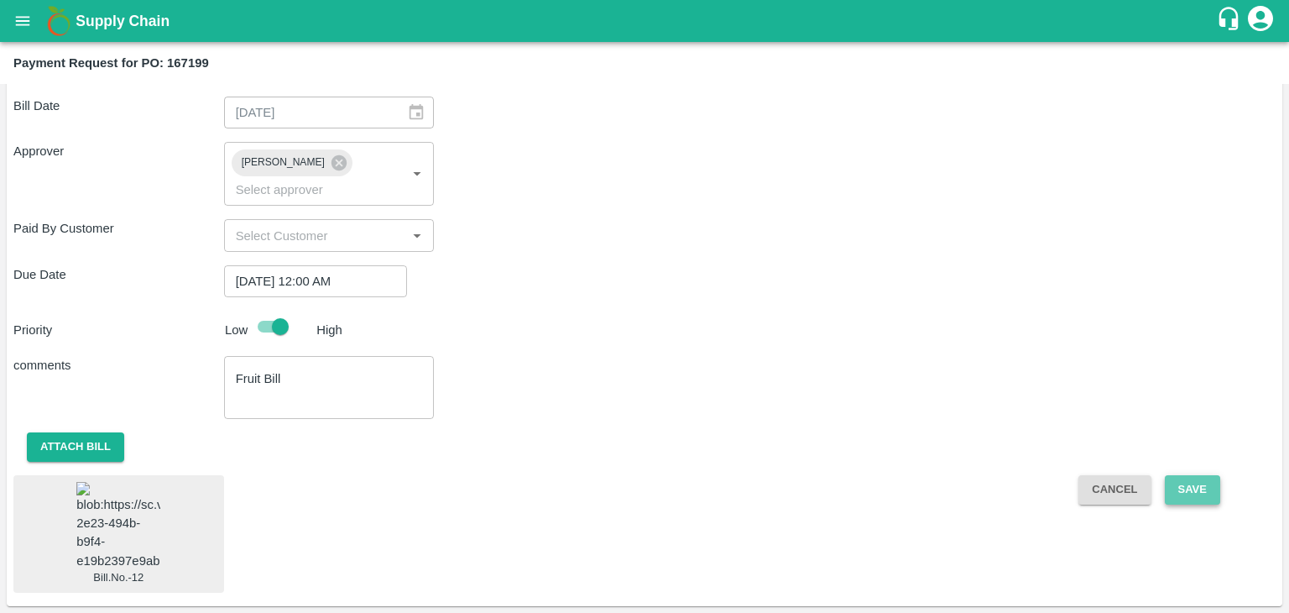
click at [1206, 475] on button "Save" at bounding box center [1192, 489] width 55 height 29
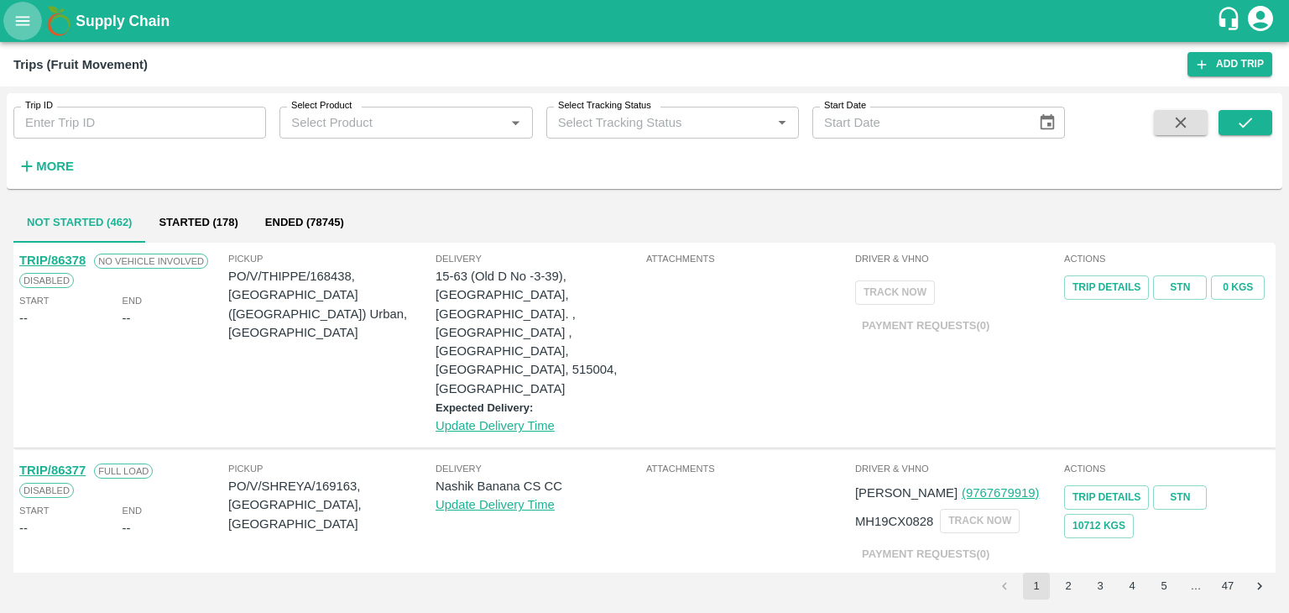
click at [3, 18] on button "open drawer" at bounding box center [22, 21] width 39 height 39
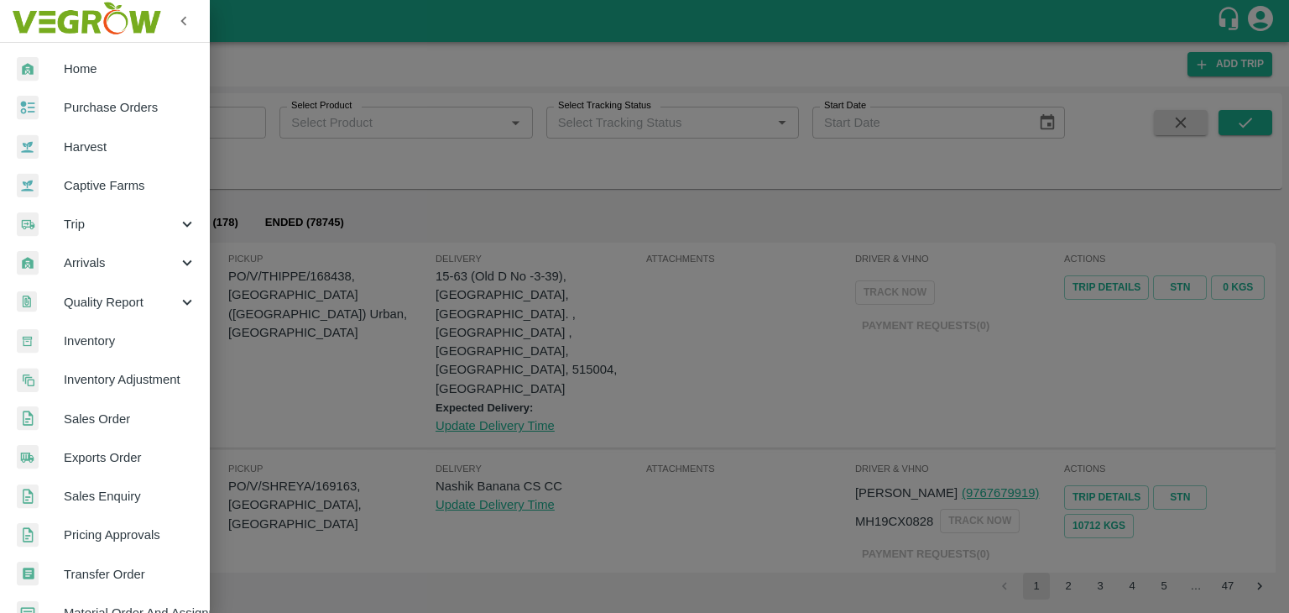
scroll to position [343, 0]
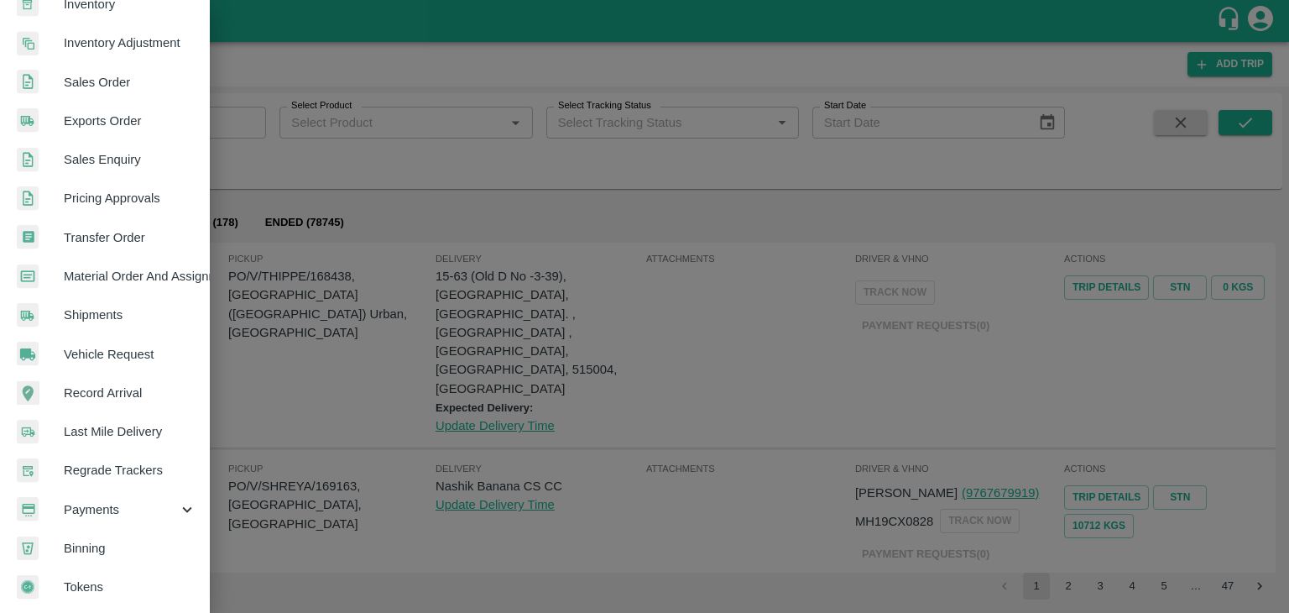
click at [124, 504] on span "Payments" at bounding box center [121, 509] width 114 height 18
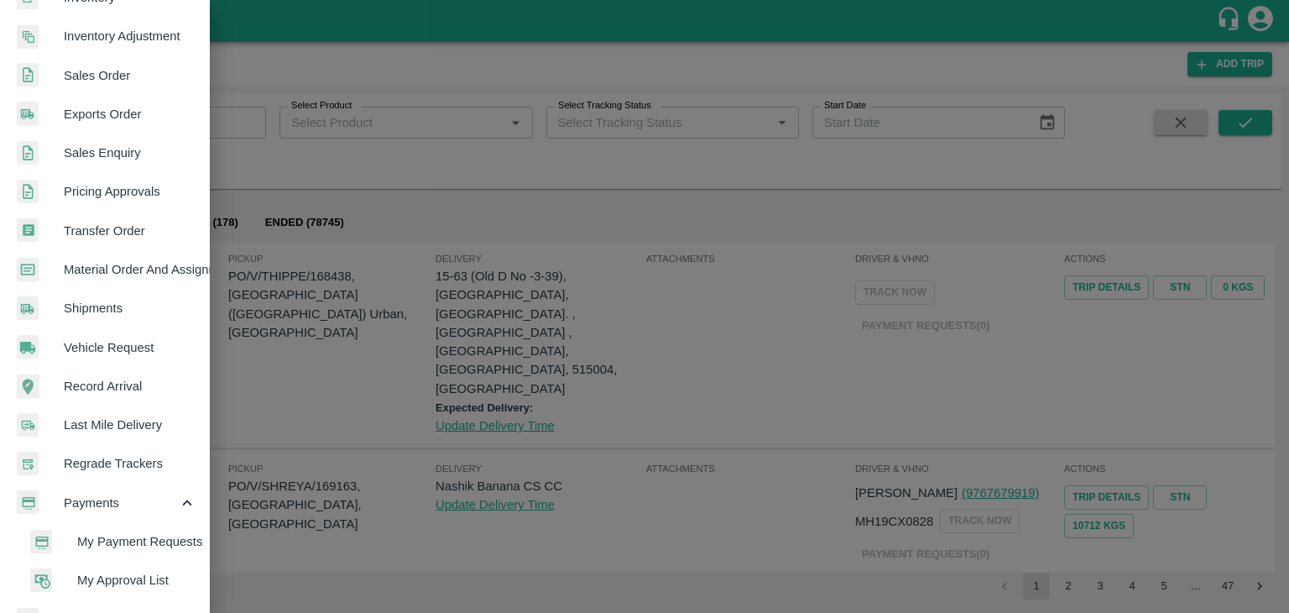
click at [154, 536] on span "My Payment Requests" at bounding box center [136, 541] width 119 height 18
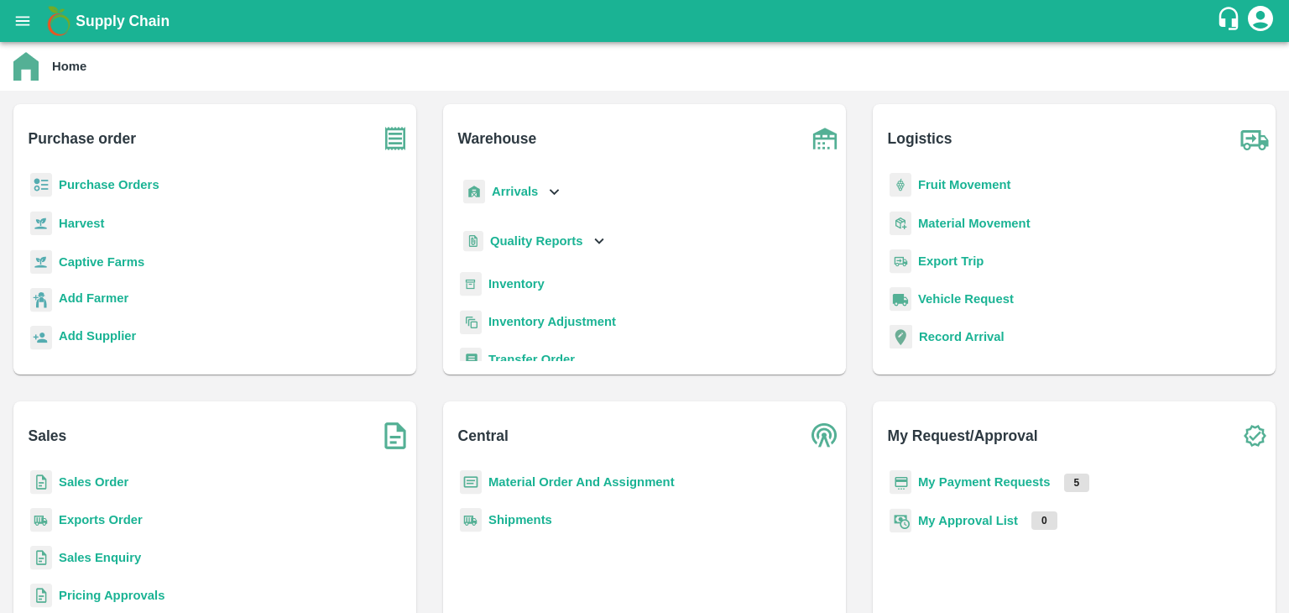
click at [943, 476] on b "My Payment Requests" at bounding box center [984, 481] width 133 height 13
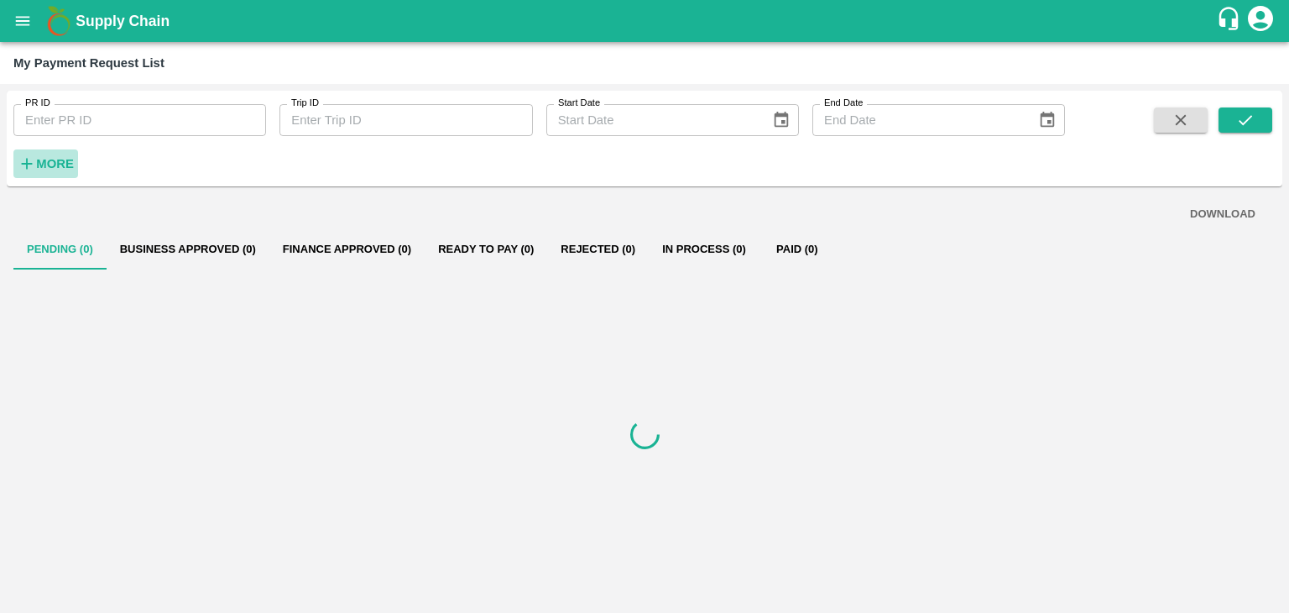
click at [58, 167] on strong "More" at bounding box center [55, 163] width 38 height 13
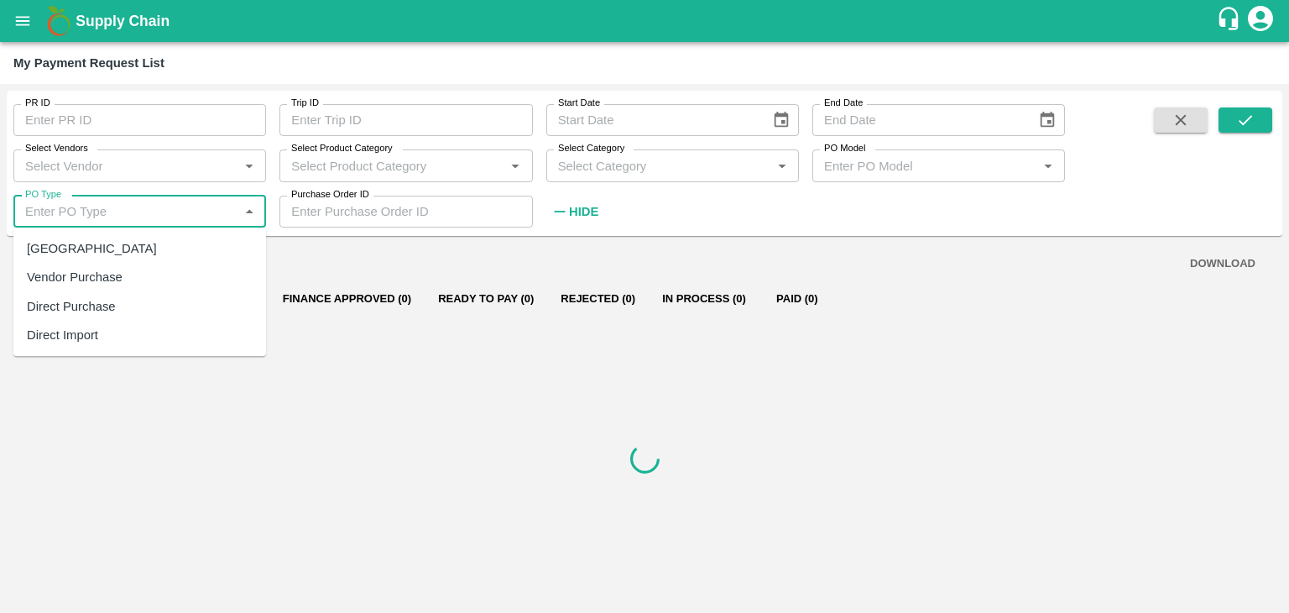
click at [95, 211] on input "PO Type" at bounding box center [125, 212] width 215 height 22
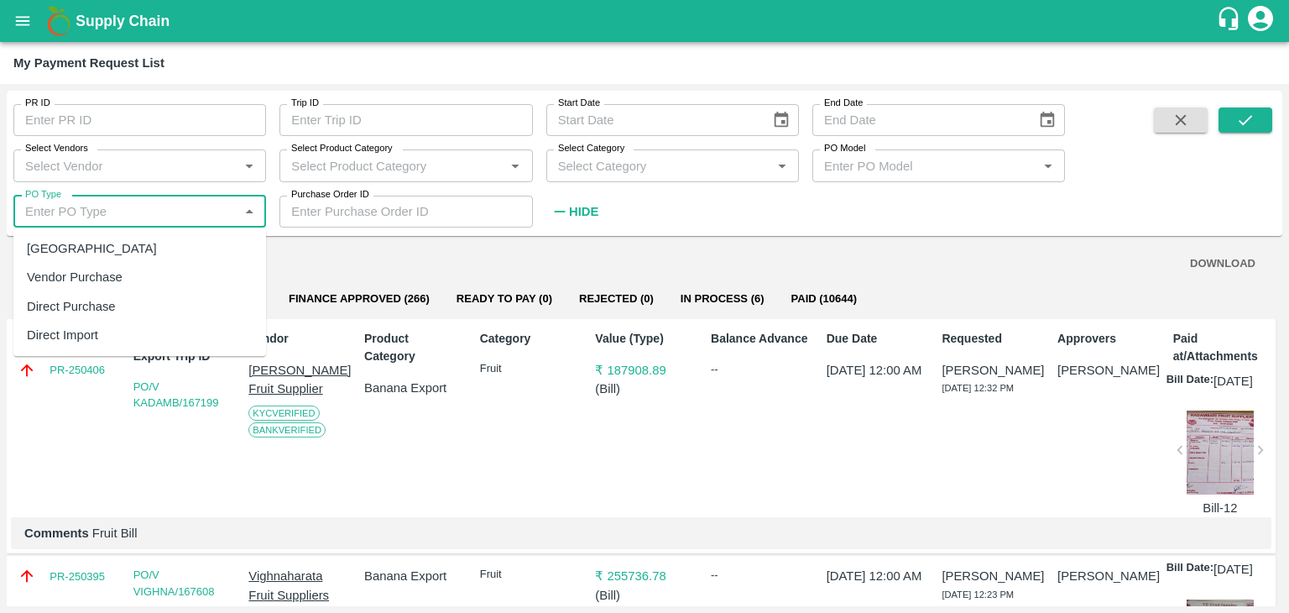
click at [97, 235] on div "[GEOGRAPHIC_DATA]" at bounding box center [139, 248] width 253 height 29
type input "[GEOGRAPHIC_DATA]"
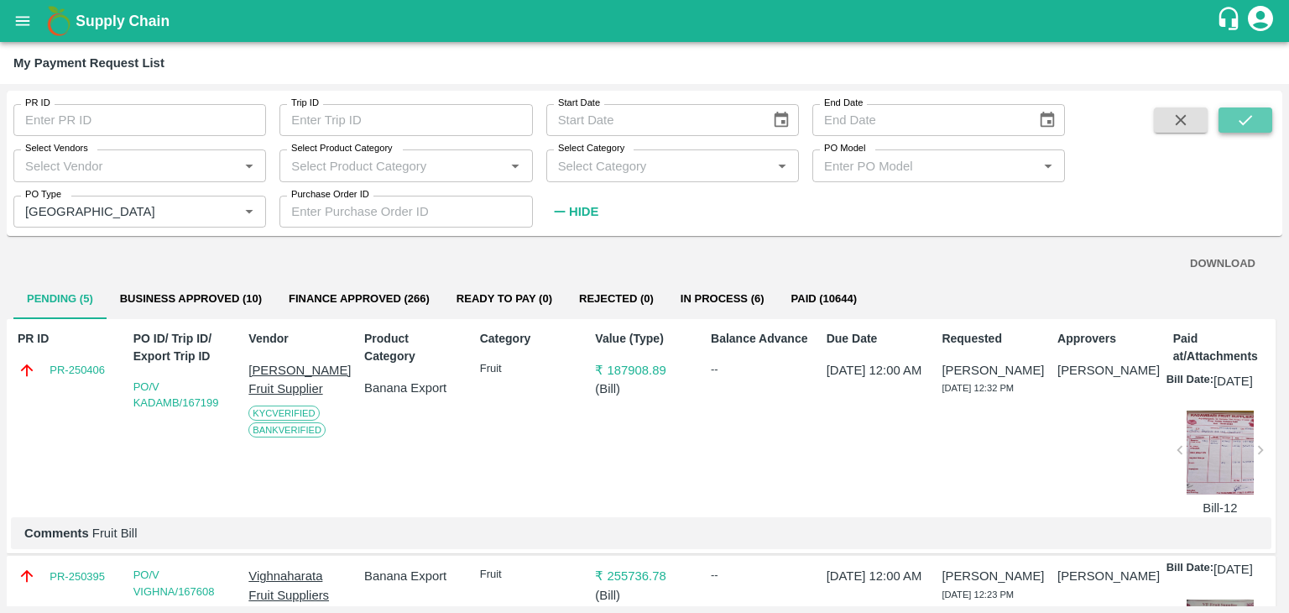
click at [1257, 119] on button "submit" at bounding box center [1246, 119] width 54 height 25
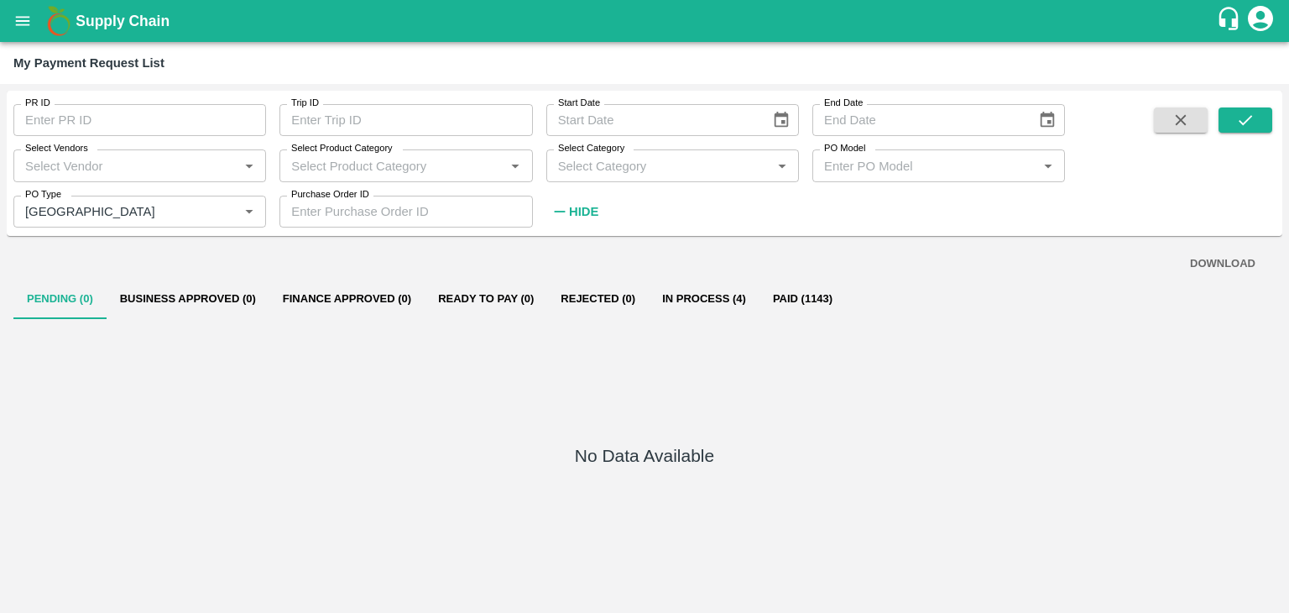
click at [720, 302] on button "In Process (4)" at bounding box center [704, 299] width 111 height 40
